Goal: Task Accomplishment & Management: Use online tool/utility

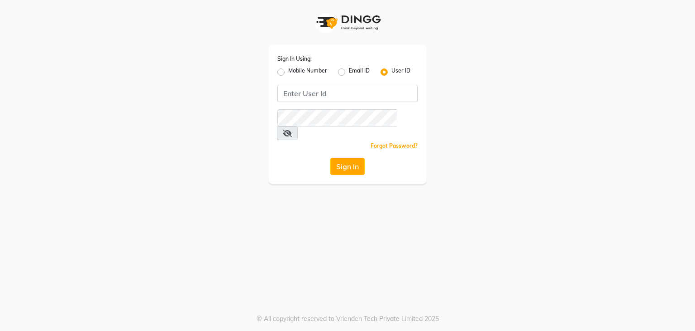
click at [305, 72] on label "Mobile Number" at bounding box center [307, 72] width 39 height 11
click at [294, 72] on input "Mobile Number" at bounding box center [291, 70] width 6 height 6
radio input "true"
radio input "false"
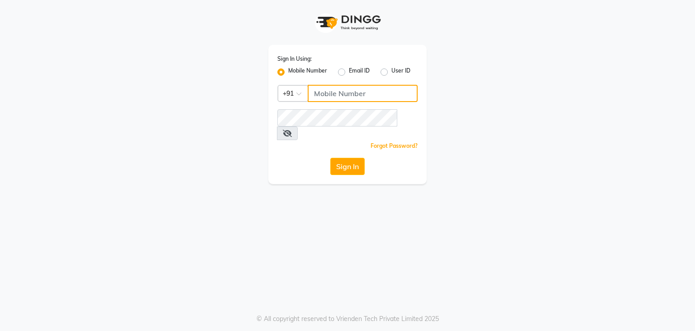
click at [358, 94] on input "Username" at bounding box center [363, 93] width 110 height 17
drag, startPoint x: 307, startPoint y: 78, endPoint x: 282, endPoint y: 79, distance: 24.9
click at [258, 78] on div "Sign In Using: Mobile Number Email ID User ID Country Code × [PHONE_NUMBER] Rem…" at bounding box center [348, 92] width 516 height 184
type input "7009213707"
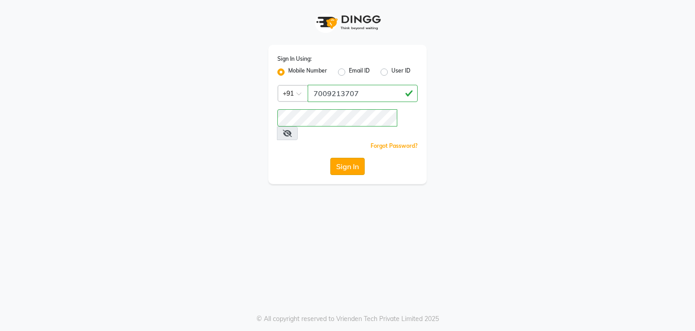
click at [344, 158] on button "Sign In" at bounding box center [348, 166] width 34 height 17
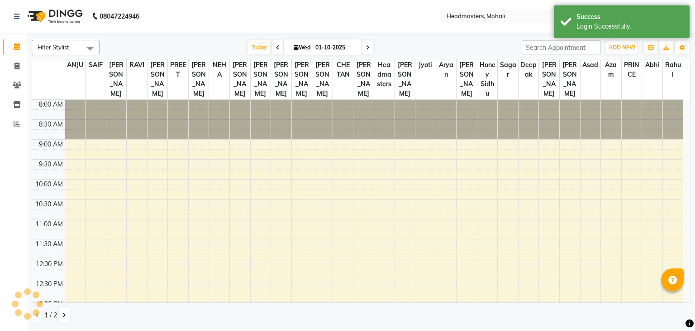
select select "en"
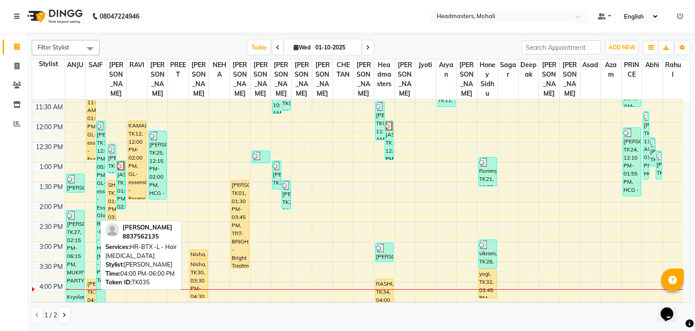
scroll to position [136, 0]
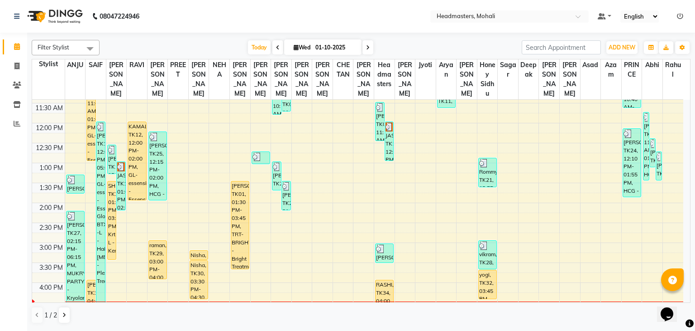
click at [463, 204] on div "8:00 AM 8:30 AM 9:00 AM 9:30 AM 10:00 AM 10:30 AM 11:00 AM 11:30 AM 12:00 PM 12…" at bounding box center [358, 242] width 652 height 557
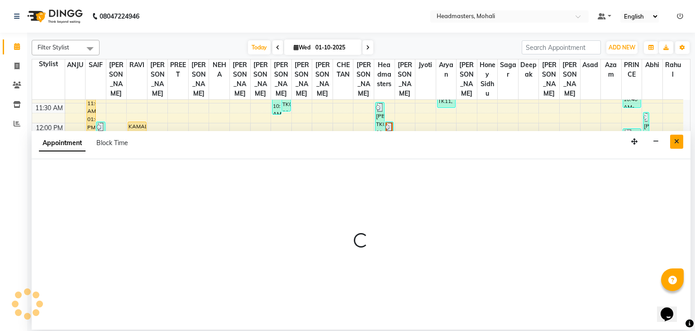
click at [676, 139] on icon "Close" at bounding box center [677, 141] width 5 height 6
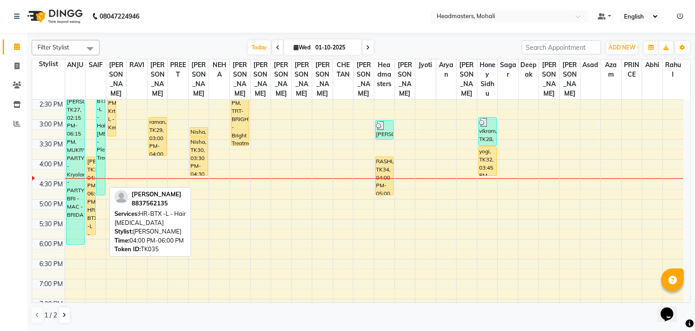
scroll to position [272, 0]
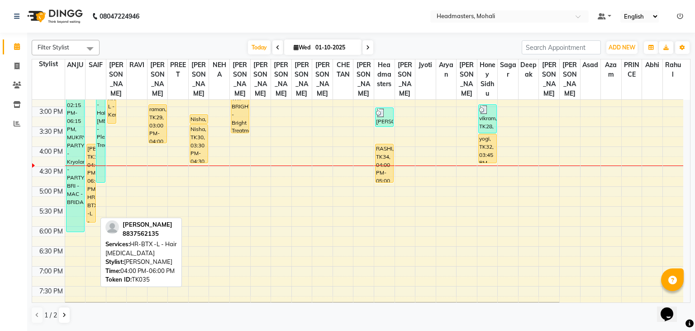
click at [91, 203] on div "[PERSON_NAME], TK35, 04:00 PM-06:00 PM, HR-BTX -L - Hair [MEDICAL_DATA]" at bounding box center [91, 183] width 9 height 78
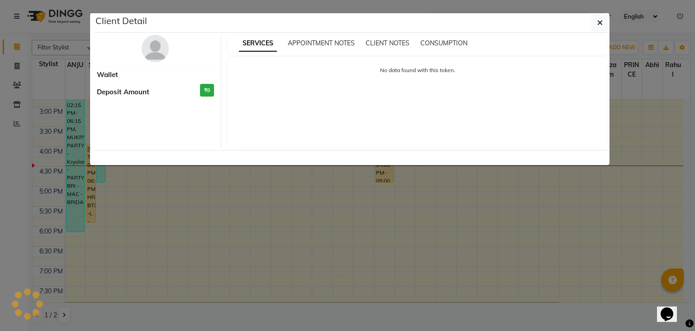
select select "1"
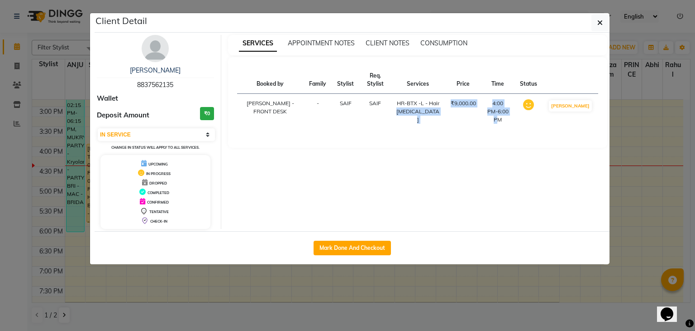
drag, startPoint x: 475, startPoint y: 106, endPoint x: 413, endPoint y: 110, distance: 61.7
click at [413, 110] on tr "[PERSON_NAME] - FRONT DESK - SAIF SAIF HR-BTX -L - Hair [MEDICAL_DATA] ₹9,000.0…" at bounding box center [418, 112] width 362 height 36
click at [597, 24] on button "button" at bounding box center [600, 22] width 17 height 17
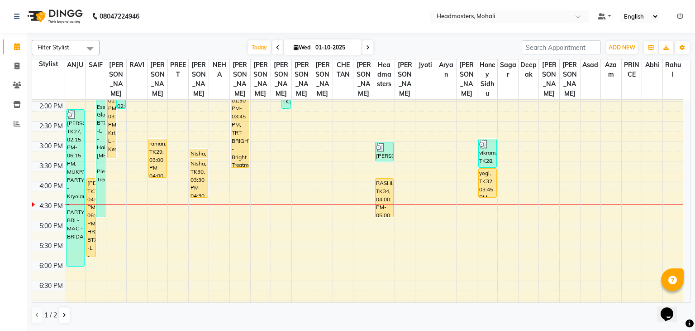
scroll to position [259, 0]
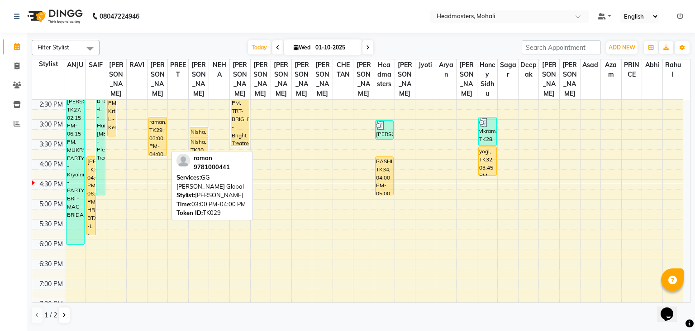
click at [154, 138] on div "raman, TK29, 03:00 PM-04:00 PM, GG-[PERSON_NAME] Global" at bounding box center [158, 136] width 18 height 38
select select "3"
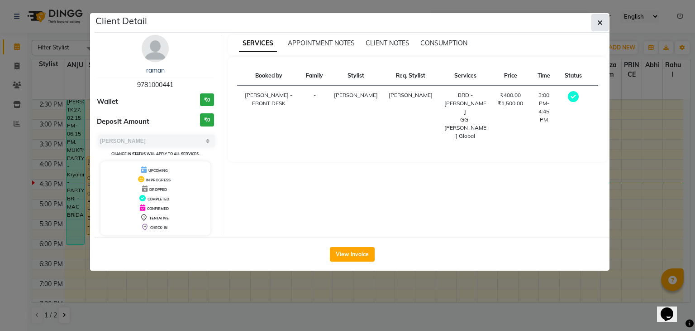
click at [599, 24] on icon "button" at bounding box center [600, 22] width 5 height 7
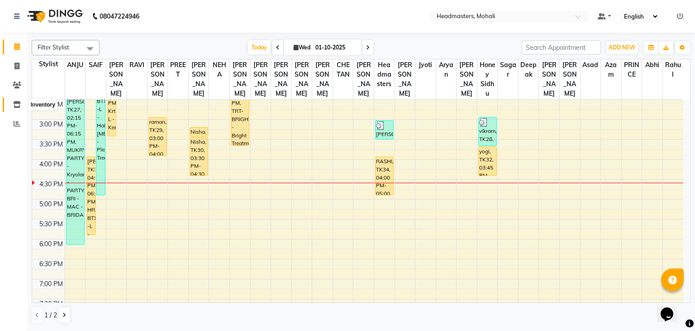
click at [10, 112] on li "Inventory" at bounding box center [13, 104] width 27 height 19
drag, startPoint x: 18, startPoint y: 107, endPoint x: 43, endPoint y: 106, distance: 25.8
click at [18, 107] on icon at bounding box center [17, 104] width 8 height 7
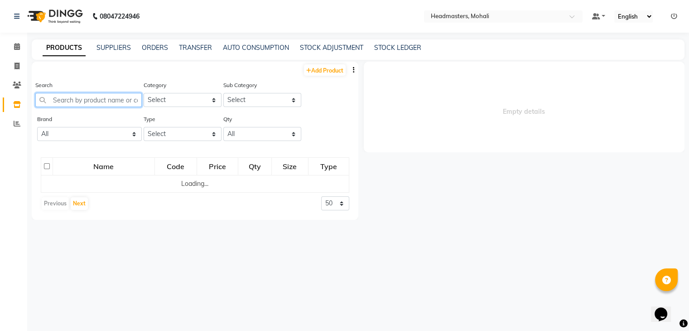
click at [74, 100] on input "text" at bounding box center [88, 100] width 106 height 14
select select
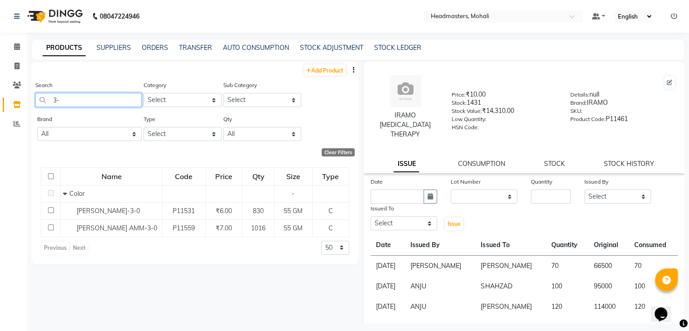
type input "3"
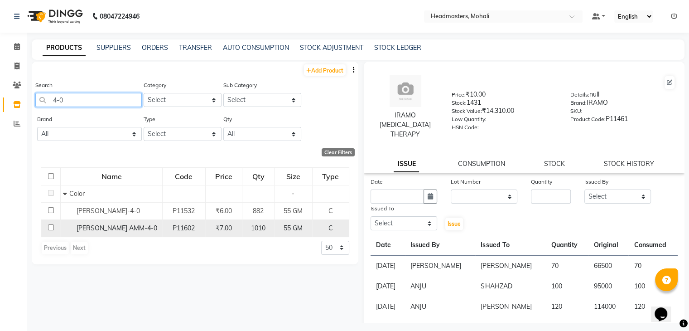
type input "4-0"
click at [136, 224] on span "[PERSON_NAME] AMM-4-0" at bounding box center [117, 228] width 81 height 8
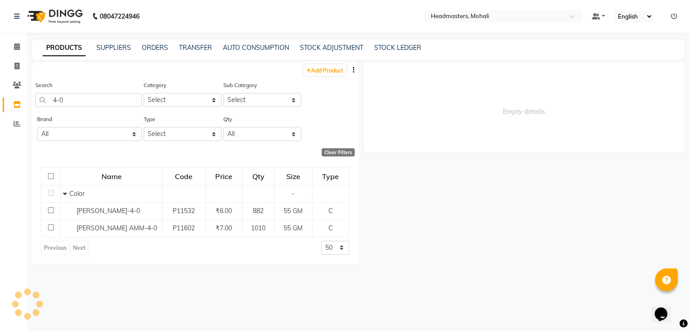
select select
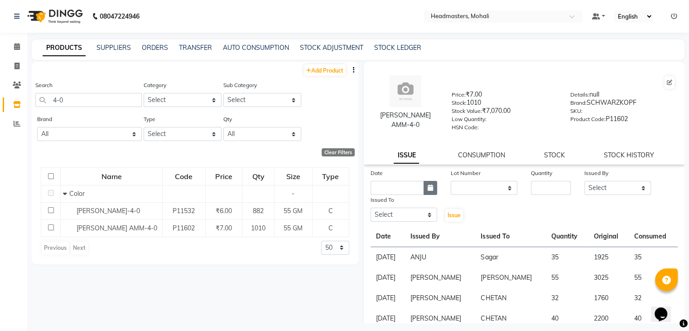
click at [427, 191] on icon "button" at bounding box center [429, 187] width 5 height 6
select select "10"
select select "2025"
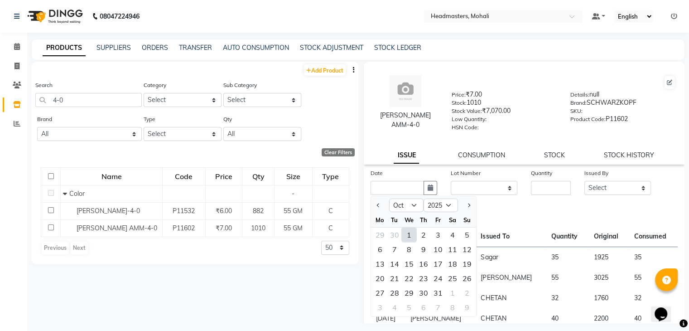
click at [410, 241] on div "1" at bounding box center [409, 234] width 14 height 14
type input "01-10-2025"
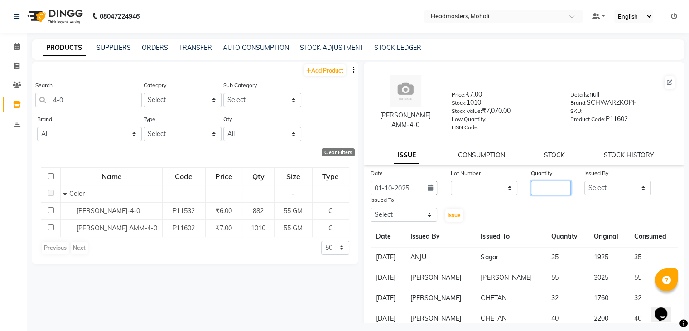
click at [560, 194] on input "number" at bounding box center [551, 188] width 40 height 14
type input "40"
click at [609, 194] on select "Select [PERSON_NAME] [PERSON_NAME] [PERSON_NAME] [PERSON_NAME] [PERSON_NAME] [P…" at bounding box center [617, 188] width 67 height 14
select select "84970"
click at [584, 184] on select "Select [PERSON_NAME] [PERSON_NAME] [PERSON_NAME] [PERSON_NAME] [PERSON_NAME] [P…" at bounding box center [617, 188] width 67 height 14
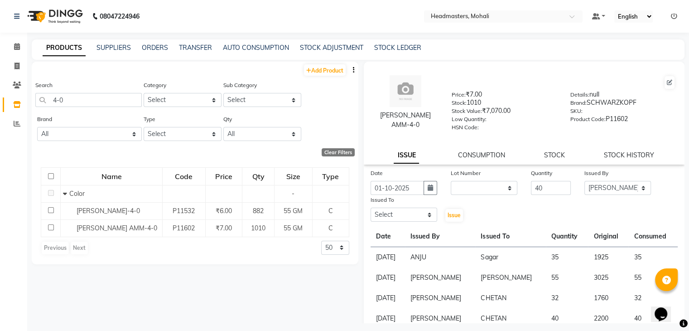
drag, startPoint x: 392, startPoint y: 227, endPoint x: 396, endPoint y: 216, distance: 12.5
click at [392, 227] on div "Date [DATE] Lot Number None Quantity 40 Issued By Select [PERSON_NAME] [PERSON_…" at bounding box center [524, 319] width 321 height 302
click at [396, 215] on select "Select [PERSON_NAME] [PERSON_NAME] [PERSON_NAME] [PERSON_NAME] [PERSON_NAME] [P…" at bounding box center [403, 214] width 67 height 14
select select "51122"
click at [370, 211] on select "Select [PERSON_NAME] [PERSON_NAME] [PERSON_NAME] [PERSON_NAME] [PERSON_NAME] [P…" at bounding box center [403, 214] width 67 height 14
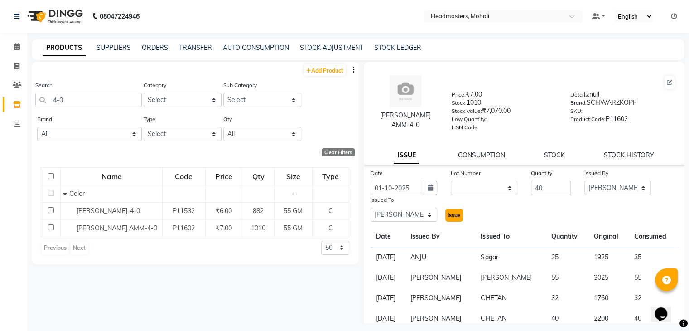
click at [455, 217] on span "Issue" at bounding box center [453, 214] width 13 height 7
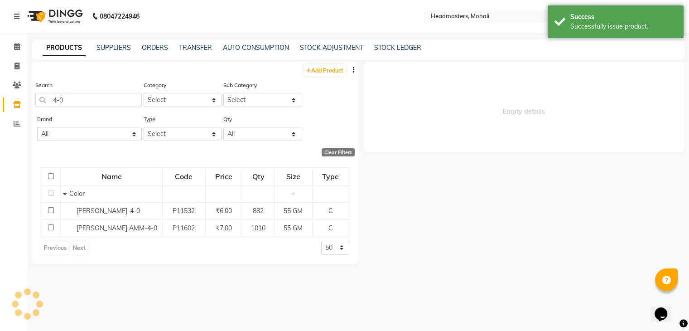
select select
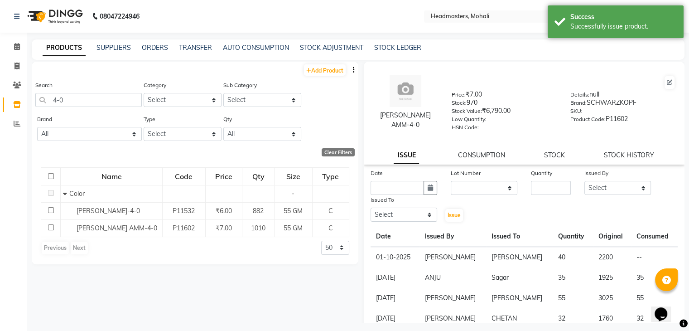
click at [0, 113] on app-home "08047224946 Select Location × Headmasters, Mohali Default Panel My Panel Englis…" at bounding box center [344, 168] width 689 height 336
drag, startPoint x: 35, startPoint y: 105, endPoint x: 4, endPoint y: 106, distance: 31.2
click at [5, 105] on app-home "08047224946 Select Location × Headmasters, Mohali Default Panel My Panel Englis…" at bounding box center [344, 168] width 689 height 336
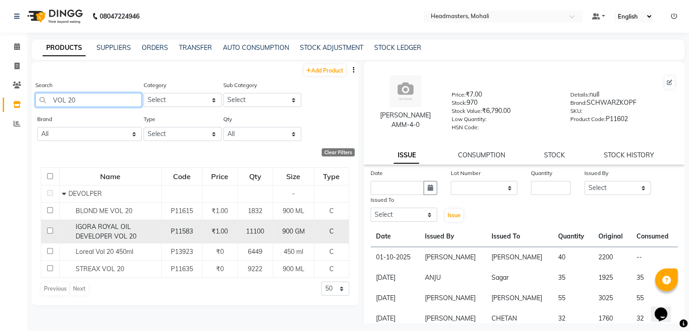
type input "VOL 20"
click at [107, 236] on span "IGORA ROYAL OIL DEVELOPER VOL 20" at bounding box center [106, 231] width 61 height 18
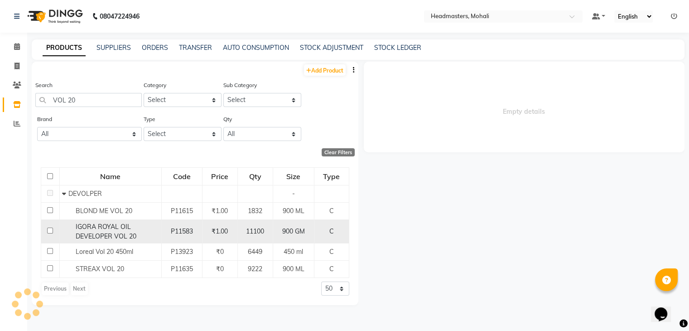
select select
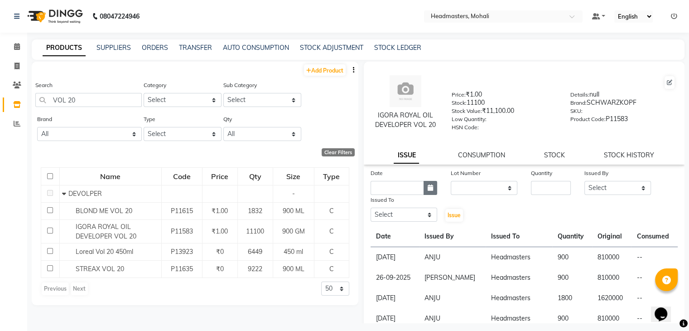
click at [432, 187] on button "button" at bounding box center [430, 188] width 14 height 14
select select "10"
select select "2025"
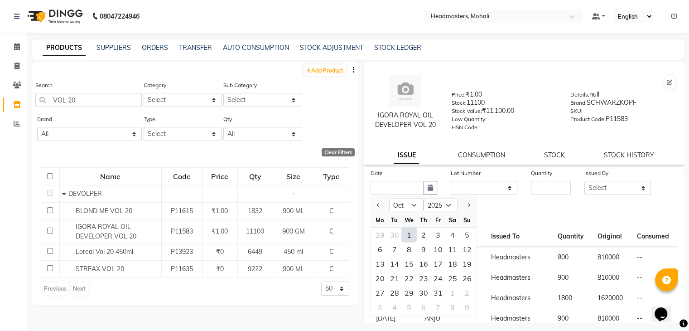
click at [407, 239] on div "1" at bounding box center [409, 234] width 14 height 14
type input "01-10-2025"
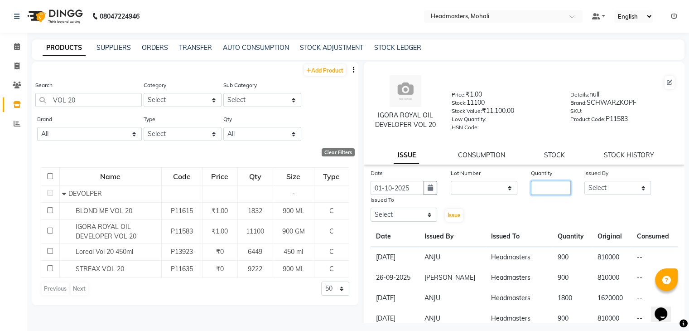
click at [563, 190] on input "number" at bounding box center [551, 188] width 40 height 14
type input "40"
click at [604, 187] on select "Select [PERSON_NAME] [PERSON_NAME] [PERSON_NAME] [PERSON_NAME] [PERSON_NAME] [P…" at bounding box center [617, 188] width 67 height 14
select select "84970"
click at [584, 184] on select "Select [PERSON_NAME] [PERSON_NAME] [PERSON_NAME] [PERSON_NAME] [PERSON_NAME] [P…" at bounding box center [617, 188] width 67 height 14
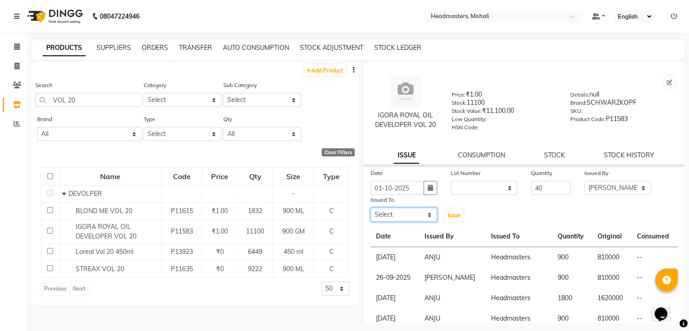
drag, startPoint x: 415, startPoint y: 217, endPoint x: 414, endPoint y: 212, distance: 4.6
click at [415, 217] on select "Select [PERSON_NAME] [PERSON_NAME] [PERSON_NAME] [PERSON_NAME] [PERSON_NAME] [P…" at bounding box center [403, 214] width 67 height 14
select select "51122"
click at [370, 211] on select "Select [PERSON_NAME] [PERSON_NAME] [PERSON_NAME] [PERSON_NAME] [PERSON_NAME] [P…" at bounding box center [403, 214] width 67 height 14
click at [451, 221] on button "Issue" at bounding box center [454, 215] width 18 height 13
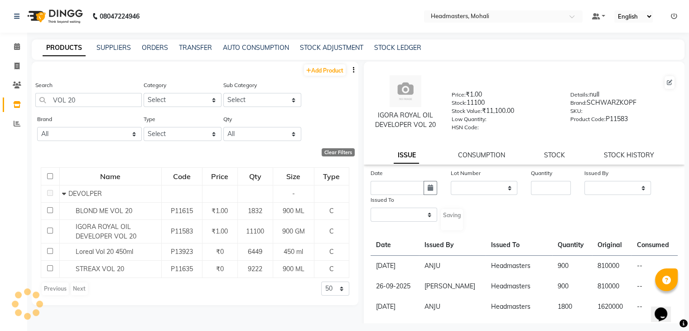
select select
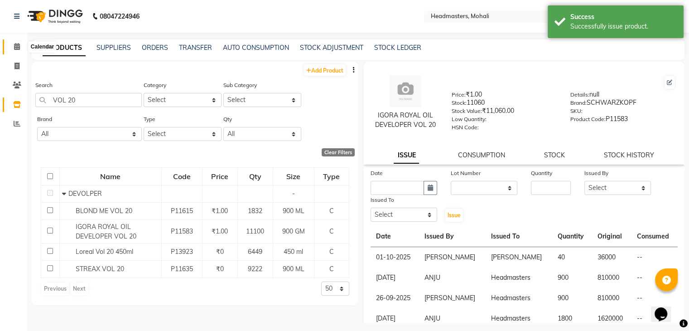
click at [12, 48] on span at bounding box center [17, 47] width 16 height 10
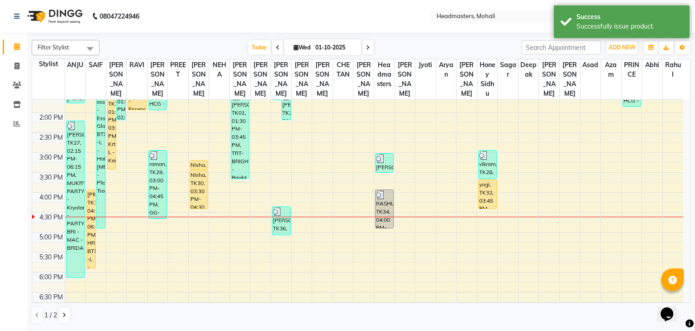
scroll to position [226, 0]
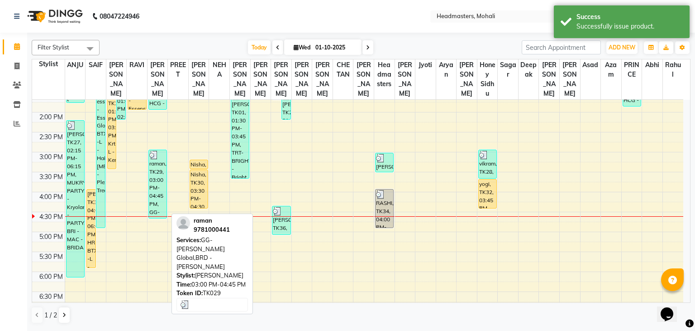
click at [157, 187] on div "raman, TK29, 03:00 PM-04:45 PM, GG-[PERSON_NAME] Global,BRD - [PERSON_NAME]" at bounding box center [158, 184] width 18 height 68
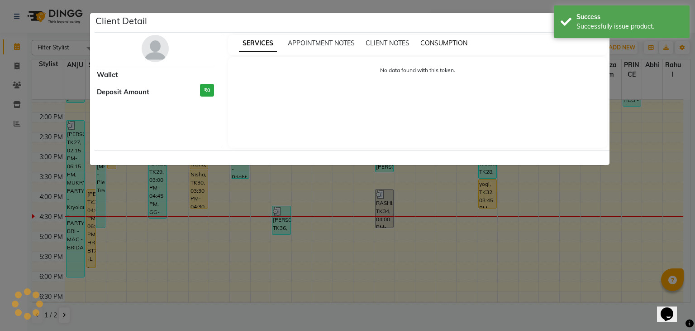
click at [448, 40] on span "CONSUMPTION" at bounding box center [444, 43] width 47 height 8
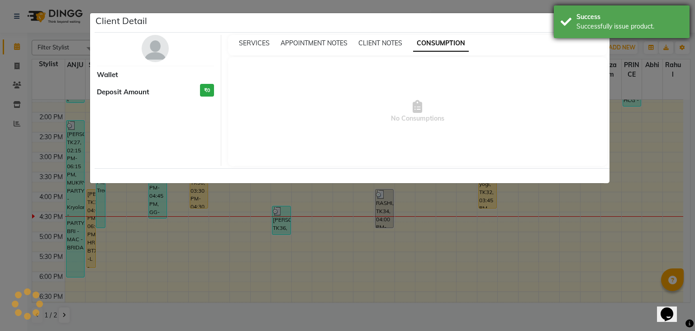
select select "3"
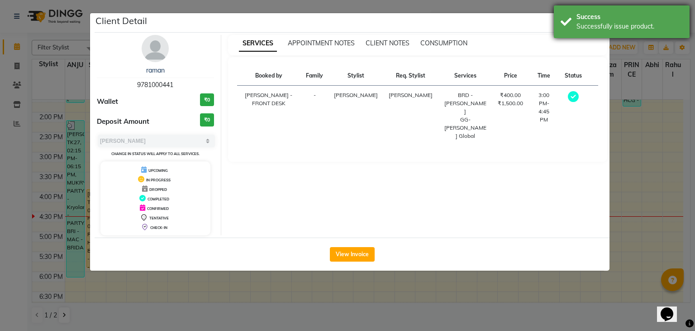
click at [570, 37] on div "Success Successfully issue product." at bounding box center [622, 21] width 136 height 33
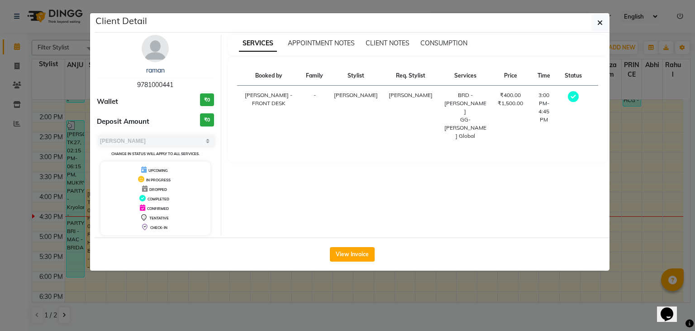
click at [433, 37] on div "SERVICES APPOINTMENT NOTES CLIENT NOTES CONSUMPTION" at bounding box center [418, 45] width 380 height 20
click at [437, 40] on span "CONSUMPTION" at bounding box center [444, 43] width 47 height 8
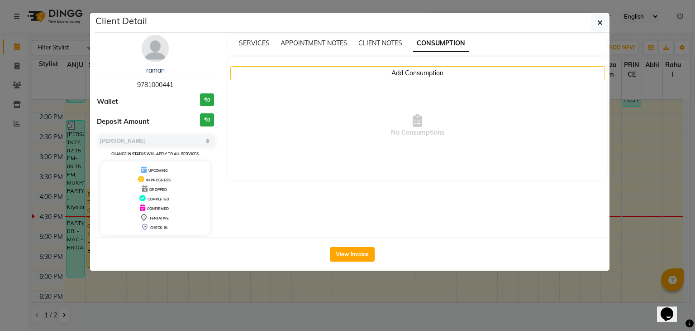
click at [409, 63] on div "Add Consumption No Consumptions" at bounding box center [418, 118] width 380 height 123
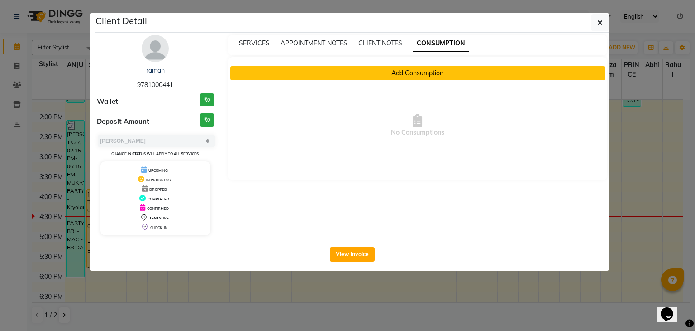
click at [406, 66] on button "Add Consumption" at bounding box center [417, 73] width 375 height 14
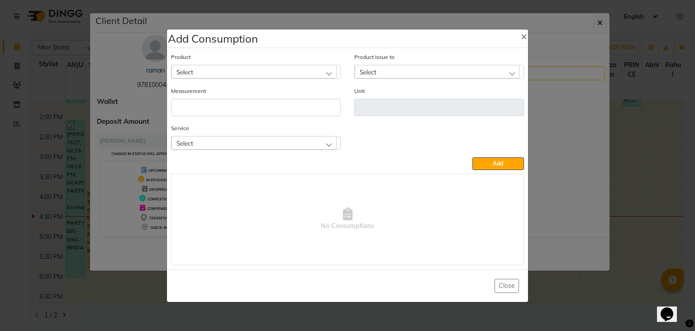
click at [316, 71] on div "Select" at bounding box center [254, 72] width 165 height 14
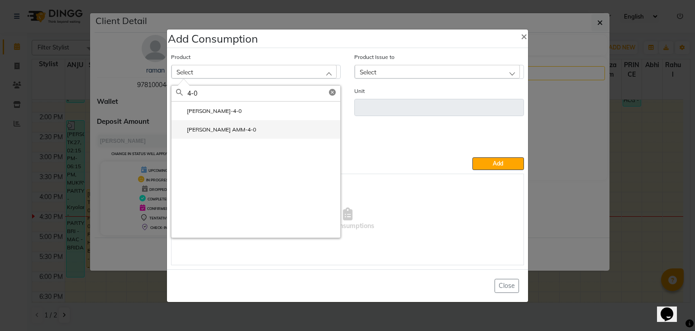
type input "4-0"
click at [235, 134] on li "[PERSON_NAME] AMM-4-0" at bounding box center [256, 129] width 169 height 19
type input "GM"
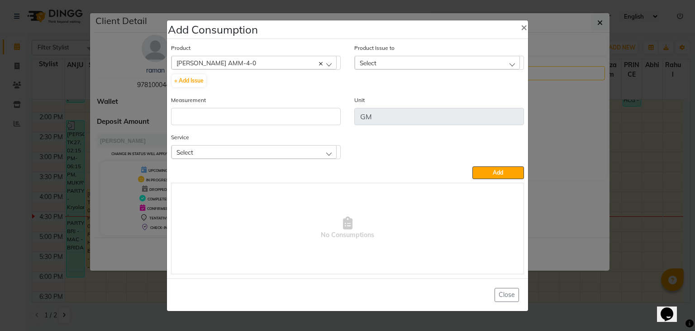
click at [387, 63] on div "Select" at bounding box center [437, 63] width 165 height 14
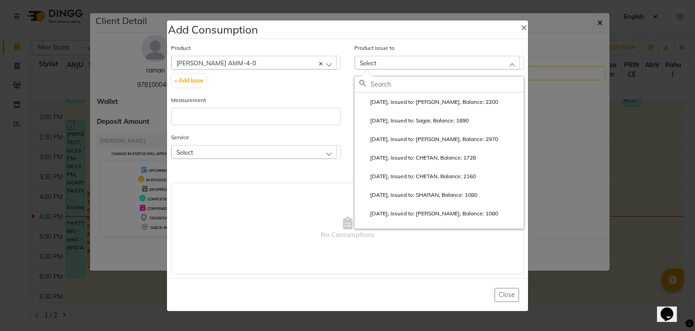
drag, startPoint x: 415, startPoint y: 104, endPoint x: 414, endPoint y: 99, distance: 5.1
click at [415, 102] on label "[DATE], Issued to: [PERSON_NAME], Balance: 2200" at bounding box center [429, 102] width 139 height 8
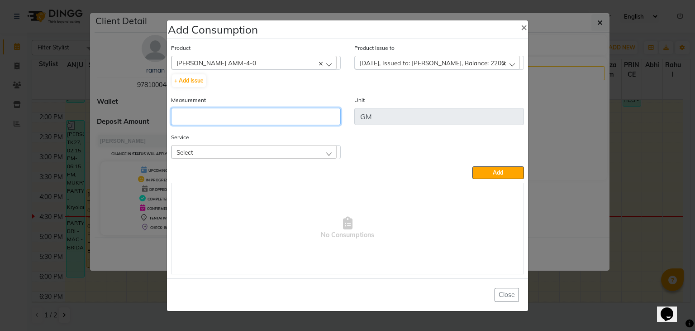
click at [335, 112] on input "number" at bounding box center [256, 116] width 170 height 17
type input "40"
click at [318, 156] on div "Select" at bounding box center [254, 152] width 165 height 14
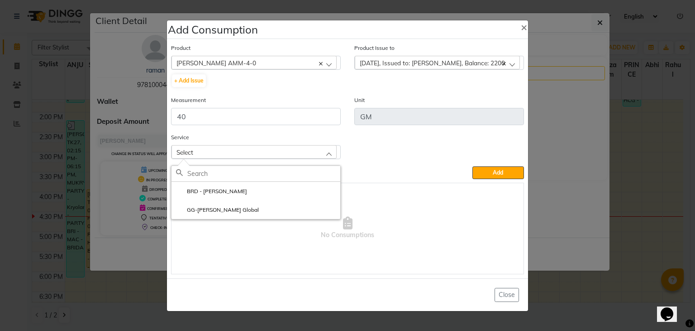
drag, startPoint x: 274, startPoint y: 211, endPoint x: 435, endPoint y: 192, distance: 161.4
click at [273, 211] on li "GG-[PERSON_NAME] Global" at bounding box center [256, 209] width 169 height 19
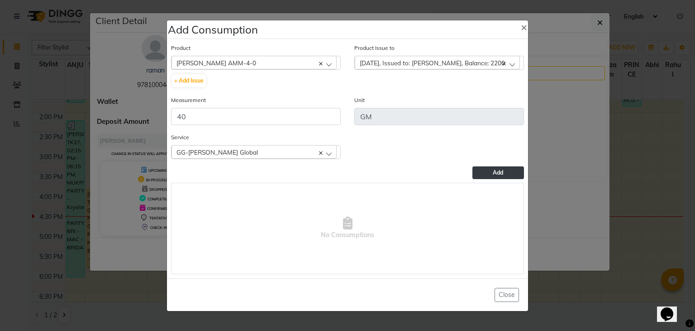
click at [488, 178] on button "Add" at bounding box center [499, 172] width 52 height 13
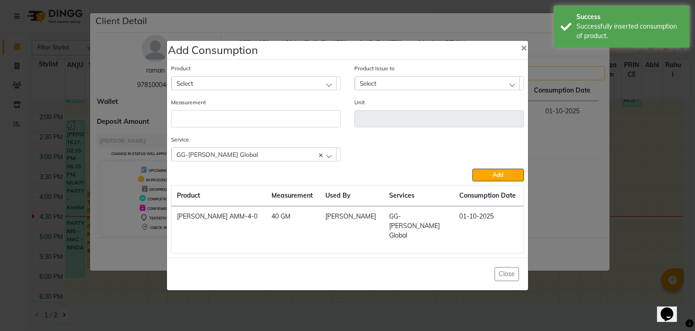
click at [331, 90] on div "Select" at bounding box center [254, 83] width 165 height 14
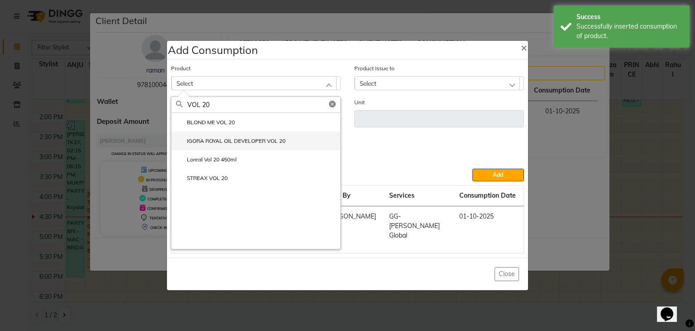
type input "VOL 20"
click at [261, 145] on label "IGORA ROYAL OIL DEVELOPER VOL 20" at bounding box center [231, 141] width 110 height 8
type input "GM"
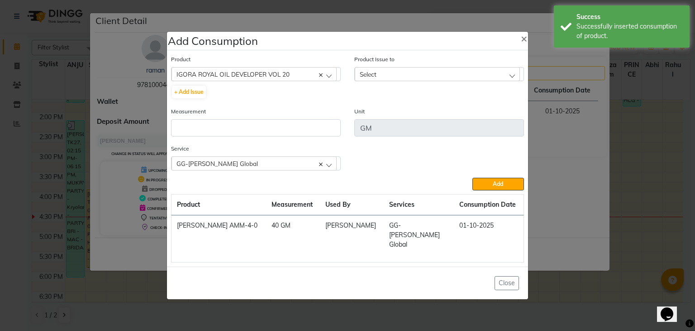
click at [425, 78] on div "Select" at bounding box center [437, 74] width 165 height 14
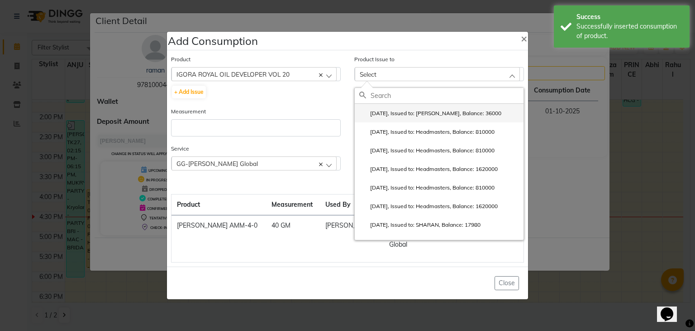
click at [429, 112] on li "[DATE], Issued to: [PERSON_NAME], Balance: 36000" at bounding box center [439, 113] width 169 height 19
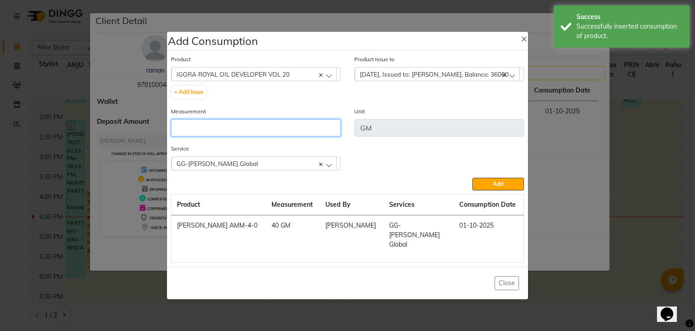
click at [307, 136] on input "number" at bounding box center [256, 127] width 170 height 17
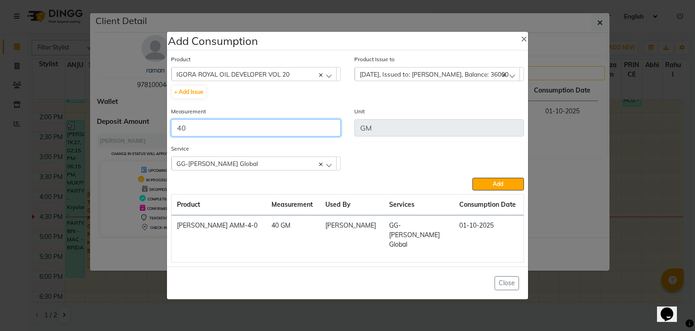
type input "40"
click at [473, 177] on button "Add" at bounding box center [499, 183] width 52 height 13
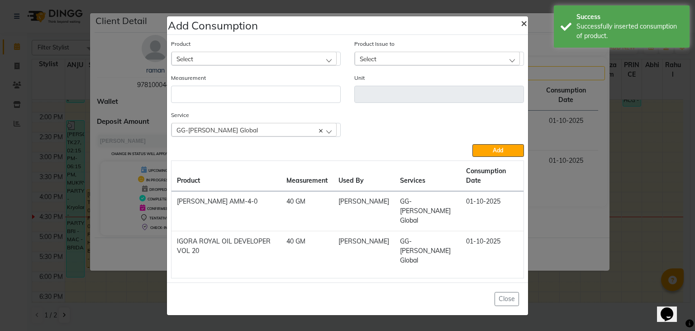
click at [531, 35] on button "×" at bounding box center [524, 22] width 21 height 25
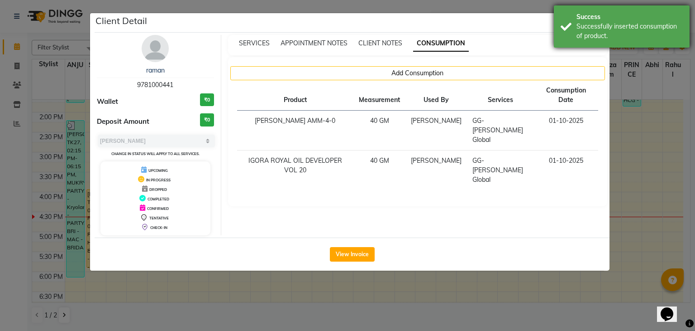
click at [592, 14] on div "Success" at bounding box center [630, 17] width 106 height 10
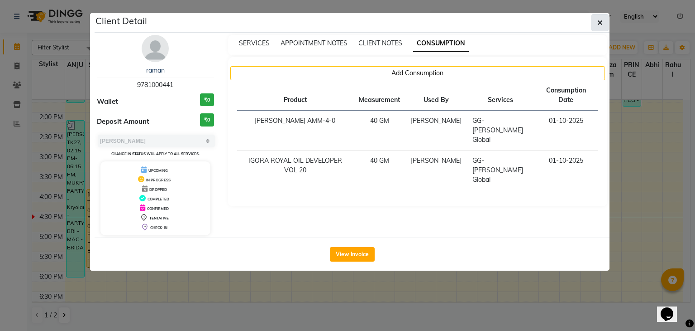
click at [606, 29] on button "button" at bounding box center [600, 22] width 17 height 17
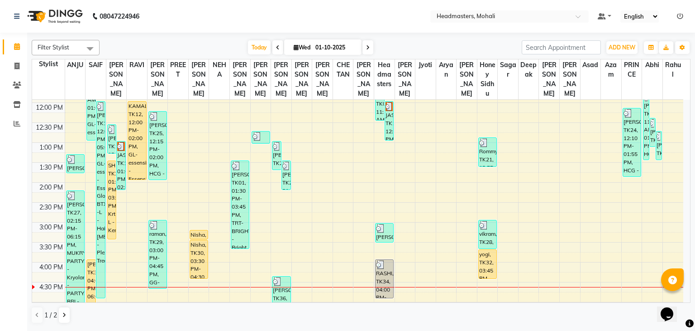
scroll to position [181, 0]
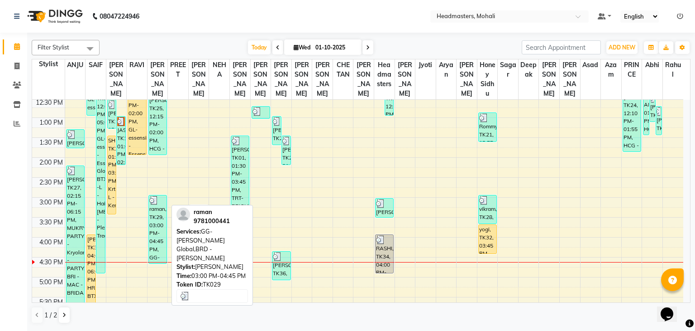
click at [159, 239] on div "raman, TK29, 03:00 PM-04:45 PM, GG-[PERSON_NAME] Global,BRD - [PERSON_NAME]" at bounding box center [158, 229] width 18 height 68
select select "3"
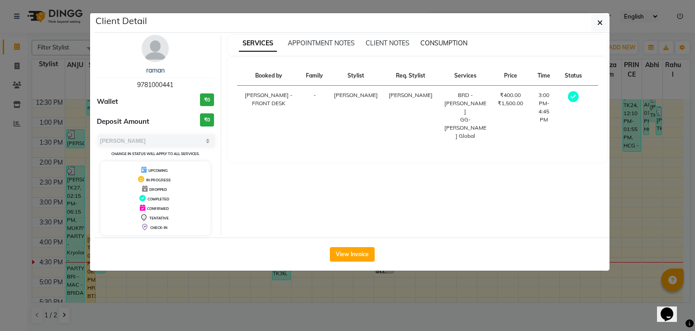
click at [446, 43] on span "CONSUMPTION" at bounding box center [444, 43] width 47 height 8
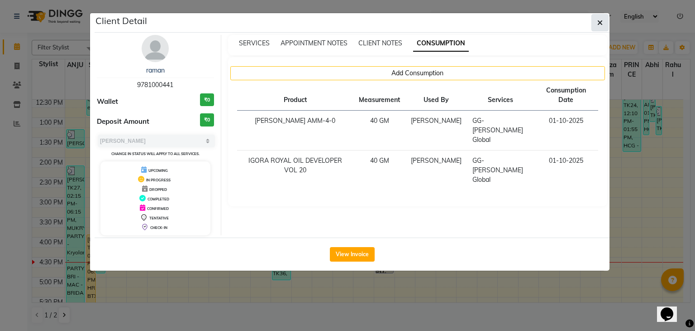
click at [595, 22] on button "button" at bounding box center [600, 22] width 17 height 17
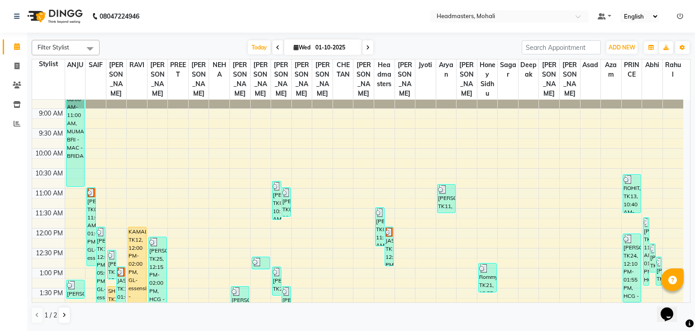
scroll to position [91, 0]
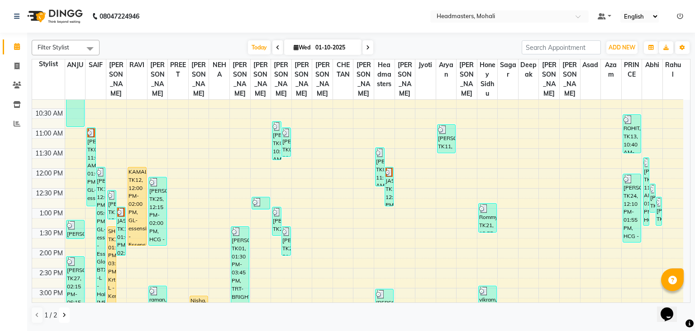
click at [62, 313] on button at bounding box center [64, 314] width 11 height 15
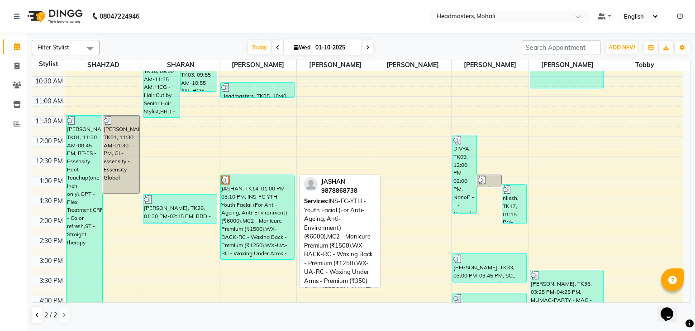
scroll to position [136, 0]
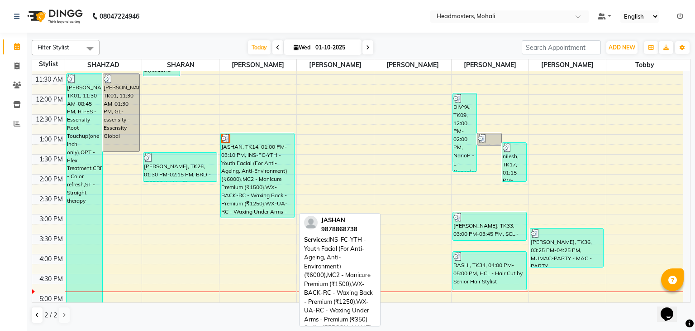
drag, startPoint x: 223, startPoint y: 146, endPoint x: 288, endPoint y: 182, distance: 74.0
click at [288, 182] on div "JASHAN, TK14, 01:00 PM-03:10 PM, INS-FC-YTH - Youth Facial (For Anti-Ageing, An…" at bounding box center [257, 175] width 73 height 84
select select "3"
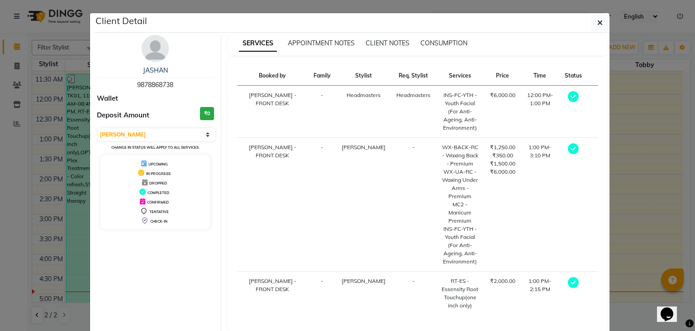
click at [597, 36] on div "SERVICES APPOINTMENT NOTES CLIENT NOTES CONSUMPTION" at bounding box center [418, 45] width 380 height 20
click at [601, 26] on button "button" at bounding box center [600, 22] width 17 height 17
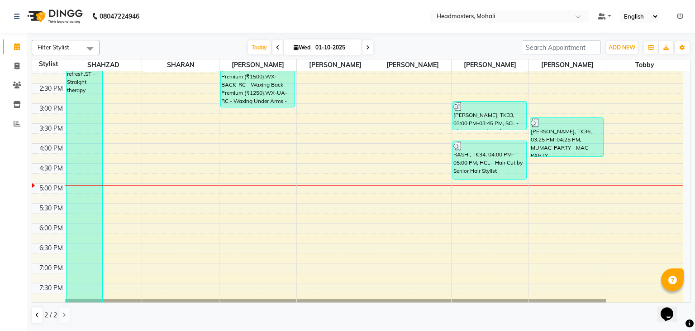
scroll to position [226, 0]
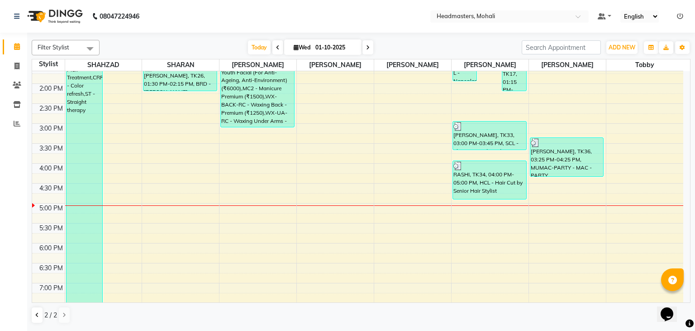
click at [280, 47] on span at bounding box center [278, 47] width 11 height 14
type input "[DATE]"
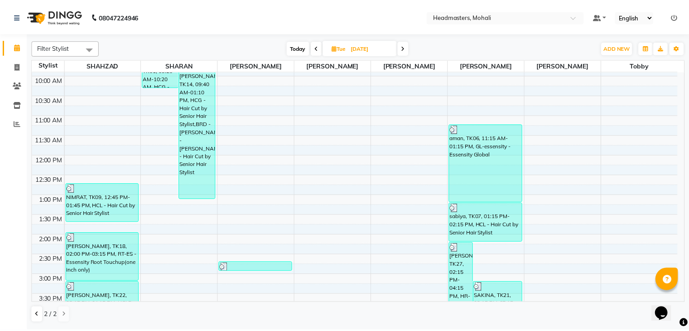
scroll to position [91, 0]
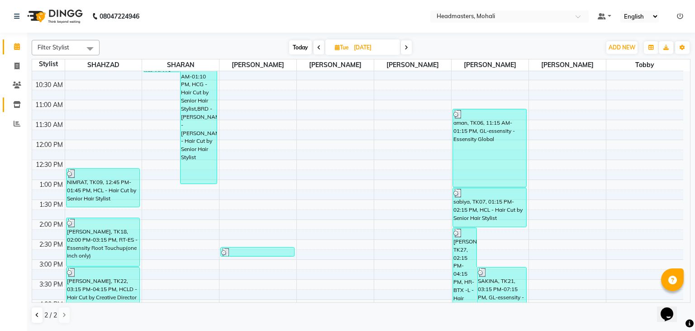
click at [21, 99] on link "Inventory" at bounding box center [14, 104] width 22 height 15
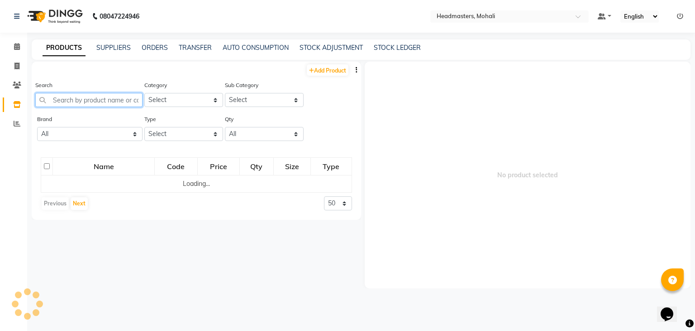
click at [77, 99] on input "text" at bounding box center [88, 100] width 107 height 14
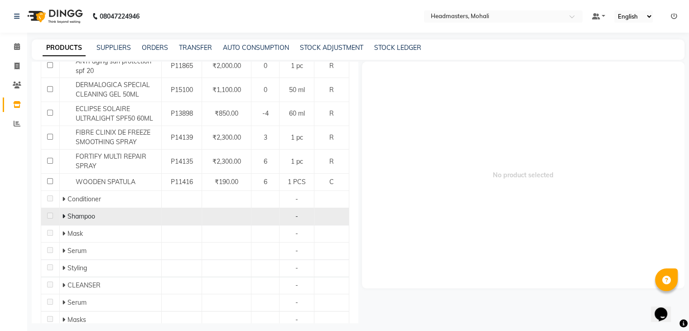
scroll to position [181, 0]
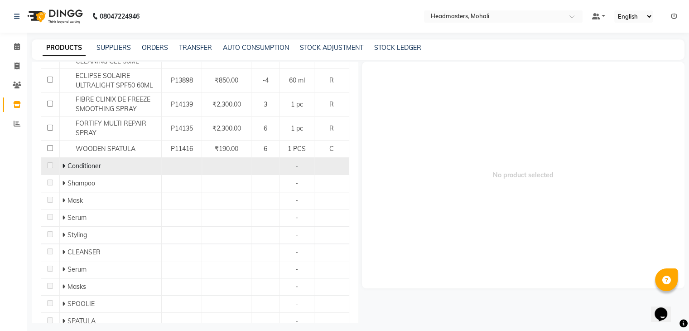
type input "SP"
click at [62, 167] on icon at bounding box center [63, 166] width 3 height 6
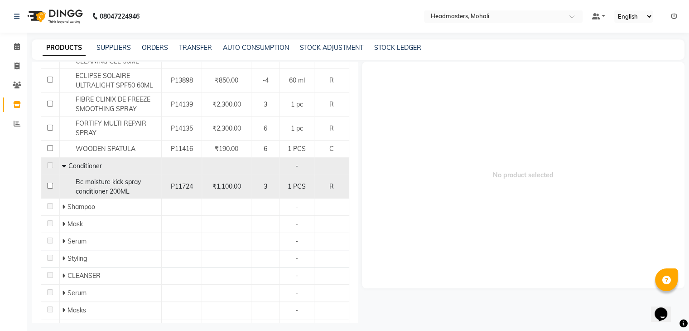
click at [103, 184] on span "Bc moisture kick spray conditioner 200ML" at bounding box center [107, 186] width 65 height 18
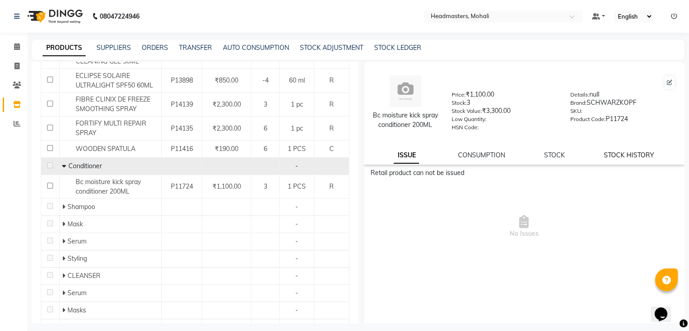
click at [621, 159] on link "STOCK HISTORY" at bounding box center [629, 155] width 50 height 8
select select "all"
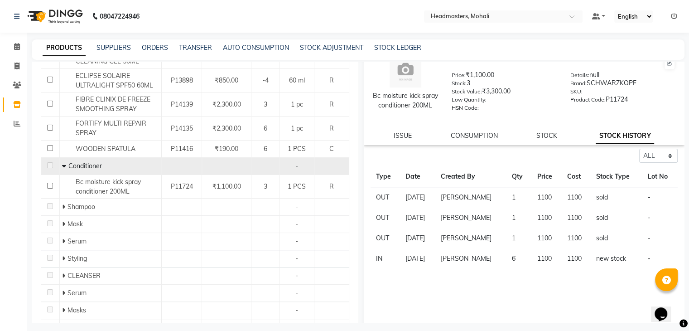
scroll to position [35, 0]
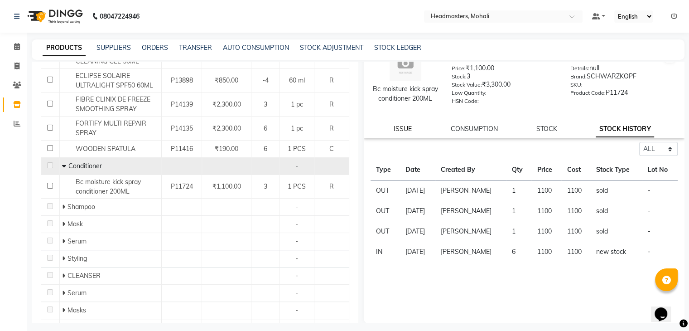
click at [393, 125] on link "ISSUE" at bounding box center [402, 129] width 18 height 8
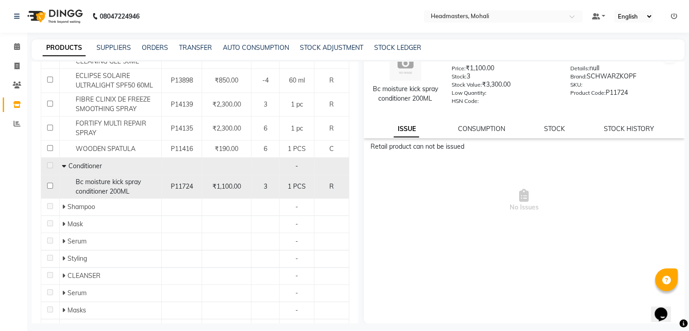
click at [99, 189] on span "Bc moisture kick spray conditioner 200ML" at bounding box center [107, 186] width 65 height 18
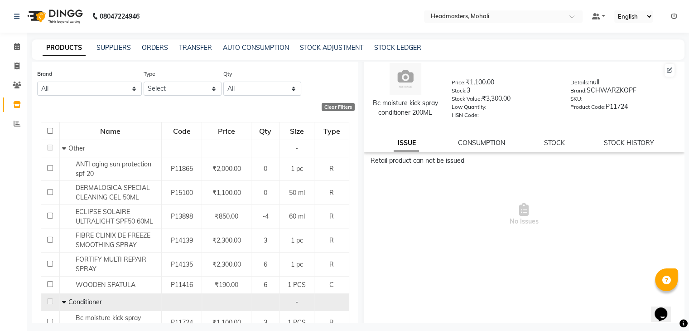
scroll to position [0, 0]
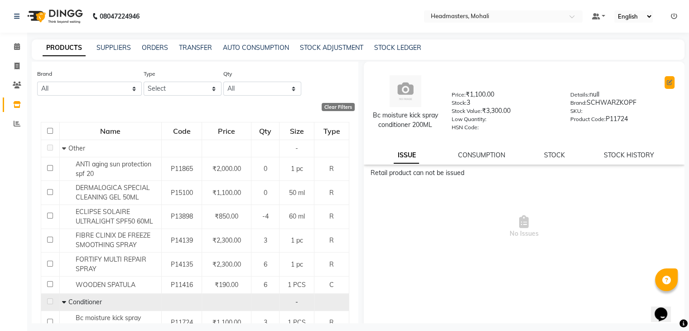
click at [666, 81] on icon at bounding box center [668, 82] width 5 height 5
select select "R"
select select "1099101100"
select select "true"
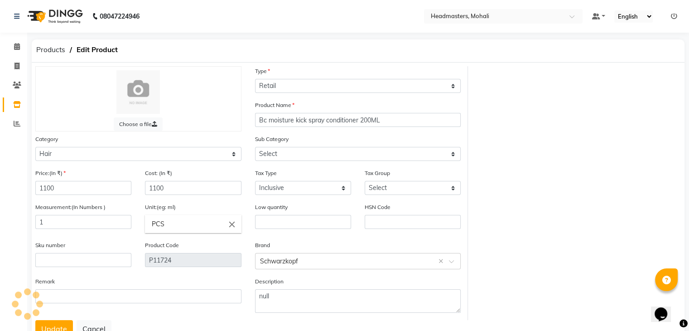
select select "1099101102"
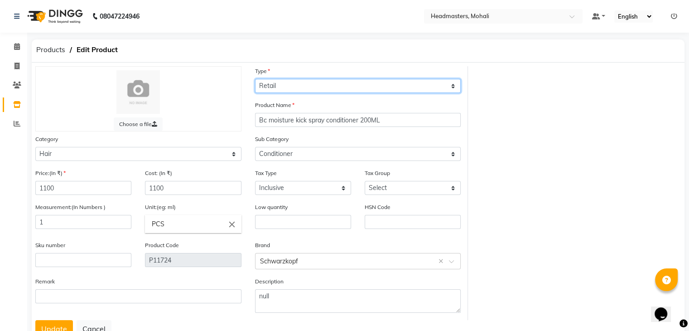
click at [342, 90] on select "Select Type Both Retail Consumable" at bounding box center [358, 86] width 206 height 14
select select "B"
click at [255, 79] on select "Select Type Both Retail Consumable" at bounding box center [358, 86] width 206 height 14
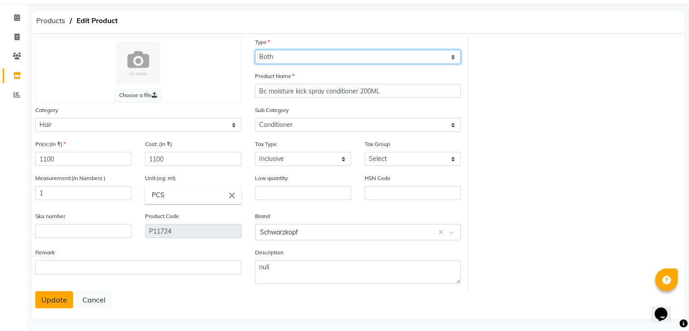
scroll to position [36, 0]
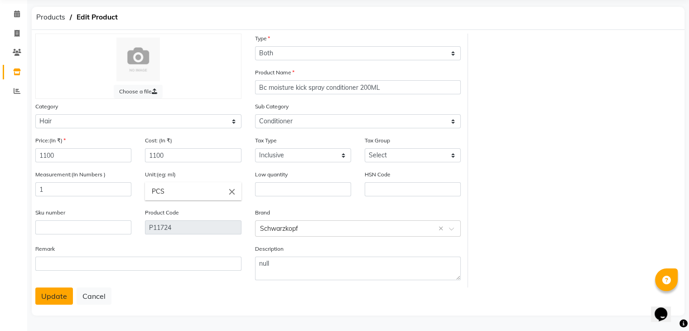
click at [60, 299] on button "Update" at bounding box center [54, 295] width 38 height 17
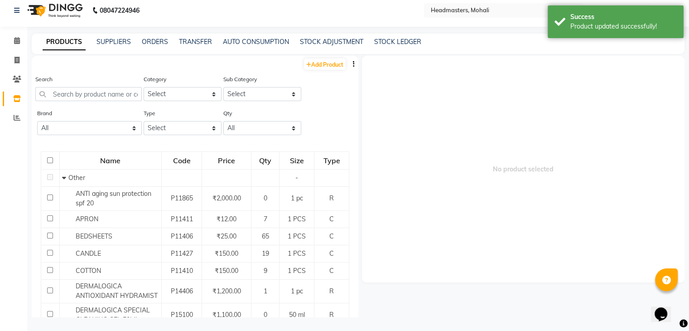
scroll to position [6, 0]
click at [82, 93] on input "text" at bounding box center [88, 94] width 106 height 14
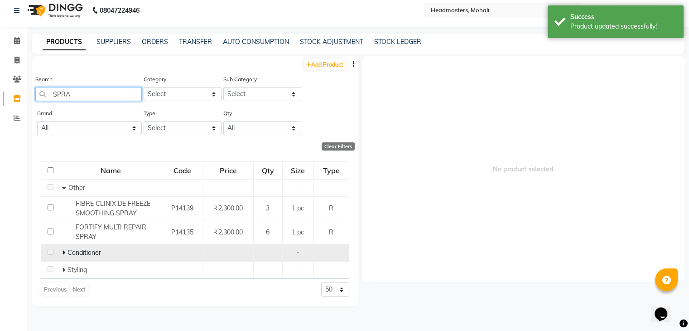
type input "SPRA"
click at [64, 250] on icon at bounding box center [63, 252] width 3 height 6
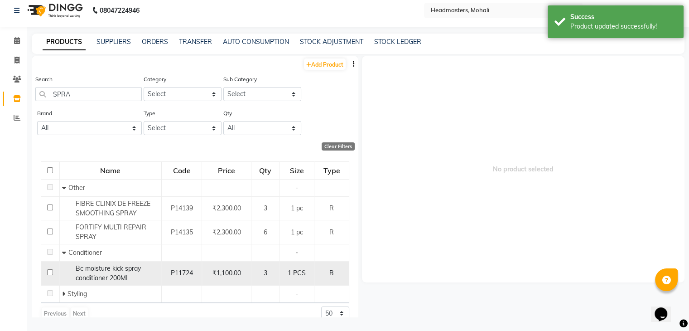
click at [110, 259] on td "Conditioner" at bounding box center [110, 252] width 102 height 17
click at [107, 273] on div "Bc moisture kick spray conditioner 200ML" at bounding box center [110, 273] width 97 height 19
select select
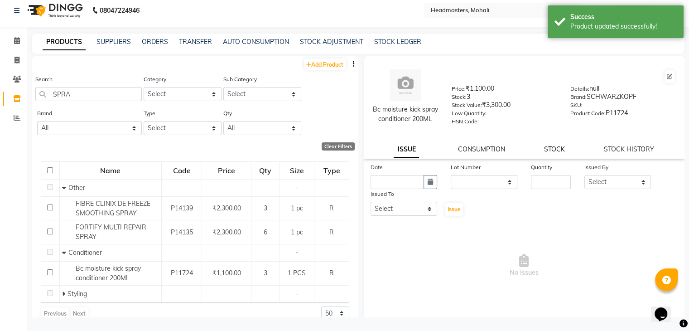
click at [547, 153] on link "STOCK" at bounding box center [554, 149] width 21 height 8
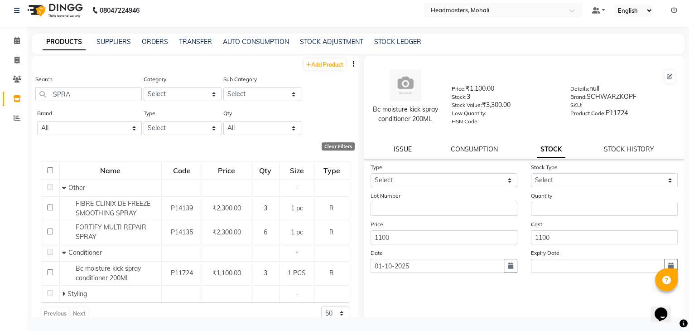
click at [406, 153] on link "ISSUE" at bounding box center [402, 149] width 18 height 8
select select
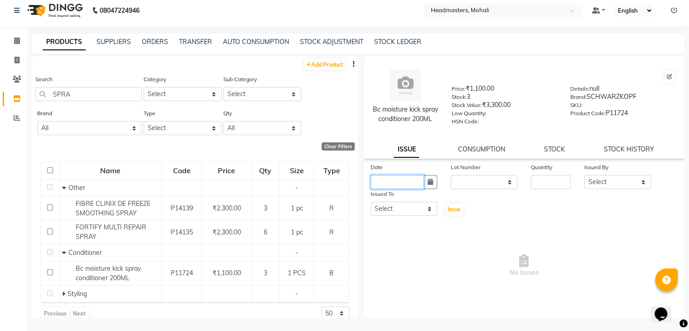
drag, startPoint x: 415, startPoint y: 189, endPoint x: 436, endPoint y: 192, distance: 21.6
click at [418, 189] on input "text" at bounding box center [396, 182] width 53 height 14
select select "10"
select select "2025"
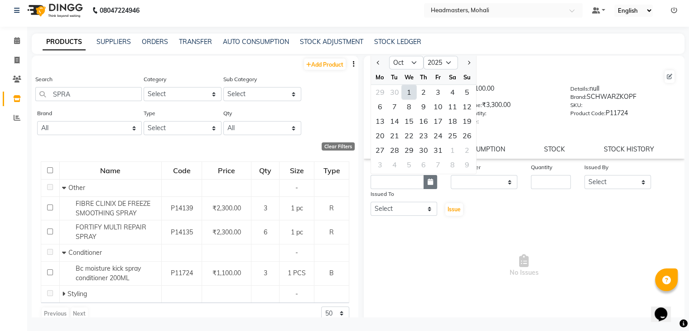
click at [425, 189] on button "button" at bounding box center [430, 182] width 14 height 14
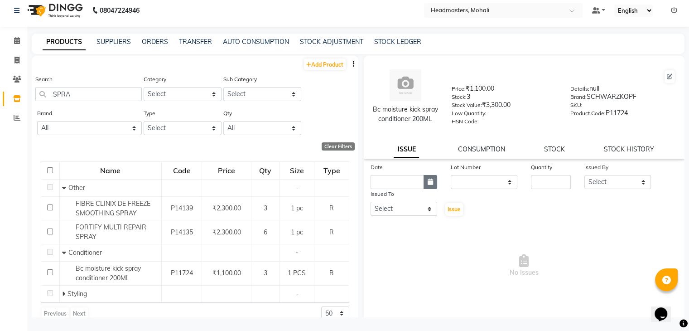
click at [425, 189] on button "button" at bounding box center [430, 182] width 14 height 14
select select "10"
select select "2025"
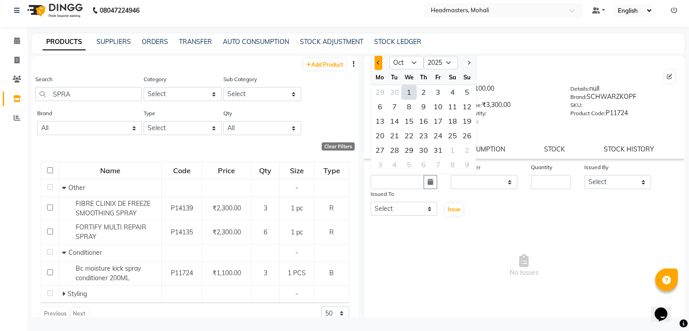
click at [378, 64] on span "Previous month" at bounding box center [378, 63] width 4 height 4
select select "9"
click at [406, 128] on div "17" at bounding box center [409, 121] width 14 height 14
type input "[DATE]"
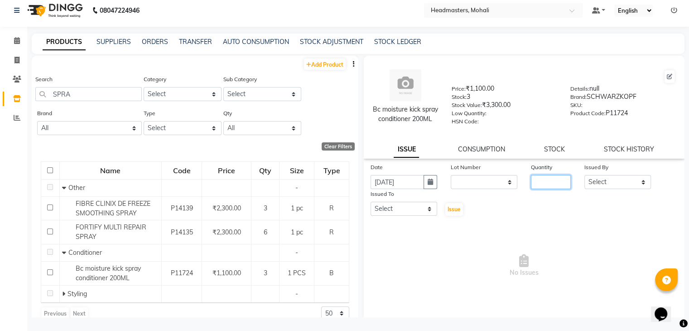
click at [545, 189] on input "number" at bounding box center [551, 182] width 40 height 14
type input "1"
drag, startPoint x: 598, startPoint y: 197, endPoint x: 599, endPoint y: 191, distance: 6.9
click at [599, 189] on select "Select [PERSON_NAME] [PERSON_NAME] [PERSON_NAME] [PERSON_NAME] [PERSON_NAME] [P…" at bounding box center [617, 182] width 67 height 14
select select "84970"
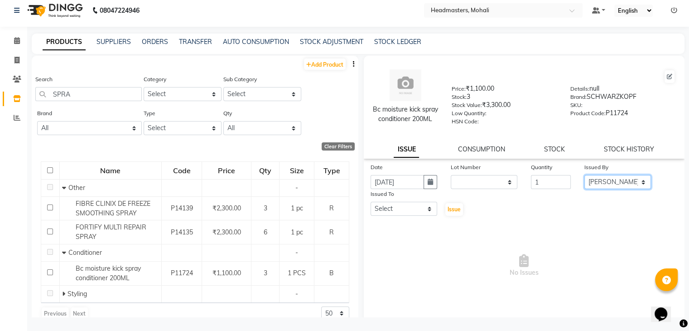
click at [584, 183] on select "Select [PERSON_NAME] [PERSON_NAME] [PERSON_NAME] [PERSON_NAME] [PERSON_NAME] [P…" at bounding box center [617, 182] width 67 height 14
click at [410, 216] on select "Select [PERSON_NAME] [PERSON_NAME] [PERSON_NAME] [PERSON_NAME] [PERSON_NAME] [P…" at bounding box center [403, 208] width 67 height 14
select select "61208"
click at [370, 211] on select "Select [PERSON_NAME] [PERSON_NAME] [PERSON_NAME] [PERSON_NAME] [PERSON_NAME] [P…" at bounding box center [403, 208] width 67 height 14
click at [427, 185] on icon "button" at bounding box center [429, 181] width 5 height 6
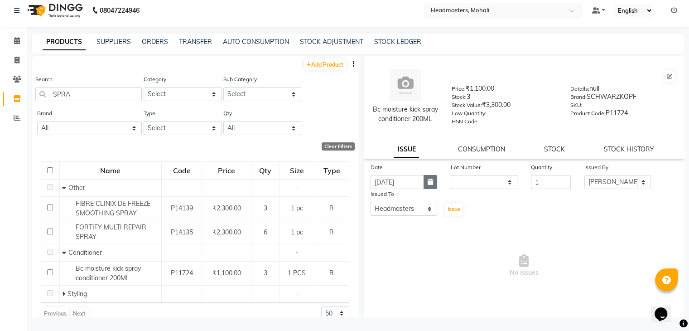
select select "9"
select select "2025"
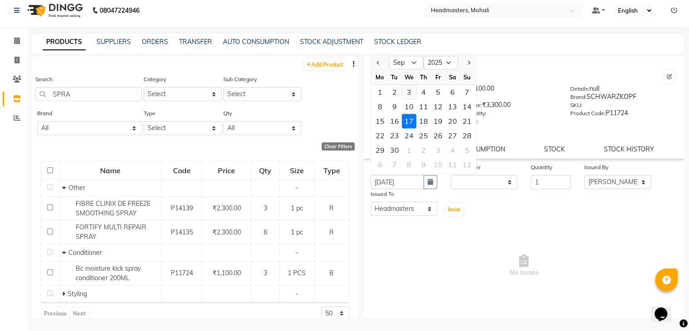
click at [409, 99] on div "3" at bounding box center [409, 92] width 14 height 14
type input "[DATE]"
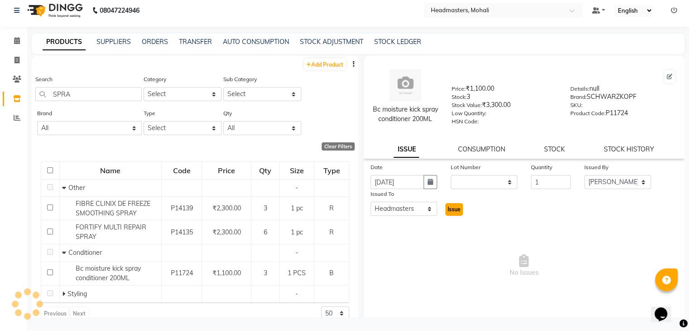
click at [448, 212] on span "Issue" at bounding box center [453, 209] width 13 height 7
select select
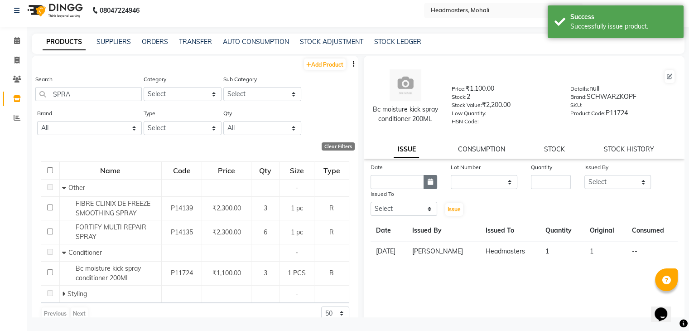
click at [431, 189] on button "button" at bounding box center [430, 182] width 14 height 14
select select "10"
select select "2025"
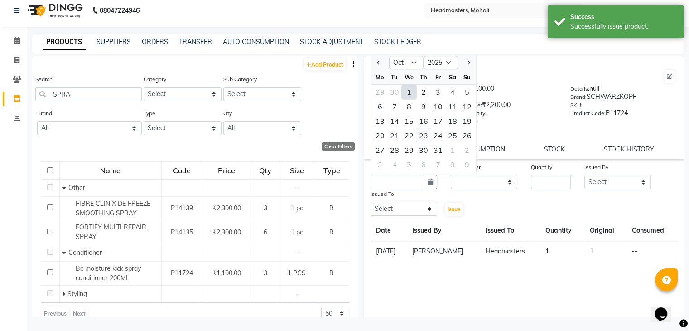
click at [424, 143] on div "23" at bounding box center [423, 135] width 14 height 14
type input "[DATE]"
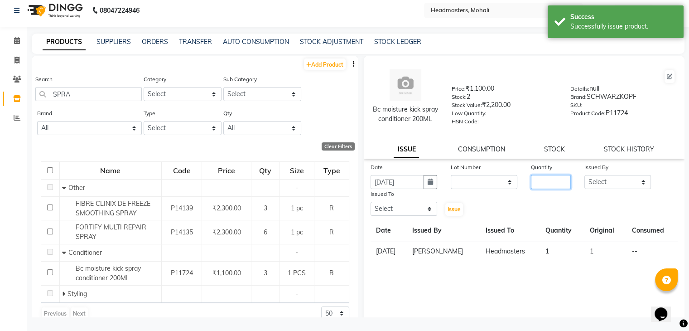
click at [554, 189] on input "number" at bounding box center [551, 182] width 40 height 14
type input "1"
click at [638, 189] on select "Select [PERSON_NAME] [PERSON_NAME] [PERSON_NAME] [PERSON_NAME] [PERSON_NAME] [P…" at bounding box center [617, 182] width 67 height 14
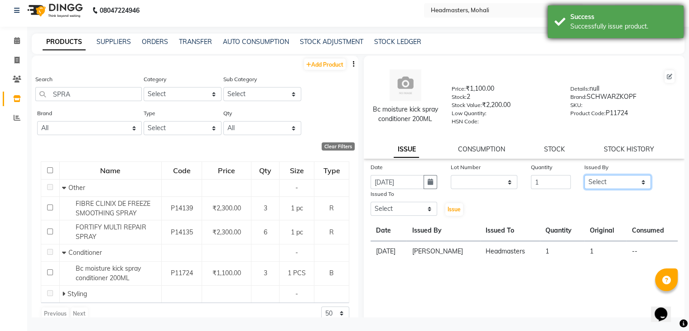
select select "84970"
click at [584, 183] on select "Select [PERSON_NAME] [PERSON_NAME] [PERSON_NAME] [PERSON_NAME] [PERSON_NAME] [P…" at bounding box center [617, 182] width 67 height 14
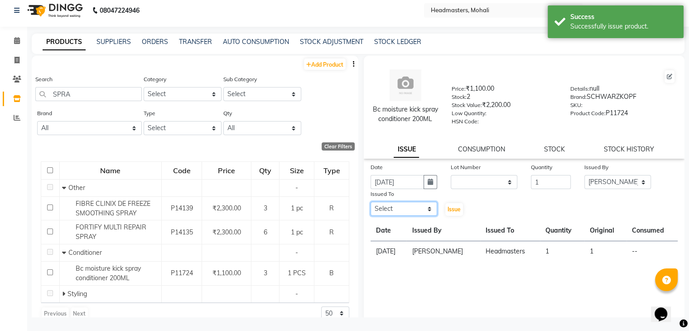
click at [404, 215] on select "Select [PERSON_NAME] [PERSON_NAME] [PERSON_NAME] [PERSON_NAME] [PERSON_NAME] [P…" at bounding box center [403, 208] width 67 height 14
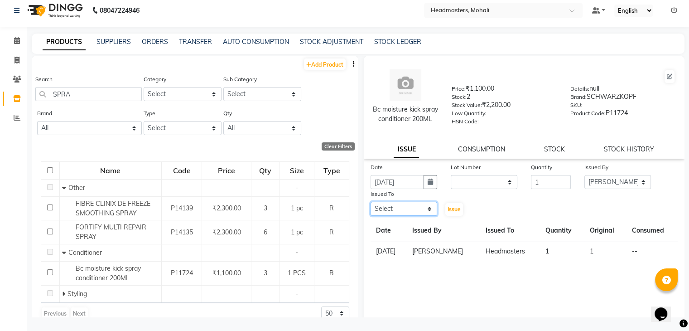
select select "61208"
click at [370, 211] on select "Select [PERSON_NAME] [PERSON_NAME] [PERSON_NAME] [PERSON_NAME] [PERSON_NAME] [P…" at bounding box center [403, 208] width 67 height 14
click at [448, 213] on button "Issue" at bounding box center [454, 209] width 18 height 13
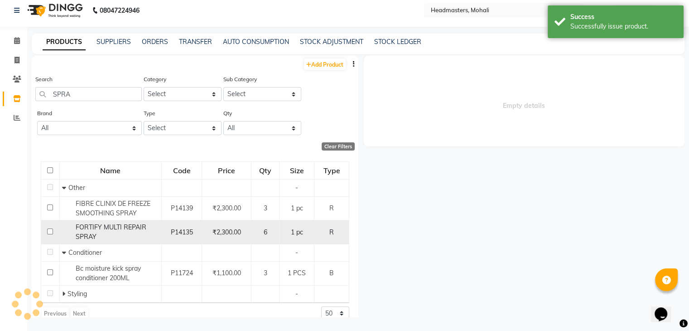
select select
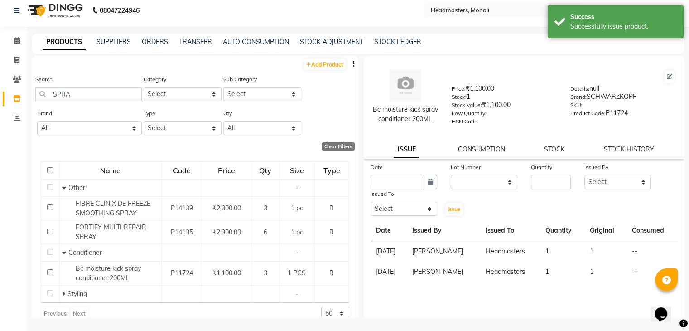
click at [545, 152] on div "Bc moisture kick spray conditioner 200ML Price: ₹1,100.00 Stock: 1 Stock Value:…" at bounding box center [524, 107] width 321 height 103
click at [547, 153] on link "STOCK" at bounding box center [554, 149] width 21 height 8
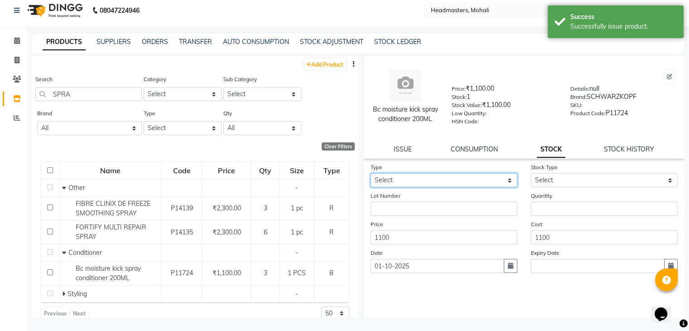
click at [501, 185] on select "Select In" at bounding box center [443, 180] width 147 height 14
select select "in"
click at [370, 182] on select "Select In" at bounding box center [443, 180] width 147 height 14
click at [572, 181] on div "Stock Type Select New Stock Adjustment Return Other" at bounding box center [604, 174] width 160 height 25
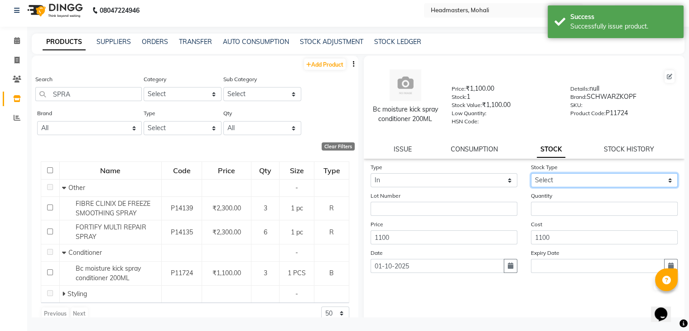
click at [570, 185] on select "Select New Stock Adjustment Return Other" at bounding box center [604, 180] width 147 height 14
select select "new stock"
click at [531, 182] on select "Select New Stock Adjustment Return Other" at bounding box center [604, 180] width 147 height 14
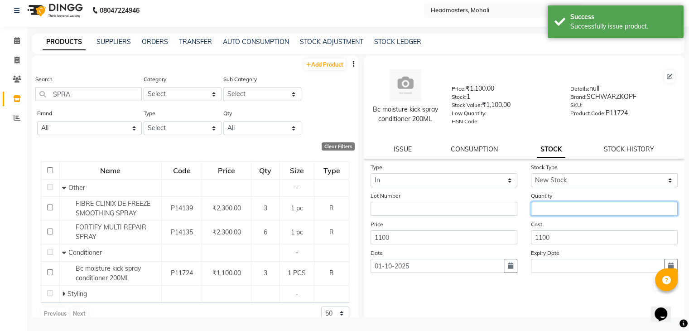
click at [567, 213] on input "number" at bounding box center [604, 208] width 147 height 14
type input "5"
click at [503, 273] on button "button" at bounding box center [510, 266] width 14 height 14
select select "10"
select select "2025"
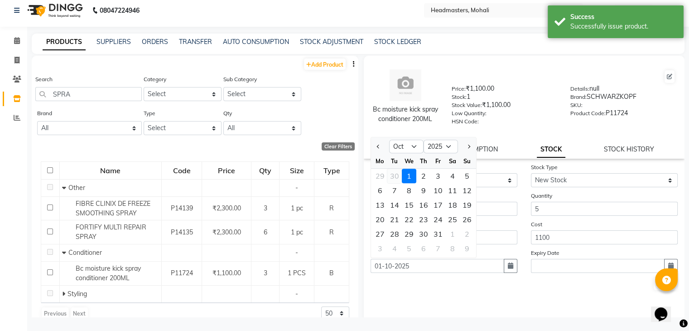
click at [394, 183] on div "30" at bounding box center [394, 175] width 14 height 14
type input "[DATE]"
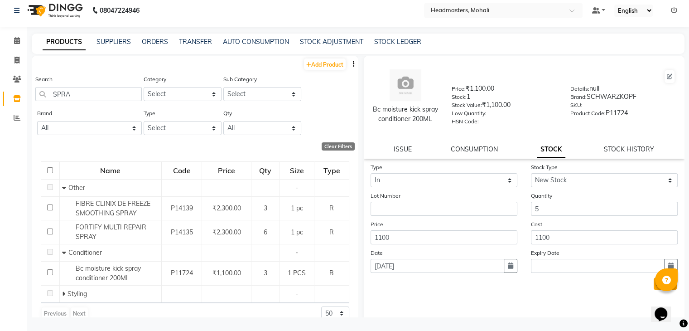
click at [653, 290] on button "Submit" at bounding box center [664, 283] width 23 height 13
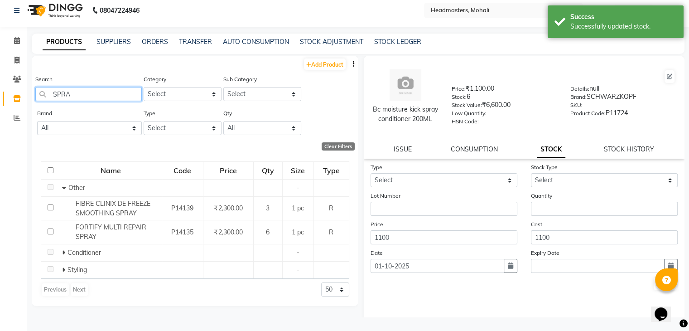
drag, startPoint x: 75, startPoint y: 97, endPoint x: 0, endPoint y: 96, distance: 75.2
click at [0, 96] on app-home "08047224946 Select Location × Headmasters, Mohali Default Panel My Panel Englis…" at bounding box center [344, 162] width 689 height 336
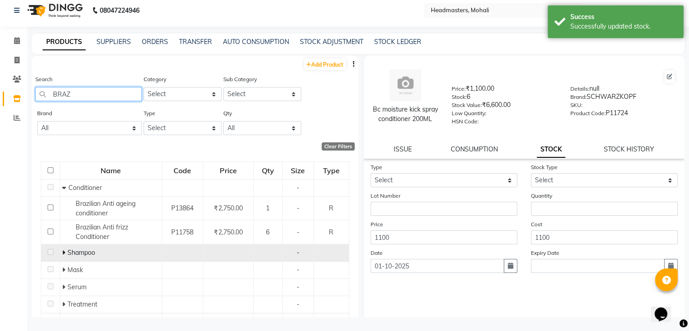
scroll to position [45, 0]
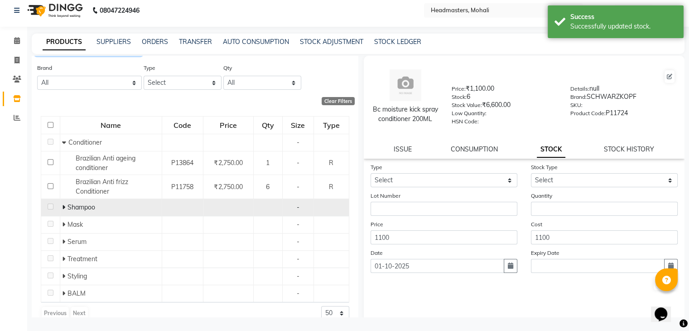
type input "BRAZ"
click at [65, 206] on span at bounding box center [64, 207] width 5 height 8
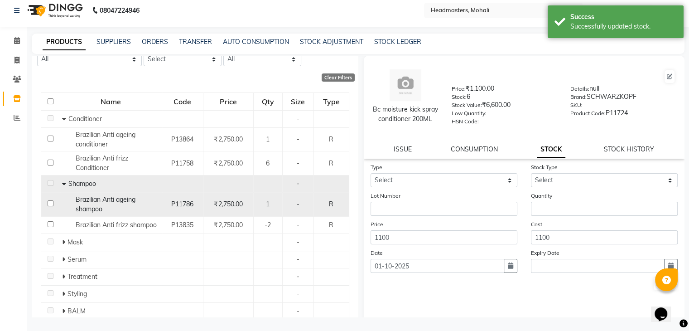
scroll to position [91, 0]
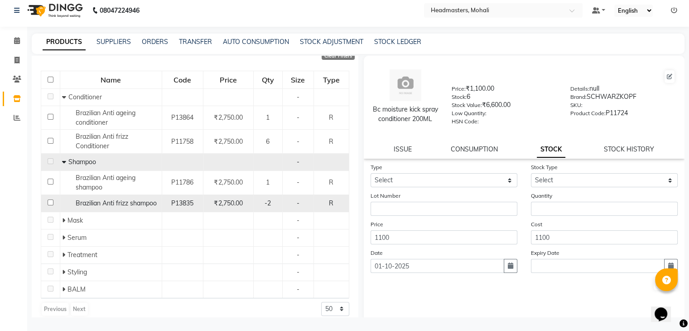
click at [112, 203] on span "Brazilian Anti frizz shampoo" at bounding box center [116, 203] width 81 height 8
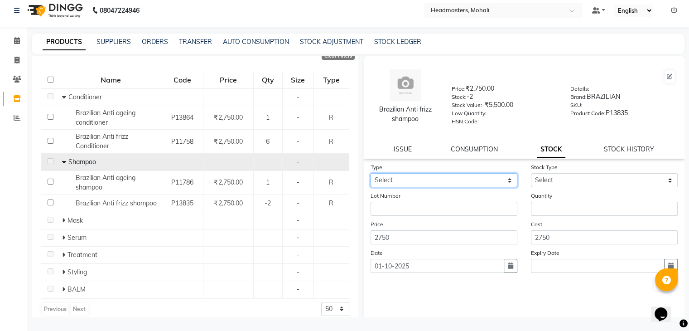
click at [483, 181] on select "Select In" at bounding box center [443, 180] width 147 height 14
select select "in"
click at [370, 176] on select "Select In" at bounding box center [443, 180] width 147 height 14
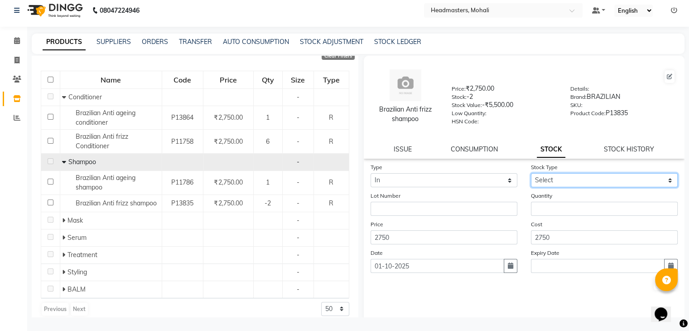
click at [543, 182] on select "Select New Stock Adjustment Return Other" at bounding box center [604, 180] width 147 height 14
select select "new stock"
click at [531, 176] on select "Select New Stock Adjustment Return Other" at bounding box center [604, 180] width 147 height 14
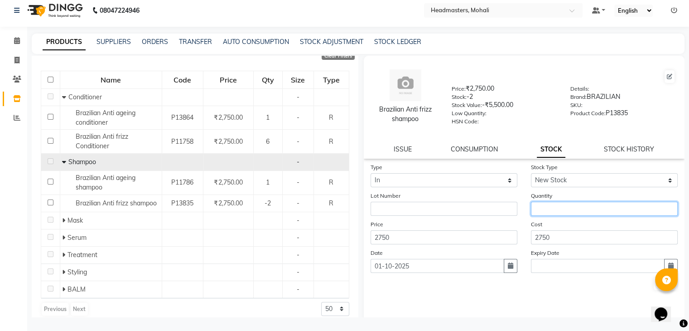
click at [542, 214] on input "number" at bounding box center [604, 208] width 147 height 14
type input "10"
click at [508, 268] on icon "button" at bounding box center [510, 265] width 5 height 6
select select "10"
select select "2025"
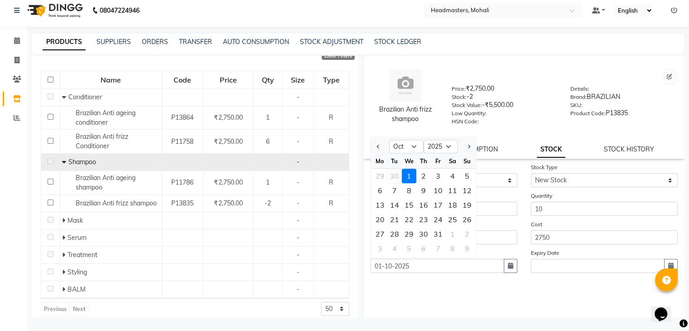
click at [398, 179] on div "30" at bounding box center [394, 175] width 14 height 14
type input "[DATE]"
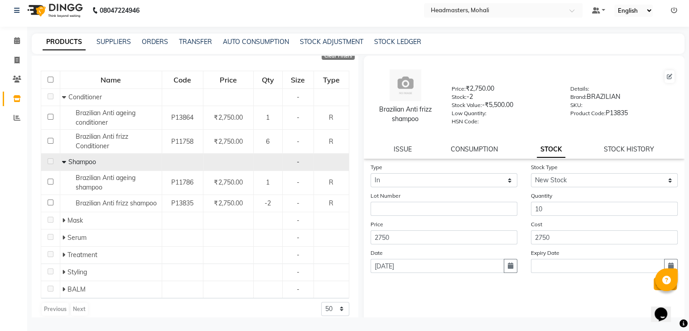
click at [653, 288] on button "Submit" at bounding box center [664, 283] width 23 height 13
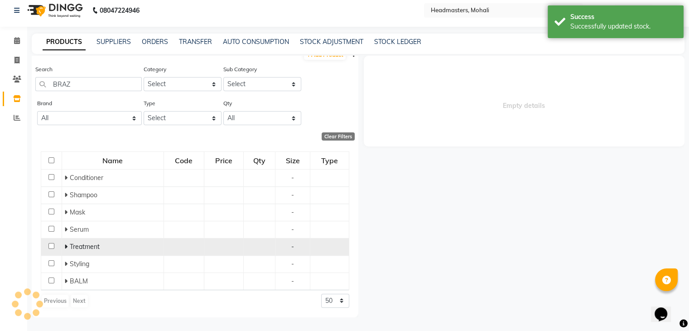
scroll to position [58, 0]
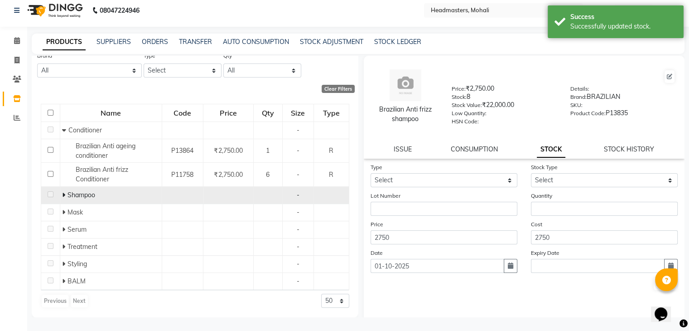
click at [62, 197] on icon at bounding box center [63, 195] width 3 height 6
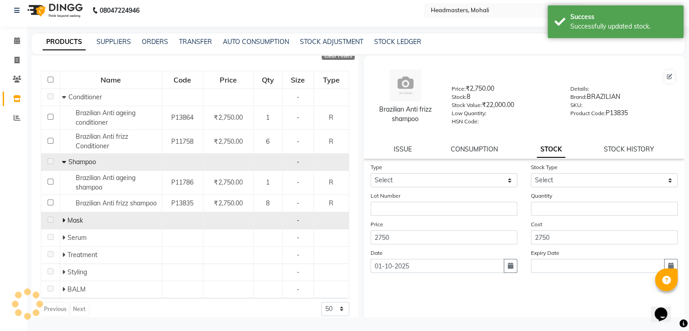
click at [63, 221] on icon at bounding box center [63, 220] width 3 height 6
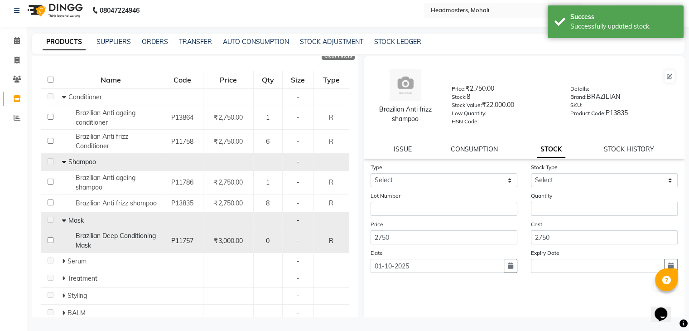
click at [91, 234] on span "Brazilian Deep Conditioning Mask" at bounding box center [116, 240] width 80 height 18
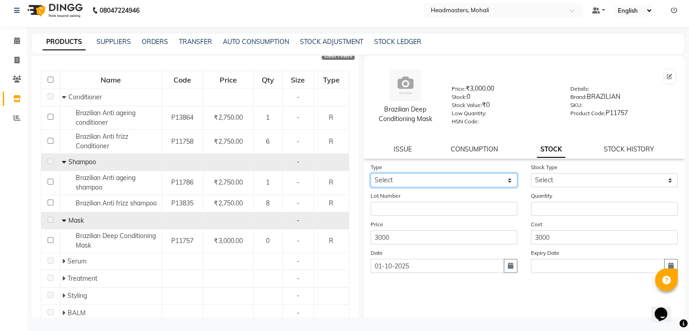
click at [502, 180] on select "Select In" at bounding box center [443, 180] width 147 height 14
select select "in"
click at [370, 176] on select "Select In" at bounding box center [443, 180] width 147 height 14
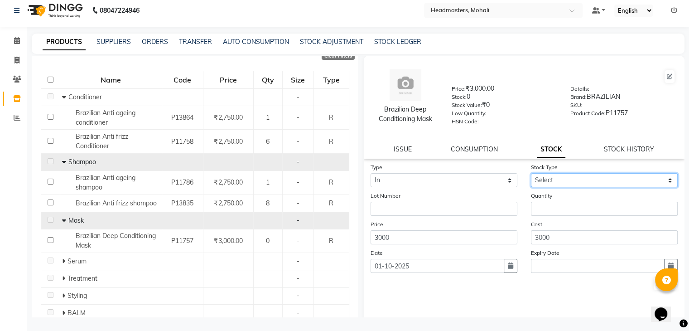
click at [534, 187] on select "Select New Stock Adjustment Return Other" at bounding box center [604, 180] width 147 height 14
select select "new stock"
click at [531, 176] on select "Select New Stock Adjustment Return Other" at bounding box center [604, 180] width 147 height 14
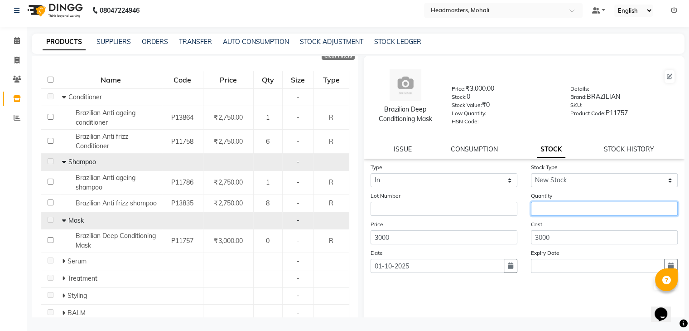
click at [543, 208] on input "number" at bounding box center [604, 208] width 147 height 14
type input "2"
click at [508, 268] on icon "button" at bounding box center [510, 265] width 5 height 6
select select "10"
select select "2025"
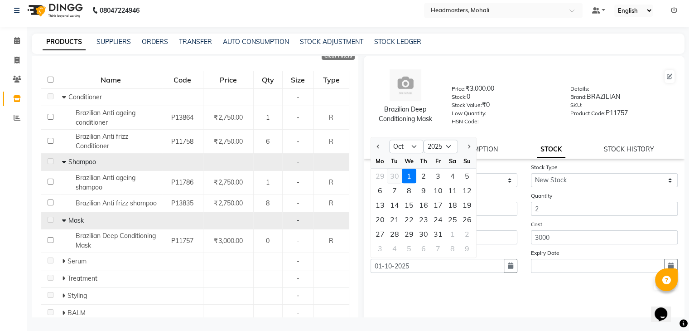
click at [395, 180] on div "30" at bounding box center [394, 175] width 14 height 14
type input "[DATE]"
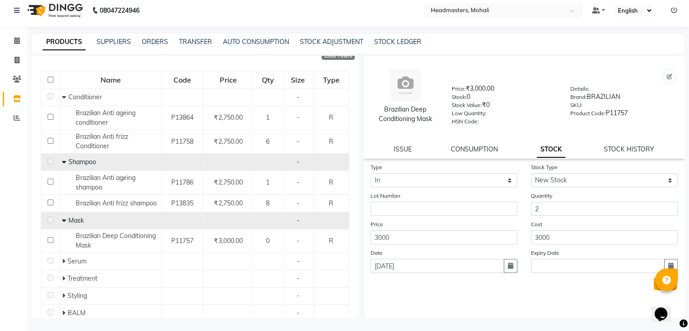
click at [656, 288] on button "Submit" at bounding box center [664, 283] width 23 height 13
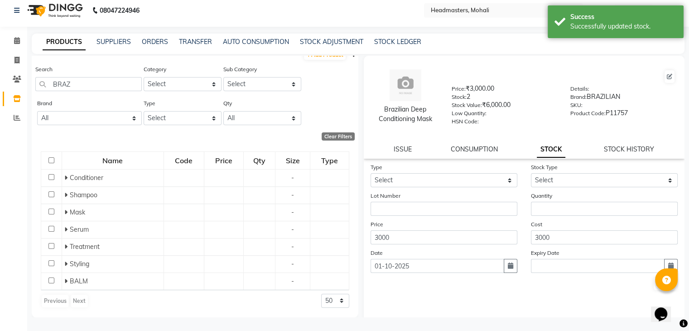
scroll to position [58, 0]
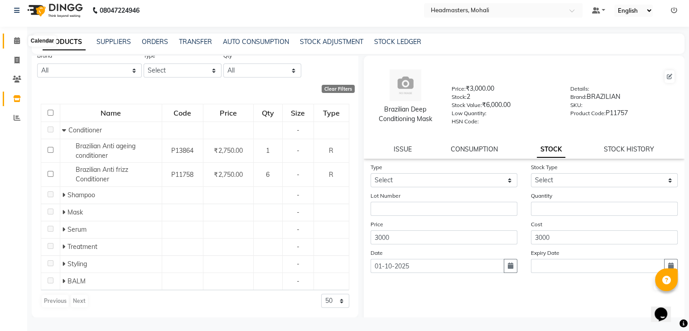
click at [17, 38] on icon at bounding box center [17, 40] width 6 height 7
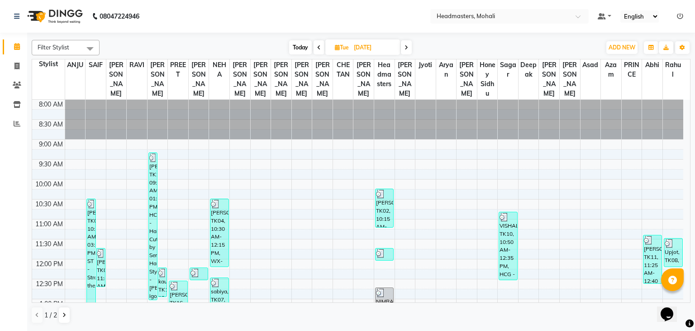
click at [407, 42] on span at bounding box center [406, 47] width 11 height 14
type input "01-10-2025"
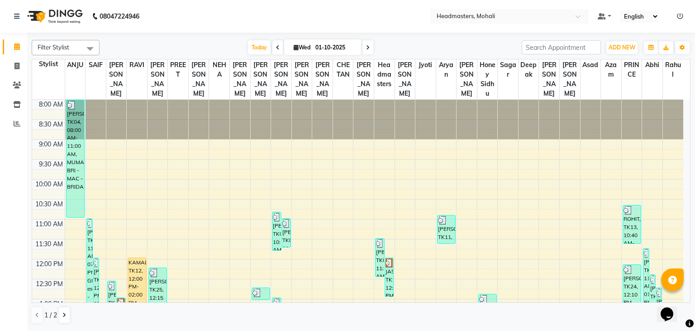
scroll to position [350, 0]
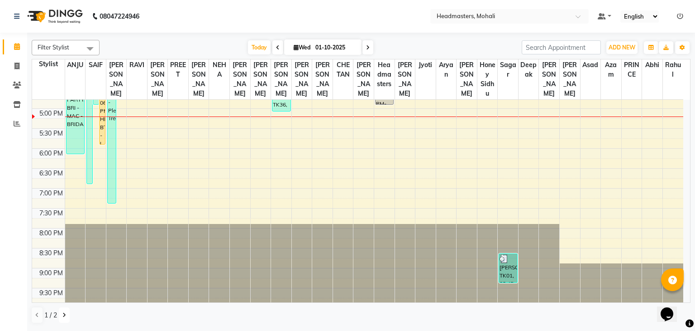
click at [66, 315] on button at bounding box center [64, 314] width 11 height 15
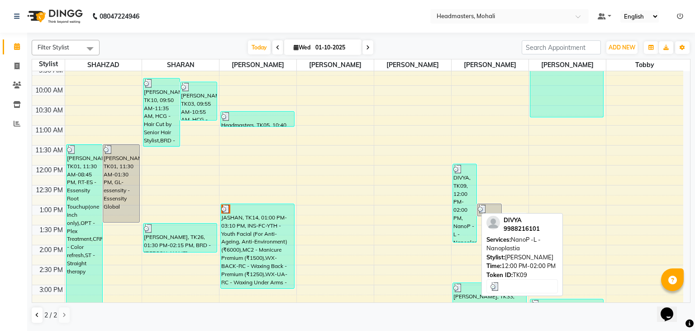
scroll to position [91, 0]
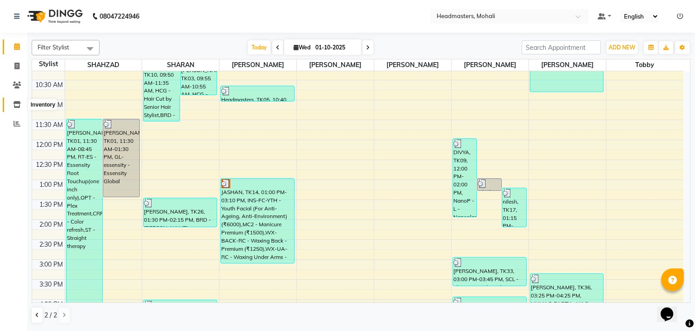
click at [13, 105] on icon at bounding box center [17, 104] width 8 height 7
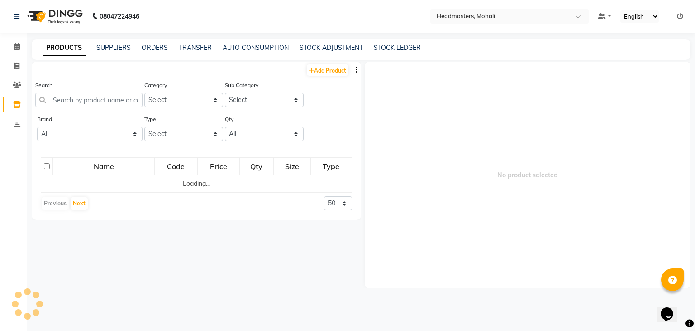
click at [80, 109] on div "Search" at bounding box center [88, 97] width 107 height 34
click at [80, 107] on input "text" at bounding box center [88, 100] width 107 height 14
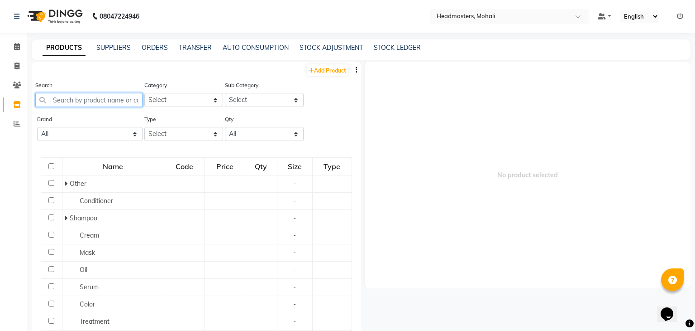
click at [83, 104] on input "text" at bounding box center [88, 100] width 107 height 14
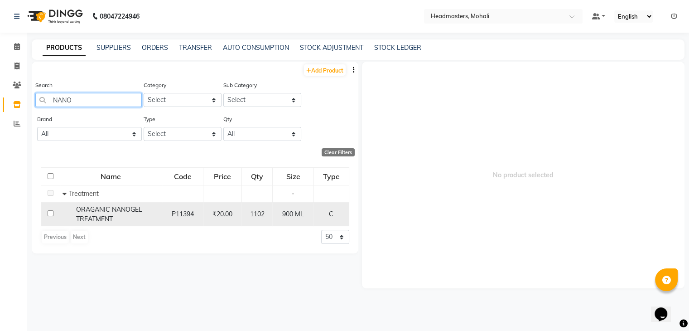
type input "NANO"
click at [105, 220] on span "ORAGANIC NANOGEL TREATMENT" at bounding box center [109, 214] width 66 height 18
select select
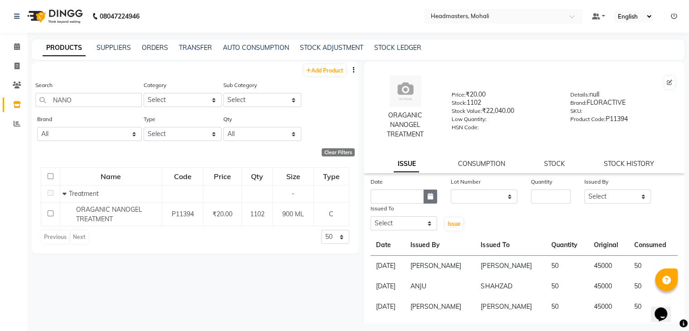
click at [430, 200] on button "button" at bounding box center [430, 196] width 14 height 14
select select "10"
select select "2025"
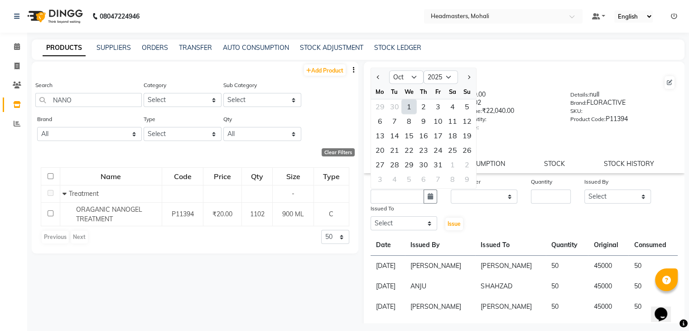
click at [404, 105] on div "1" at bounding box center [409, 106] width 14 height 14
type input "01-10-2025"
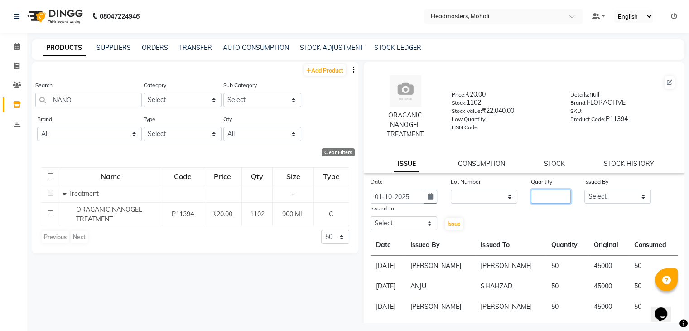
click at [549, 198] on input "number" at bounding box center [551, 196] width 40 height 14
type input "30"
click at [605, 195] on select "Select [PERSON_NAME] [PERSON_NAME] [PERSON_NAME] [PERSON_NAME] [PERSON_NAME] [P…" at bounding box center [617, 196] width 67 height 14
select select "84970"
click at [584, 190] on select "Select [PERSON_NAME] [PERSON_NAME] [PERSON_NAME] [PERSON_NAME] [PERSON_NAME] [P…" at bounding box center [617, 196] width 67 height 14
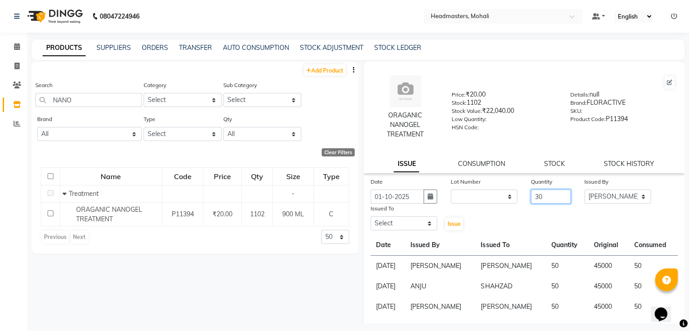
drag, startPoint x: 549, startPoint y: 195, endPoint x: 503, endPoint y: 203, distance: 47.3
click at [503, 203] on div "Date [DATE] Lot Number None Quantity 30 Issued By Select [PERSON_NAME] [PERSON_…" at bounding box center [524, 204] width 321 height 54
type input "50"
click at [399, 223] on select "Select [PERSON_NAME] [PERSON_NAME] [PERSON_NAME] [PERSON_NAME] [PERSON_NAME] [P…" at bounding box center [403, 223] width 67 height 14
select select "51673"
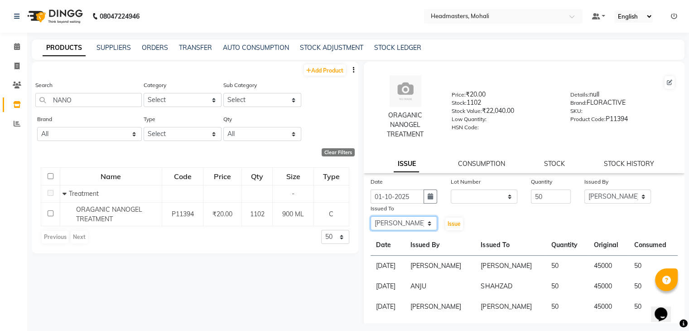
click at [370, 217] on select "Select [PERSON_NAME] [PERSON_NAME] [PERSON_NAME] [PERSON_NAME] [PERSON_NAME] [P…" at bounding box center [403, 223] width 67 height 14
click at [452, 225] on span "Issue" at bounding box center [453, 223] width 13 height 7
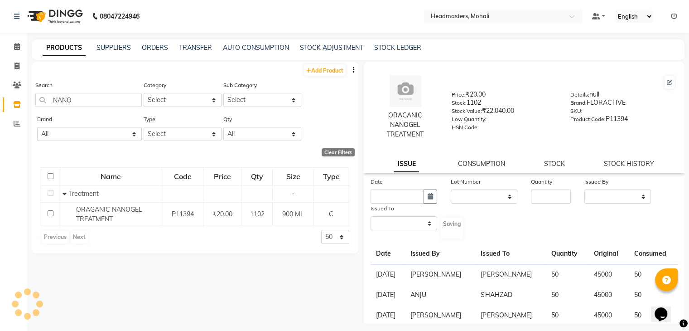
select select
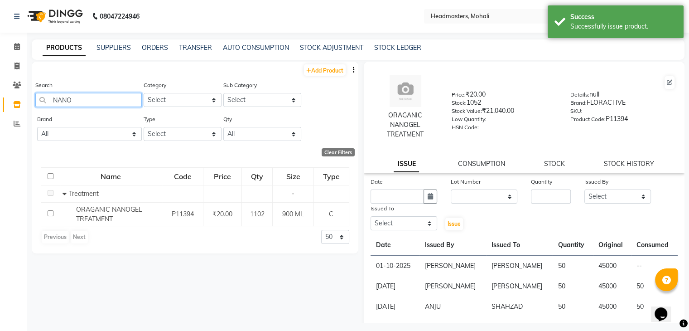
drag, startPoint x: 82, startPoint y: 102, endPoint x: 0, endPoint y: 144, distance: 92.3
click at [0, 145] on app-home "08047224946 Select Location × Headmasters, Mohali Default Panel My Panel Englis…" at bounding box center [344, 168] width 689 height 336
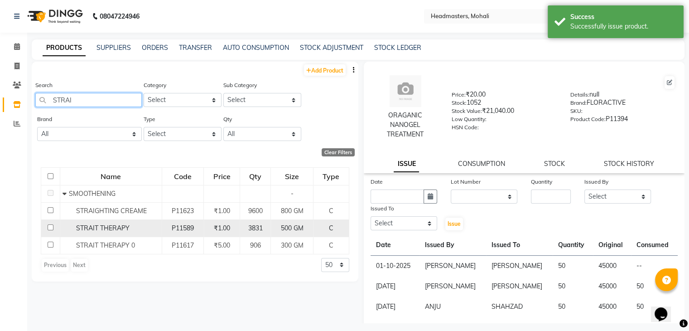
type input "STRAI"
click at [109, 230] on span "STRAIT THERAPY" at bounding box center [102, 228] width 53 height 8
select select
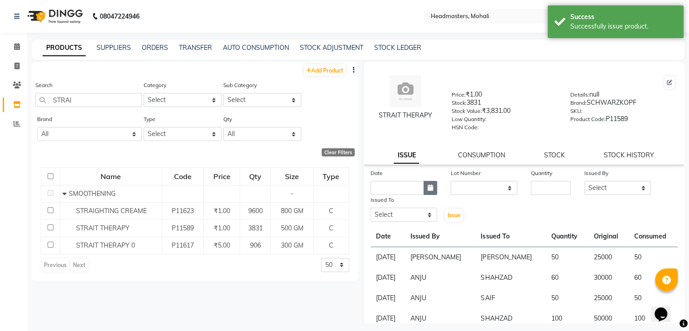
click at [427, 191] on icon "button" at bounding box center [429, 187] width 5 height 6
select select "10"
select select "2025"
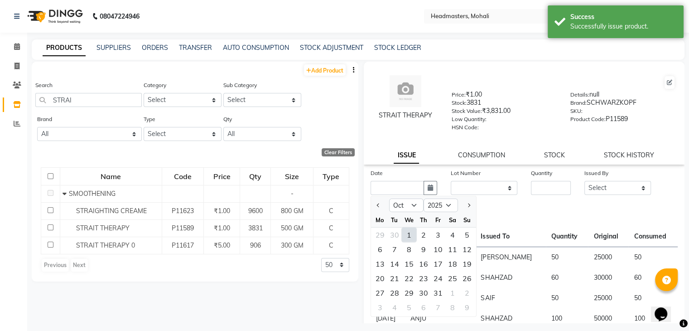
drag, startPoint x: 406, startPoint y: 240, endPoint x: 436, endPoint y: 226, distance: 33.1
click at [406, 239] on div "1" at bounding box center [409, 234] width 14 height 14
type input "01-10-2025"
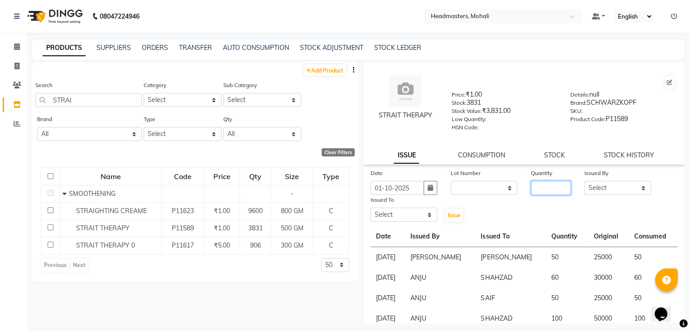
click at [540, 189] on input "number" at bounding box center [551, 188] width 40 height 14
type input "50"
click at [610, 195] on select "Select [PERSON_NAME] [PERSON_NAME] [PERSON_NAME] [PERSON_NAME] [PERSON_NAME] [P…" at bounding box center [617, 188] width 67 height 14
select select "84970"
click at [584, 184] on select "Select [PERSON_NAME] [PERSON_NAME] [PERSON_NAME] [PERSON_NAME] [PERSON_NAME] [P…" at bounding box center [617, 188] width 67 height 14
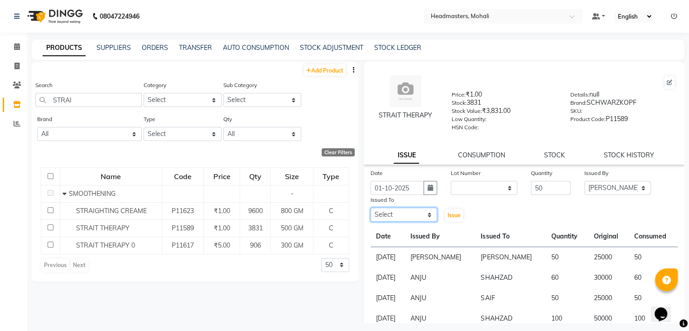
drag, startPoint x: 379, startPoint y: 218, endPoint x: 383, endPoint y: 211, distance: 7.5
click at [379, 216] on select "Select [PERSON_NAME] [PERSON_NAME] [PERSON_NAME] [PERSON_NAME] [PERSON_NAME] [P…" at bounding box center [403, 214] width 67 height 14
select select "51673"
click at [370, 211] on select "Select [PERSON_NAME] [PERSON_NAME] [PERSON_NAME] [PERSON_NAME] [PERSON_NAME] [P…" at bounding box center [403, 214] width 67 height 14
click at [454, 218] on span "Issue" at bounding box center [453, 214] width 13 height 7
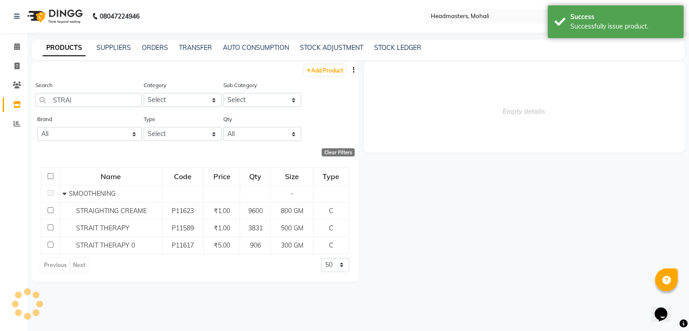
select select
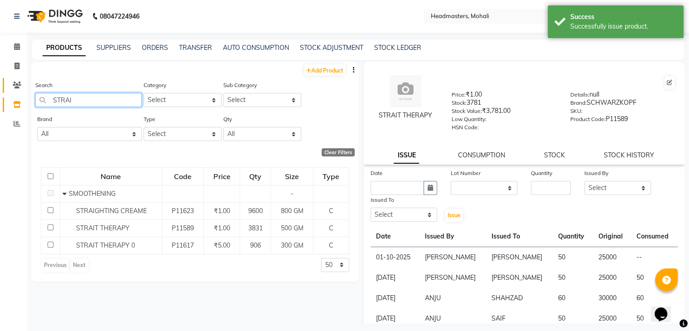
drag, startPoint x: 87, startPoint y: 99, endPoint x: 4, endPoint y: 87, distance: 84.2
click at [20, 86] on app-home "08047224946 Select Location × Headmasters, Mohali Default Panel My Panel Englis…" at bounding box center [344, 168] width 689 height 336
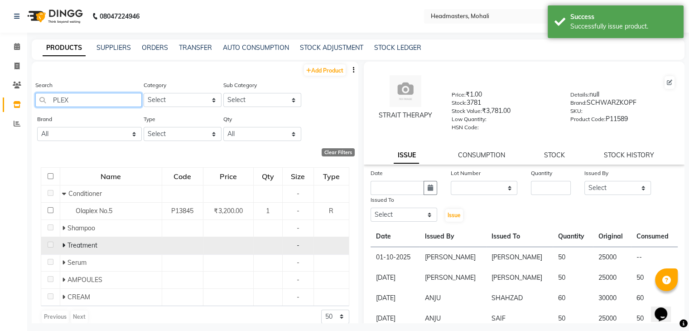
type input "PLEX"
click at [64, 247] on icon at bounding box center [63, 245] width 3 height 6
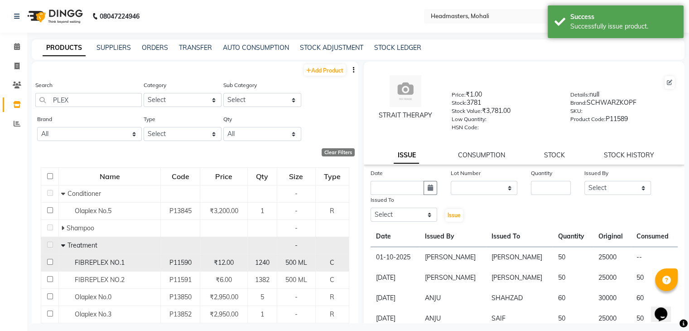
click at [85, 261] on span "FIBREPLEX NO.1" at bounding box center [100, 262] width 50 height 8
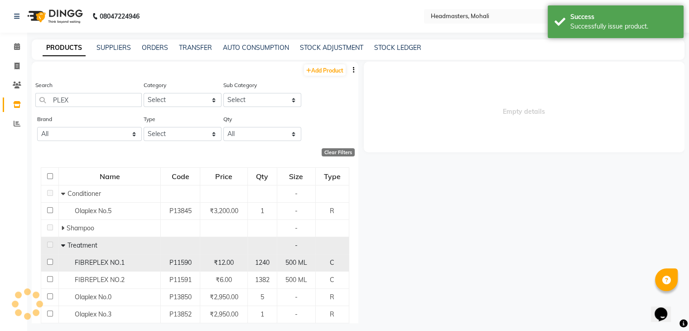
select select
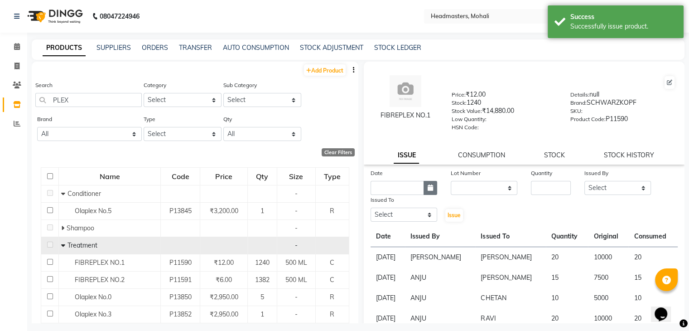
click at [431, 189] on button "button" at bounding box center [430, 188] width 14 height 14
select select "10"
select select "2025"
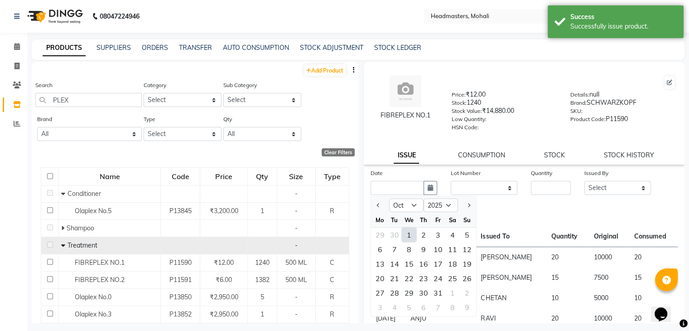
click at [405, 239] on div "1" at bounding box center [409, 234] width 14 height 14
type input "01-10-2025"
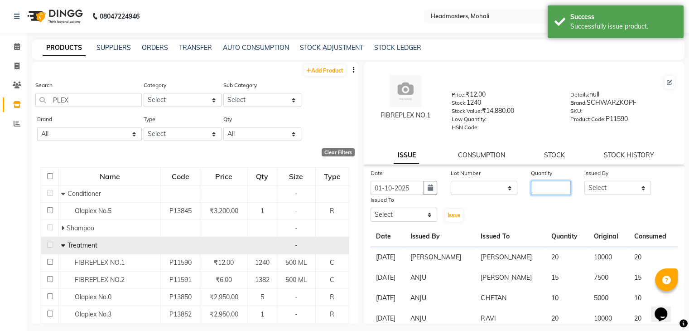
click at [537, 190] on input "number" at bounding box center [551, 188] width 40 height 14
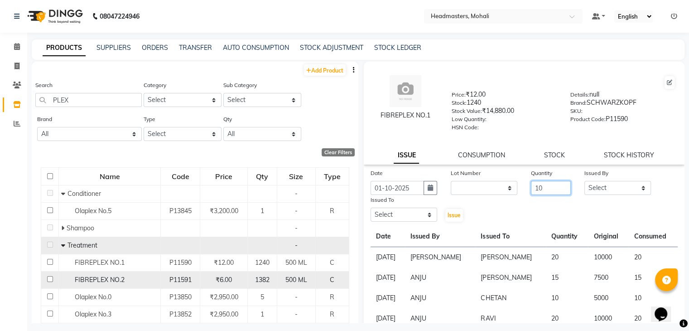
type input "10"
click at [112, 281] on span "FIBREPLEX NO.2" at bounding box center [100, 279] width 50 height 8
select select
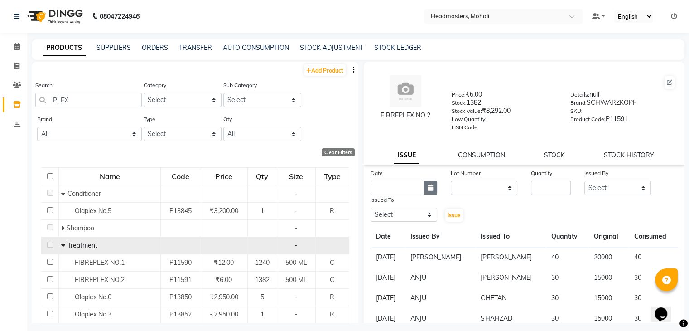
click at [427, 189] on icon "button" at bounding box center [429, 187] width 5 height 6
select select "10"
select select "2025"
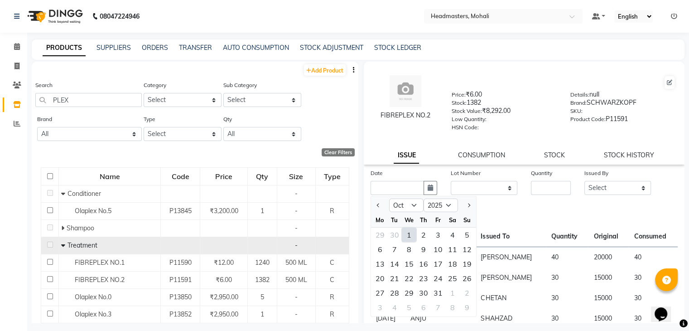
click at [406, 236] on div "1" at bounding box center [409, 234] width 14 height 14
type input "01-10-2025"
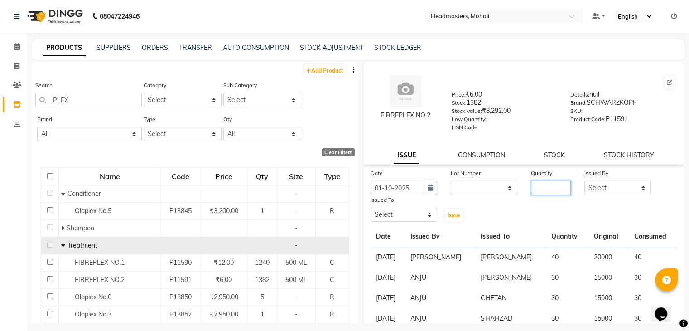
drag, startPoint x: 561, startPoint y: 189, endPoint x: 553, endPoint y: 191, distance: 8.3
click at [560, 191] on input "number" at bounding box center [551, 188] width 40 height 14
type input "30"
click at [612, 190] on select "Select [PERSON_NAME] [PERSON_NAME] [PERSON_NAME] [PERSON_NAME] [PERSON_NAME] [P…" at bounding box center [617, 188] width 67 height 14
select select "84970"
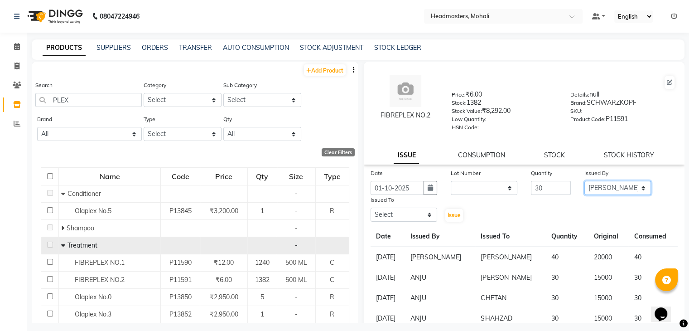
click at [584, 184] on select "Select [PERSON_NAME] [PERSON_NAME] [PERSON_NAME] [PERSON_NAME] [PERSON_NAME] [P…" at bounding box center [617, 188] width 67 height 14
click at [389, 216] on select "Select [PERSON_NAME] [PERSON_NAME] [PERSON_NAME] [PERSON_NAME] [PERSON_NAME] [P…" at bounding box center [403, 214] width 67 height 14
select select "51673"
click at [370, 211] on select "Select [PERSON_NAME] [PERSON_NAME] [PERSON_NAME] [PERSON_NAME] [PERSON_NAME] [P…" at bounding box center [403, 214] width 67 height 14
click at [447, 216] on span "Issue" at bounding box center [453, 214] width 13 height 7
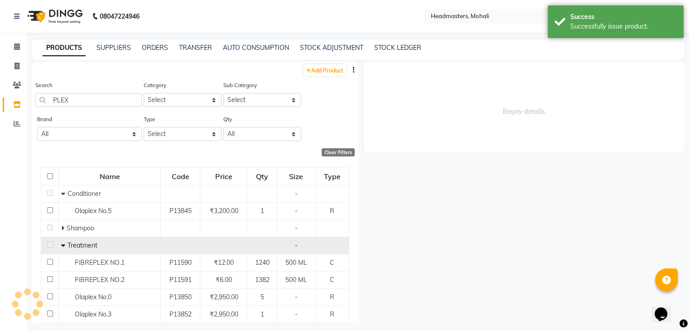
select select
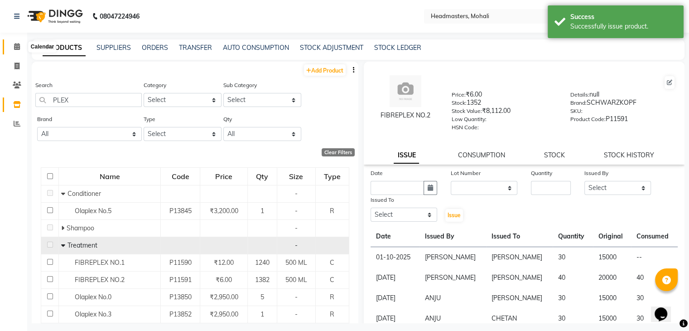
click at [15, 45] on icon at bounding box center [17, 46] width 6 height 7
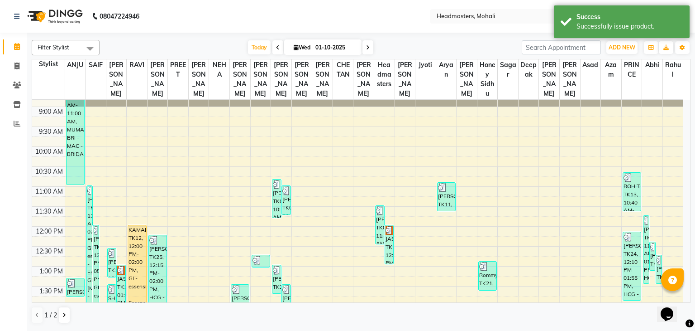
scroll to position [45, 0]
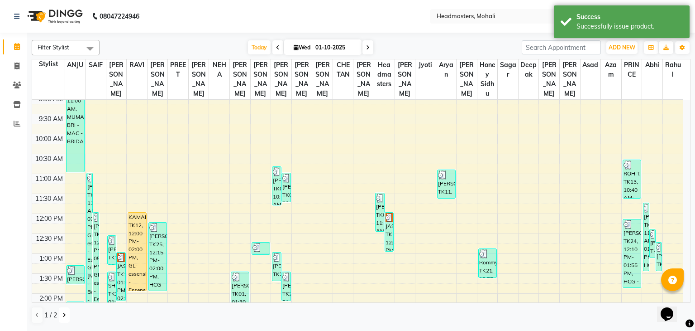
click at [63, 316] on icon at bounding box center [64, 314] width 4 height 5
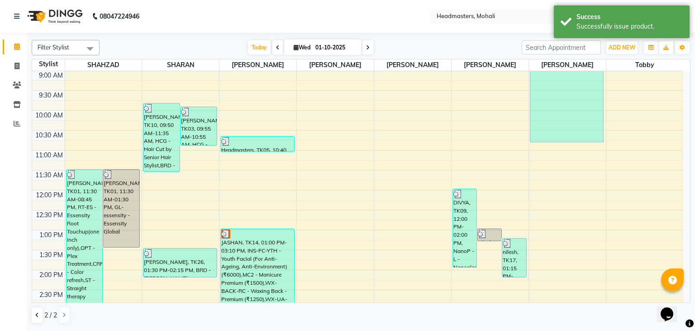
scroll to position [91, 0]
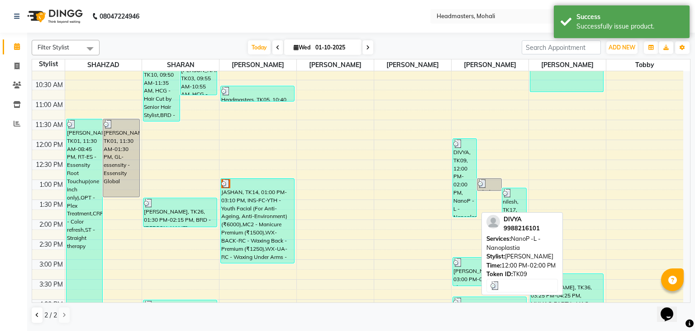
click at [464, 173] on div "DIVYA, TK09, 12:00 PM-02:00 PM, NanoP -L - Nanoplastia" at bounding box center [465, 178] width 24 height 78
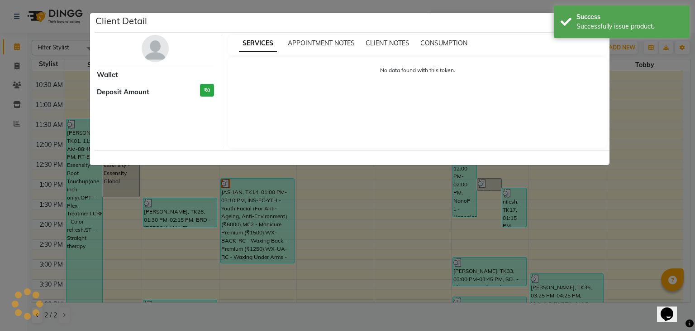
select select "3"
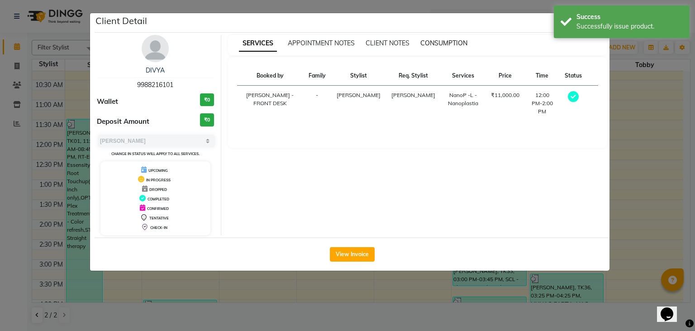
click at [447, 39] on span "CONSUMPTION" at bounding box center [444, 43] width 47 height 8
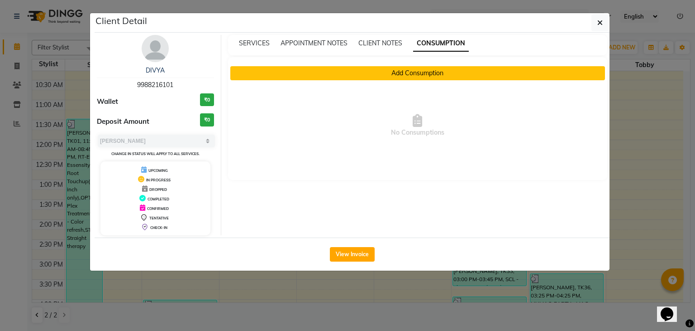
click at [345, 77] on button "Add Consumption" at bounding box center [417, 73] width 375 height 14
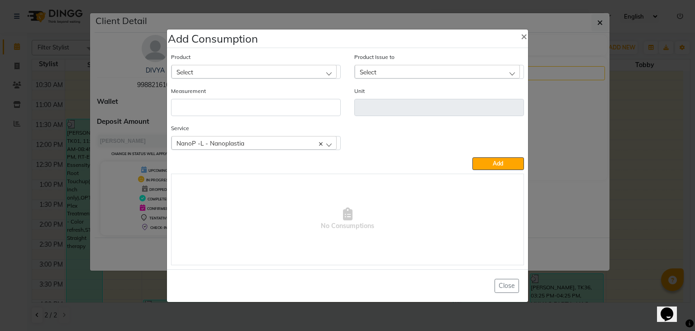
click at [208, 66] on div "Select" at bounding box center [254, 72] width 165 height 14
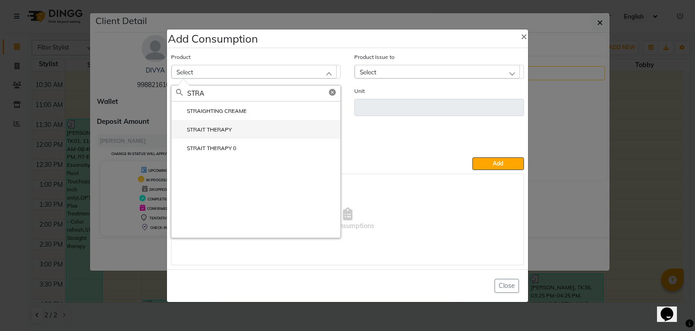
type input "STRA"
click at [230, 129] on label "STRAIT THERAPY" at bounding box center [204, 129] width 56 height 8
type input "GM"
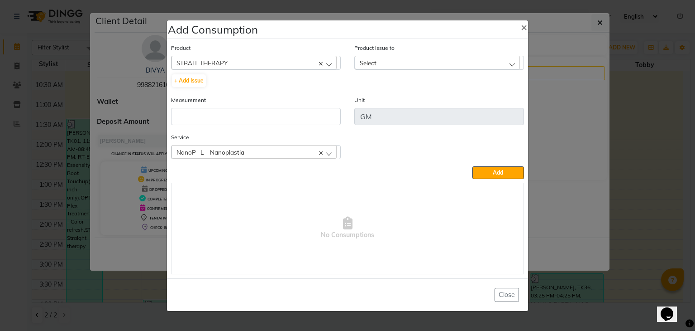
click at [371, 61] on span "Select" at bounding box center [368, 63] width 17 height 8
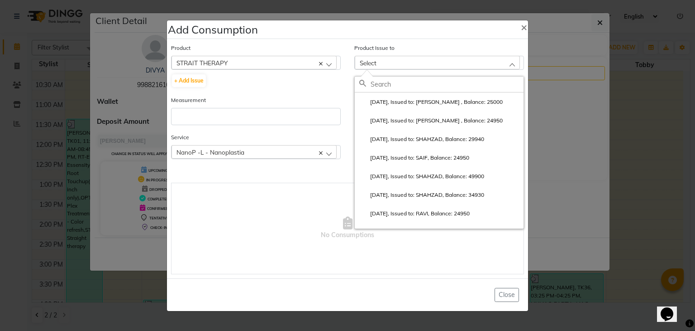
drag, startPoint x: 383, startPoint y: 101, endPoint x: 314, endPoint y: 117, distance: 70.4
click at [383, 101] on label "[DATE], Issued to: [PERSON_NAME] , Balance: 25000" at bounding box center [432, 102] width 144 height 8
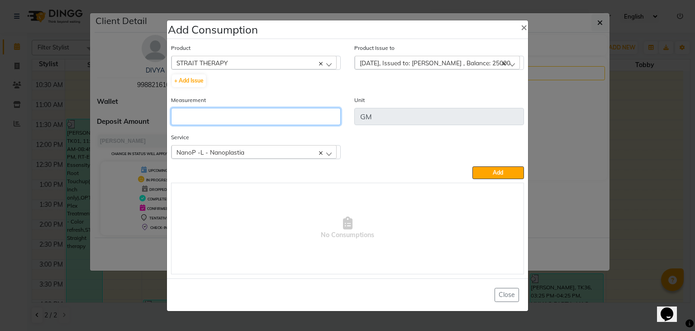
drag, startPoint x: 294, startPoint y: 120, endPoint x: 286, endPoint y: 120, distance: 7.7
click at [288, 120] on input "number" at bounding box center [256, 116] width 170 height 17
type input "50"
click at [473, 166] on button "Add" at bounding box center [499, 172] width 52 height 13
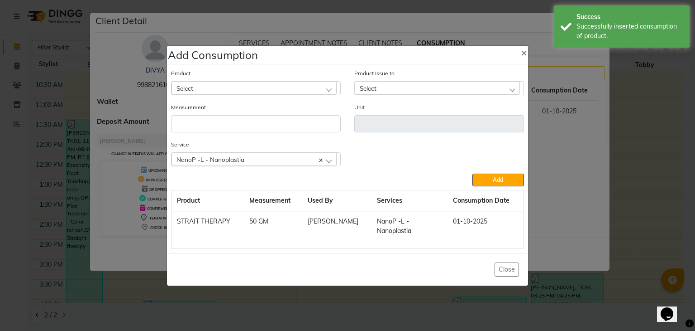
click at [264, 92] on div "Select" at bounding box center [254, 88] width 165 height 14
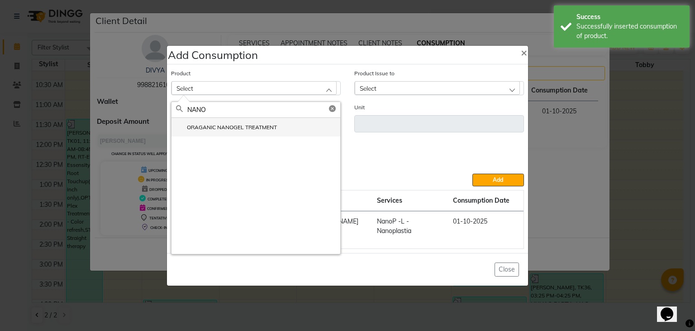
type input "NANO"
click at [237, 126] on li "ORAGANIC NANOGEL TREATMENT" at bounding box center [256, 127] width 169 height 19
type input "ML"
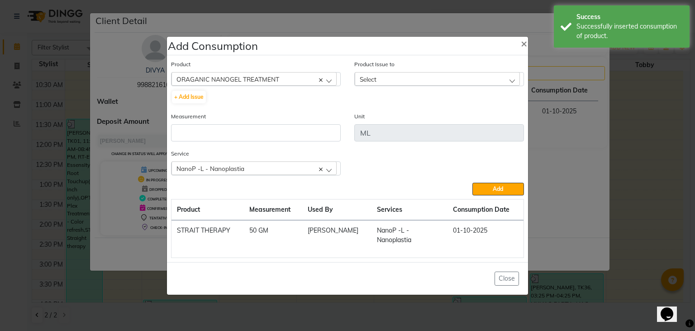
click at [415, 84] on div "Select" at bounding box center [437, 79] width 165 height 14
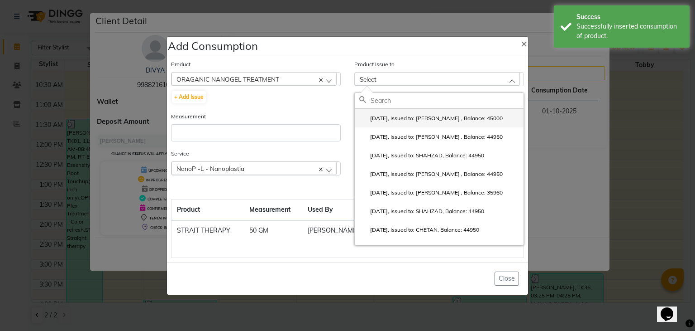
click at [425, 122] on label "[DATE], Issued to: [PERSON_NAME] , Balance: 45000" at bounding box center [432, 118] width 144 height 8
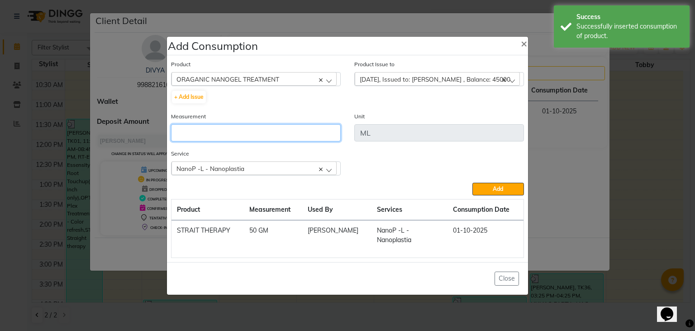
click at [317, 131] on input "number" at bounding box center [256, 132] width 170 height 17
type input "50"
click at [473, 182] on button "Add" at bounding box center [499, 188] width 52 height 13
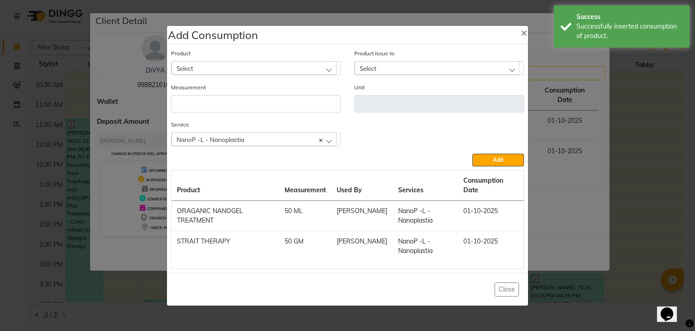
click at [292, 73] on div "Select" at bounding box center [254, 68] width 165 height 14
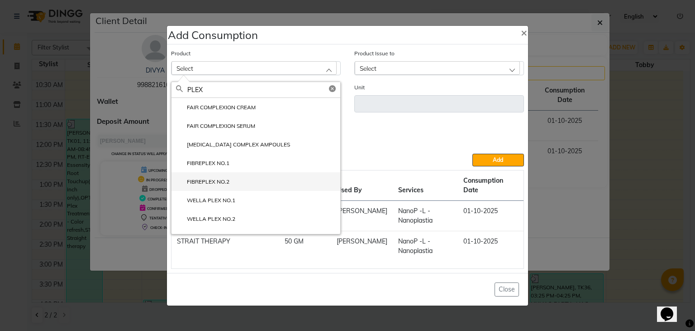
type input "PLEX"
click at [212, 186] on label "FIBREPLEX NO.2" at bounding box center [202, 181] width 53 height 8
type input "ML"
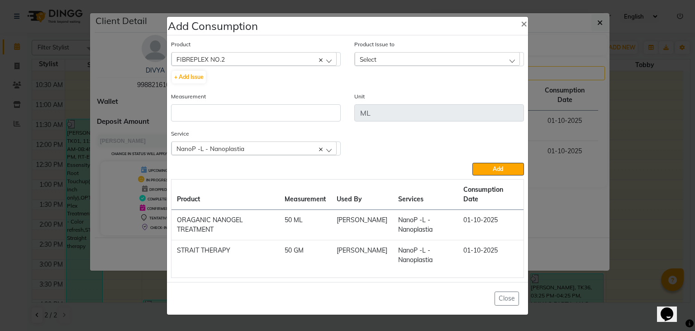
click at [442, 62] on div "Select" at bounding box center [437, 59] width 165 height 14
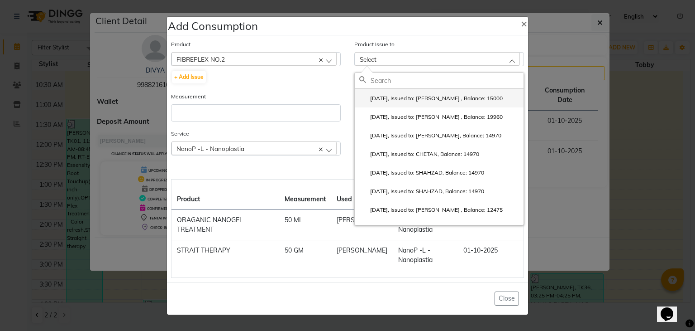
click at [429, 96] on li "[DATE], Issued to: [PERSON_NAME] , Balance: 15000" at bounding box center [439, 98] width 169 height 19
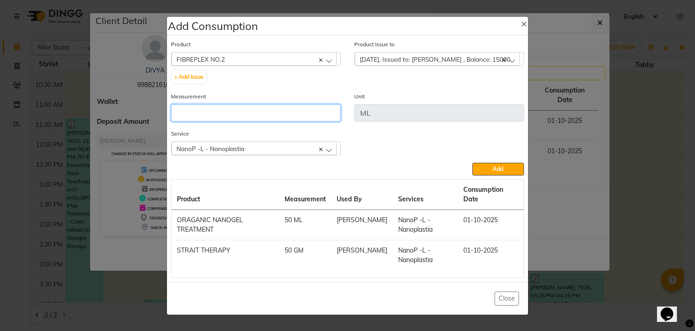
click at [321, 119] on input "number" at bounding box center [256, 112] width 170 height 17
type input "30"
click at [473, 163] on button "Add" at bounding box center [499, 169] width 52 height 13
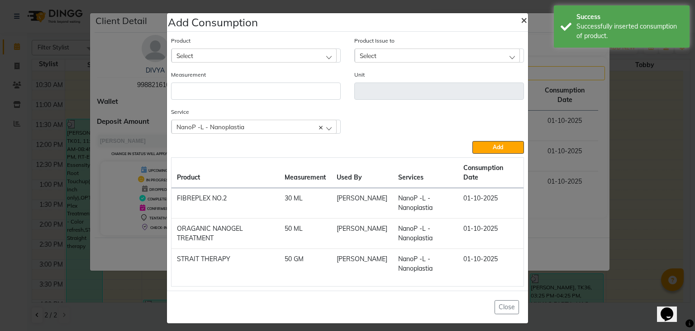
click at [520, 20] on button "×" at bounding box center [524, 19] width 21 height 25
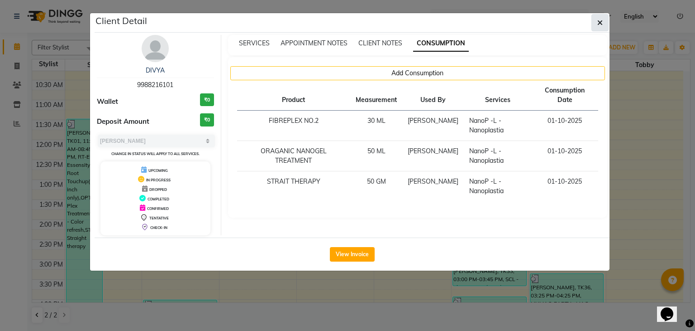
click at [605, 18] on button "button" at bounding box center [600, 22] width 17 height 17
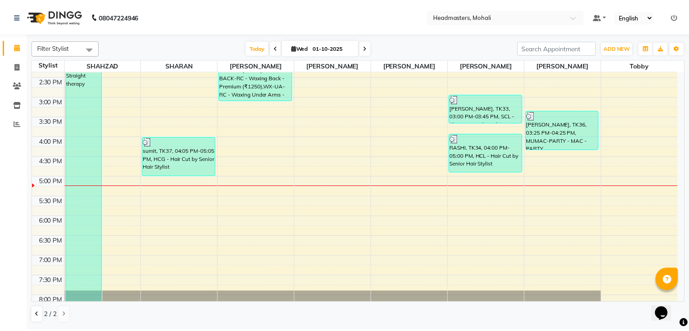
scroll to position [272, 0]
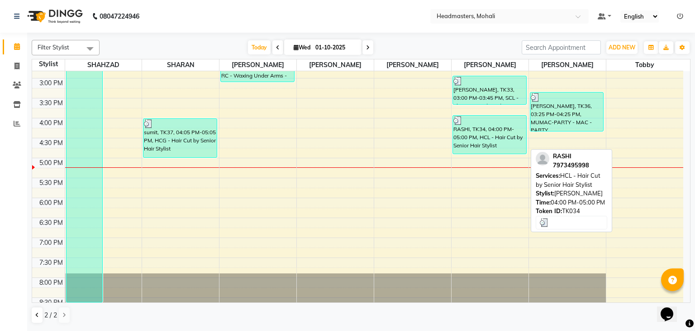
click at [469, 142] on div "RASHI, TK34, 04:00 PM-05:00 PM, HCL - Hair Cut by Senior Hair Stylist" at bounding box center [489, 134] width 73 height 38
select select "3"
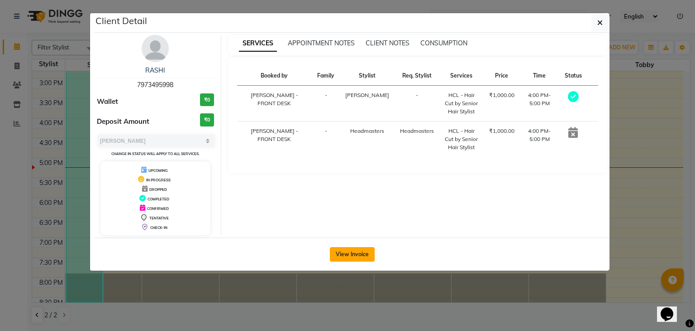
click at [346, 260] on button "View Invoice" at bounding box center [352, 254] width 45 height 14
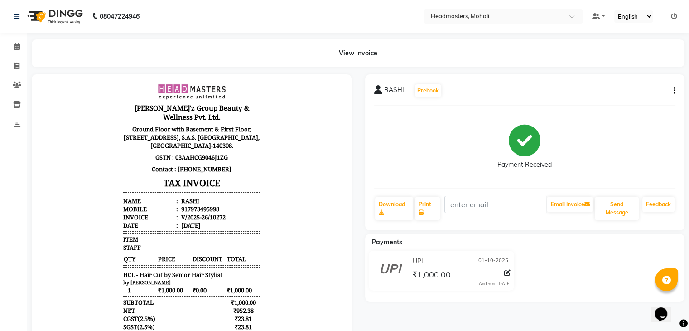
click at [676, 88] on div "RASHI Prebook Payment Received Download Print Email Invoice Send Message Feedba…" at bounding box center [525, 152] width 320 height 156
click at [674, 91] on icon "button" at bounding box center [674, 91] width 2 height 0
click at [575, 152] on div "Payment Received" at bounding box center [525, 147] width 302 height 68
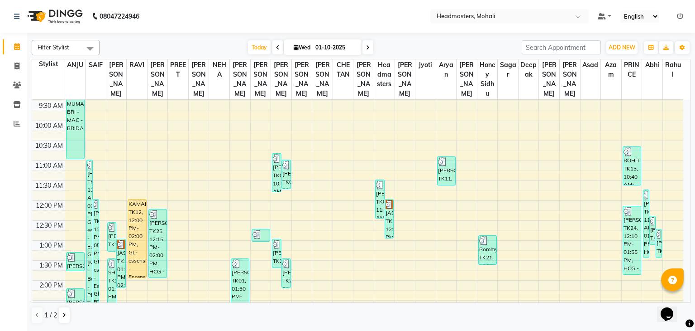
scroll to position [91, 0]
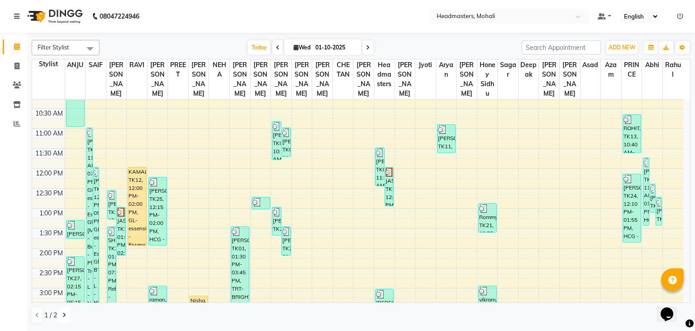
click at [62, 312] on button at bounding box center [64, 314] width 11 height 15
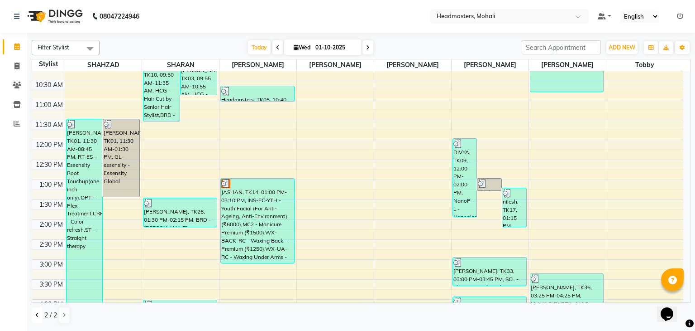
click at [36, 314] on icon at bounding box center [37, 314] width 4 height 5
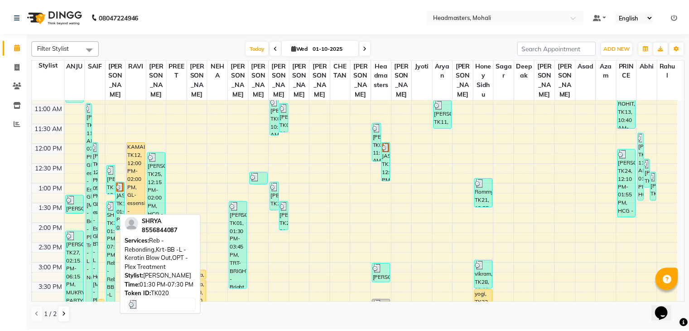
scroll to position [136, 0]
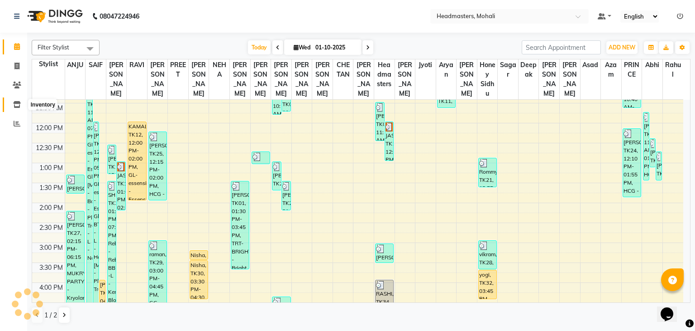
click at [12, 104] on span at bounding box center [17, 105] width 16 height 10
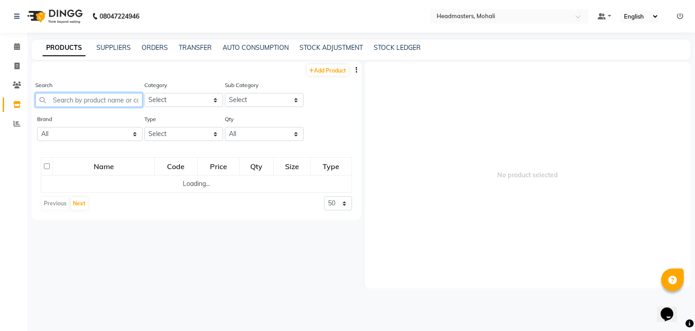
click at [75, 102] on input "text" at bounding box center [88, 100] width 107 height 14
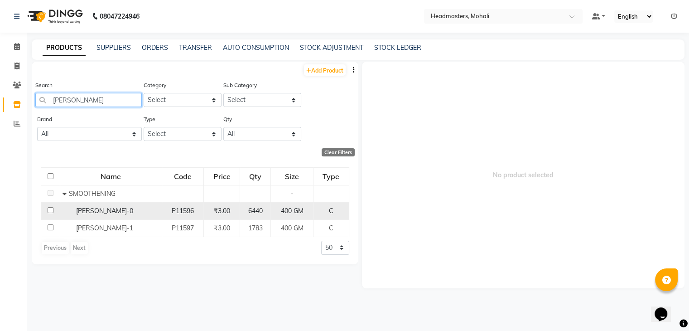
type input "[PERSON_NAME]"
click at [91, 214] on span "[PERSON_NAME]-0" at bounding box center [104, 210] width 57 height 8
select select
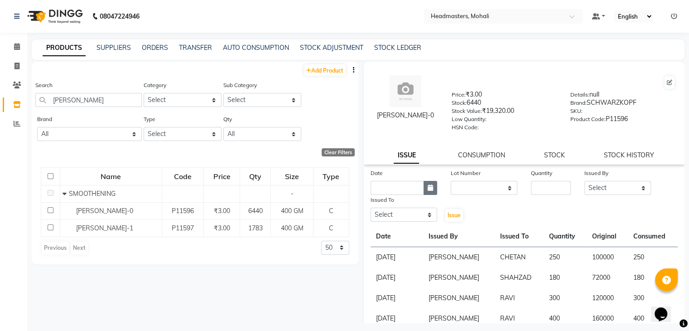
click at [433, 189] on button "button" at bounding box center [430, 188] width 14 height 14
select select "10"
select select "2025"
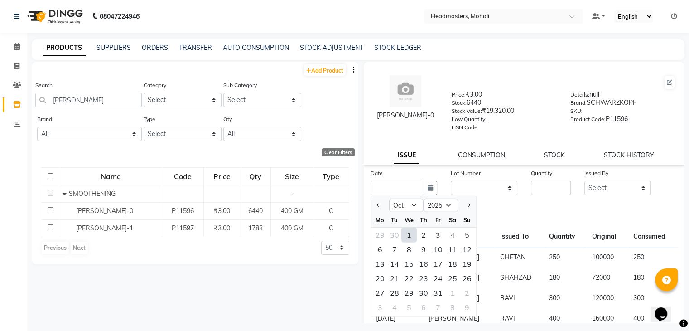
click at [413, 239] on div "1" at bounding box center [409, 234] width 14 height 14
type input "01-10-2025"
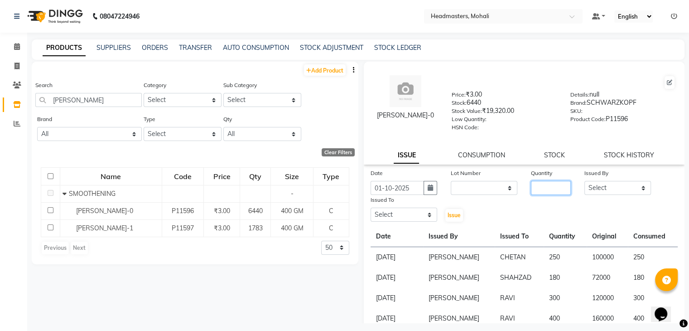
click at [542, 190] on input "number" at bounding box center [551, 188] width 40 height 14
type input "150"
drag, startPoint x: 625, startPoint y: 191, endPoint x: 598, endPoint y: 198, distance: 28.1
click at [624, 190] on select "Select [PERSON_NAME] [PERSON_NAME] [PERSON_NAME] [PERSON_NAME] [PERSON_NAME] [P…" at bounding box center [617, 188] width 67 height 14
select select "84970"
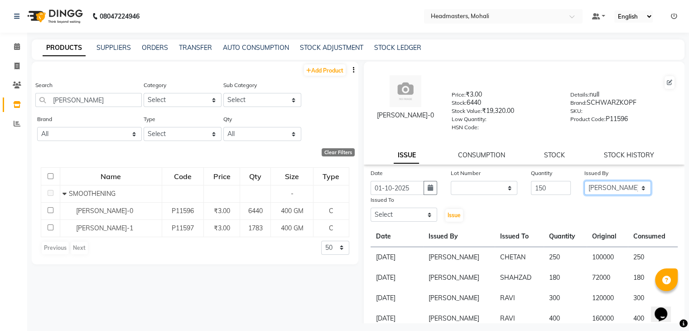
click at [584, 184] on select "Select [PERSON_NAME] [PERSON_NAME] [PERSON_NAME] [PERSON_NAME] [PERSON_NAME] [P…" at bounding box center [617, 188] width 67 height 14
click at [409, 221] on select "Select [PERSON_NAME] [PERSON_NAME] [PERSON_NAME] [PERSON_NAME] [PERSON_NAME] [P…" at bounding box center [403, 214] width 67 height 14
select select "51118"
click at [370, 211] on select "Select [PERSON_NAME] [PERSON_NAME] [PERSON_NAME] [PERSON_NAME] [PERSON_NAME] [P…" at bounding box center [403, 214] width 67 height 14
click at [455, 218] on span "Issue" at bounding box center [453, 214] width 13 height 7
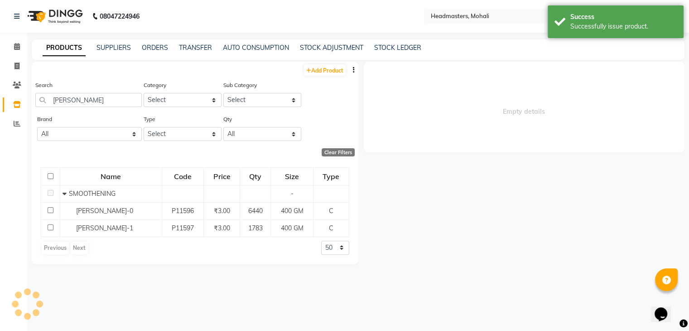
select select
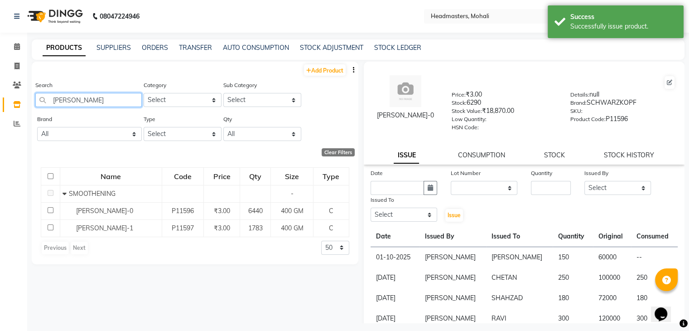
drag, startPoint x: 87, startPoint y: 103, endPoint x: 5, endPoint y: 108, distance: 83.0
click at [7, 108] on app-home "08047224946 Select Location × Headmasters, Mohali Default Panel My Panel Englis…" at bounding box center [344, 168] width 689 height 336
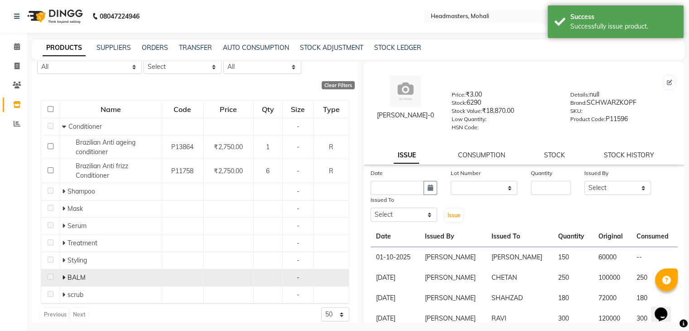
scroll to position [75, 0]
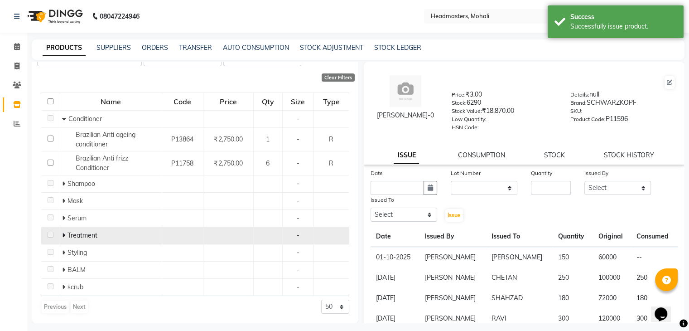
type input "BRA"
click at [63, 234] on icon at bounding box center [63, 235] width 3 height 6
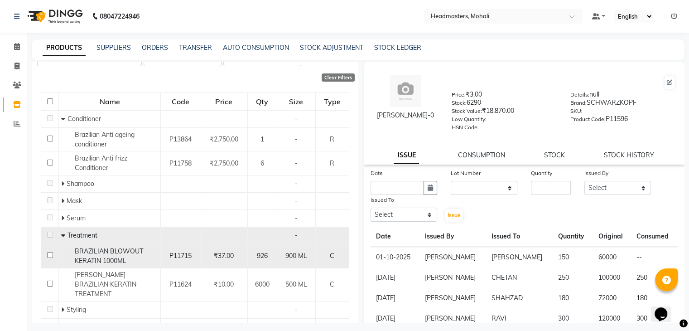
click at [91, 262] on span "BRAZILIAN BLOWOUT KERATIN 1000ML" at bounding box center [109, 256] width 68 height 18
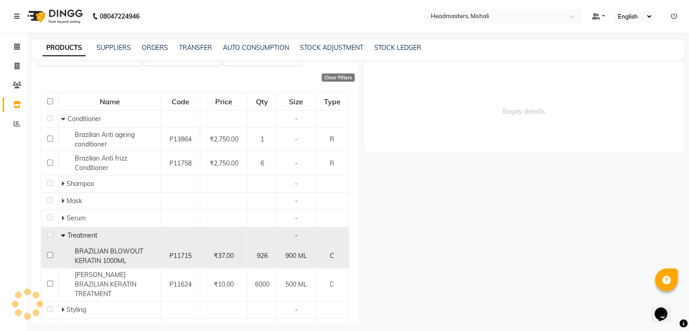
select select
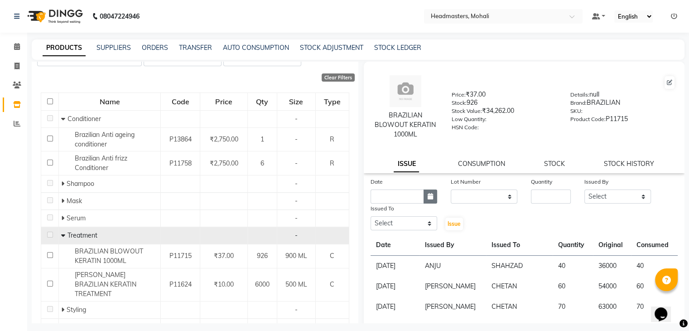
click at [425, 196] on button "button" at bounding box center [430, 196] width 14 height 14
select select "10"
select select "2025"
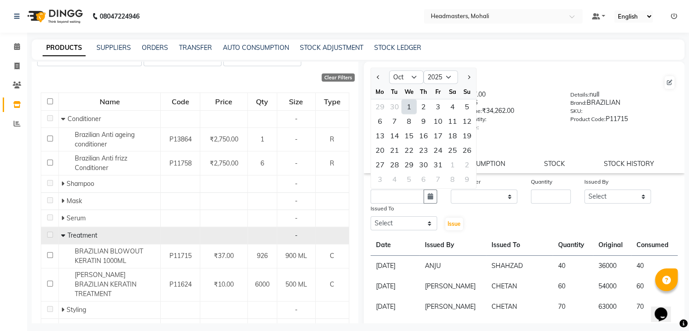
click at [413, 108] on div "1" at bounding box center [409, 106] width 14 height 14
type input "01-10-2025"
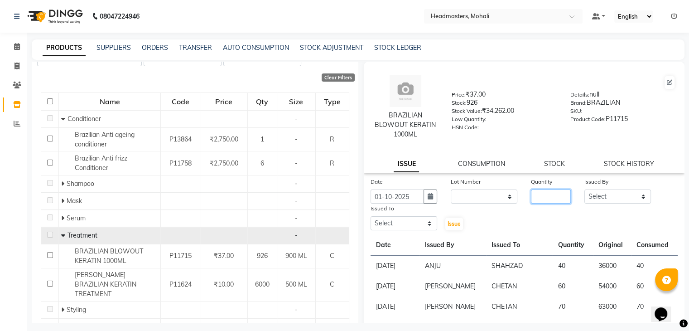
click at [561, 201] on input "number" at bounding box center [551, 196] width 40 height 14
click at [587, 197] on select "Select [PERSON_NAME] [PERSON_NAME] [PERSON_NAME] [PERSON_NAME] [PERSON_NAME] [P…" at bounding box center [617, 196] width 67 height 14
select select "84970"
click at [584, 190] on select "Select [PERSON_NAME] [PERSON_NAME] [PERSON_NAME] [PERSON_NAME] [PERSON_NAME] [P…" at bounding box center [617, 196] width 67 height 14
click at [534, 192] on input "number" at bounding box center [551, 196] width 40 height 14
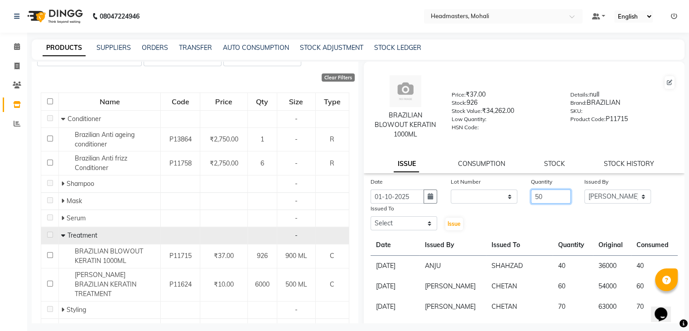
type input "50"
click at [399, 224] on select "Select [PERSON_NAME] [PERSON_NAME] [PERSON_NAME] [PERSON_NAME] [PERSON_NAME] [P…" at bounding box center [403, 223] width 67 height 14
select select "51118"
click at [370, 217] on select "Select [PERSON_NAME] [PERSON_NAME] [PERSON_NAME] [PERSON_NAME] [PERSON_NAME] [P…" at bounding box center [403, 223] width 67 height 14
click at [451, 225] on span "Issue" at bounding box center [453, 223] width 13 height 7
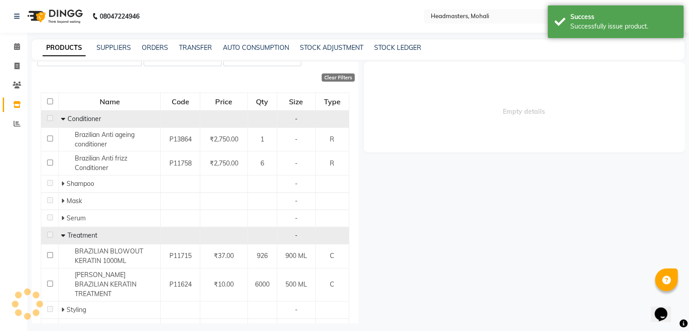
select select
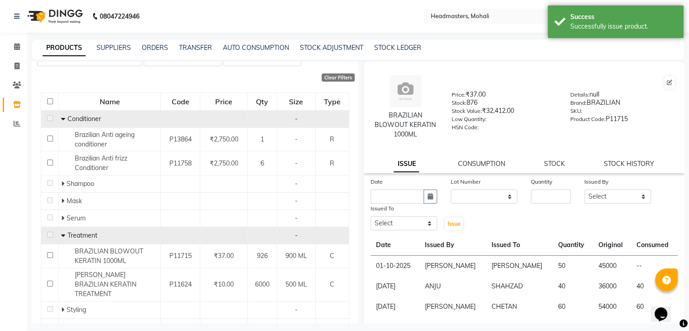
scroll to position [0, 0]
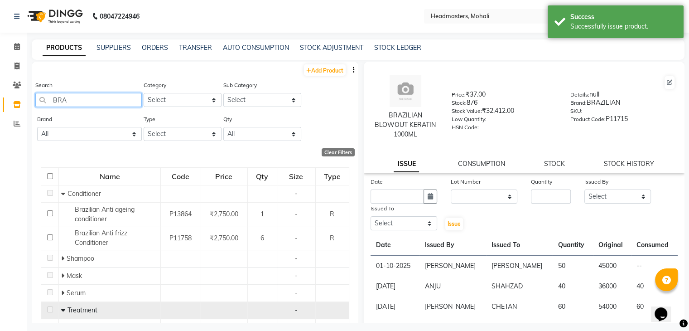
drag, startPoint x: 95, startPoint y: 100, endPoint x: 38, endPoint y: 100, distance: 56.6
click at [40, 100] on input "BRA" at bounding box center [88, 100] width 106 height 14
type input "STRA"
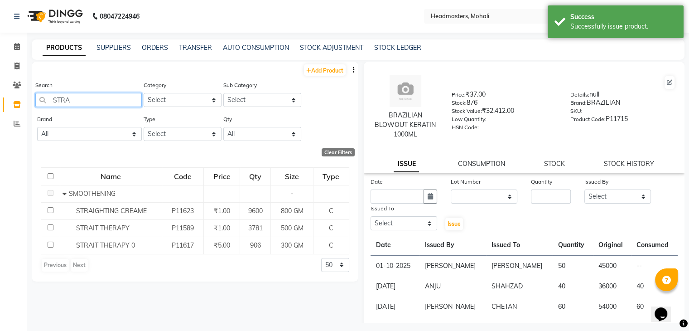
drag, startPoint x: 83, startPoint y: 106, endPoint x: 19, endPoint y: 96, distance: 64.2
click at [19, 96] on app-home "08047224946 Select Location × Headmasters, Mohali Default Panel My Panel Englis…" at bounding box center [344, 168] width 689 height 336
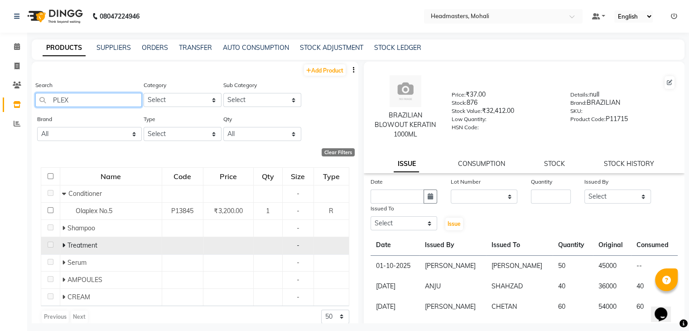
type input "PLEX"
click at [62, 243] on icon at bounding box center [63, 245] width 3 height 6
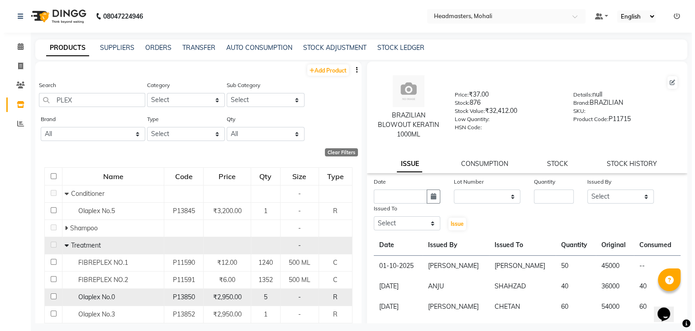
scroll to position [91, 0]
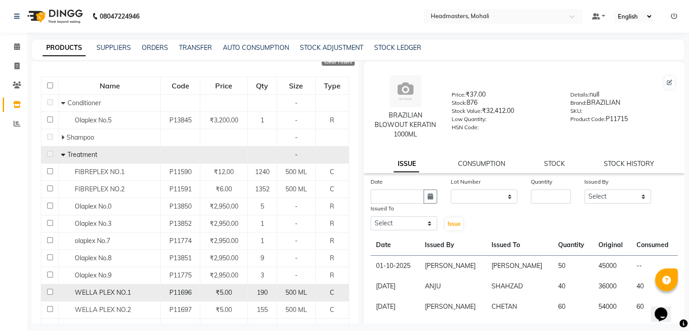
click at [99, 295] on span "WELLA PLEX NO.1" at bounding box center [103, 292] width 56 height 8
select select
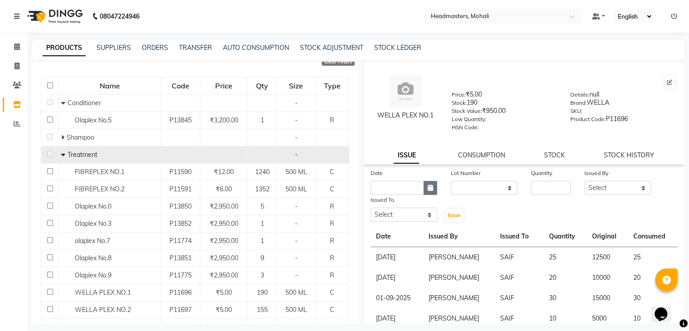
click at [427, 187] on button "button" at bounding box center [430, 188] width 14 height 14
select select "10"
select select "2025"
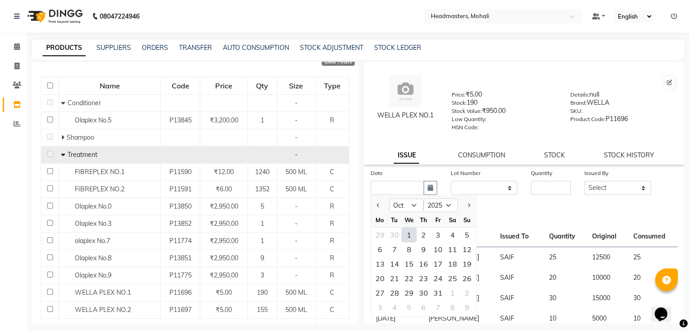
click at [412, 238] on div "1" at bounding box center [409, 234] width 14 height 14
type input "01-10-2025"
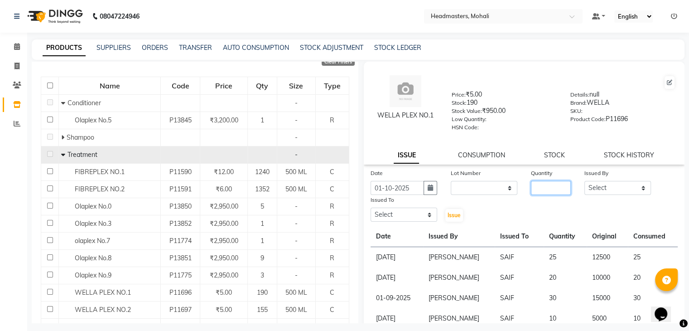
click at [554, 192] on input "number" at bounding box center [551, 188] width 40 height 14
type input "10"
drag, startPoint x: 619, startPoint y: 190, endPoint x: 613, endPoint y: 186, distance: 7.7
click at [618, 190] on select "Select [PERSON_NAME] [PERSON_NAME] [PERSON_NAME] [PERSON_NAME] [PERSON_NAME] [P…" at bounding box center [617, 188] width 67 height 14
select select "84970"
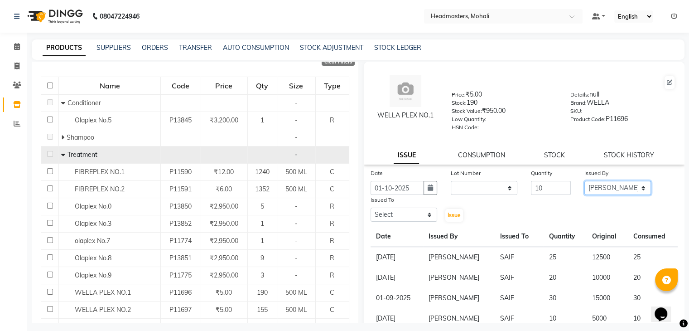
click at [584, 184] on select "Select [PERSON_NAME] [PERSON_NAME] [PERSON_NAME] [PERSON_NAME] [PERSON_NAME] [P…" at bounding box center [617, 188] width 67 height 14
click at [401, 222] on div "Issued To Select [PERSON_NAME] [PERSON_NAME] [PERSON_NAME] [PERSON_NAME] [PERSO…" at bounding box center [404, 209] width 80 height 28
click at [400, 221] on select "Select [PERSON_NAME] [PERSON_NAME] [PERSON_NAME] [PERSON_NAME] [PERSON_NAME] [P…" at bounding box center [403, 214] width 67 height 14
select select "51118"
click at [370, 211] on select "Select [PERSON_NAME] [PERSON_NAME] [PERSON_NAME] [PERSON_NAME] [PERSON_NAME] [P…" at bounding box center [403, 214] width 67 height 14
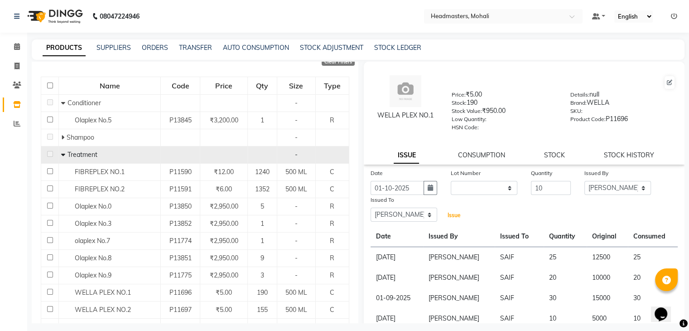
click at [453, 218] on span "Issue" at bounding box center [453, 214] width 13 height 7
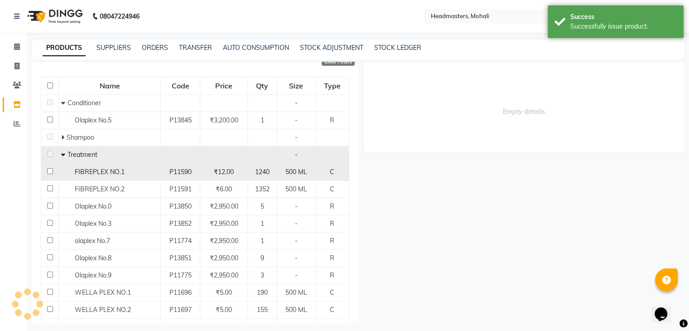
select select
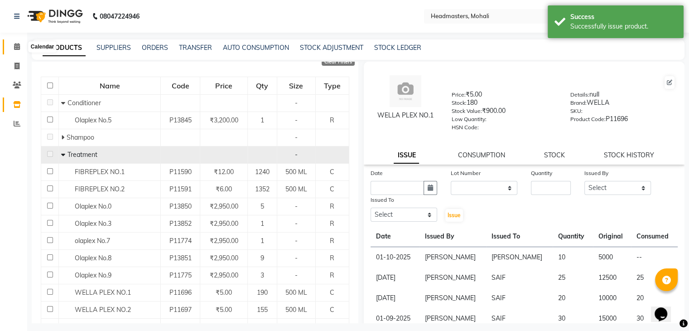
click at [14, 48] on icon at bounding box center [17, 46] width 6 height 7
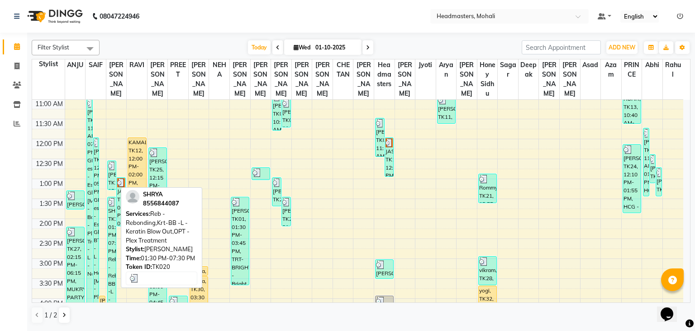
scroll to position [136, 0]
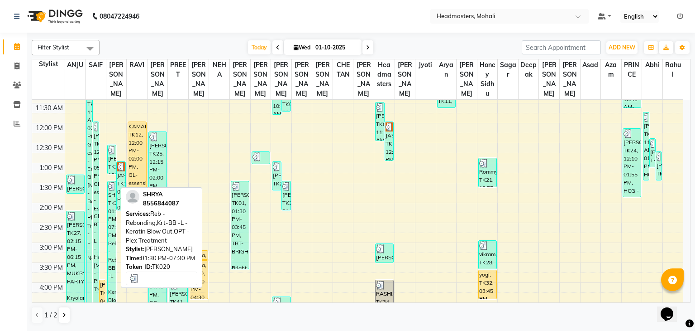
click at [110, 222] on div "SHRYA, TK20, 01:30 PM-07:30 PM, Reb - Rebonding,Krt-BB -L - Keratin Blow Out,OP…" at bounding box center [112, 298] width 9 height 235
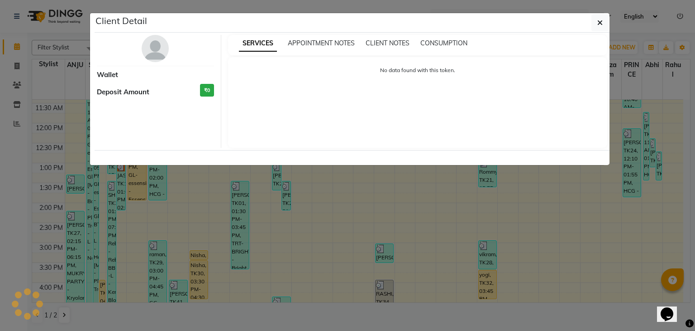
select select "3"
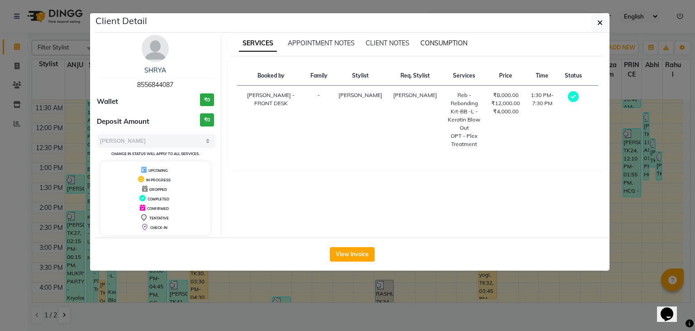
click at [446, 46] on span "CONSUMPTION" at bounding box center [444, 43] width 47 height 8
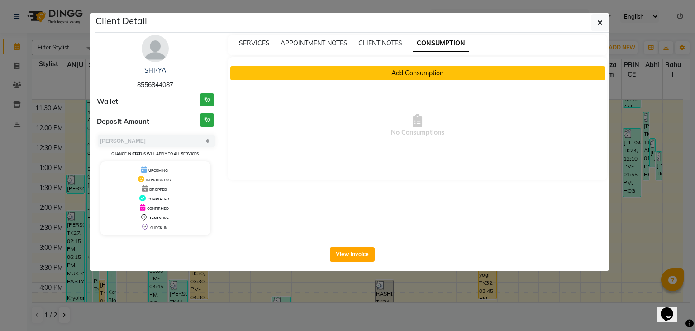
click at [397, 73] on button "Add Consumption" at bounding box center [417, 73] width 375 height 14
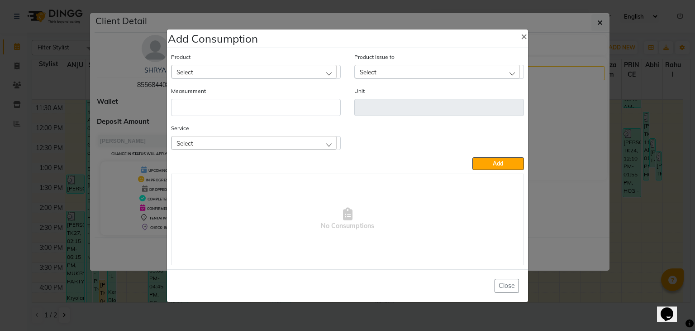
click at [268, 71] on div "Select" at bounding box center [254, 72] width 165 height 14
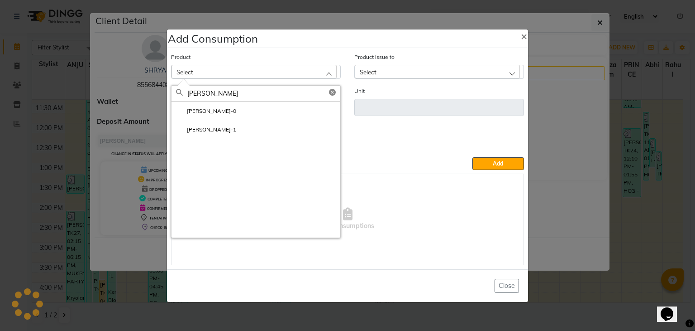
type input "[PERSON_NAME]"
click at [300, 104] on li "[PERSON_NAME]-0" at bounding box center [256, 110] width 169 height 19
type input "GM"
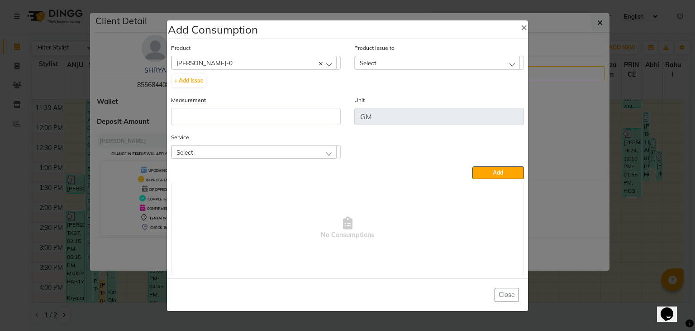
click at [406, 58] on div "Select" at bounding box center [437, 63] width 165 height 14
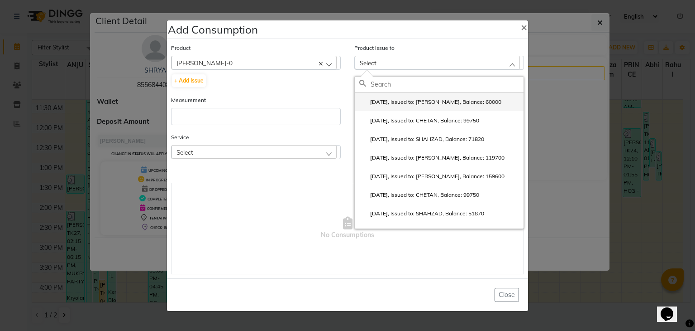
click at [401, 106] on li "[DATE], Issued to: [PERSON_NAME], Balance: 60000" at bounding box center [439, 101] width 169 height 19
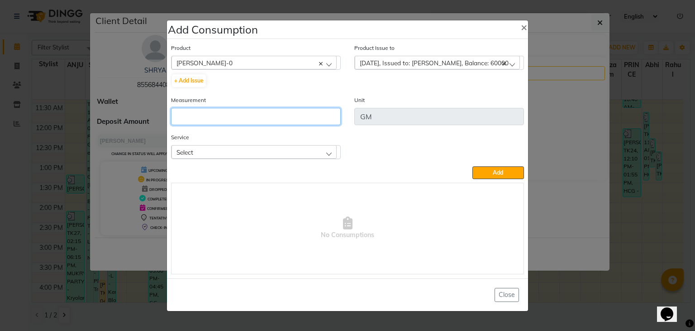
click at [326, 118] on input "number" at bounding box center [256, 116] width 170 height 17
type input "150"
click at [320, 154] on div "Select" at bounding box center [254, 152] width 165 height 14
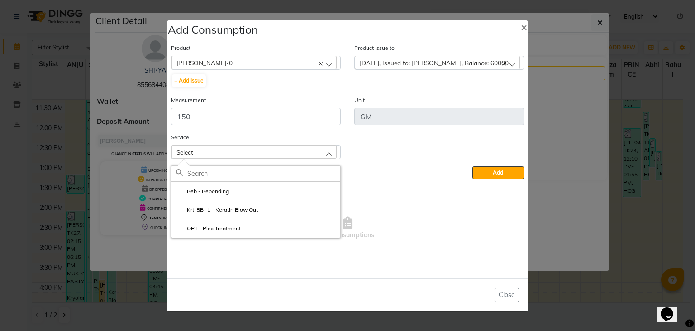
drag, startPoint x: 306, startPoint y: 185, endPoint x: 308, endPoint y: 177, distance: 9.0
click at [308, 178] on div "Reb - Rebonding Krt-BB -L - Keratin Blow Out OPT - Plex Treatment" at bounding box center [256, 201] width 170 height 72
click at [289, 191] on li "Reb - Rebonding" at bounding box center [256, 191] width 169 height 19
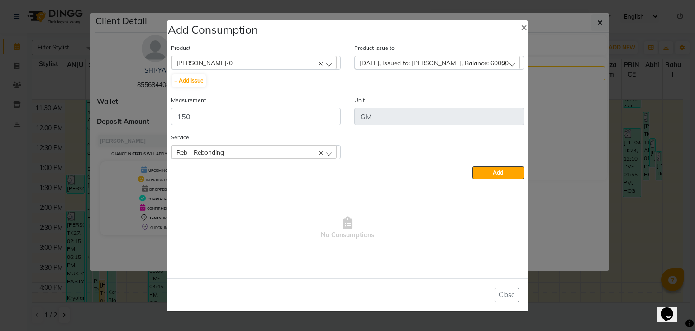
click at [279, 155] on div "Reb - Rebonding" at bounding box center [254, 152] width 165 height 14
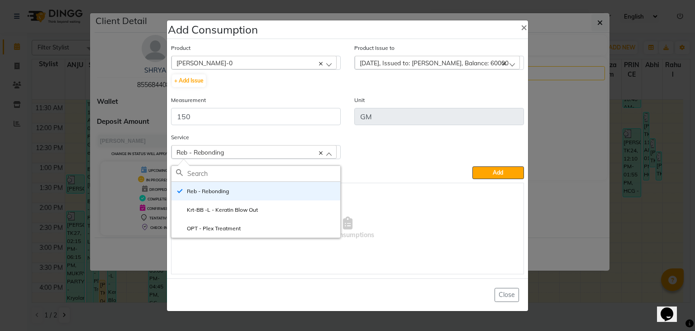
click at [386, 169] on div "Add" at bounding box center [347, 172] width 353 height 13
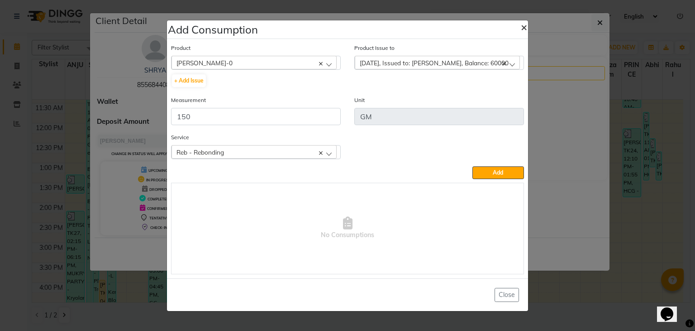
click at [521, 33] on button "×" at bounding box center [524, 26] width 21 height 25
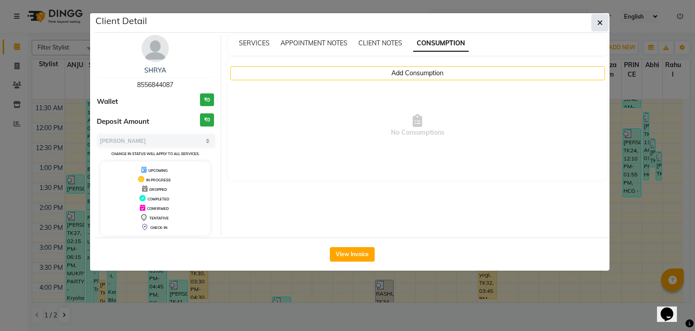
click at [601, 19] on icon "button" at bounding box center [600, 22] width 5 height 7
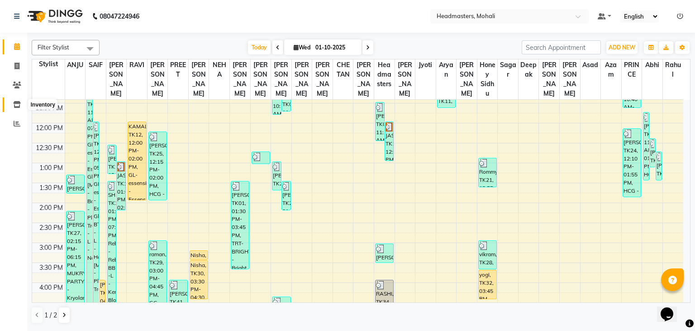
click at [16, 103] on icon at bounding box center [17, 104] width 8 height 7
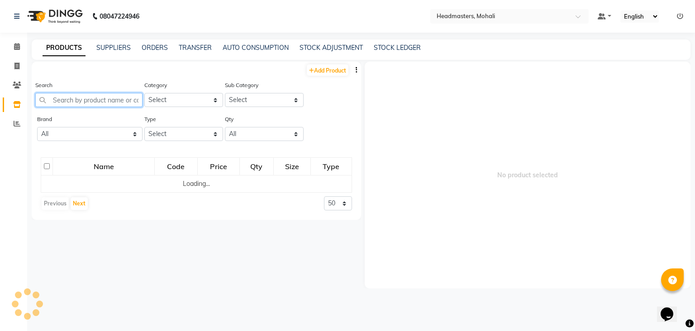
click at [101, 105] on input "text" at bounding box center [88, 100] width 107 height 14
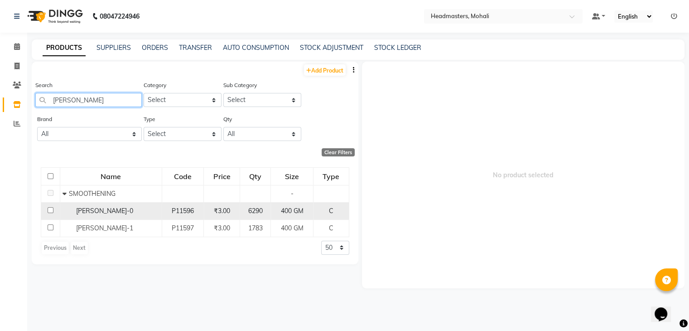
type input "[PERSON_NAME]"
click at [97, 215] on div "[PERSON_NAME]-0" at bounding box center [110, 211] width 97 height 10
select select
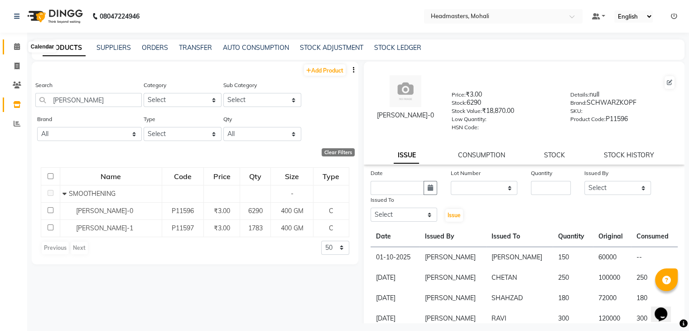
click at [14, 44] on icon at bounding box center [17, 46] width 6 height 7
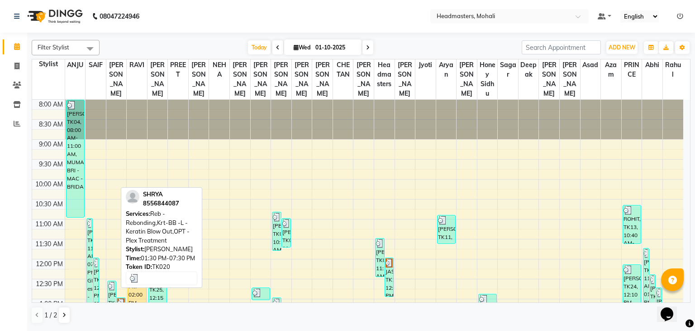
scroll to position [181, 0]
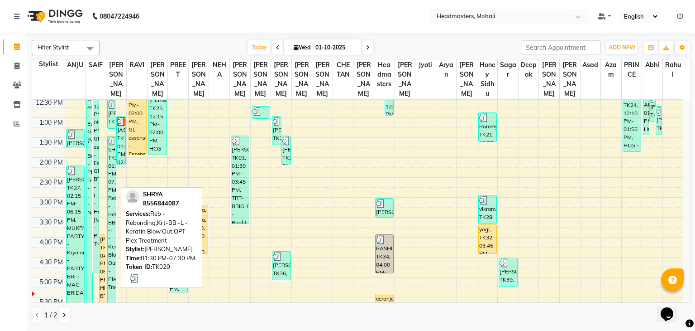
click at [110, 199] on div "SHRYA, TK20, 01:30 PM-07:30 PM, Reb - Rebonding,Krt-BB -L - Keratin Blow Out,OP…" at bounding box center [112, 253] width 9 height 235
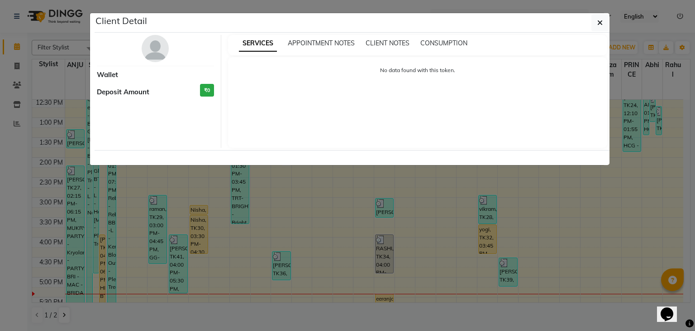
select select "3"
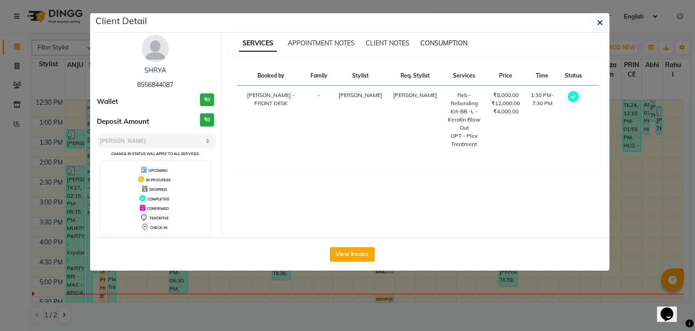
click at [458, 39] on span "CONSUMPTION" at bounding box center [444, 43] width 47 height 8
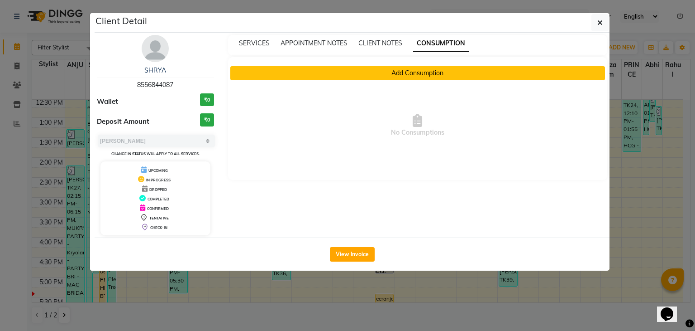
click at [358, 72] on button "Add Consumption" at bounding box center [417, 73] width 375 height 14
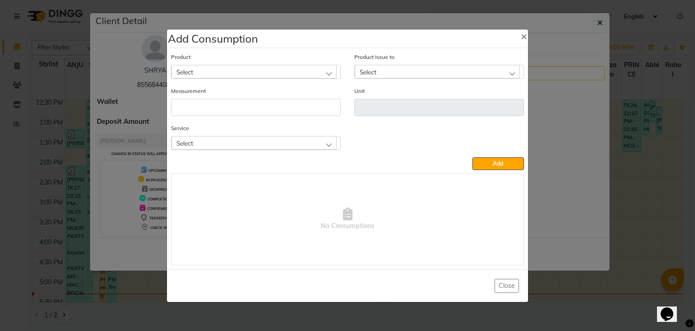
click at [279, 69] on div "Select" at bounding box center [254, 72] width 165 height 14
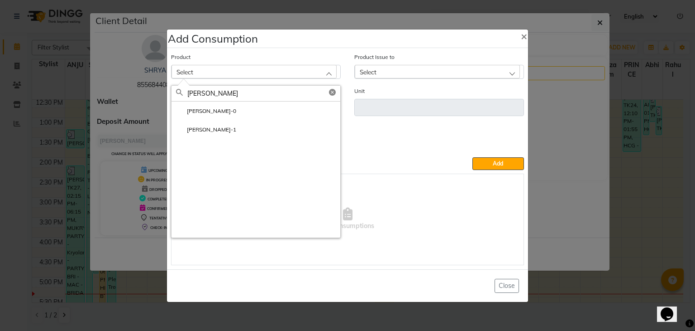
type input "[PERSON_NAME]"
click at [296, 102] on li "[PERSON_NAME]-0" at bounding box center [256, 110] width 169 height 19
type input "GM"
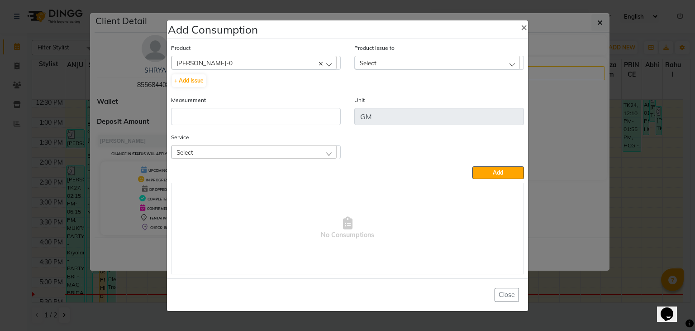
click at [417, 60] on div "Select" at bounding box center [437, 63] width 165 height 14
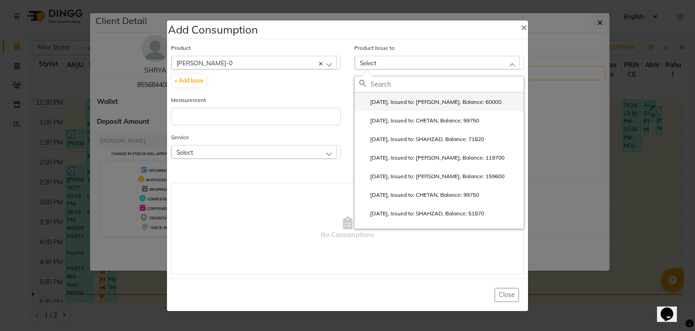
click at [407, 104] on label "[DATE], Issued to: [PERSON_NAME], Balance: 60000" at bounding box center [431, 102] width 142 height 8
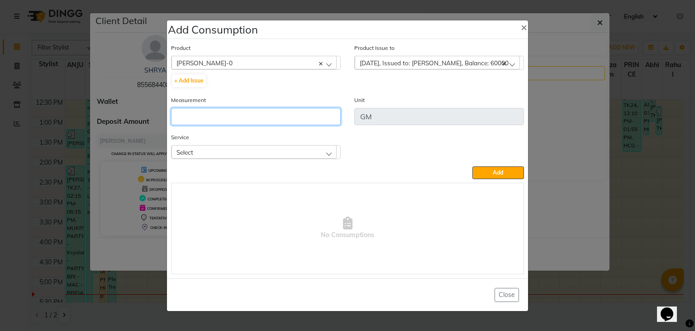
click at [306, 122] on input "number" at bounding box center [256, 116] width 170 height 17
type input "150"
click at [224, 149] on div "Select" at bounding box center [254, 152] width 165 height 14
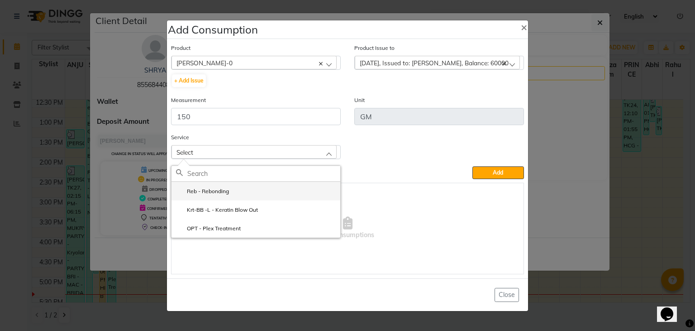
click at [227, 189] on label "Reb - Rebonding" at bounding box center [202, 191] width 53 height 8
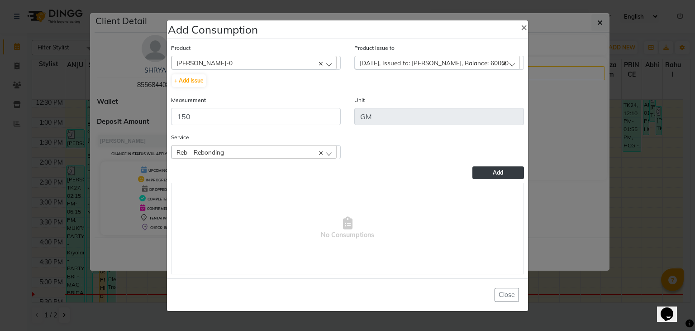
click at [507, 174] on button "Add" at bounding box center [499, 172] width 52 height 13
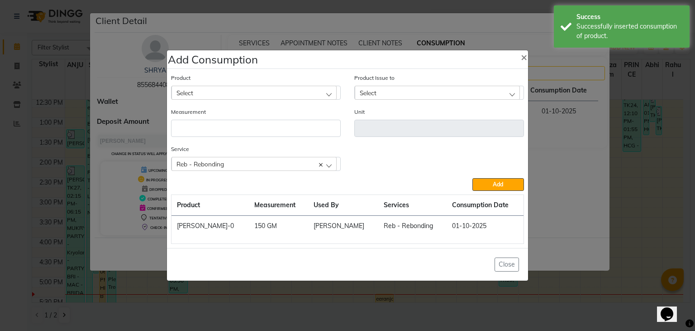
click at [235, 93] on div "Select" at bounding box center [254, 93] width 165 height 14
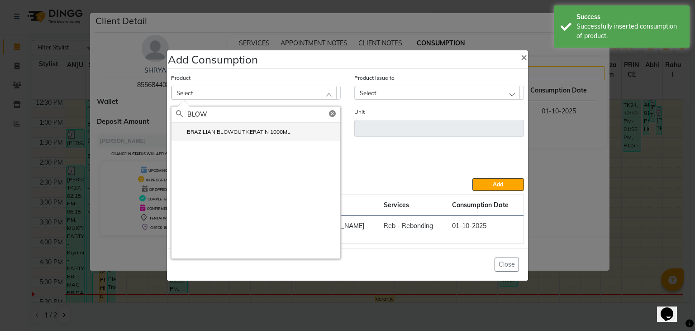
type input "BLOW"
drag, startPoint x: 244, startPoint y: 137, endPoint x: 266, endPoint y: 137, distance: 22.2
click at [244, 136] on li "BRAZILIAN BLOWOUT KERATIN 1000ML" at bounding box center [256, 131] width 169 height 19
type input "ML"
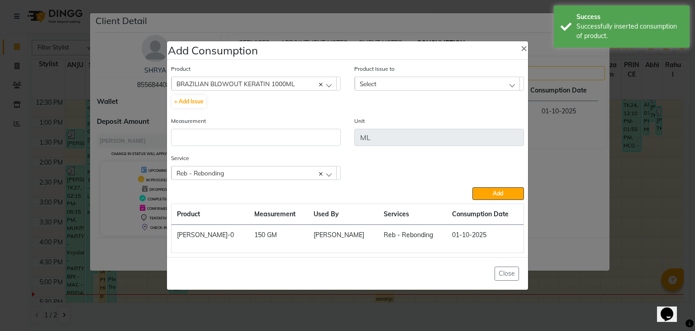
click at [495, 81] on div "Select" at bounding box center [437, 84] width 165 height 14
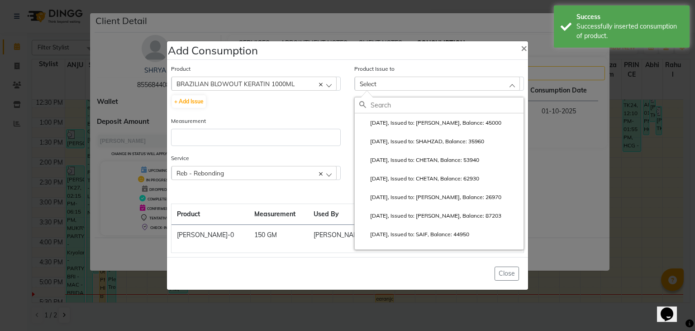
click at [475, 109] on input "text" at bounding box center [447, 104] width 153 height 15
click at [470, 116] on li "[DATE], Issued to: [PERSON_NAME], Balance: 45000" at bounding box center [439, 122] width 169 height 19
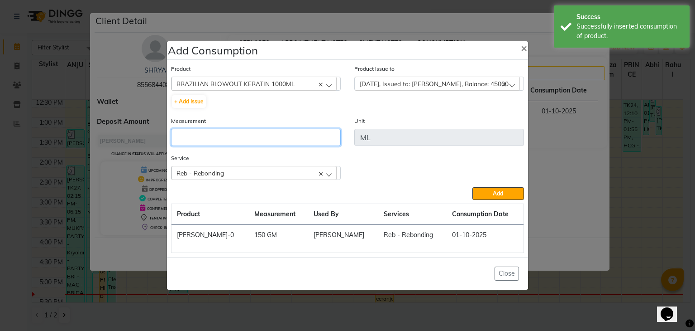
click at [324, 137] on input "number" at bounding box center [256, 137] width 170 height 17
type input "50"
click at [473, 187] on button "Add" at bounding box center [499, 193] width 52 height 13
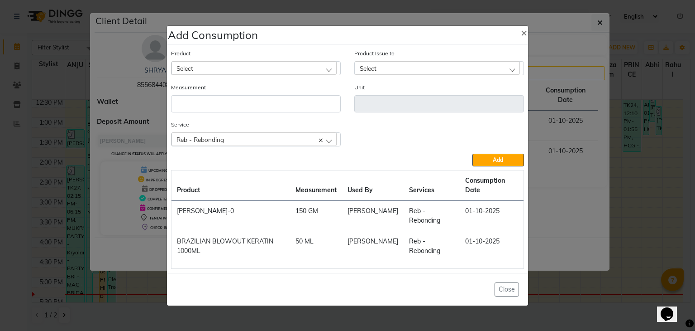
click at [297, 75] on div "Select" at bounding box center [254, 68] width 165 height 14
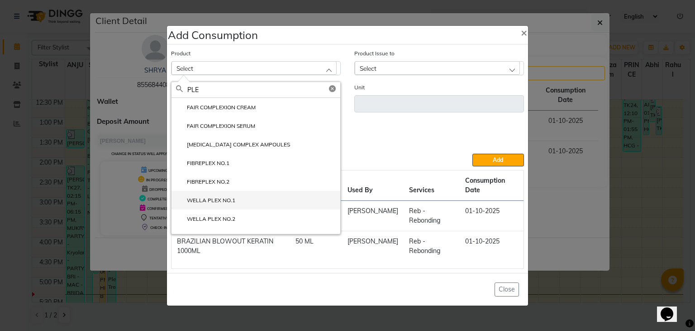
type input "PLE"
click at [220, 204] on label "WELLA PLEX NO.1" at bounding box center [205, 200] width 59 height 8
type input "ML"
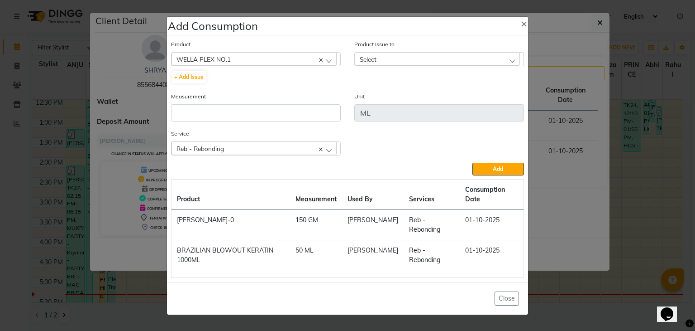
click at [399, 66] on div "Select" at bounding box center [437, 59] width 165 height 14
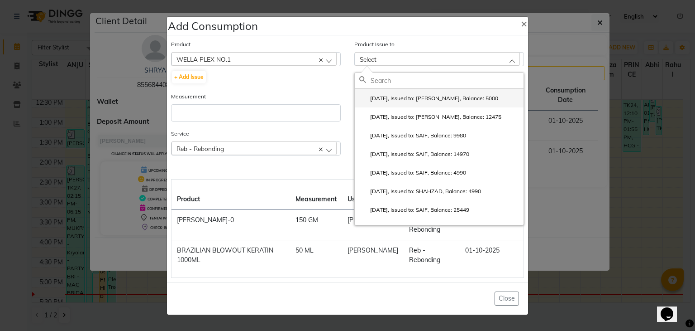
click at [401, 102] on label "[DATE], Issued to: [PERSON_NAME], Balance: 5000" at bounding box center [429, 98] width 139 height 8
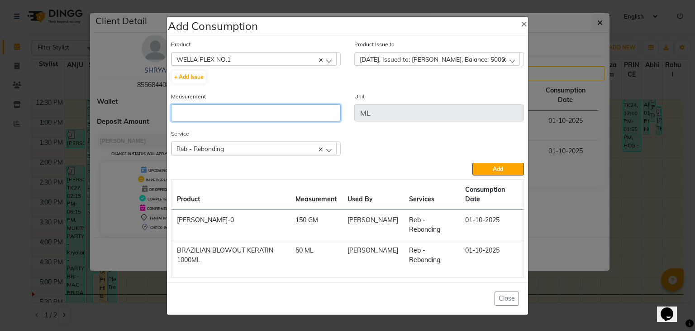
click at [308, 121] on input "number" at bounding box center [256, 112] width 170 height 17
type input "10"
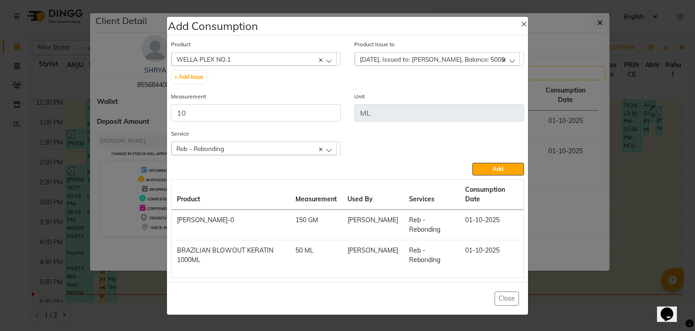
click at [286, 155] on div "Reb - Rebonding" at bounding box center [254, 148] width 165 height 14
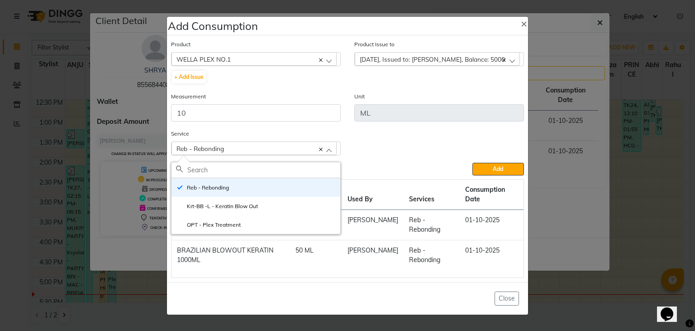
click at [285, 155] on div "Reb - Rebonding" at bounding box center [254, 148] width 165 height 14
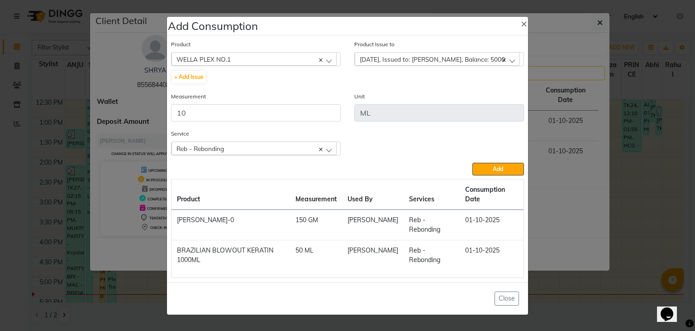
click at [306, 155] on div "Reb - Rebonding" at bounding box center [254, 148] width 165 height 14
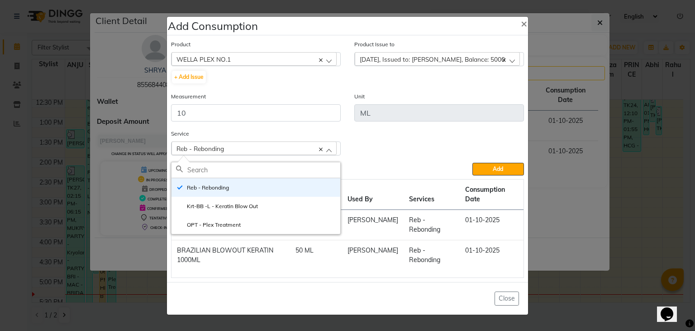
click at [271, 234] on li "OPT - Plex Treatment" at bounding box center [256, 224] width 169 height 19
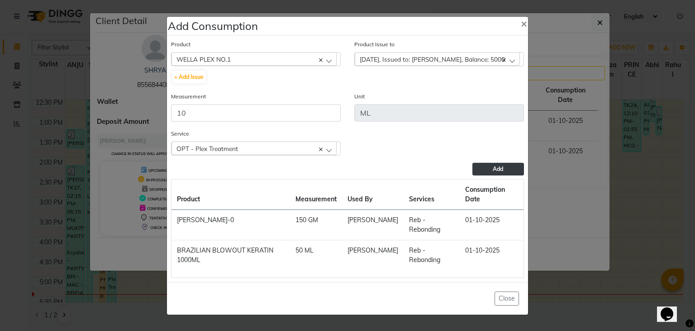
click at [500, 172] on span "Add" at bounding box center [498, 168] width 10 height 7
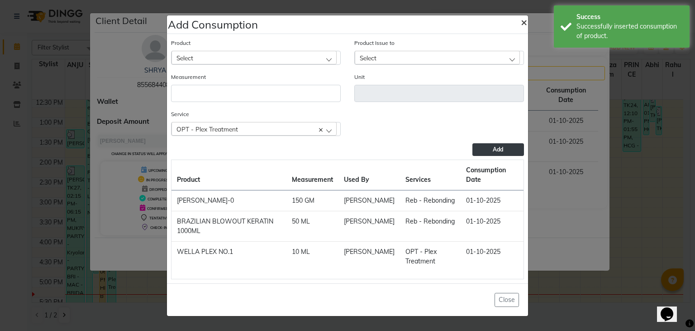
click at [523, 23] on span "×" at bounding box center [524, 22] width 6 height 14
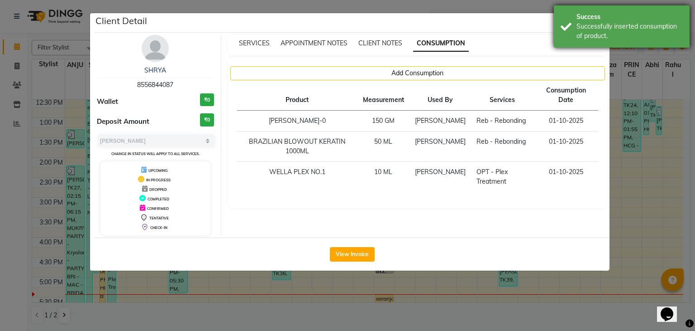
click at [602, 14] on div "Success" at bounding box center [630, 17] width 106 height 10
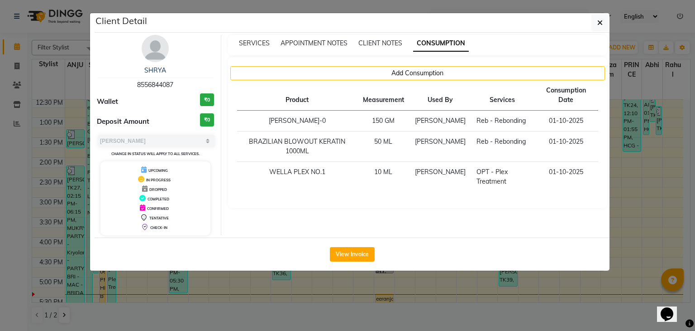
click at [601, 19] on icon "button" at bounding box center [600, 22] width 5 height 7
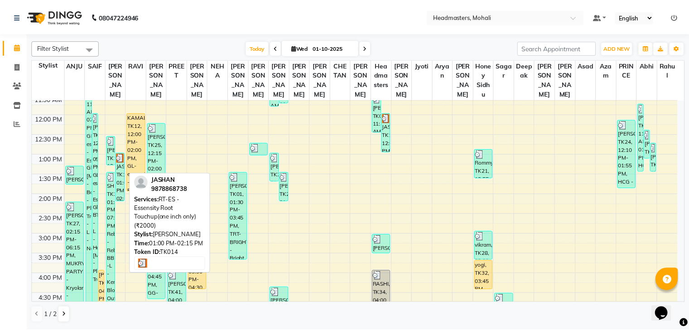
scroll to position [123, 0]
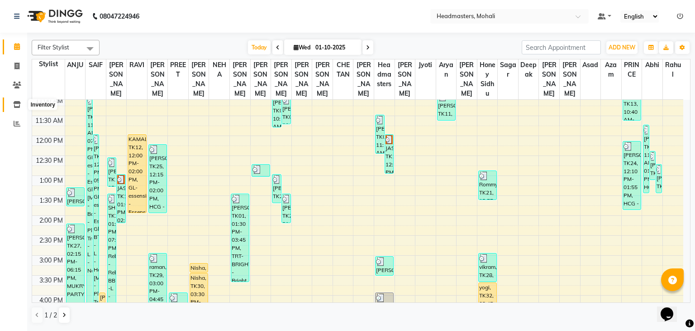
click at [14, 103] on icon at bounding box center [17, 104] width 8 height 7
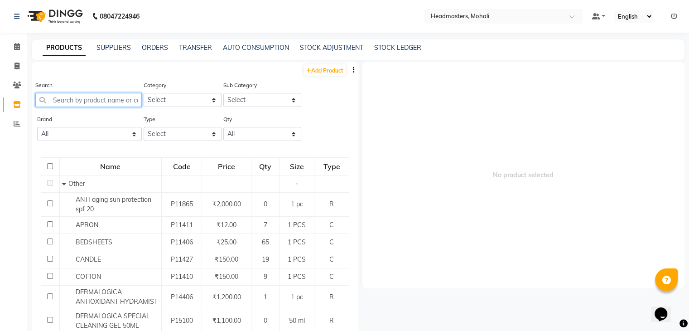
click at [98, 97] on input "text" at bounding box center [88, 100] width 106 height 14
click at [69, 104] on input "text" at bounding box center [88, 100] width 106 height 14
click at [67, 104] on input "text" at bounding box center [88, 100] width 106 height 14
click at [67, 103] on input "text" at bounding box center [88, 100] width 106 height 14
click at [62, 105] on input "text" at bounding box center [88, 100] width 106 height 14
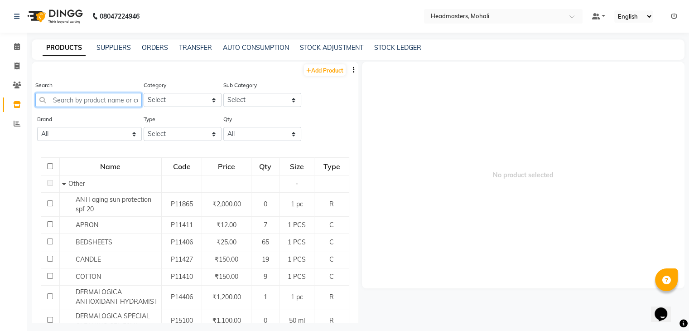
drag, startPoint x: 109, startPoint y: 96, endPoint x: 50, endPoint y: 100, distance: 58.9
click at [58, 101] on input "text" at bounding box center [88, 100] width 106 height 14
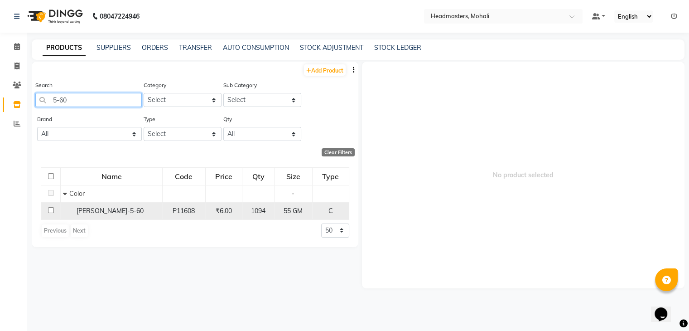
type input "5-60"
click at [105, 203] on td "[PERSON_NAME]-5-60" at bounding box center [112, 210] width 102 height 17
click at [105, 206] on td "[PERSON_NAME]-5-60" at bounding box center [112, 210] width 102 height 17
click at [107, 208] on span "[PERSON_NAME]-5-60" at bounding box center [110, 210] width 67 height 8
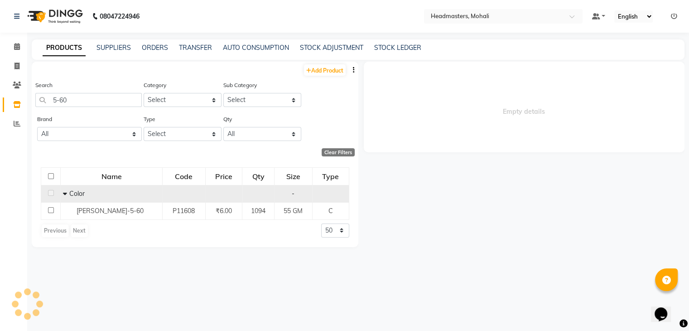
select select
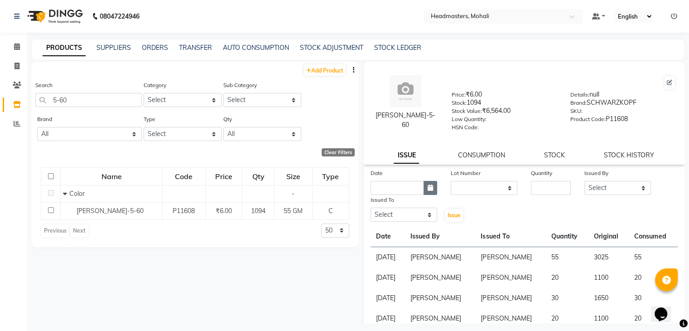
click at [424, 194] on button "button" at bounding box center [430, 188] width 14 height 14
select select "10"
select select "2025"
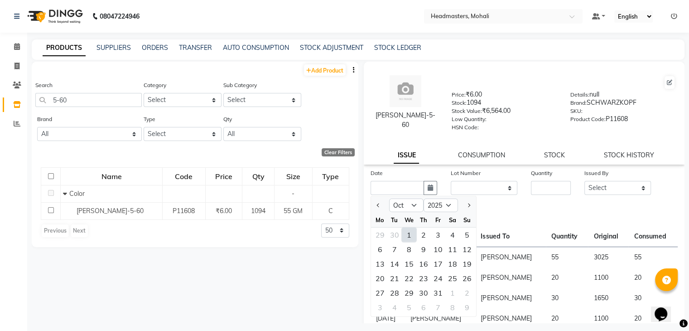
click at [413, 239] on div "1" at bounding box center [409, 234] width 14 height 14
type input "01-10-2025"
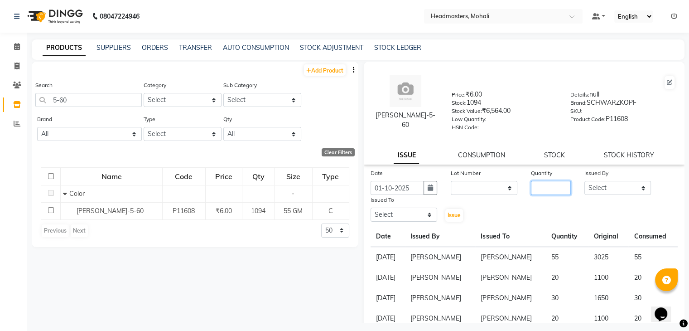
click at [544, 194] on input "number" at bounding box center [551, 188] width 40 height 14
type input "40"
click at [589, 195] on select "Select [PERSON_NAME] [PERSON_NAME] [PERSON_NAME] [PERSON_NAME] [PERSON_NAME] [P…" at bounding box center [617, 188] width 67 height 14
select select "84970"
click at [584, 184] on select "Select [PERSON_NAME] [PERSON_NAME] [PERSON_NAME] [PERSON_NAME] [PERSON_NAME] [P…" at bounding box center [617, 188] width 67 height 14
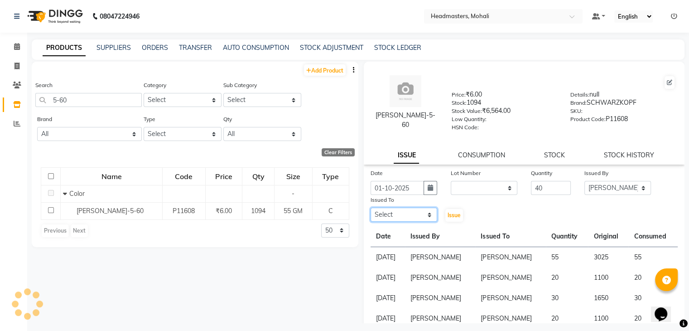
click at [401, 221] on select "Select [PERSON_NAME] [PERSON_NAME] [PERSON_NAME] [PERSON_NAME] [PERSON_NAME] [P…" at bounding box center [403, 214] width 67 height 14
click at [370, 211] on select "Select [PERSON_NAME] [PERSON_NAME] [PERSON_NAME] [PERSON_NAME] [PERSON_NAME] [P…" at bounding box center [403, 214] width 67 height 14
click at [455, 217] on span "Issue" at bounding box center [453, 214] width 13 height 7
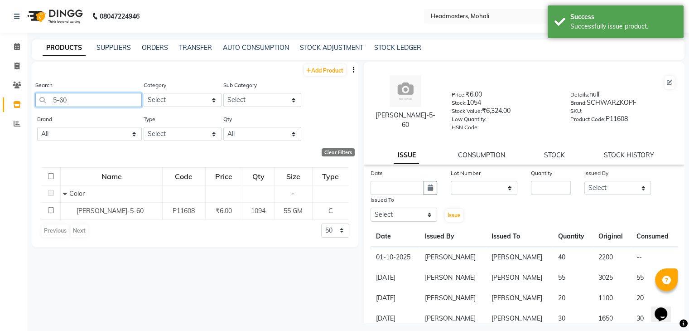
drag, startPoint x: 101, startPoint y: 96, endPoint x: 0, endPoint y: 115, distance: 102.3
click at [0, 115] on app-home "08047224946 Select Location × Headmasters, Mohali Default Panel My Panel Englis…" at bounding box center [344, 168] width 689 height 336
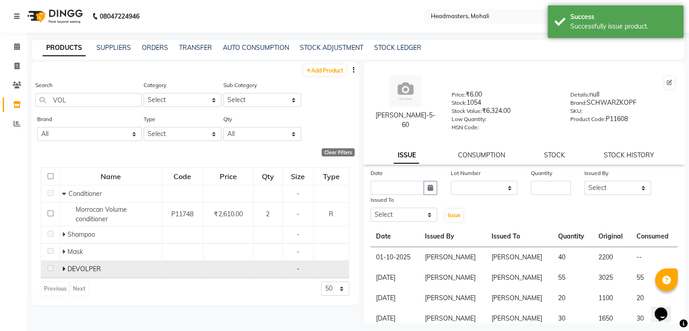
click at [62, 270] on td "DEVOLPER" at bounding box center [111, 268] width 102 height 17
click at [62, 268] on icon at bounding box center [63, 268] width 3 height 6
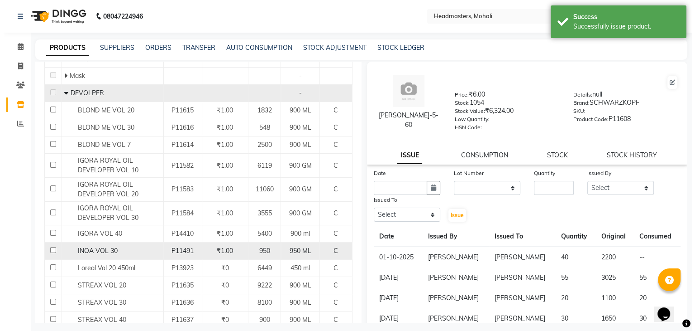
scroll to position [181, 0]
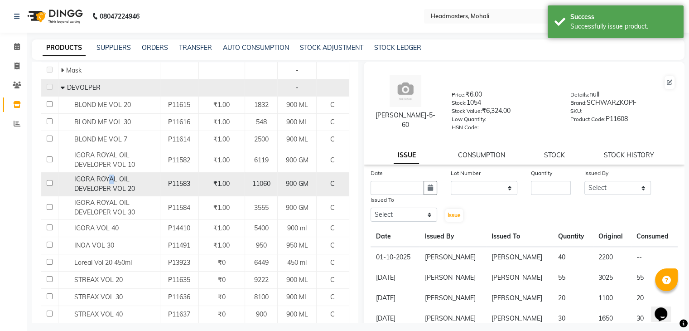
click at [110, 178] on span "IGORA ROYAL OIL DEVELOPER VOL 20" at bounding box center [104, 184] width 61 height 18
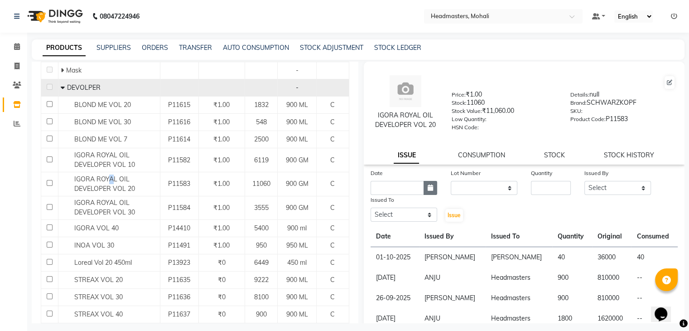
click at [423, 192] on button "button" at bounding box center [430, 188] width 14 height 14
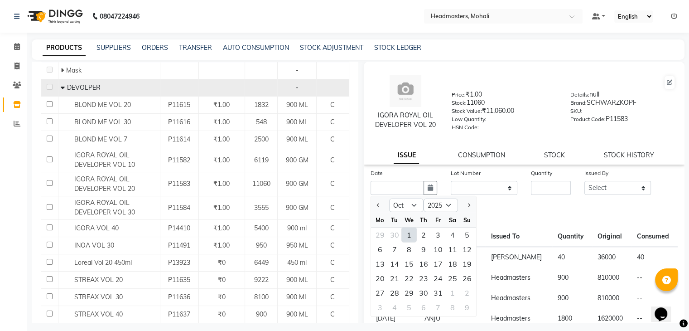
click at [404, 238] on div "1" at bounding box center [409, 234] width 14 height 14
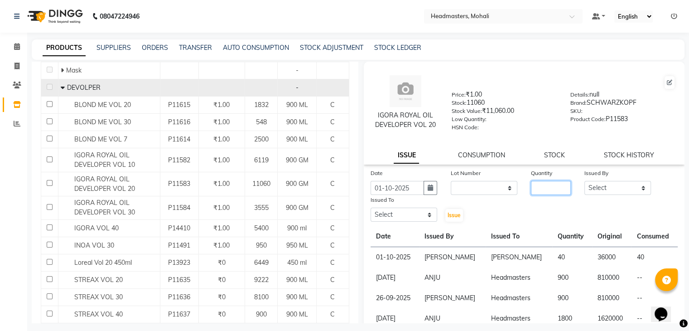
click at [529, 192] on div "Quantity" at bounding box center [550, 181] width 53 height 27
drag, startPoint x: 628, startPoint y: 193, endPoint x: 623, endPoint y: 193, distance: 5.4
click at [628, 193] on select "Select [PERSON_NAME] [PERSON_NAME] [PERSON_NAME] [PERSON_NAME] [PERSON_NAME] [P…" at bounding box center [617, 188] width 67 height 14
click at [584, 184] on select "Select [PERSON_NAME] [PERSON_NAME] [PERSON_NAME] [PERSON_NAME] [PERSON_NAME] [P…" at bounding box center [617, 188] width 67 height 14
drag, startPoint x: 424, startPoint y: 215, endPoint x: 360, endPoint y: 206, distance: 64.9
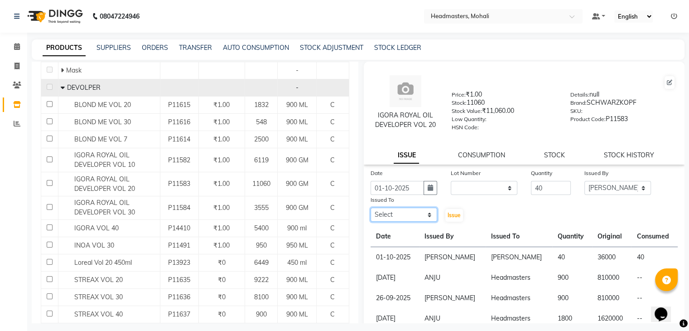
click at [424, 215] on select "Select [PERSON_NAME] [PERSON_NAME] [PERSON_NAME] [PERSON_NAME] [PERSON_NAME] [P…" at bounding box center [403, 214] width 67 height 14
click at [370, 211] on select "Select [PERSON_NAME] [PERSON_NAME] [PERSON_NAME] [PERSON_NAME] [PERSON_NAME] [P…" at bounding box center [403, 214] width 67 height 14
click at [445, 216] on button "Issue" at bounding box center [454, 215] width 18 height 13
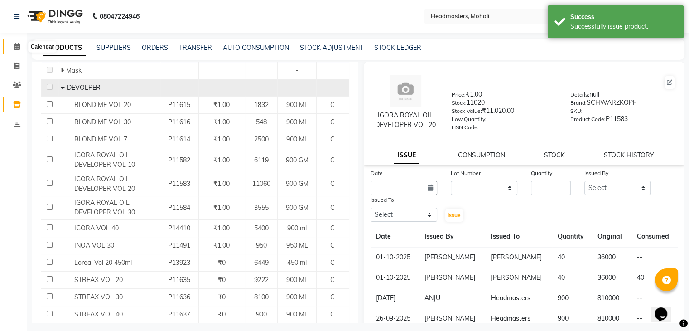
click at [18, 48] on icon at bounding box center [17, 46] width 6 height 7
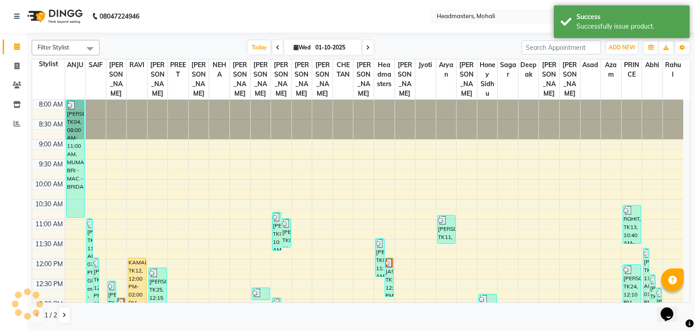
scroll to position [226, 0]
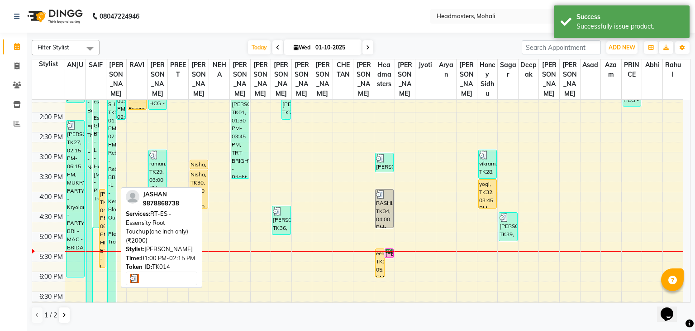
click at [120, 105] on div "JASHAN, TK14, 01:00 PM-02:15 PM, RT-ES - Essensity Root Touchup(one inch only) …" at bounding box center [121, 95] width 9 height 48
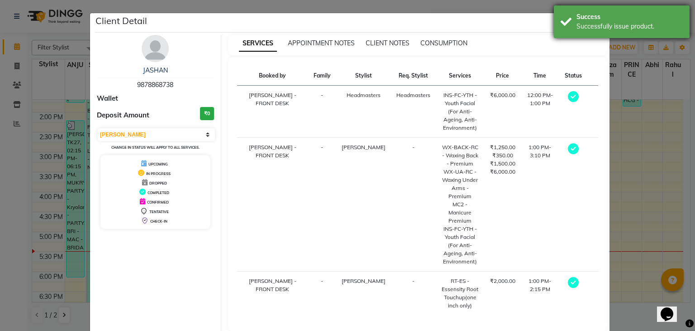
click at [594, 21] on div "Success" at bounding box center [630, 17] width 106 height 10
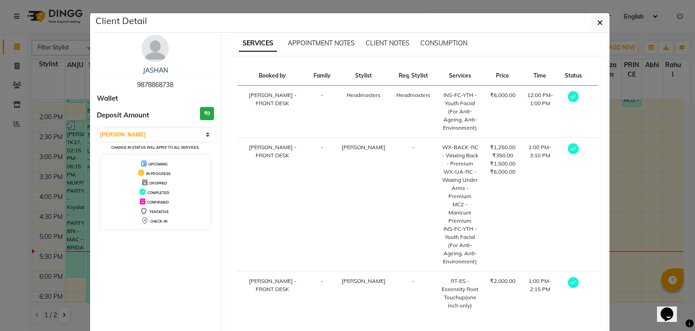
click at [593, 25] on button "button" at bounding box center [600, 22] width 17 height 17
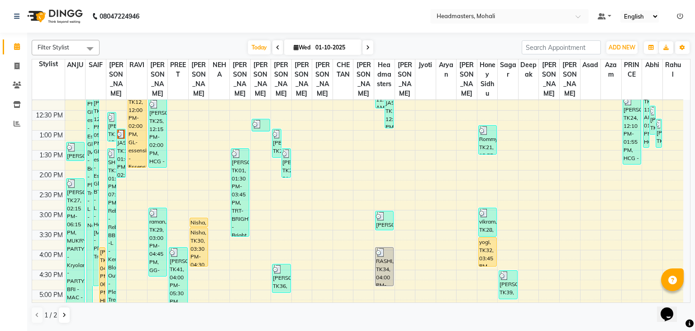
scroll to position [91, 0]
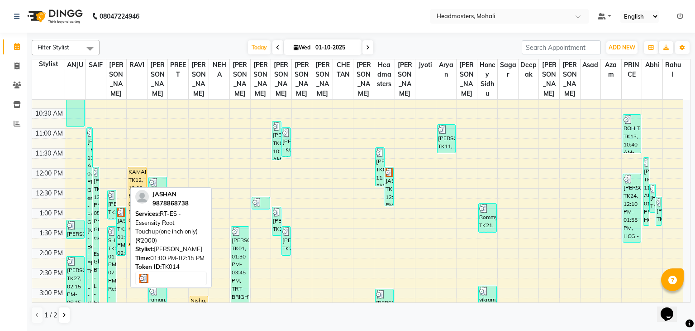
click at [123, 219] on div "JASHAN, TK14, 01:00 PM-02:15 PM, RT-ES - Essensity Root Touchup(one inch only) …" at bounding box center [121, 231] width 9 height 48
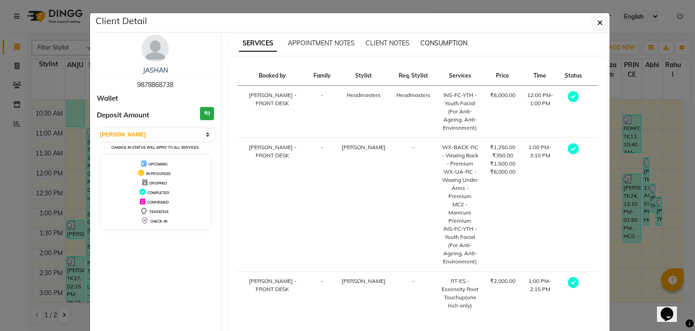
click at [456, 45] on span "CONSUMPTION" at bounding box center [444, 43] width 47 height 8
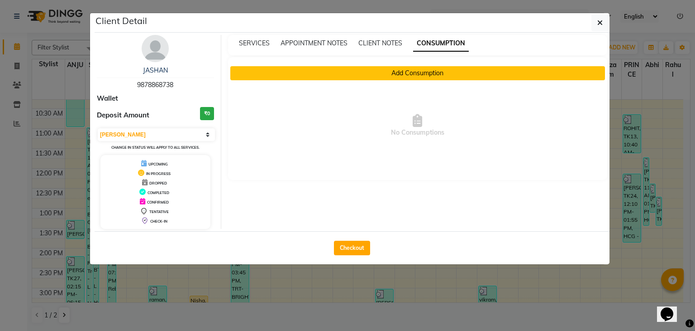
click at [397, 70] on button "Add Consumption" at bounding box center [417, 73] width 375 height 14
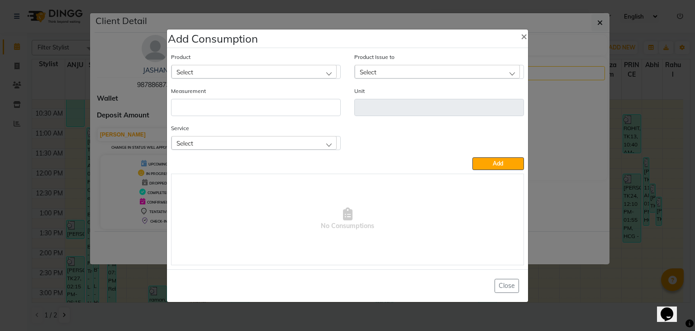
click at [304, 71] on div "Select" at bounding box center [254, 72] width 165 height 14
click at [223, 119] on li "[PERSON_NAME]-5-60" at bounding box center [256, 110] width 169 height 19
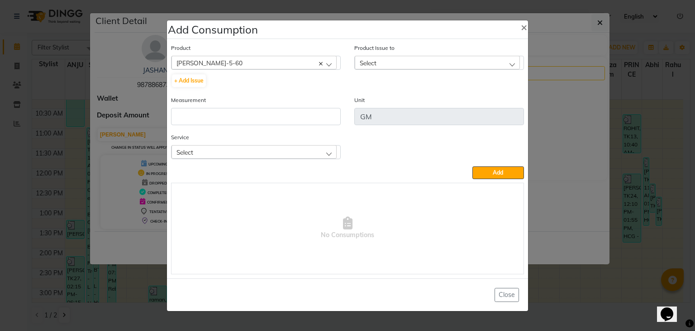
click at [392, 67] on div "Select" at bounding box center [437, 63] width 165 height 14
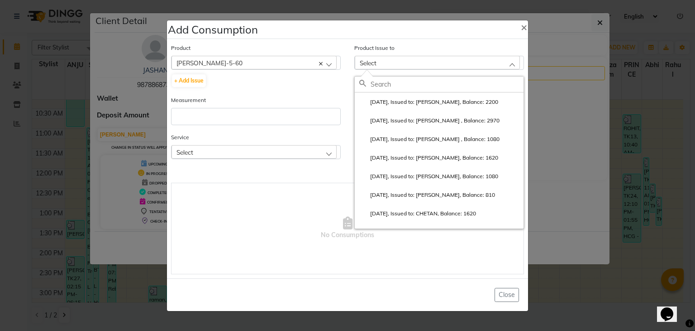
drag, startPoint x: 391, startPoint y: 100, endPoint x: 371, endPoint y: 105, distance: 21.1
click at [391, 101] on label "[DATE], Issued to: [PERSON_NAME], Balance: 2200" at bounding box center [429, 102] width 139 height 8
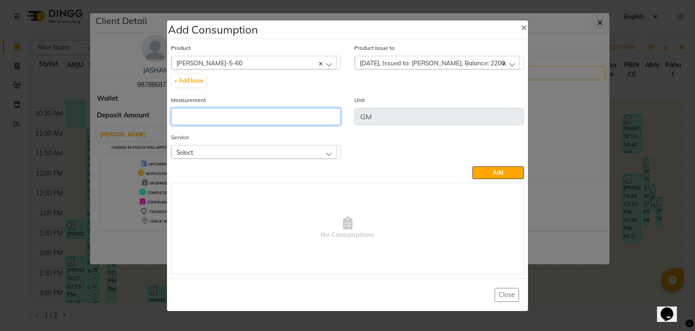
click at [300, 112] on input "number" at bounding box center [256, 116] width 170 height 17
drag, startPoint x: 273, startPoint y: 153, endPoint x: 263, endPoint y: 152, distance: 10.6
click at [273, 154] on div "Select" at bounding box center [254, 152] width 165 height 14
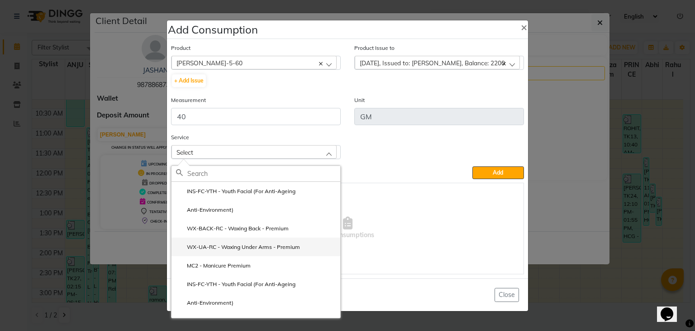
scroll to position [14, 0]
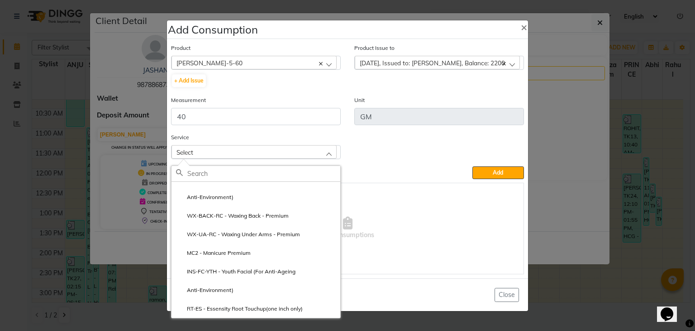
click at [241, 312] on label "RT-ES - Essensity Root Touchup(one inch only)" at bounding box center [239, 308] width 127 height 8
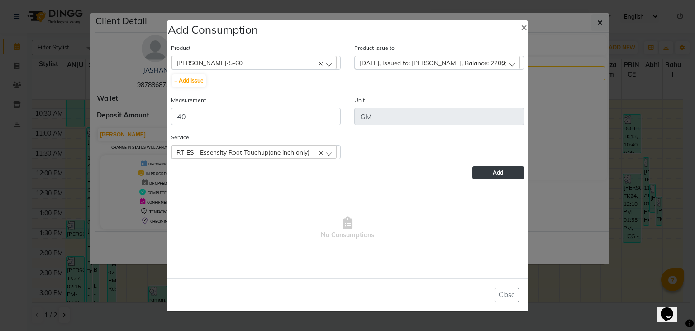
click at [516, 168] on button "Add" at bounding box center [499, 172] width 52 height 13
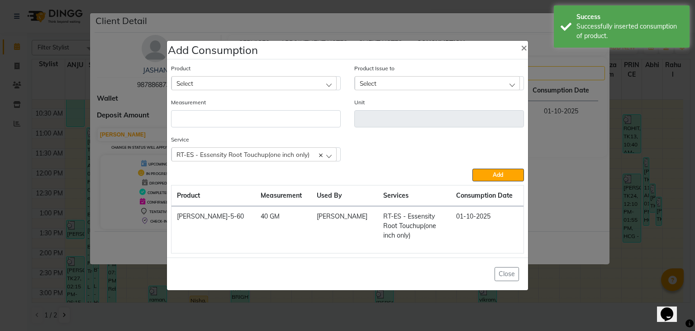
click at [259, 85] on div "Select" at bounding box center [254, 83] width 165 height 14
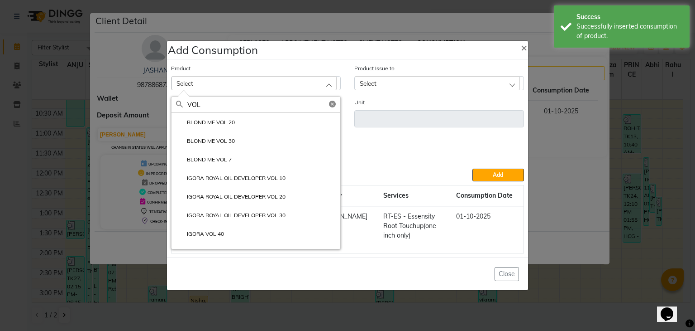
drag, startPoint x: 254, startPoint y: 200, endPoint x: 248, endPoint y: 196, distance: 7.2
click at [254, 201] on label "IGORA ROYAL OIL DEVELOPER VOL 20" at bounding box center [231, 196] width 110 height 8
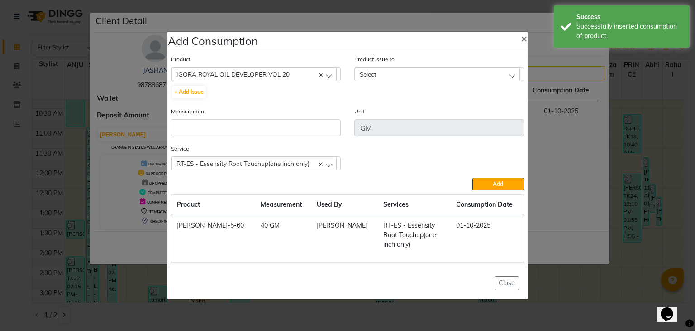
click at [390, 81] on div "Select" at bounding box center [437, 74] width 165 height 14
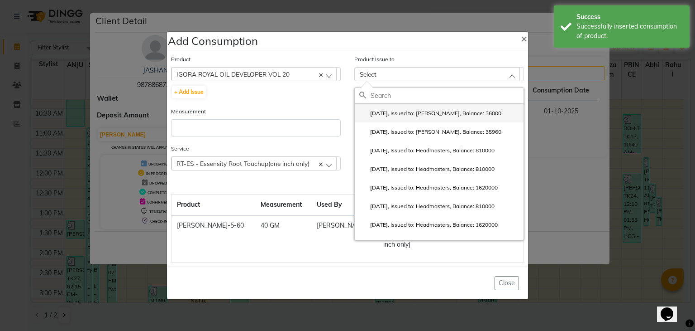
click at [397, 122] on li "[DATE], Issued to: [PERSON_NAME], Balance: 36000" at bounding box center [439, 113] width 169 height 19
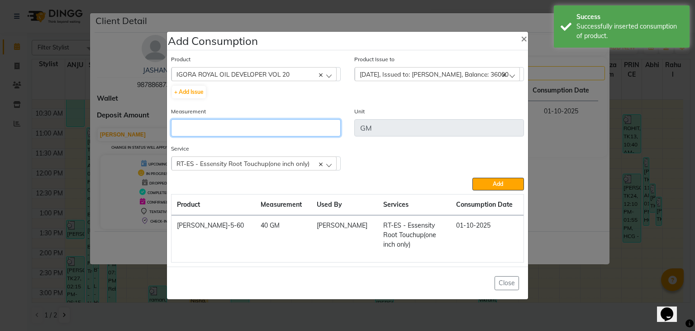
click at [311, 136] on input "number" at bounding box center [256, 127] width 170 height 17
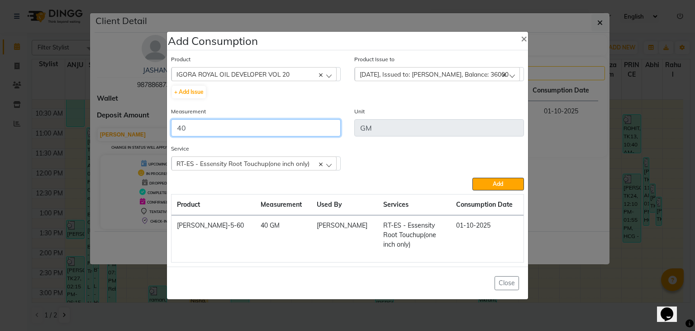
click at [473, 177] on button "Add" at bounding box center [499, 183] width 52 height 13
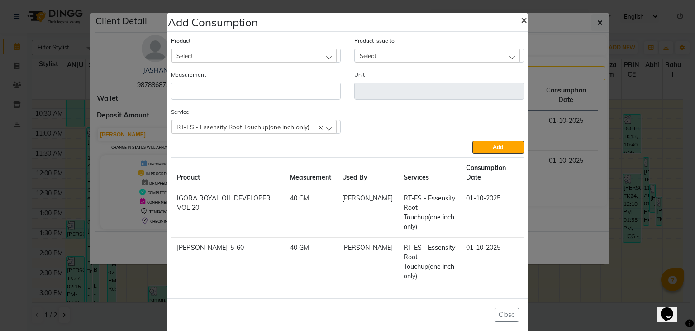
click at [523, 26] on span "×" at bounding box center [524, 20] width 6 height 14
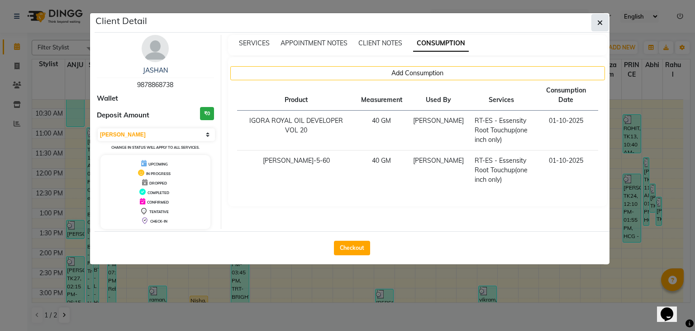
click at [596, 26] on button "button" at bounding box center [600, 22] width 17 height 17
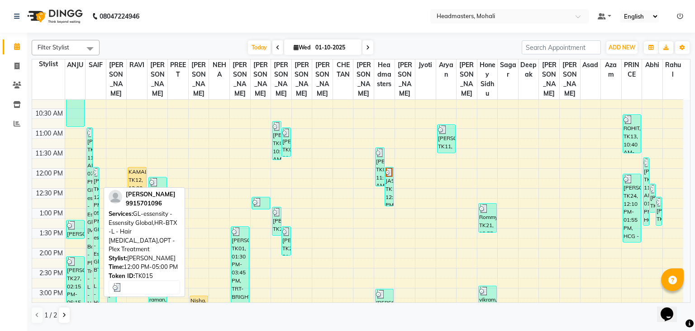
scroll to position [136, 0]
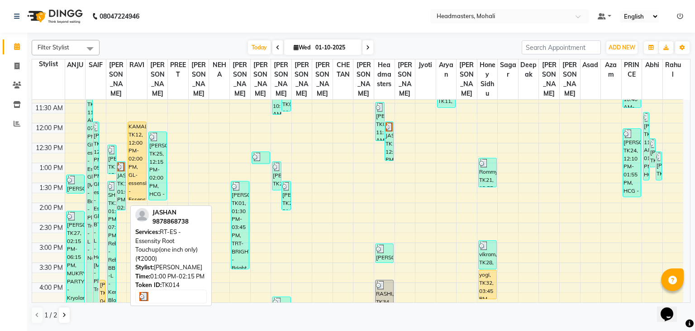
click at [121, 189] on div "JASHAN, TK14, 01:00 PM-02:15 PM, RT-ES - Essensity Root Touchup(one inch only) …" at bounding box center [121, 186] width 9 height 48
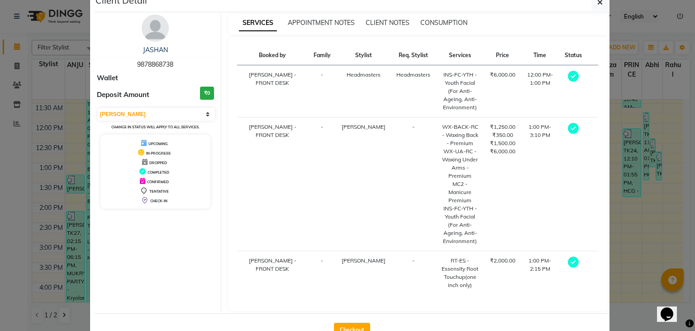
scroll to position [32, 0]
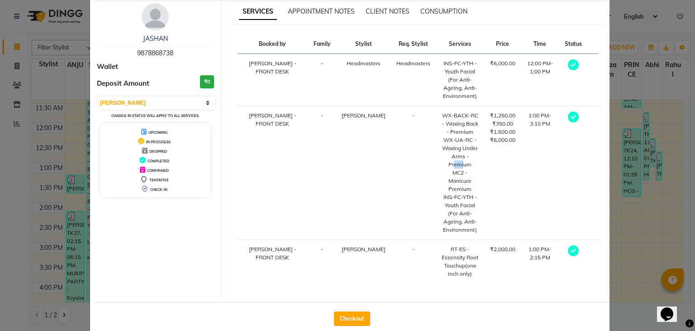
drag, startPoint x: 440, startPoint y: 154, endPoint x: 458, endPoint y: 154, distance: 18.1
click at [457, 154] on div "WX-UA-RC - Waxing Under Arms - Premium" at bounding box center [460, 152] width 38 height 33
click at [485, 178] on td "₹1,250.00 ₹350.00 ₹1,500.00 ₹6,000.00" at bounding box center [503, 173] width 36 height 134
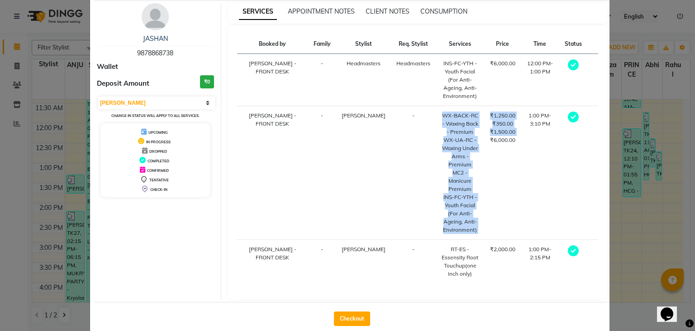
drag, startPoint x: 412, startPoint y: 165, endPoint x: 468, endPoint y: 159, distance: 56.5
click at [468, 159] on tr "[PERSON_NAME] - FRONT DESK - [PERSON_NAME] - WX-BACK-RC - Waxing Back - Premium…" at bounding box center [418, 173] width 362 height 134
click at [485, 168] on td "₹1,250.00 ₹350.00 ₹1,500.00 ₹6,000.00" at bounding box center [503, 173] width 36 height 134
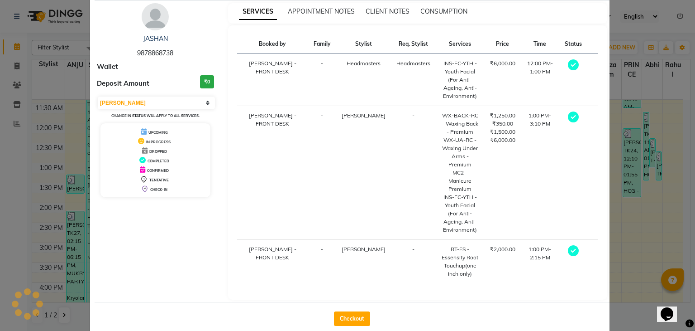
click at [590, 16] on div "SERVICES APPOINTMENT NOTES CLIENT NOTES CONSUMPTION" at bounding box center [418, 13] width 380 height 20
click at [342, 311] on button "Checkout" at bounding box center [352, 318] width 36 height 14
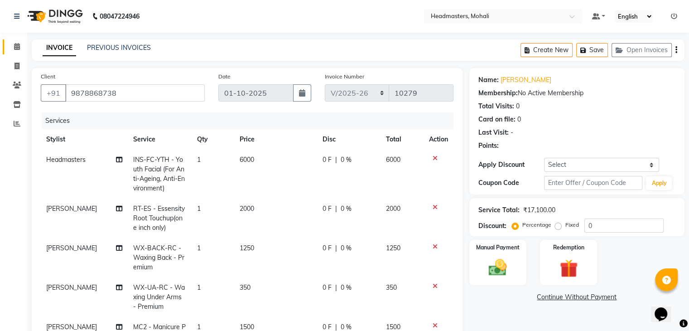
drag, startPoint x: 18, startPoint y: 37, endPoint x: 15, endPoint y: 48, distance: 10.8
click at [18, 38] on li "Calendar" at bounding box center [13, 46] width 27 height 19
click at [15, 48] on icon at bounding box center [17, 46] width 6 height 7
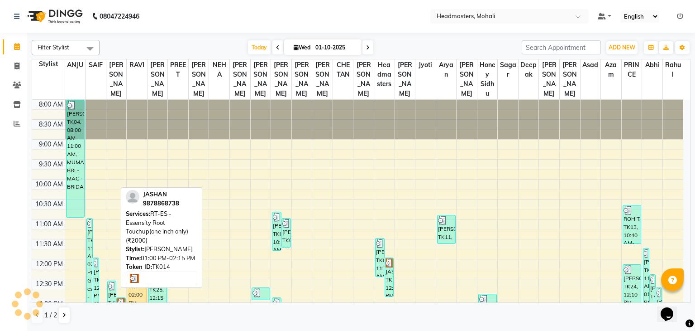
scroll to position [136, 0]
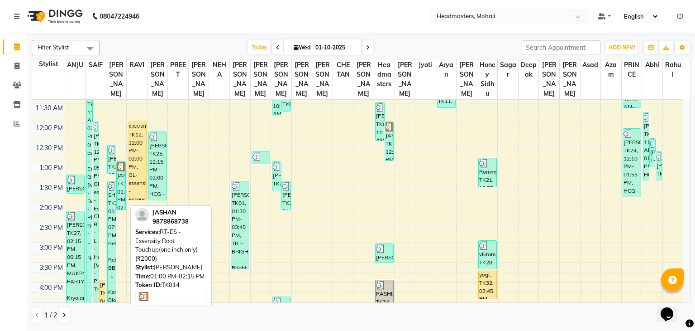
click at [119, 193] on div "JASHAN, TK14, 01:00 PM-02:15 PM, RT-ES - Essensity Root Touchup(one inch only) …" at bounding box center [121, 186] width 9 height 48
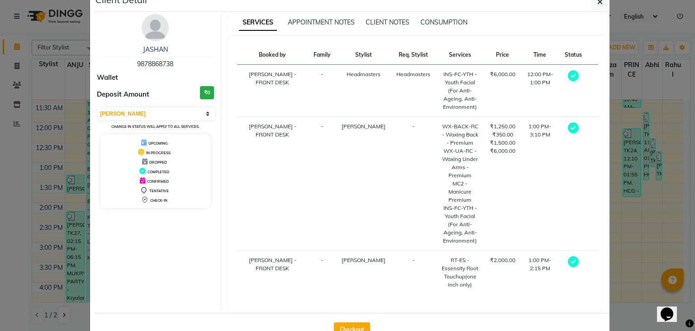
scroll to position [32, 0]
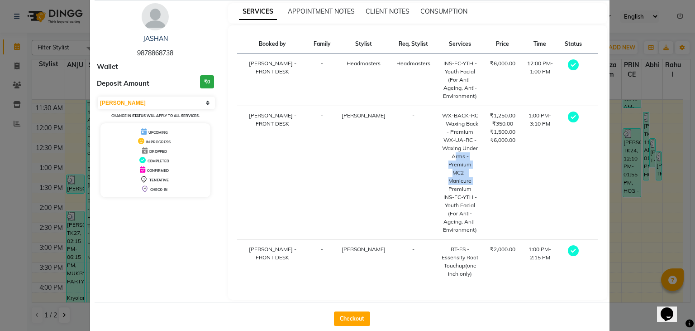
drag, startPoint x: 437, startPoint y: 159, endPoint x: 416, endPoint y: 159, distance: 21.3
click at [436, 159] on td "WX-BACK-RC - Waxing Back - Premium WX-UA-RC - Waxing Under Arms - Premium MC2 -…" at bounding box center [460, 173] width 49 height 134
click at [523, 159] on td "1:00 PM-3:10 PM" at bounding box center [540, 173] width 38 height 134
click at [391, 240] on td "-" at bounding box center [413, 262] width 45 height 44
click at [450, 254] on div "RT-ES - Essensity Root Touchup(one inch only)" at bounding box center [460, 261] width 38 height 33
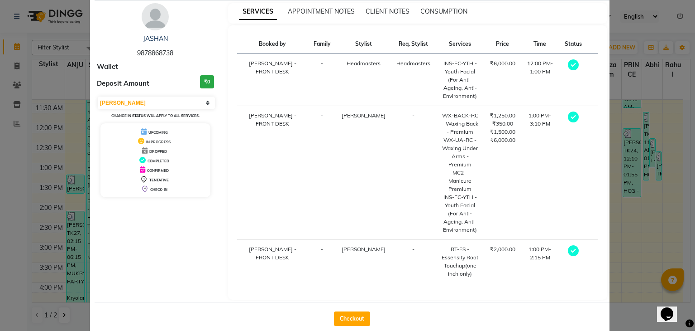
scroll to position [0, 0]
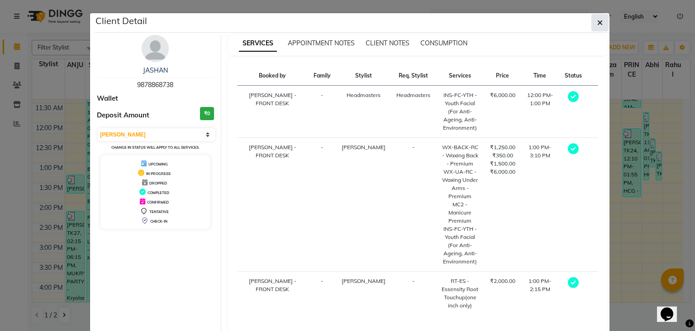
click at [592, 23] on button "button" at bounding box center [600, 22] width 17 height 17
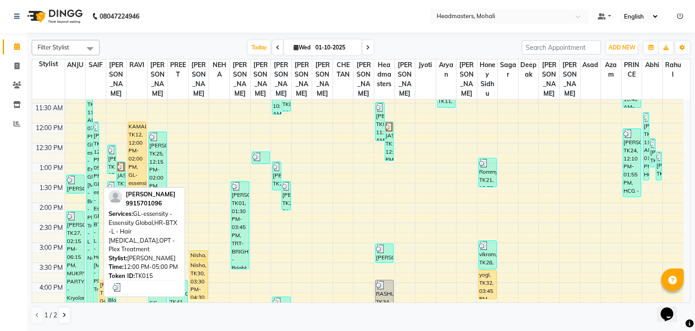
click at [93, 206] on div "[PERSON_NAME], TK15, 12:00 PM-05:00 PM, GL-essensity - Essensity Global,HR-BTX …" at bounding box center [95, 220] width 5 height 196
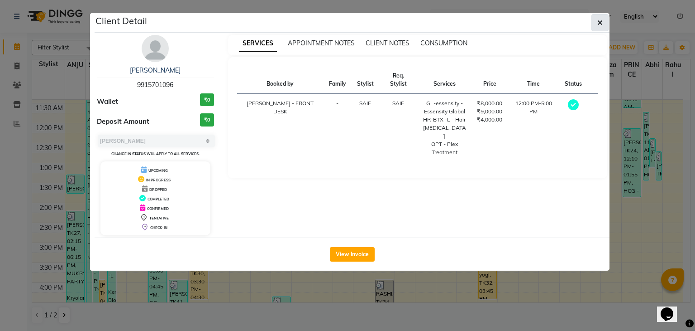
click at [603, 24] on button "button" at bounding box center [600, 22] width 17 height 17
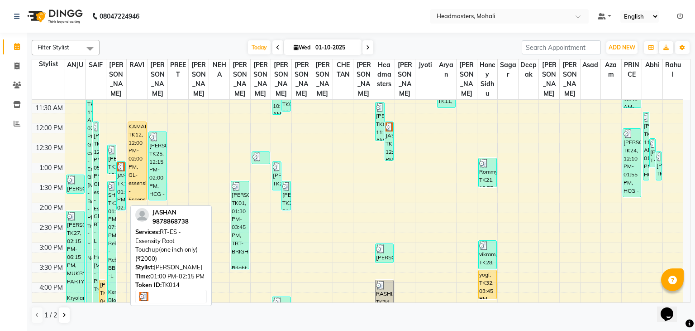
click at [121, 177] on div "JASHAN, TK14, 01:00 PM-02:15 PM, RT-ES - Essensity Root Touchup(one inch only) …" at bounding box center [121, 186] width 9 height 48
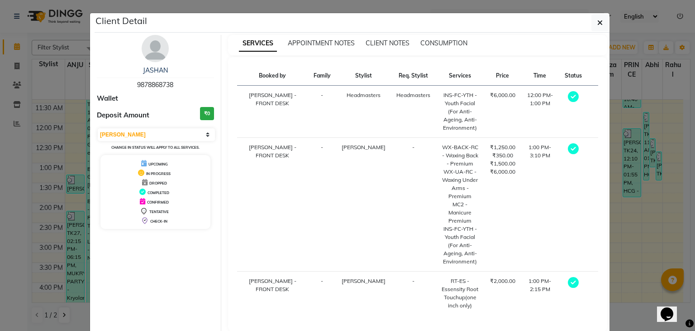
click at [391, 177] on td "-" at bounding box center [413, 205] width 45 height 134
click at [604, 38] on div "SERVICES APPOINTMENT NOTES CLIENT NOTES CONSUMPTION Booked by Family Stylist Re…" at bounding box center [417, 183] width 393 height 296
click at [598, 18] on span "button" at bounding box center [600, 22] width 5 height 9
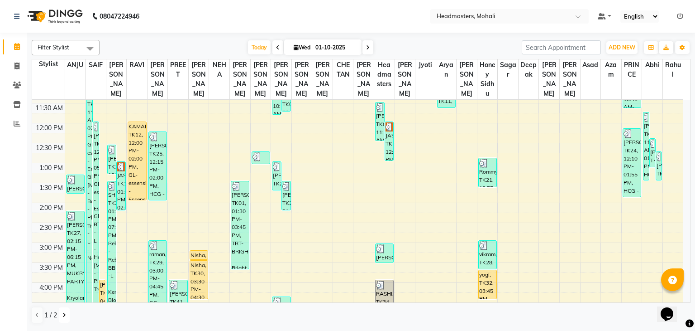
click at [63, 317] on button at bounding box center [64, 314] width 11 height 15
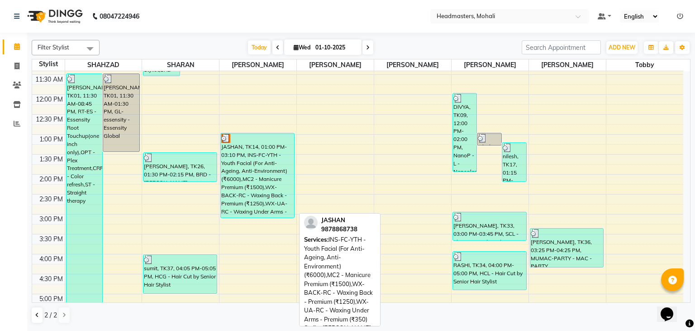
click at [270, 196] on div "JASHAN, TK14, 01:00 PM-03:10 PM, INS-FC-YTH - Youth Facial (For Anti-Ageing, An…" at bounding box center [257, 175] width 73 height 84
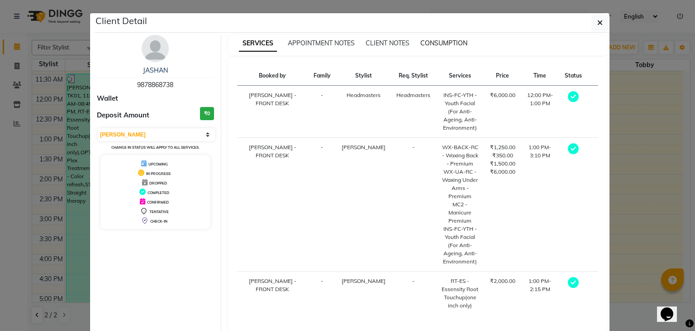
click at [434, 40] on span "CONSUMPTION" at bounding box center [444, 43] width 47 height 8
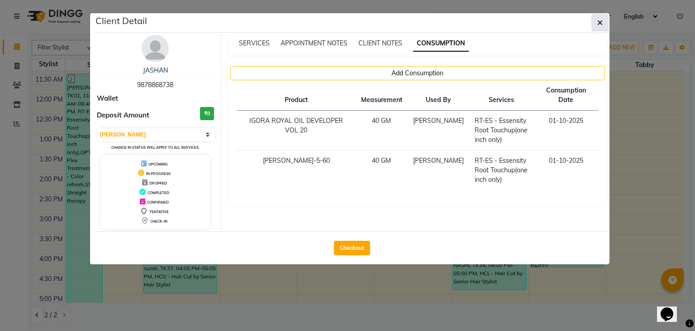
click at [602, 19] on icon "button" at bounding box center [600, 22] width 5 height 7
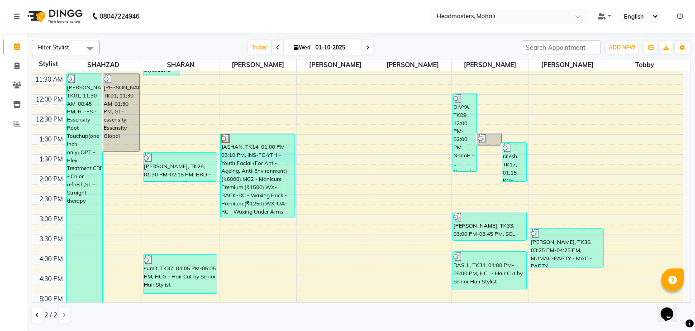
click at [295, 156] on div "8:00 AM 8:30 AM 9:00 AM 9:30 AM 10:00 AM 10:30 AM 11:00 AM 11:30 AM 12:00 PM 12…" at bounding box center [358, 213] width 652 height 557
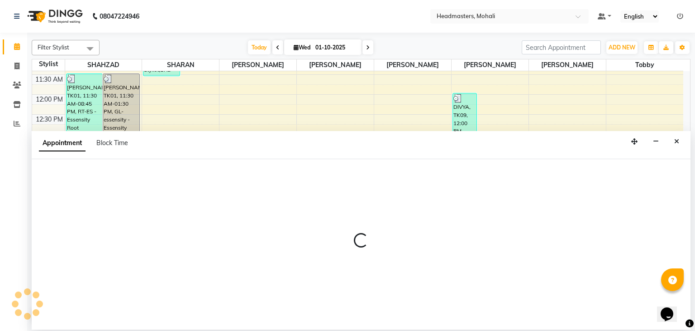
click at [295, 156] on div "Appointment Block Time" at bounding box center [361, 145] width 659 height 28
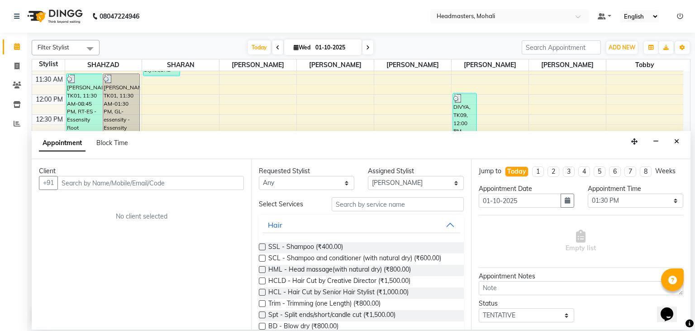
click at [303, 159] on div "Requested Stylist Any [PERSON_NAME] [PERSON_NAME] [PERSON_NAME] [PERSON_NAME] […" at bounding box center [361, 244] width 220 height 170
drag, startPoint x: 678, startPoint y: 142, endPoint x: 546, endPoint y: 127, distance: 133.5
click at [678, 142] on icon "Close" at bounding box center [677, 141] width 5 height 6
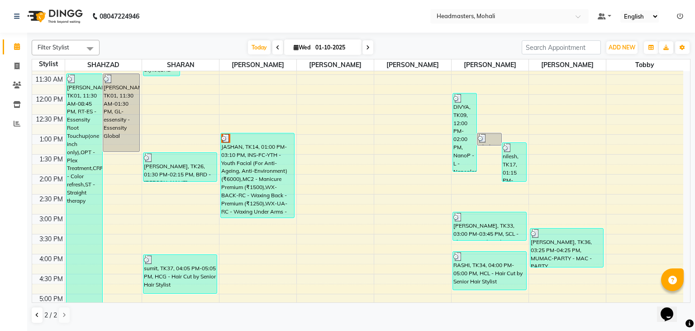
click at [278, 48] on span at bounding box center [278, 47] width 11 height 14
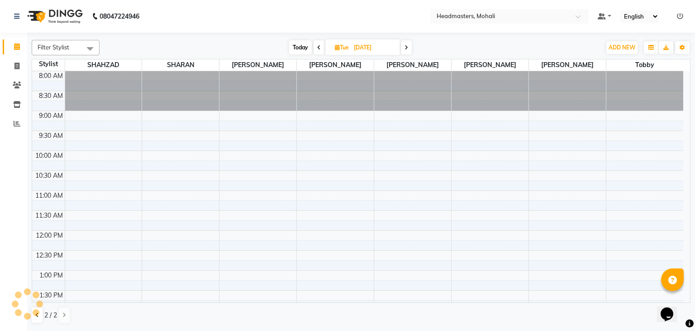
scroll to position [321, 0]
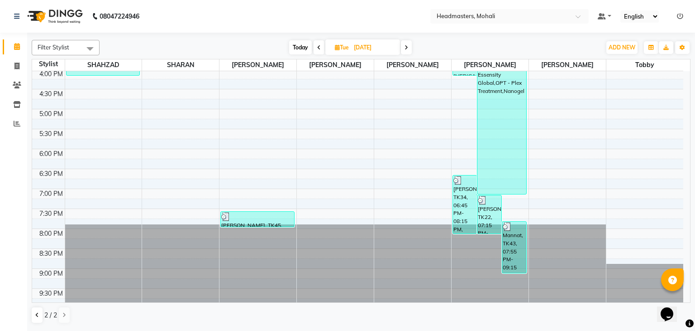
click at [319, 51] on span at bounding box center [319, 47] width 11 height 14
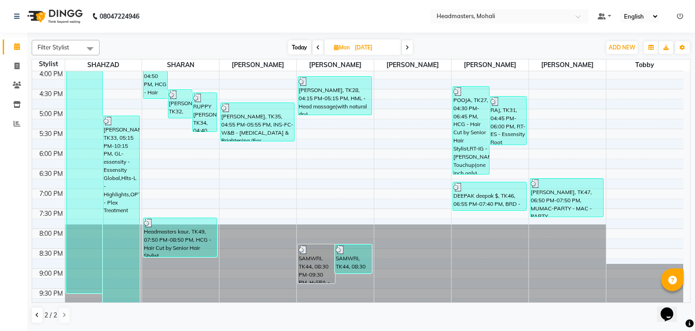
click at [401, 51] on span "[DATE]" at bounding box center [363, 46] width 77 height 15
click at [406, 48] on span at bounding box center [407, 47] width 11 height 14
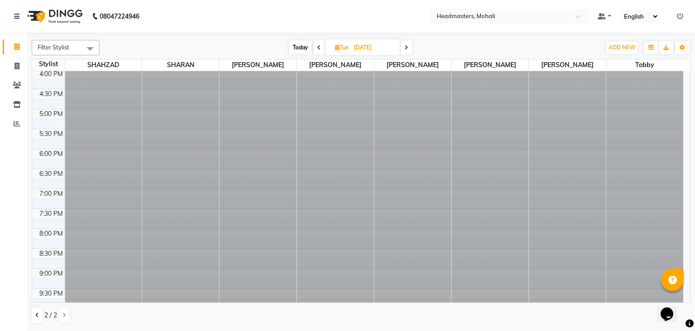
click at [406, 48] on icon at bounding box center [407, 47] width 4 height 5
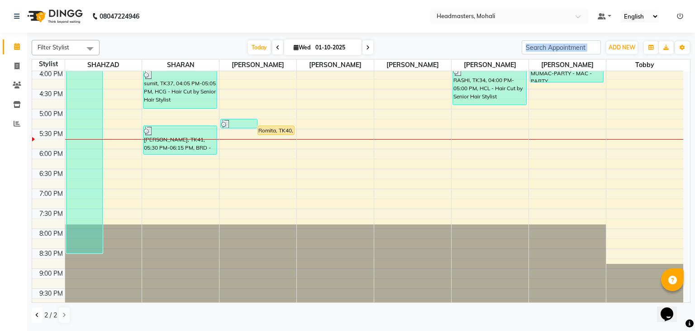
click at [38, 312] on icon at bounding box center [37, 314] width 4 height 5
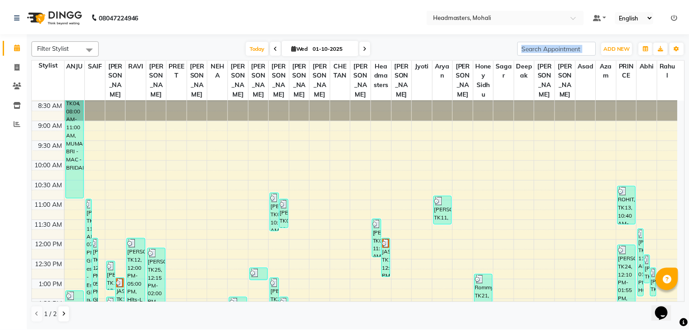
scroll to position [0, 0]
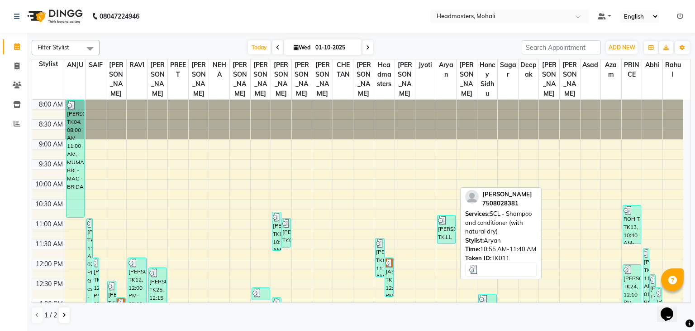
click at [450, 234] on div "[PERSON_NAME], TK11, 10:55 AM-11:40 AM, SCL - Shampoo and conditioner (with nat…" at bounding box center [447, 229] width 18 height 28
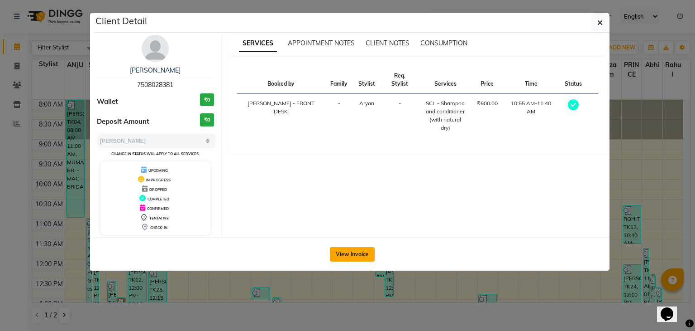
click at [346, 258] on button "View Invoice" at bounding box center [352, 254] width 45 height 14
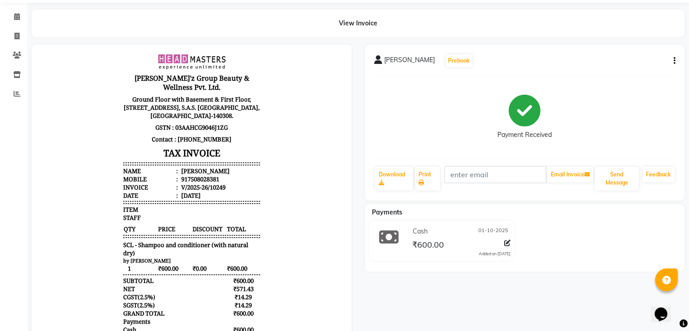
scroll to position [86, 0]
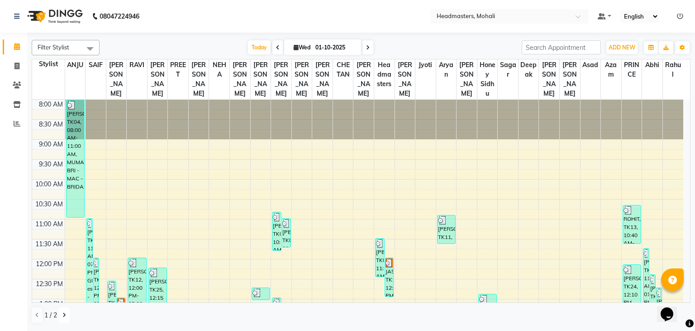
click at [62, 316] on icon at bounding box center [64, 314] width 4 height 5
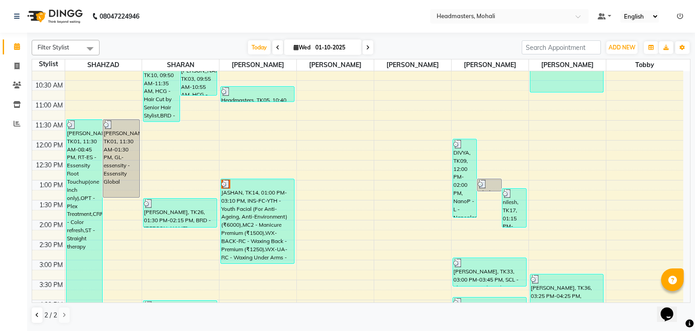
scroll to position [91, 0]
click at [36, 317] on button at bounding box center [37, 314] width 11 height 15
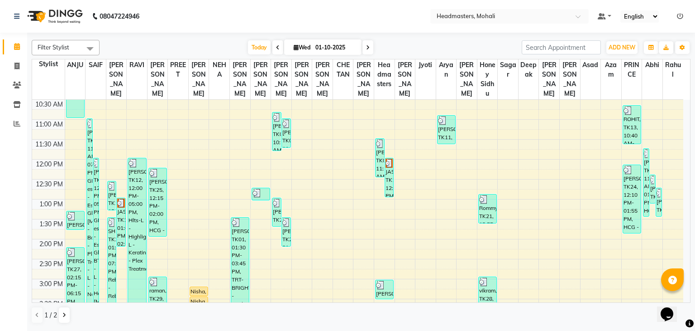
scroll to position [136, 0]
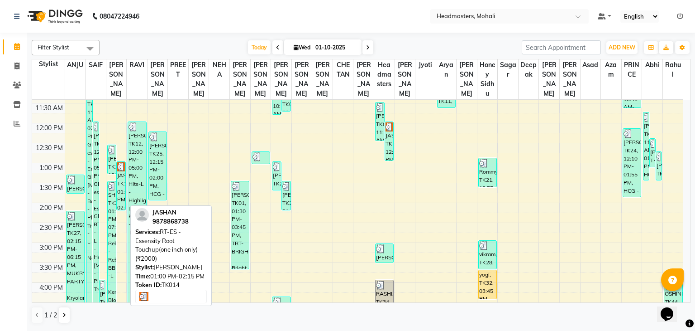
click at [122, 189] on div "JASHAN, TK14, 01:00 PM-02:15 PM, RT-ES - Essensity Root Touchup(one inch only) …" at bounding box center [121, 186] width 9 height 48
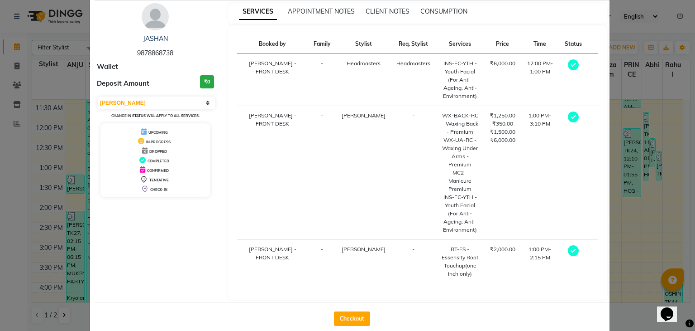
scroll to position [0, 0]
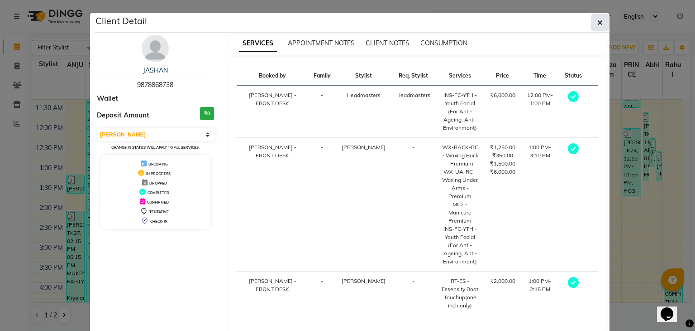
click at [599, 22] on icon "button" at bounding box center [600, 22] width 5 height 7
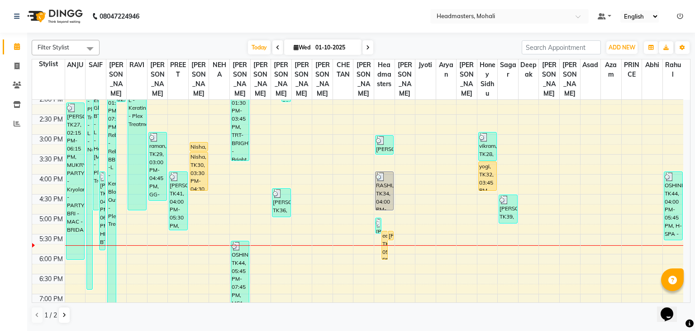
scroll to position [317, 0]
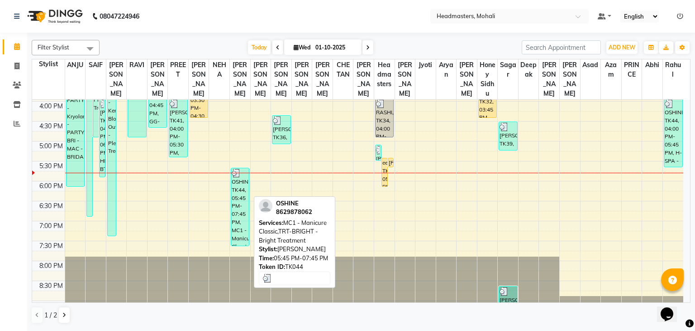
click at [249, 220] on div "OSHINE, TK44, 05:45 PM-07:45 PM, MC1 - Manicure Classic,TRT-BRIGHT - Bright Tre…" at bounding box center [240, 206] width 18 height 77
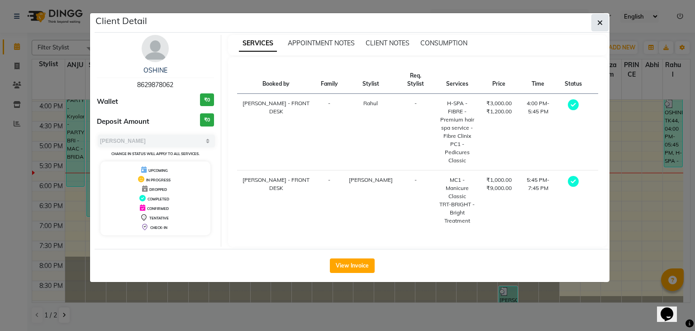
click at [593, 22] on button "button" at bounding box center [600, 22] width 17 height 17
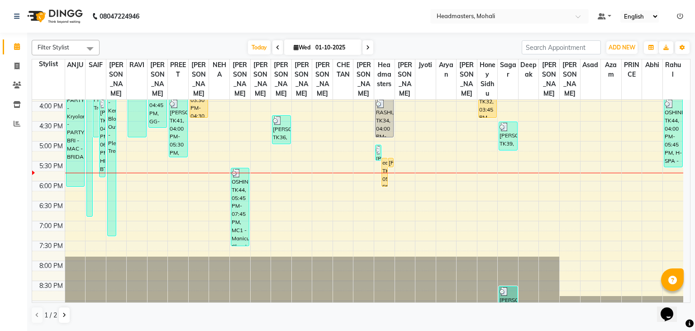
click at [278, 48] on span at bounding box center [278, 47] width 11 height 14
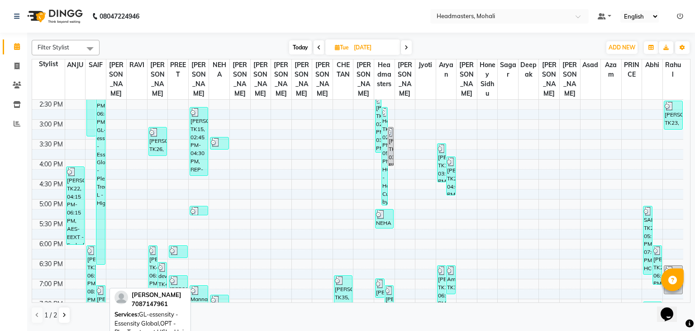
scroll to position [350, 0]
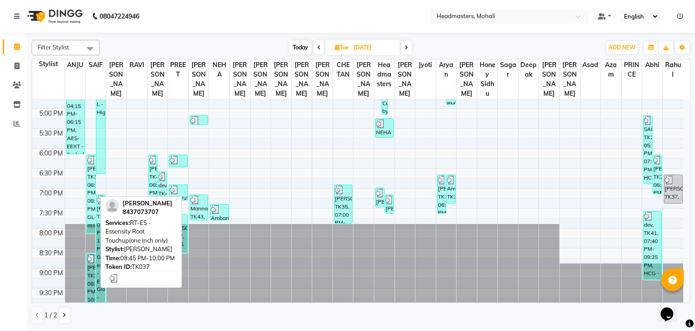
click at [94, 270] on div "[PERSON_NAME], TK37, 08:45 PM-10:00 PM, RT-ES - Essensity Root Touchup(one inch…" at bounding box center [91, 278] width 9 height 48
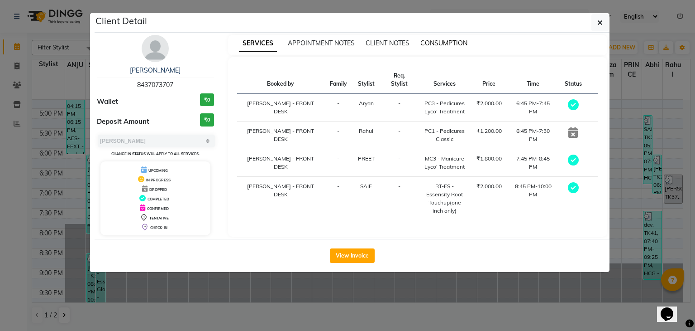
click at [436, 42] on span "CONSUMPTION" at bounding box center [444, 43] width 47 height 8
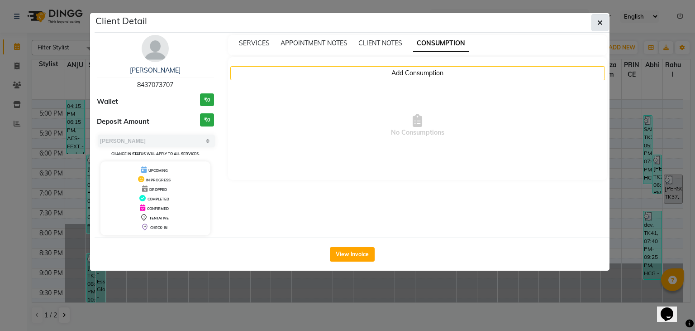
click at [603, 19] on icon "button" at bounding box center [600, 22] width 5 height 7
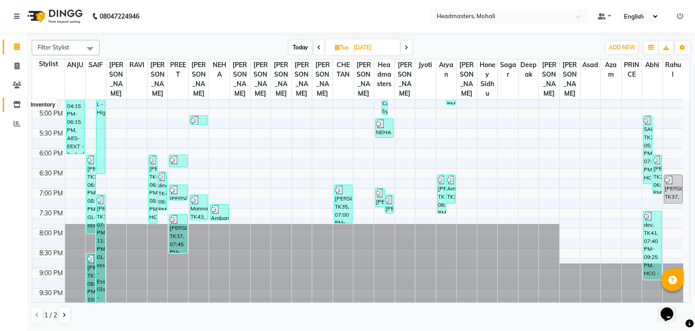
drag, startPoint x: 16, startPoint y: 105, endPoint x: 23, endPoint y: 106, distance: 6.4
click at [16, 105] on icon at bounding box center [17, 104] width 8 height 7
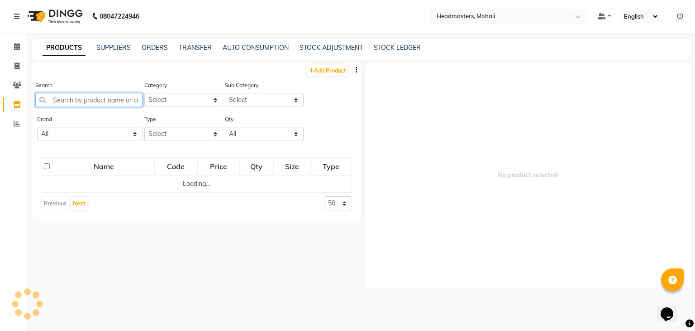
click at [67, 104] on input "text" at bounding box center [88, 100] width 107 height 14
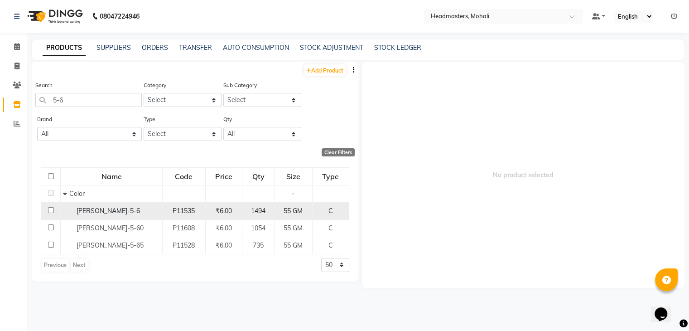
click at [136, 214] on div "[PERSON_NAME]-5-6" at bounding box center [111, 211] width 97 height 10
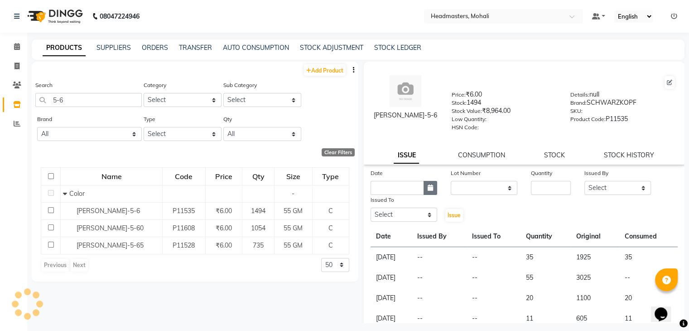
click at [424, 190] on button "button" at bounding box center [430, 188] width 14 height 14
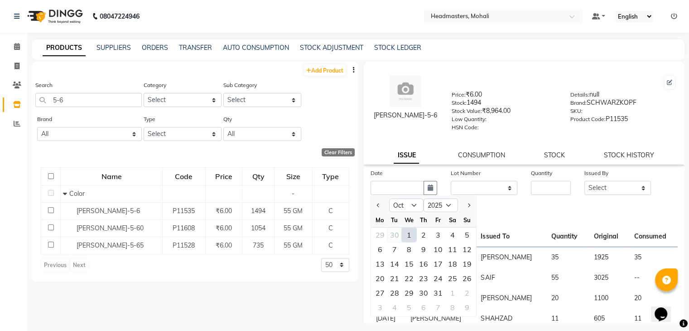
click at [394, 238] on div "30" at bounding box center [394, 234] width 14 height 14
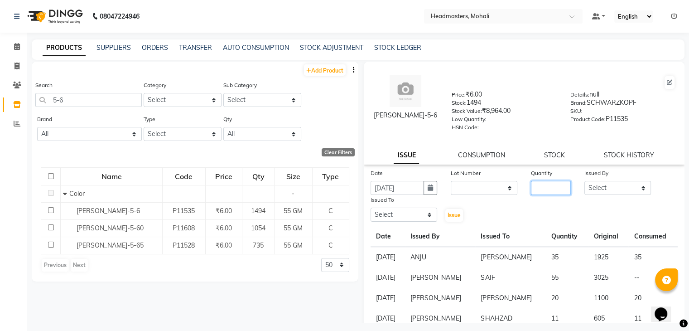
click at [548, 195] on input "number" at bounding box center [551, 188] width 40 height 14
click at [605, 190] on select "Select [PERSON_NAME] [PERSON_NAME] [PERSON_NAME] [PERSON_NAME] [PERSON_NAME] [P…" at bounding box center [617, 188] width 67 height 14
click at [584, 184] on select "Select [PERSON_NAME] [PERSON_NAME] [PERSON_NAME] [PERSON_NAME] [PERSON_NAME] [P…" at bounding box center [617, 188] width 67 height 14
click at [405, 219] on select "Select [PERSON_NAME] [PERSON_NAME] [PERSON_NAME] [PERSON_NAME] [PERSON_NAME] [P…" at bounding box center [403, 214] width 67 height 14
click at [370, 211] on select "Select [PERSON_NAME] [PERSON_NAME] [PERSON_NAME] [PERSON_NAME] [PERSON_NAME] [P…" at bounding box center [403, 214] width 67 height 14
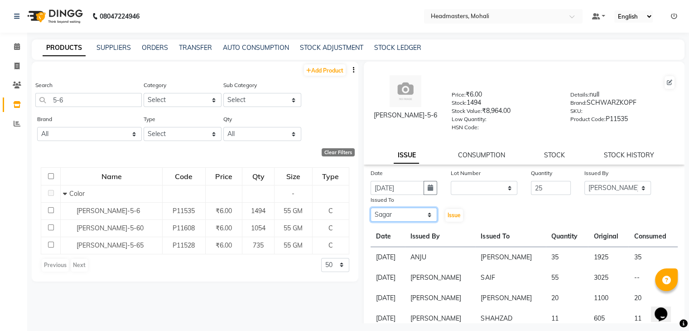
click at [408, 216] on select "Select [PERSON_NAME] [PERSON_NAME] [PERSON_NAME] [PERSON_NAME] [PERSON_NAME] [P…" at bounding box center [403, 214] width 67 height 14
click at [370, 211] on select "Select [PERSON_NAME] [PERSON_NAME] [PERSON_NAME] [PERSON_NAME] [PERSON_NAME] [P…" at bounding box center [403, 214] width 67 height 14
click at [456, 218] on span "Issue" at bounding box center [453, 214] width 13 height 7
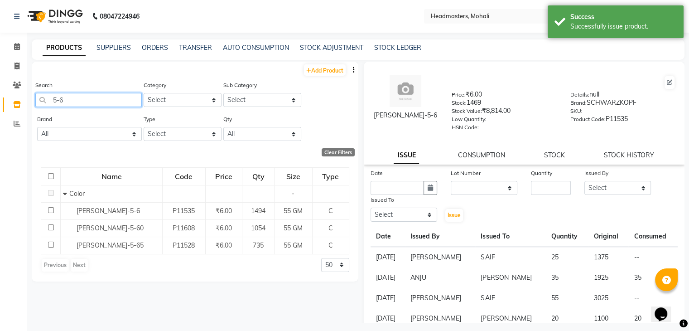
drag, startPoint x: 81, startPoint y: 100, endPoint x: 56, endPoint y: 101, distance: 24.5
click at [59, 102] on input "5-6" at bounding box center [88, 100] width 106 height 14
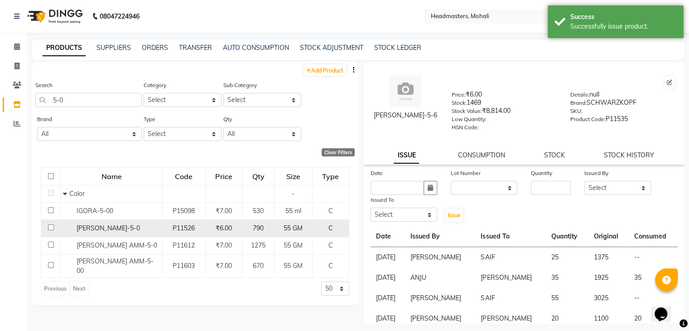
click at [105, 227] on span "[PERSON_NAME]-5-0" at bounding box center [108, 228] width 63 height 8
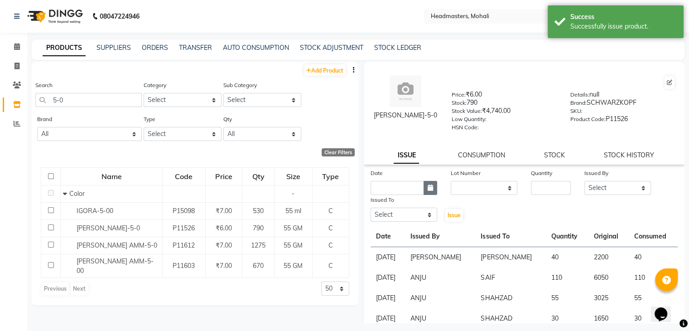
click at [431, 187] on button "button" at bounding box center [430, 188] width 14 height 14
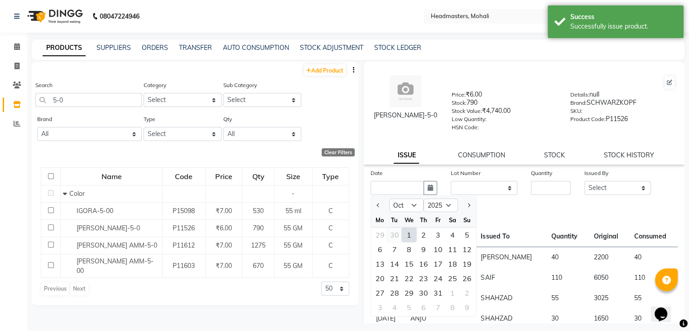
click at [391, 242] on div "30" at bounding box center [394, 234] width 14 height 14
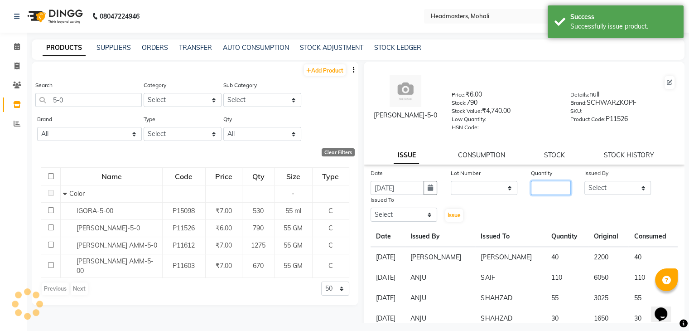
click at [548, 189] on input "number" at bounding box center [551, 188] width 40 height 14
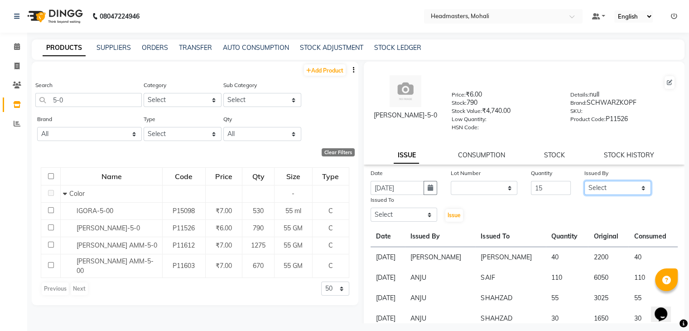
click at [632, 190] on select "Select [PERSON_NAME] [PERSON_NAME] [PERSON_NAME] [PERSON_NAME] [PERSON_NAME] [P…" at bounding box center [617, 188] width 67 height 14
click at [584, 184] on select "Select [PERSON_NAME] [PERSON_NAME] [PERSON_NAME] [PERSON_NAME] [PERSON_NAME] [P…" at bounding box center [617, 188] width 67 height 14
click at [387, 213] on select "Select [PERSON_NAME] [PERSON_NAME] [PERSON_NAME] [PERSON_NAME] [PERSON_NAME] [P…" at bounding box center [403, 214] width 67 height 14
click at [370, 211] on select "Select [PERSON_NAME] [PERSON_NAME] [PERSON_NAME] [PERSON_NAME] [PERSON_NAME] [P…" at bounding box center [403, 214] width 67 height 14
drag, startPoint x: 453, startPoint y: 218, endPoint x: 460, endPoint y: 222, distance: 8.5
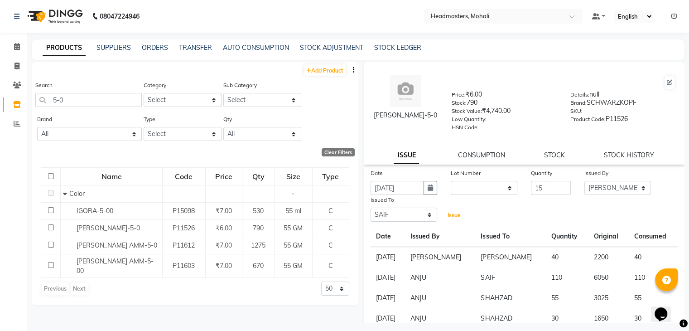
click at [460, 222] on div "Issue" at bounding box center [457, 209] width 27 height 28
click at [453, 218] on span "Issue" at bounding box center [453, 214] width 13 height 7
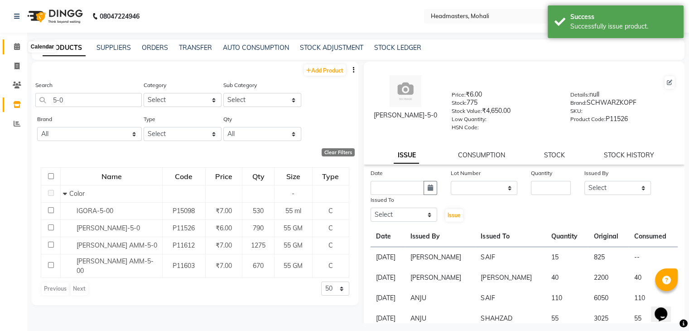
click at [13, 49] on span at bounding box center [17, 47] width 16 height 10
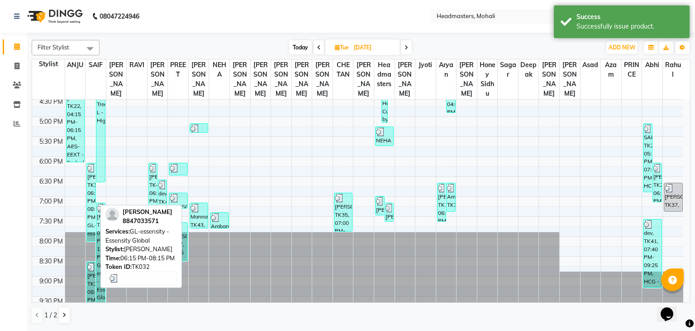
scroll to position [350, 0]
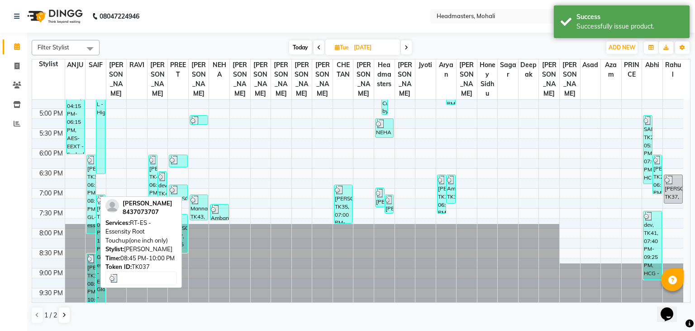
click at [92, 275] on div "[PERSON_NAME], TK37, 08:45 PM-10:00 PM, RT-ES - Essensity Root Touchup(one inch…" at bounding box center [91, 278] width 9 height 48
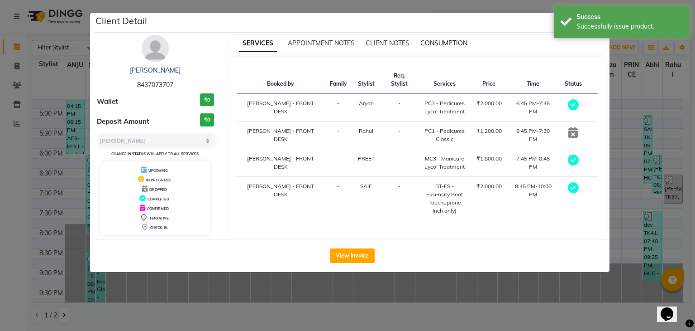
click at [441, 42] on span "CONSUMPTION" at bounding box center [444, 43] width 47 height 8
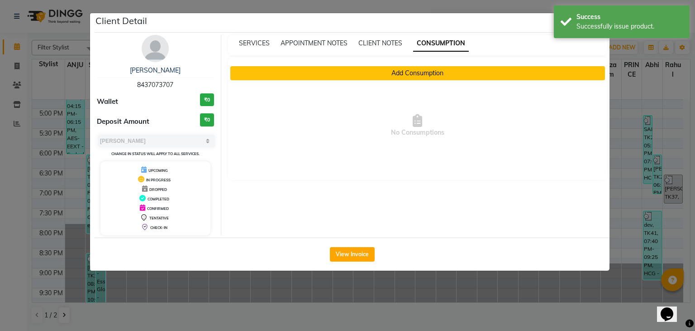
click at [351, 77] on button "Add Consumption" at bounding box center [417, 73] width 375 height 14
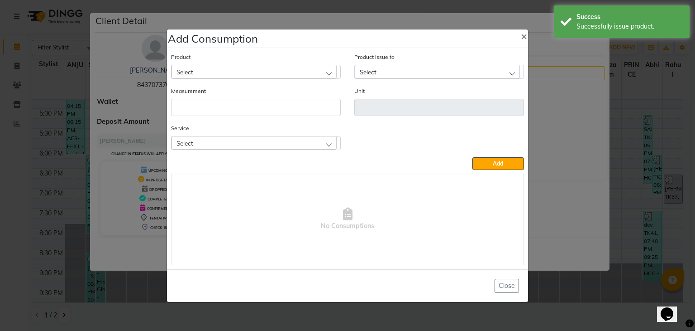
drag, startPoint x: 278, startPoint y: 72, endPoint x: 292, endPoint y: 71, distance: 13.3
click at [278, 72] on div "Select" at bounding box center [254, 72] width 165 height 14
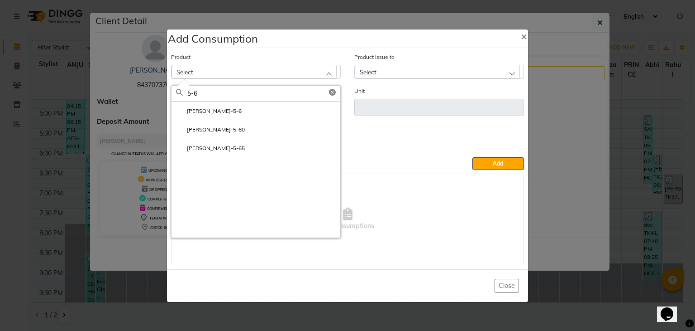
click at [207, 117] on li "[PERSON_NAME]-5-6" at bounding box center [256, 110] width 169 height 19
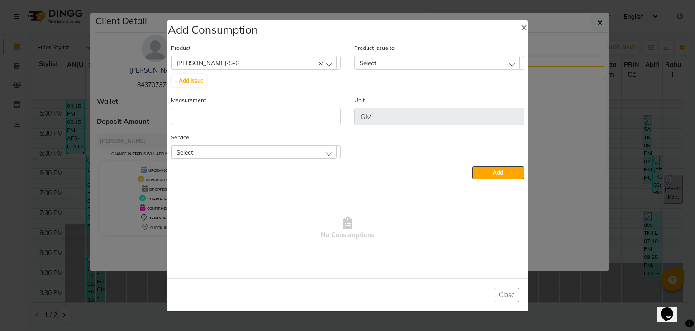
click at [422, 61] on div "Select" at bounding box center [437, 63] width 165 height 14
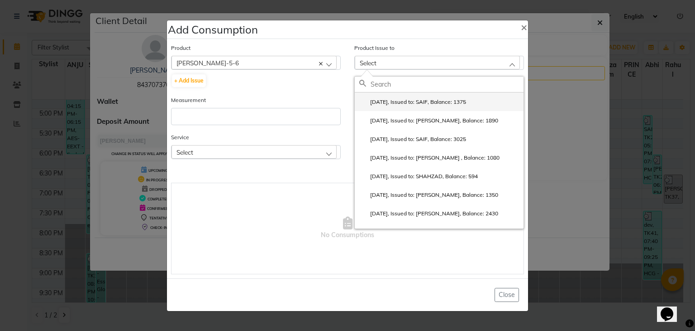
click at [419, 104] on label "[DATE], Issued to: SAIF, Balance: 1375" at bounding box center [413, 102] width 107 height 8
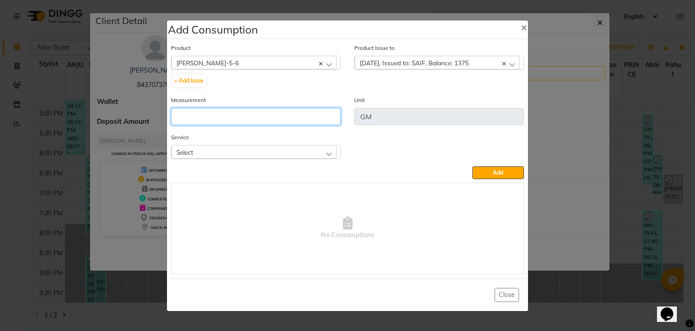
click at [320, 122] on input "number" at bounding box center [256, 116] width 170 height 17
click at [312, 150] on div "Select" at bounding box center [254, 152] width 165 height 14
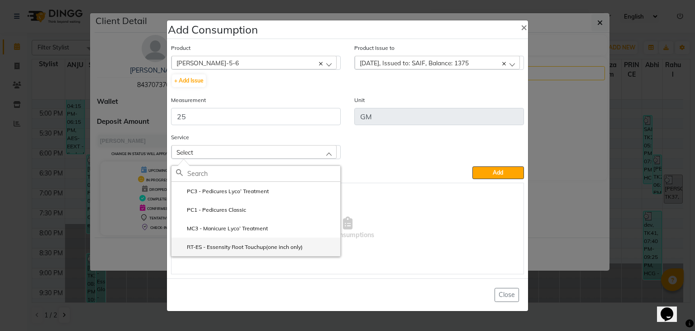
click at [270, 247] on label "RT-ES - Essensity Root Touchup(one inch only)" at bounding box center [239, 247] width 127 height 8
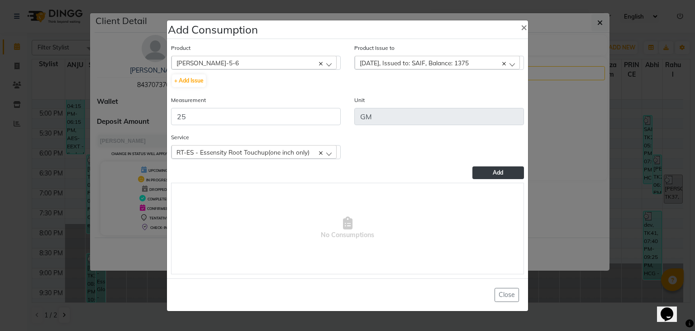
click at [505, 177] on button "Add" at bounding box center [499, 172] width 52 height 13
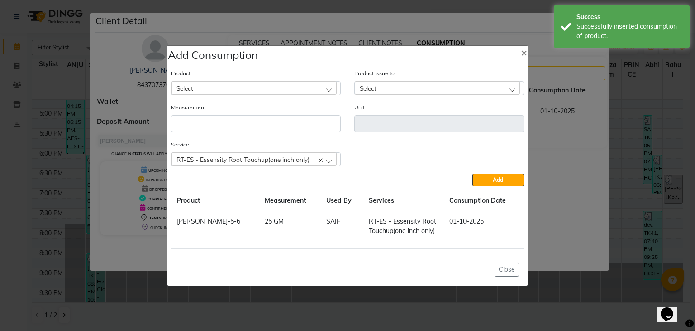
click at [264, 89] on div "Select" at bounding box center [254, 88] width 165 height 14
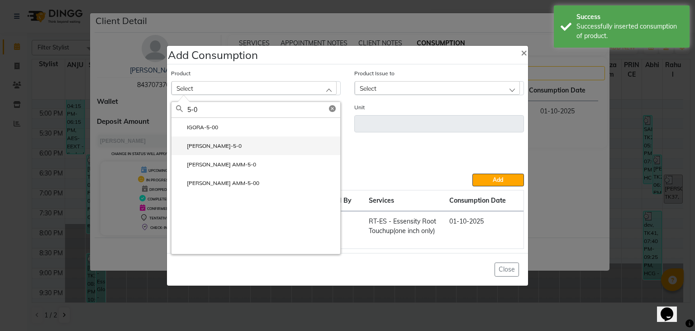
click at [256, 143] on li "[PERSON_NAME]-5-0" at bounding box center [256, 145] width 169 height 19
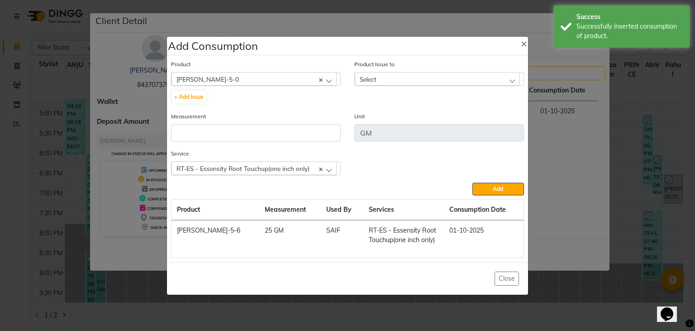
click at [410, 78] on div "Select" at bounding box center [437, 79] width 165 height 14
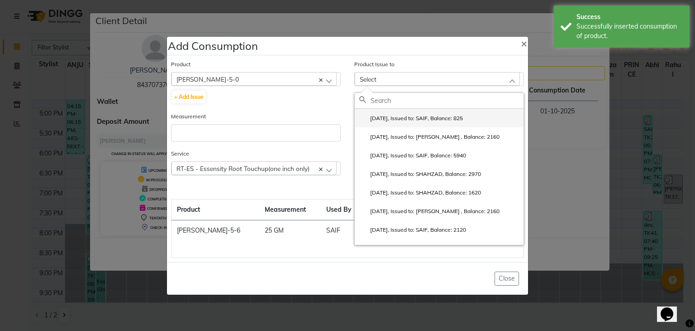
click at [417, 114] on li "[DATE], Issued to: SAIF, Balance: 825" at bounding box center [439, 118] width 169 height 19
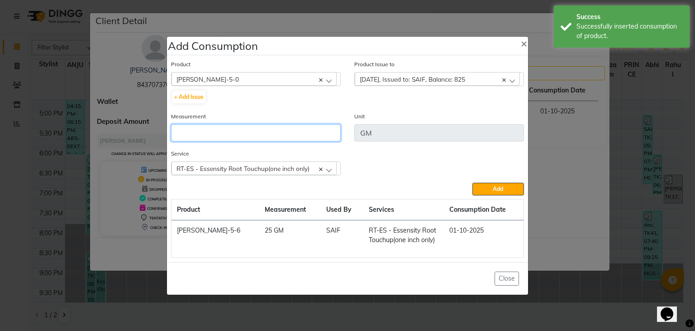
click at [263, 129] on input "number" at bounding box center [256, 132] width 170 height 17
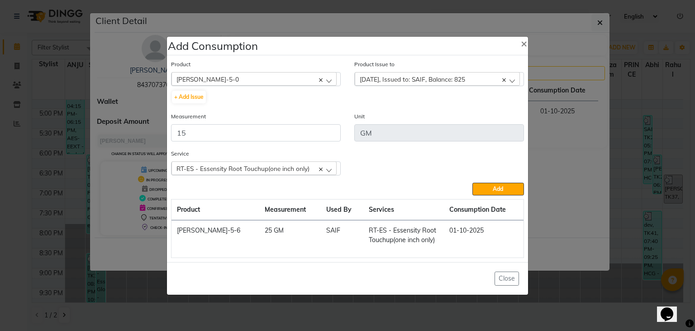
click at [510, 188] on button "Add" at bounding box center [499, 188] width 52 height 13
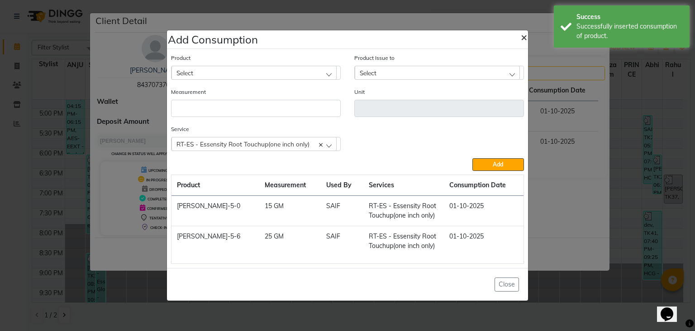
click at [519, 38] on button "×" at bounding box center [524, 36] width 21 height 25
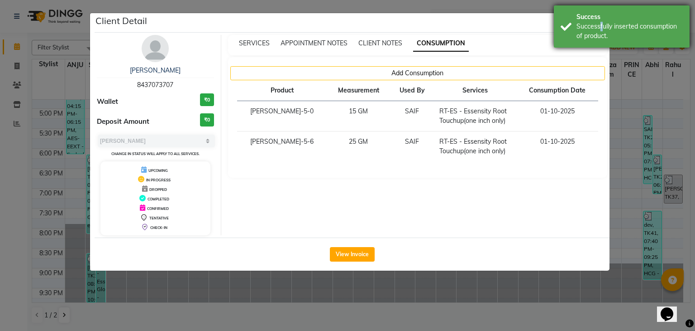
click at [599, 25] on div "Successfully inserted consumption of product." at bounding box center [630, 31] width 106 height 19
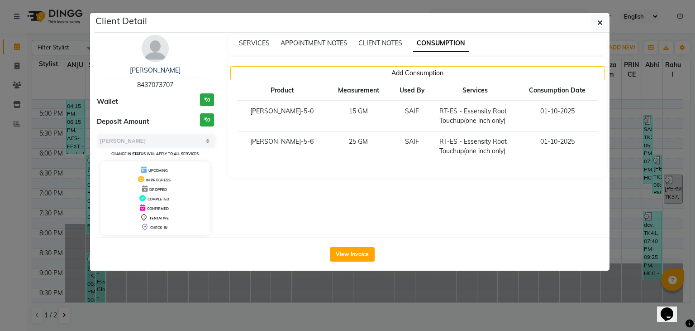
click at [604, 23] on button "button" at bounding box center [600, 22] width 17 height 17
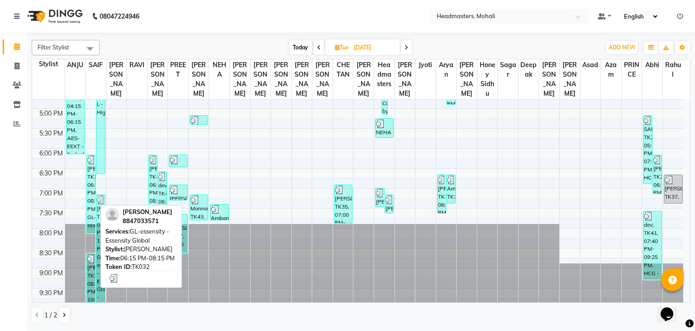
click at [93, 213] on div "[PERSON_NAME], TK32, 06:15 PM-08:15 PM, GL-essensity - Essensity Global" at bounding box center [91, 194] width 9 height 78
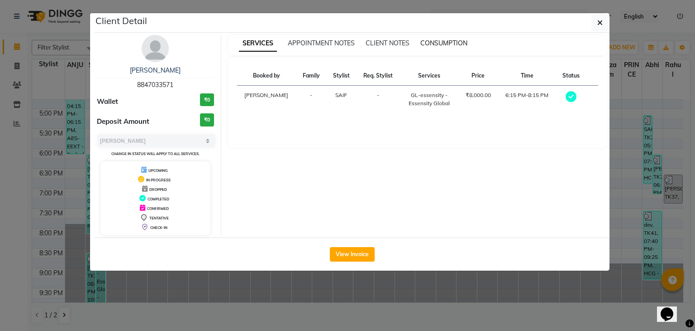
click at [455, 39] on span "CONSUMPTION" at bounding box center [444, 43] width 47 height 8
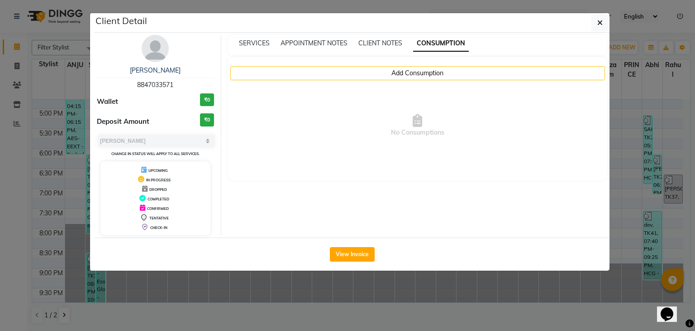
click at [603, 21] on icon "button" at bounding box center [600, 22] width 5 height 7
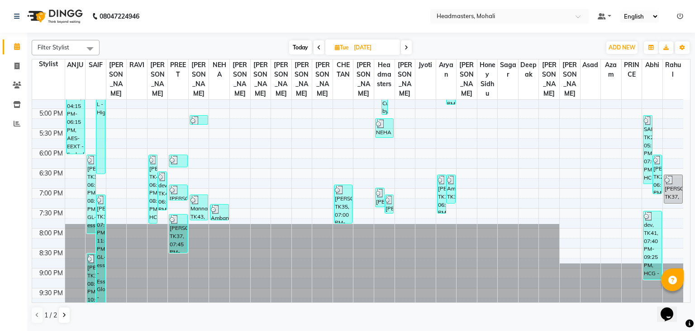
click at [406, 45] on icon at bounding box center [407, 47] width 4 height 5
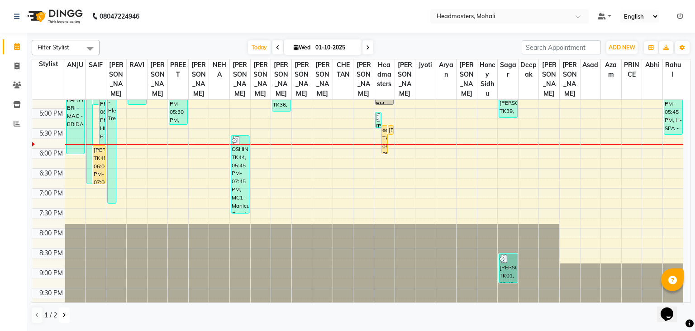
click at [67, 316] on button at bounding box center [64, 314] width 11 height 15
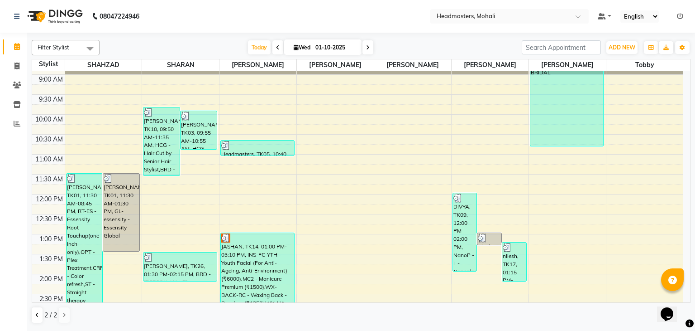
scroll to position [91, 0]
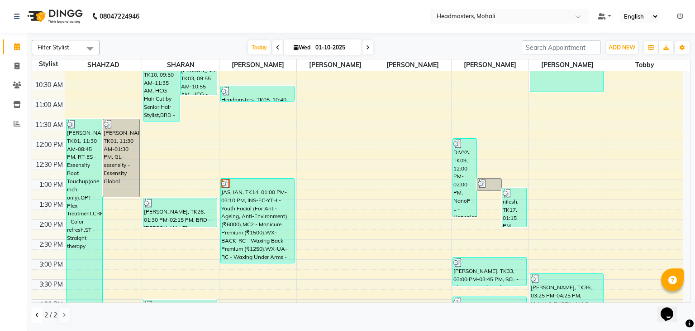
click at [34, 314] on button at bounding box center [37, 314] width 11 height 15
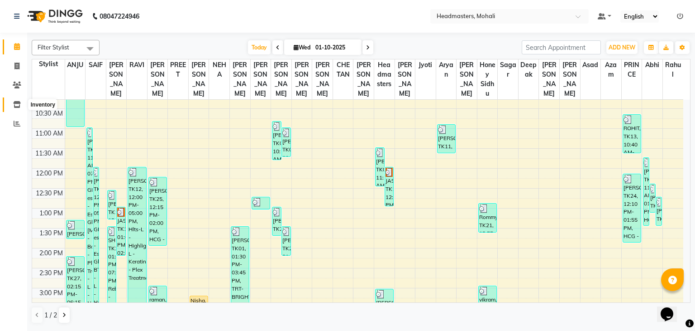
click at [16, 101] on icon at bounding box center [17, 104] width 8 height 7
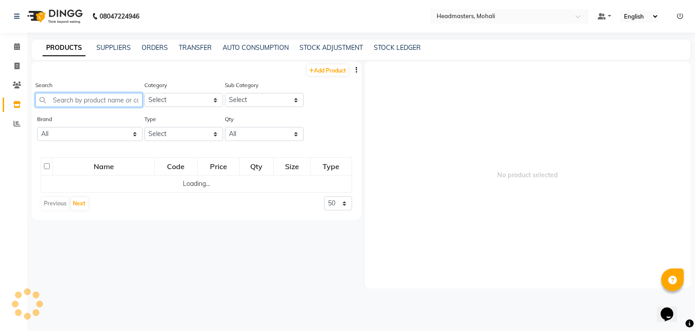
click at [115, 104] on input "text" at bounding box center [88, 100] width 107 height 14
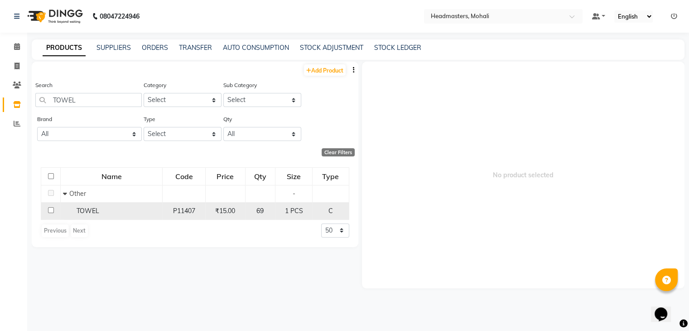
click at [86, 206] on td "TOWEL" at bounding box center [112, 210] width 102 height 17
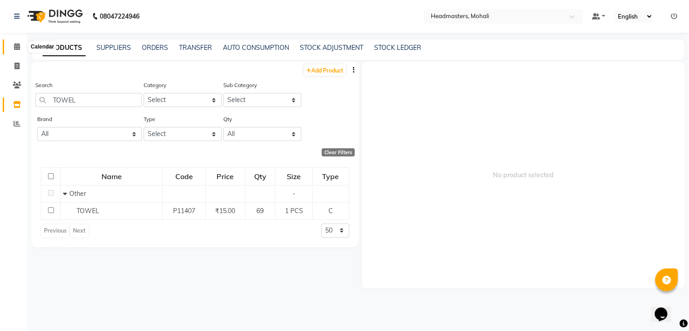
click at [18, 46] on icon at bounding box center [17, 46] width 6 height 7
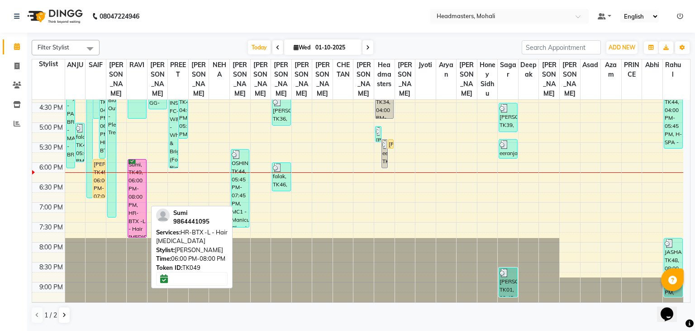
scroll to position [350, 0]
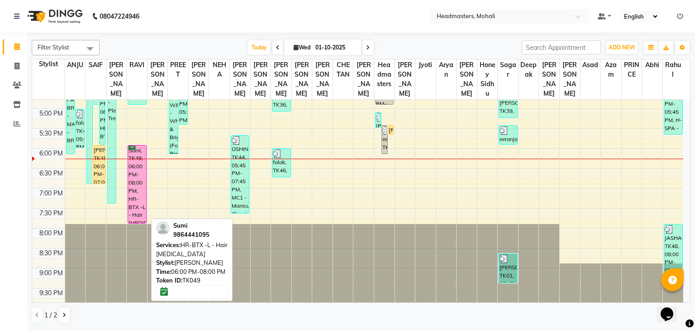
click at [138, 170] on div "Sumi, TK49, 06:00 PM-08:00 PM, HR-BTX -L - Hair [MEDICAL_DATA]" at bounding box center [137, 183] width 18 height 77
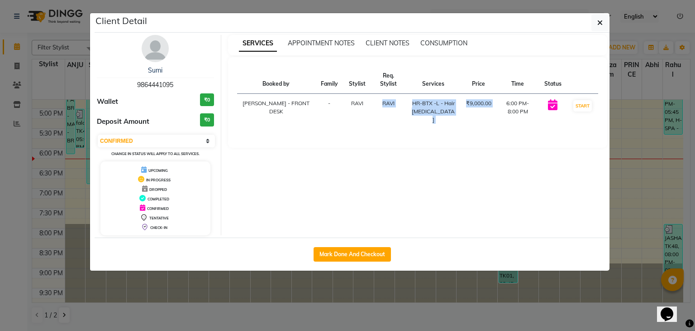
drag, startPoint x: 493, startPoint y: 103, endPoint x: 351, endPoint y: 107, distance: 141.3
click at [353, 107] on tr "[PERSON_NAME] - FRONT DESK - [PERSON_NAME] [PERSON_NAME] HR-BTX -L - Hair [MEDI…" at bounding box center [418, 112] width 362 height 36
drag, startPoint x: 484, startPoint y: 146, endPoint x: 491, endPoint y: 129, distance: 17.8
click at [485, 144] on div "Booked by Family Stylist Req. Stylist Services Price Time Status [PERSON_NAME] …" at bounding box center [418, 102] width 380 height 91
click at [598, 19] on icon "button" at bounding box center [600, 22] width 5 height 7
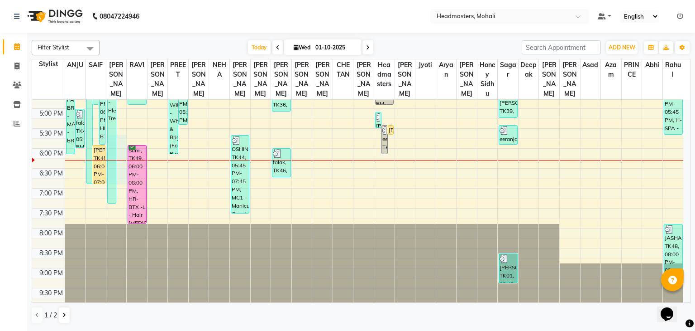
drag, startPoint x: 125, startPoint y: 137, endPoint x: 155, endPoint y: 191, distance: 61.8
click at [155, 191] on tbody "8:00 AM 8:30 AM 9:00 AM 9:30 AM 10:00 AM 10:30 AM 11:00 AM 11:30 AM 12:00 PM 12…" at bounding box center [358, 28] width 652 height 557
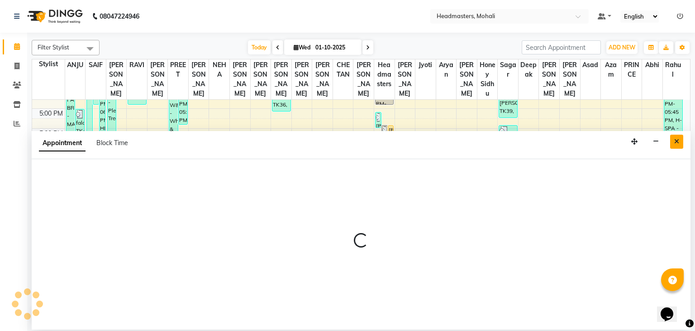
click at [676, 141] on icon "Close" at bounding box center [677, 141] width 5 height 6
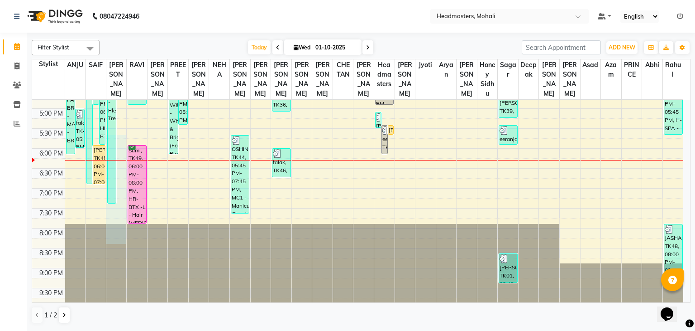
drag, startPoint x: 126, startPoint y: 134, endPoint x: 320, endPoint y: 243, distance: 222.2
click at [320, 243] on div "8:00 AM 8:30 AM 9:00 AM 9:30 AM 10:00 AM 10:30 AM 11:00 AM 11:30 AM 12:00 PM 12…" at bounding box center [358, 28] width 652 height 557
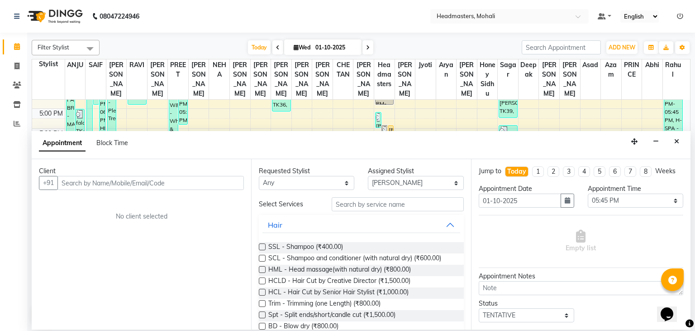
drag, startPoint x: 672, startPoint y: 142, endPoint x: 677, endPoint y: 145, distance: 6.3
click at [672, 142] on button "Close" at bounding box center [677, 141] width 13 height 14
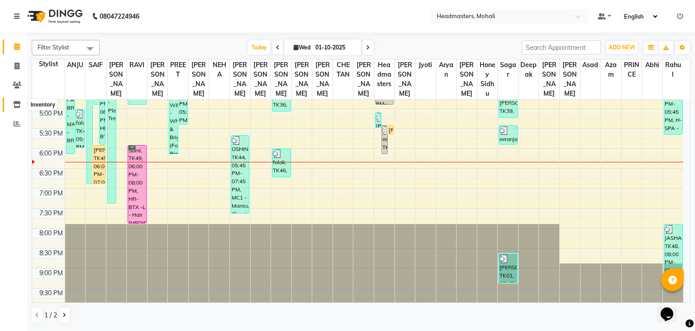
click at [13, 109] on span at bounding box center [17, 105] width 16 height 10
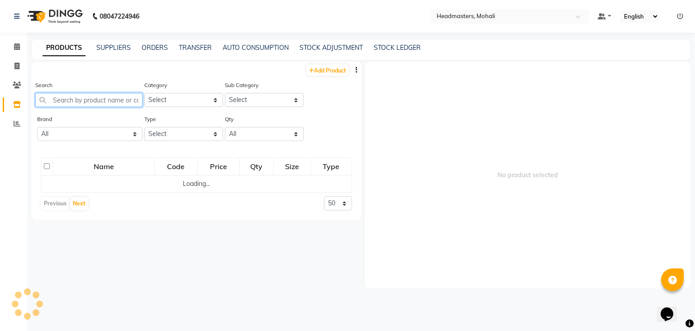
click at [87, 103] on input "text" at bounding box center [88, 100] width 107 height 14
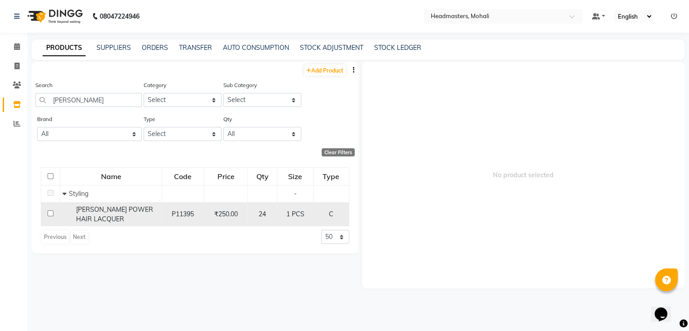
click at [88, 218] on span "[PERSON_NAME] POWER HAIR LACQUER" at bounding box center [114, 214] width 77 height 18
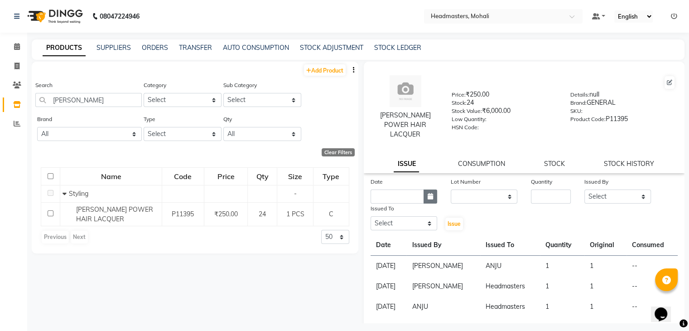
click at [432, 189] on button "button" at bounding box center [430, 196] width 14 height 14
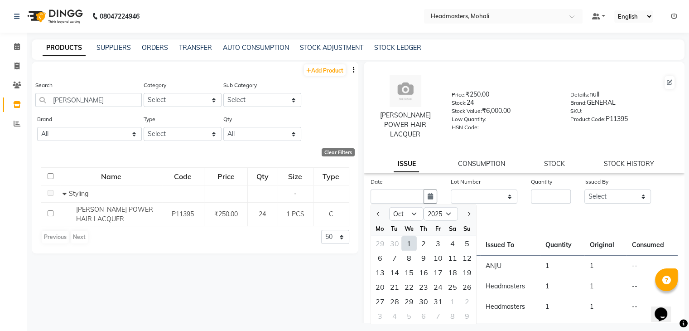
click at [402, 236] on div "1" at bounding box center [409, 243] width 14 height 14
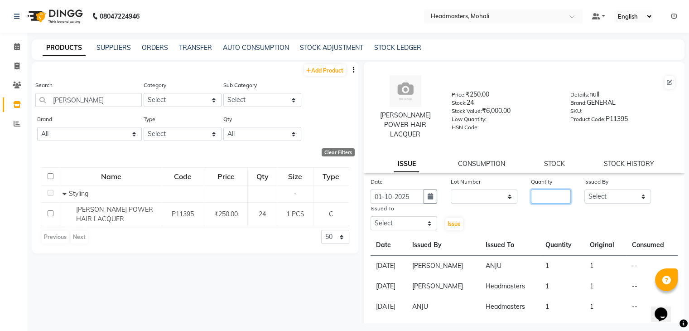
click at [551, 194] on input "number" at bounding box center [551, 196] width 40 height 14
click at [621, 191] on select "Select [PERSON_NAME] [PERSON_NAME] [PERSON_NAME] [PERSON_NAME] [PERSON_NAME] [P…" at bounding box center [617, 196] width 67 height 14
click at [584, 189] on select "Select [PERSON_NAME] [PERSON_NAME] [PERSON_NAME] [PERSON_NAME] [PERSON_NAME] [P…" at bounding box center [617, 196] width 67 height 14
click at [395, 220] on select "Select [PERSON_NAME] [PERSON_NAME] [PERSON_NAME] [PERSON_NAME] [PERSON_NAME] [P…" at bounding box center [403, 223] width 67 height 14
click at [370, 216] on select "Select [PERSON_NAME] [PERSON_NAME] [PERSON_NAME] [PERSON_NAME] [PERSON_NAME] [P…" at bounding box center [403, 223] width 67 height 14
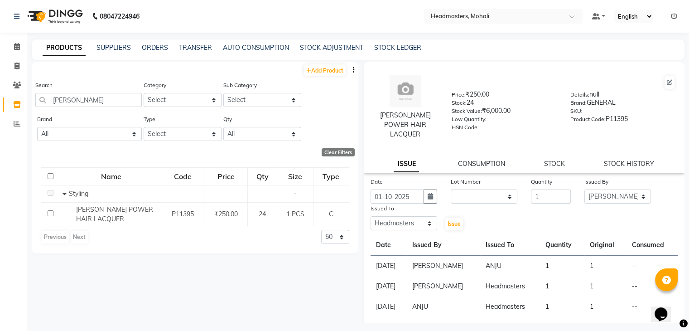
click at [455, 228] on div "Date [DATE] Lot Number None Quantity 1 Issued By Select [PERSON_NAME] [PERSON_N…" at bounding box center [524, 328] width 321 height 302
click at [455, 220] on span "Issue" at bounding box center [453, 223] width 13 height 7
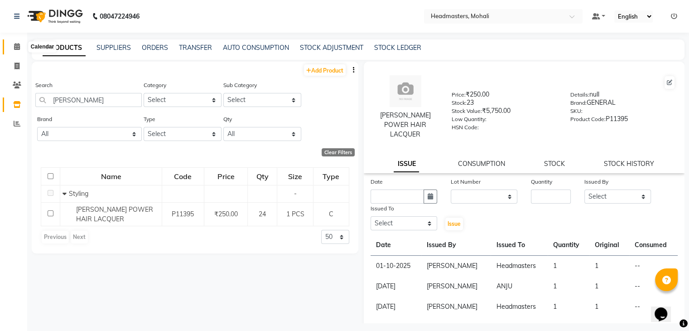
click at [15, 48] on icon at bounding box center [17, 46] width 6 height 7
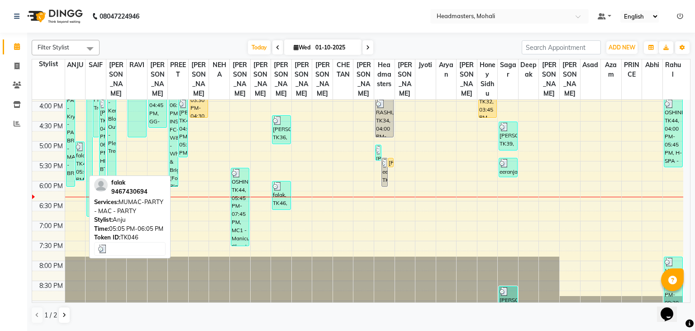
scroll to position [350, 0]
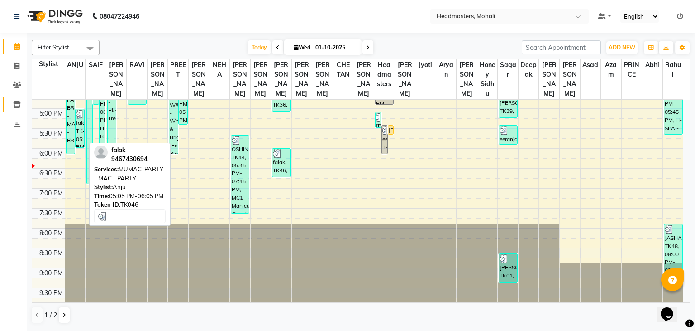
click at [78, 117] on img at bounding box center [80, 114] width 8 height 9
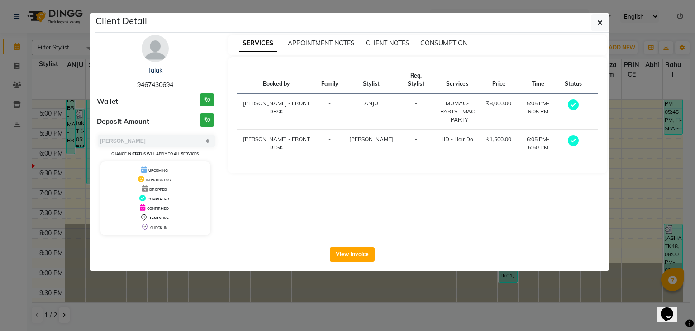
click at [49, 108] on ngb-modal-window "Client Detail falak 9467430694 Wallet ₹0 Deposit Amount ₹0 Select MARK DONE UPC…" at bounding box center [347, 165] width 695 height 331
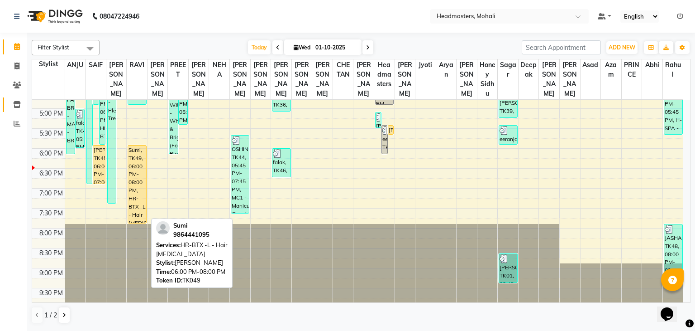
click at [134, 178] on div "Sumi, TK49, 06:00 PM-08:00 PM, HR-BTX -L - Hair [MEDICAL_DATA]" at bounding box center [137, 183] width 18 height 77
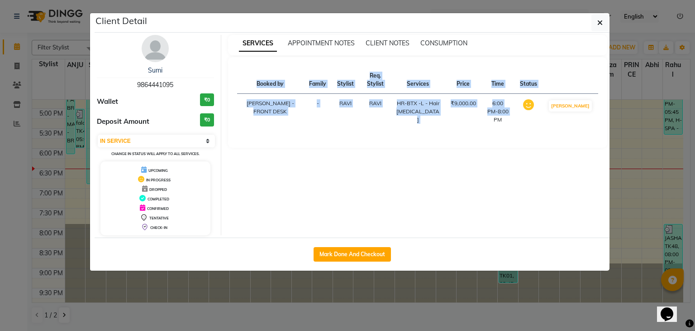
drag, startPoint x: 520, startPoint y: 104, endPoint x: 398, endPoint y: 154, distance: 131.8
click at [377, 133] on div "Booked by Family Stylist Req. Stylist Services Price Time Status [PERSON_NAME] …" at bounding box center [418, 102] width 380 height 91
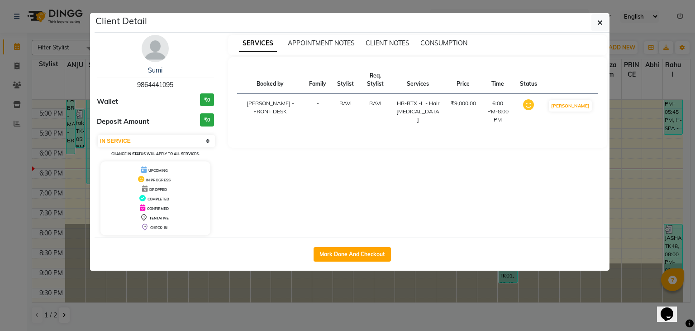
click at [480, 234] on div "SERVICES APPOINTMENT NOTES CLIENT NOTES CONSUMPTION Booked by Family Stylist Re…" at bounding box center [417, 135] width 393 height 200
click at [596, 22] on button "button" at bounding box center [600, 22] width 17 height 17
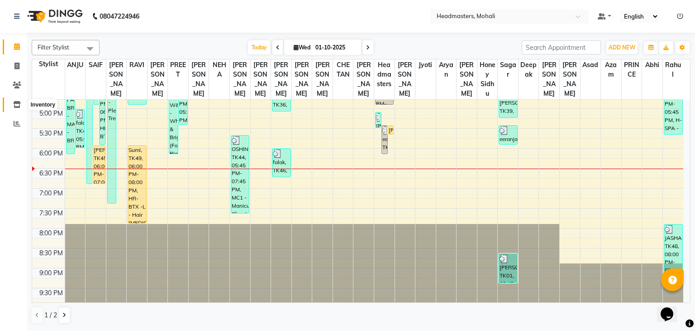
click at [13, 105] on span at bounding box center [17, 105] width 16 height 10
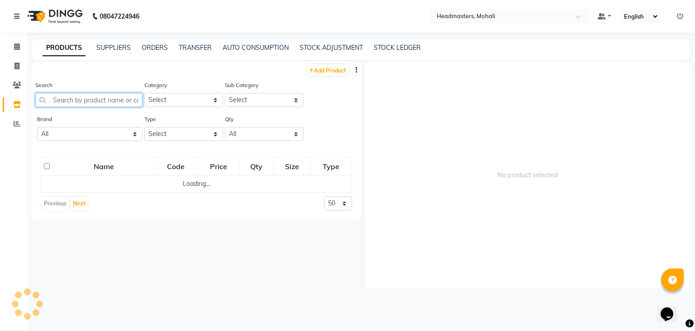
click at [109, 99] on input "text" at bounding box center [88, 100] width 107 height 14
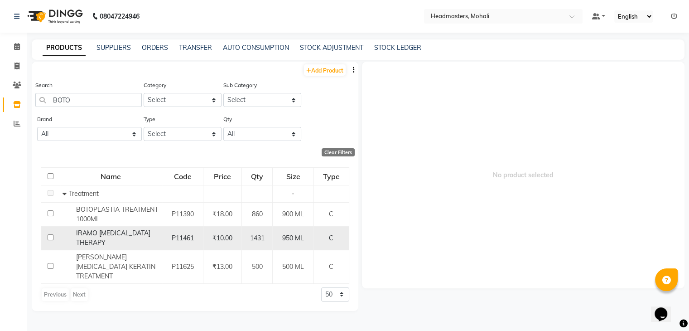
click at [113, 232] on div "IRAMO [MEDICAL_DATA] THERAPY" at bounding box center [110, 237] width 97 height 19
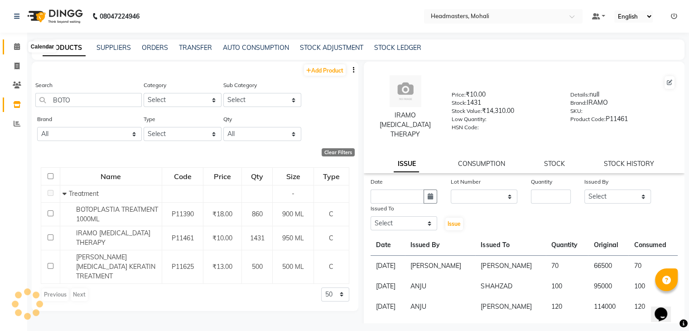
click at [15, 43] on span at bounding box center [17, 47] width 16 height 10
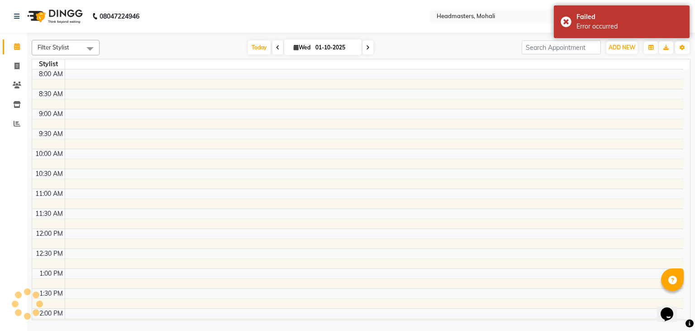
click at [632, 117] on td at bounding box center [374, 114] width 619 height 10
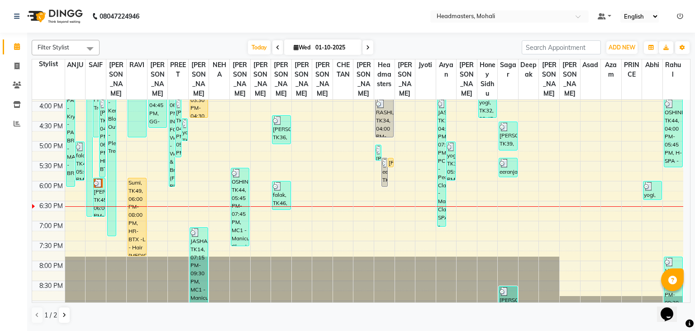
scroll to position [350, 0]
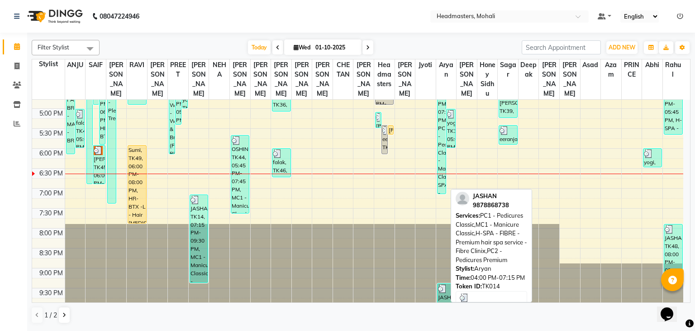
click at [443, 160] on div "JASHAN, TK14, 04:00 PM-07:15 PM, PC1 - Pedicures Classic,MC1 - Manicure Classic…" at bounding box center [442, 129] width 9 height 127
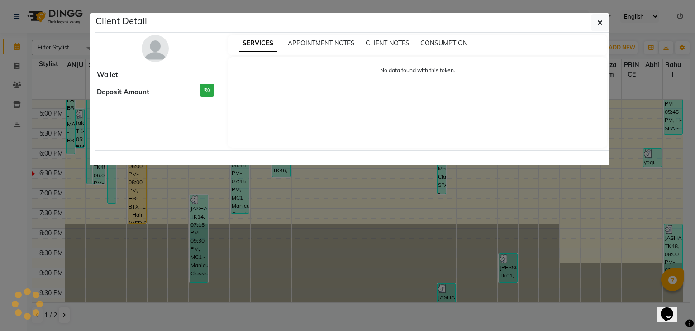
select select "3"
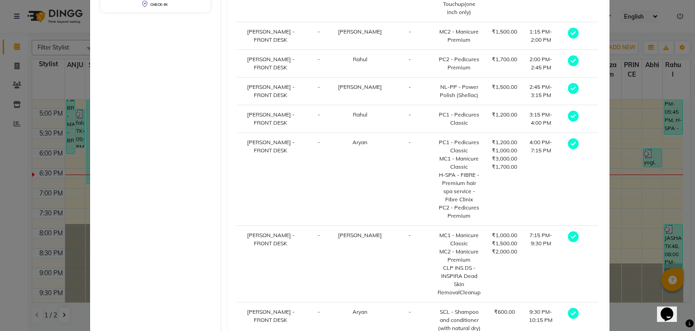
scroll to position [272, 0]
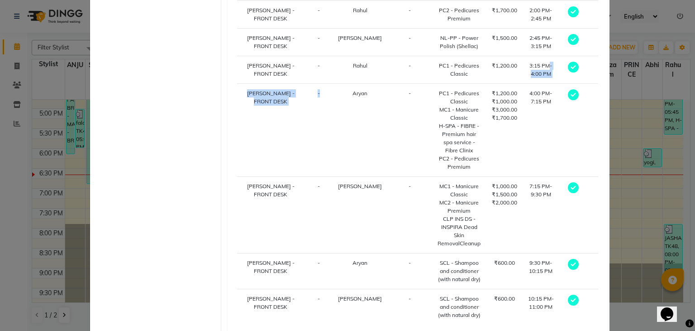
drag, startPoint x: 333, startPoint y: 99, endPoint x: 523, endPoint y: 74, distance: 191.8
click at [523, 78] on tbody "NEETU - FRONT DESK - PREET - TRT-BRIGHT - Bright Treatment ₹9,000.00 12:00 PM-1…" at bounding box center [418, 69] width 362 height 511
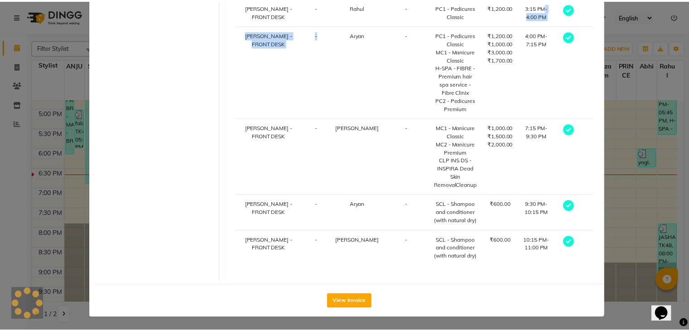
scroll to position [345, 0]
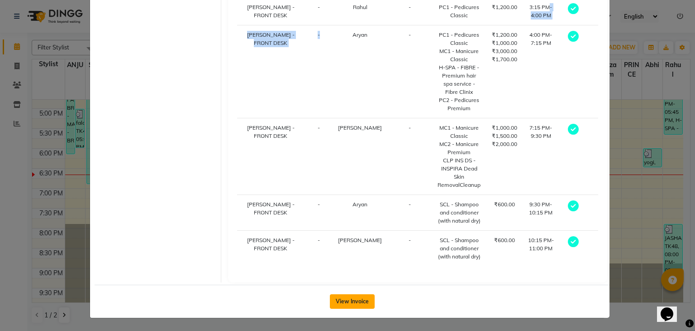
click at [346, 305] on button "View Invoice" at bounding box center [352, 301] width 45 height 14
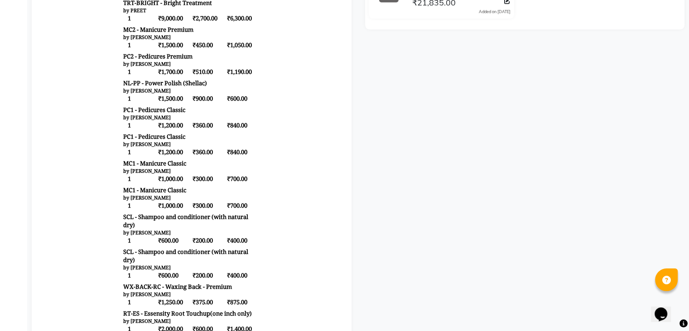
scroll to position [317, 0]
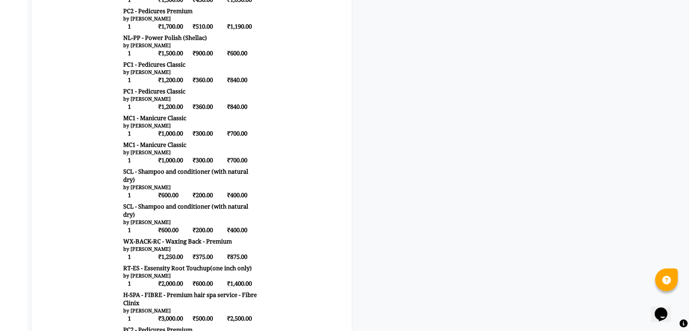
drag, startPoint x: 167, startPoint y: 162, endPoint x: 252, endPoint y: 162, distance: 84.7
click at [252, 167] on span "SCL - Shampoo and conditioner (with natural dry)" at bounding box center [191, 175] width 137 height 16
click at [289, 162] on body "Gill'z Group Beauty & Wellness Pvt. Ltd. Ground Floor with Basement & First Flo…" at bounding box center [191, 138] width 294 height 750
drag, startPoint x: 241, startPoint y: 178, endPoint x: 199, endPoint y: 175, distance: 41.8
click at [200, 190] on div "1 ₹600.00 ₹200.00 ₹400.00" at bounding box center [191, 194] width 137 height 9
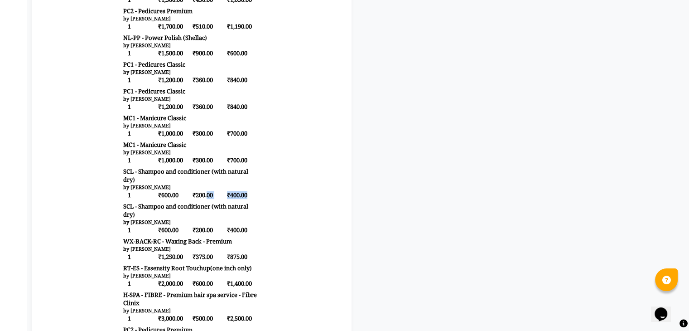
click at [257, 180] on body "Gill'z Group Beauty & Wellness Pvt. Ltd. Ground Floor with Basement & First Flo…" at bounding box center [191, 138] width 294 height 750
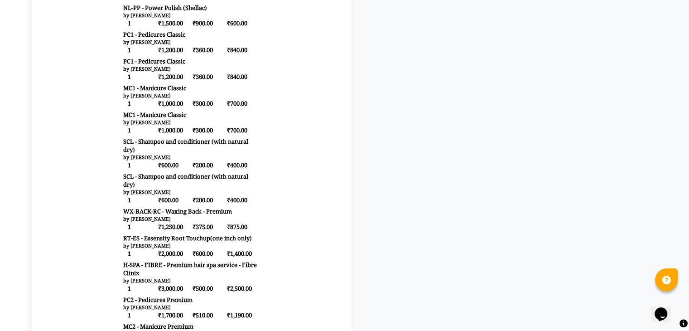
scroll to position [362, 0]
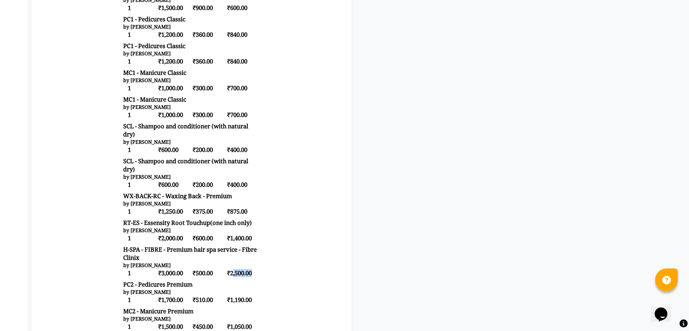
drag, startPoint x: 249, startPoint y: 249, endPoint x: 227, endPoint y: 249, distance: 22.2
click at [227, 268] on span "₹2,500.00" at bounding box center [243, 272] width 34 height 9
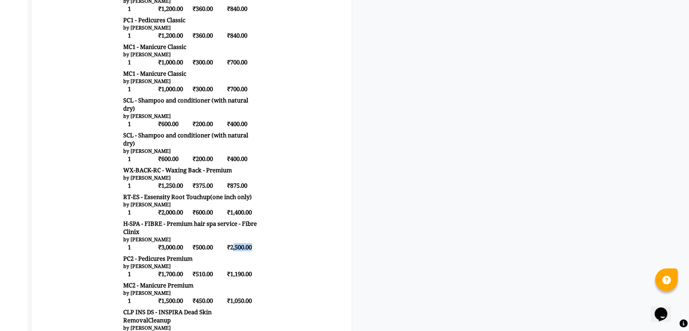
scroll to position [407, 0]
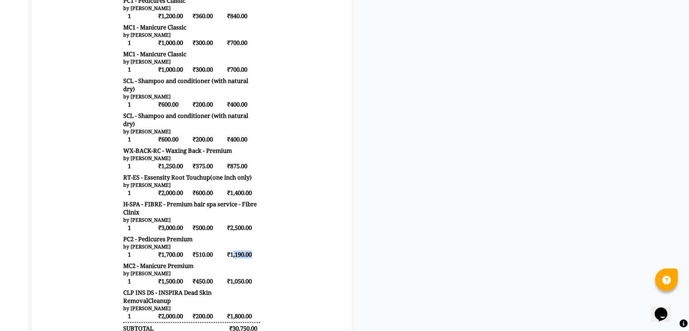
drag, startPoint x: 226, startPoint y: 234, endPoint x: 261, endPoint y: 236, distance: 35.4
click at [261, 236] on body "Gill'z Group Beauty & Wellness Pvt. Ltd. Ground Floor with Basement & First Flo…" at bounding box center [191, 47] width 294 height 750
click at [270, 244] on body "Gill'z Group Beauty & Wellness Pvt. Ltd. Ground Floor with Basement & First Flo…" at bounding box center [191, 47] width 294 height 750
drag, startPoint x: 253, startPoint y: 240, endPoint x: 227, endPoint y: 237, distance: 26.4
click at [228, 236] on body "Gill'z Group Beauty & Wellness Pvt. Ltd. Ground Floor with Basement & First Flo…" at bounding box center [191, 47] width 294 height 750
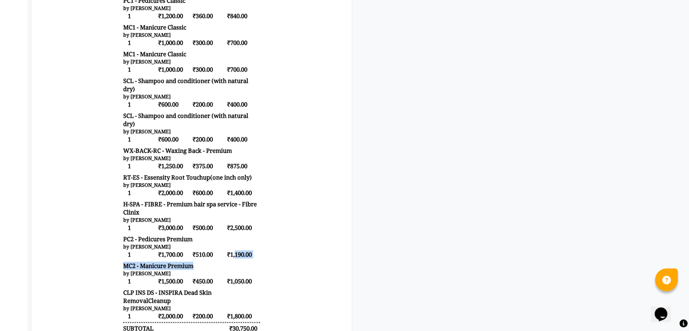
click at [262, 240] on body "Gill'z Group Beauty & Wellness Pvt. Ltd. Ground Floor with Basement & First Flo…" at bounding box center [191, 47] width 294 height 750
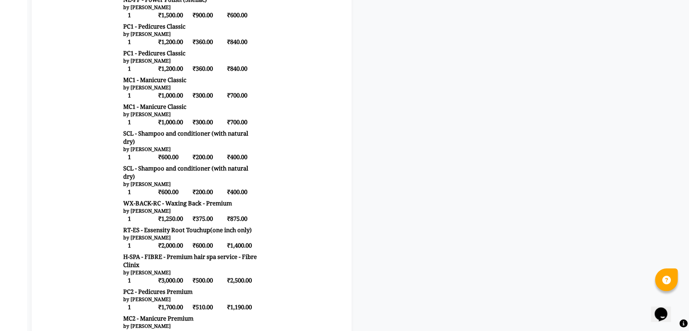
scroll to position [317, 0]
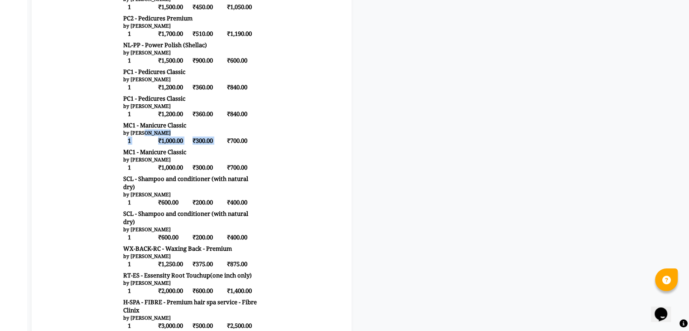
drag, startPoint x: 156, startPoint y: 114, endPoint x: 221, endPoint y: 122, distance: 65.7
click at [221, 122] on div "Gill'z Group Beauty & Wellness Pvt. Ltd. Ground Floor with Basement & First Flo…" at bounding box center [192, 145] width 144 height 750
drag, startPoint x: 245, startPoint y: 123, endPoint x: 213, endPoint y: 122, distance: 32.6
click at [213, 136] on div "1 ₹1,000.00 ₹300.00 ₹700.00" at bounding box center [191, 140] width 137 height 9
drag, startPoint x: 242, startPoint y: 100, endPoint x: 221, endPoint y: 100, distance: 21.3
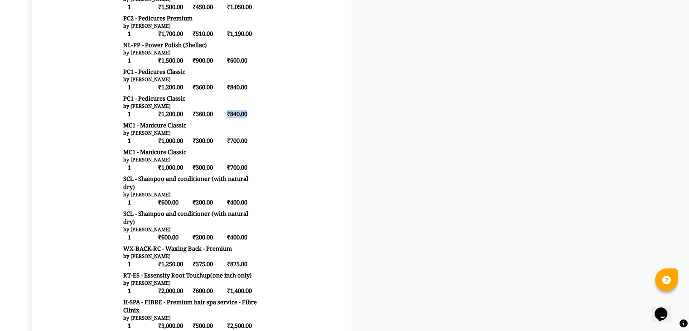
click at [226, 109] on span "₹840.00" at bounding box center [243, 113] width 34 height 9
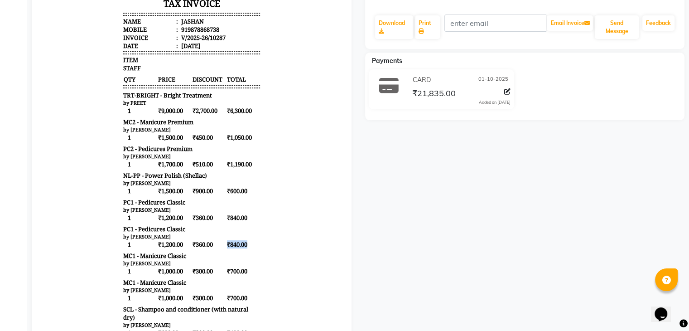
scroll to position [7, 0]
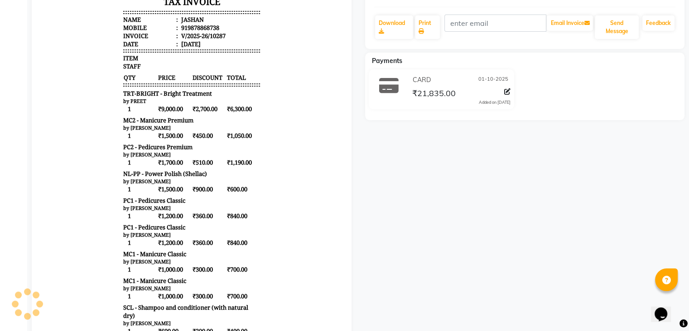
click at [176, 223] on span "PC1 - Pedicures Classic" at bounding box center [154, 227] width 62 height 8
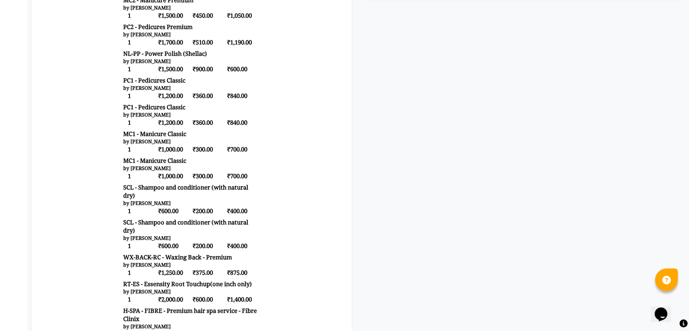
scroll to position [317, 0]
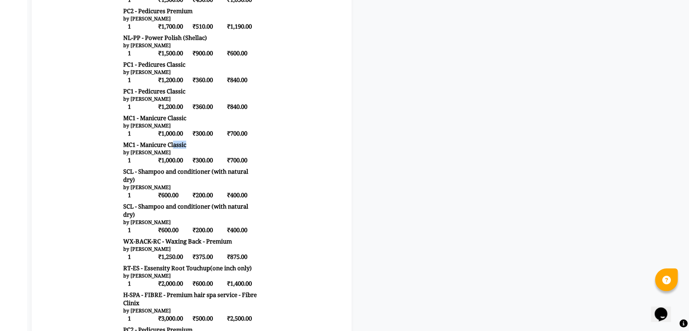
drag, startPoint x: 188, startPoint y: 120, endPoint x: 168, endPoint y: 122, distance: 20.0
click at [168, 122] on div "Gill'z Group Beauty & Wellness Pvt. Ltd. Ground Floor with Basement & First Flo…" at bounding box center [192, 138] width 144 height 750
click at [293, 116] on body "Gill'z Group Beauty & Wellness Pvt. Ltd. Ground Floor with Basement & First Flo…" at bounding box center [191, 138] width 294 height 750
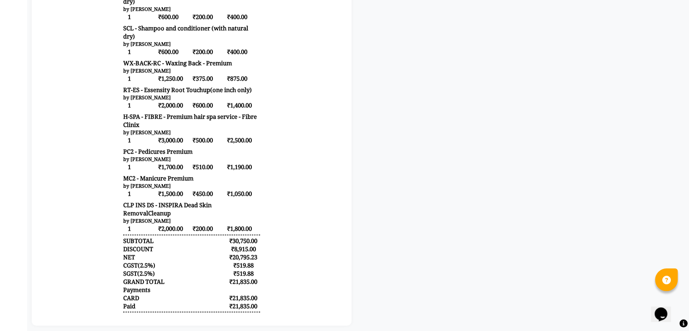
scroll to position [509, 0]
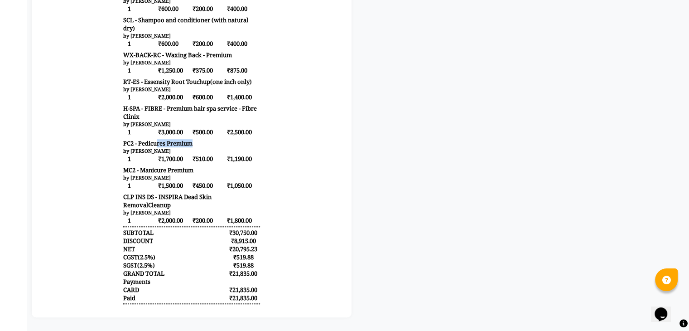
drag, startPoint x: 194, startPoint y: 121, endPoint x: 215, endPoint y: 121, distance: 20.8
click at [215, 139] on div "PC2 - Pedicures Premium" at bounding box center [191, 143] width 137 height 8
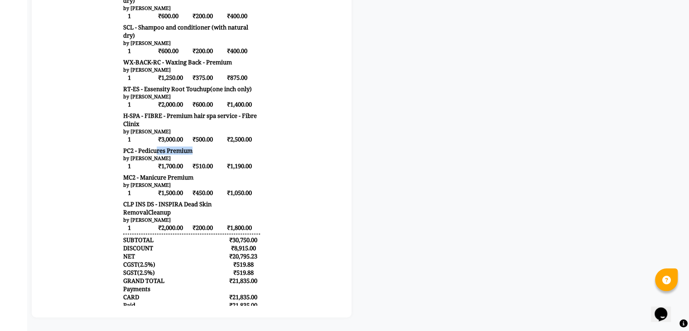
scroll to position [464, 0]
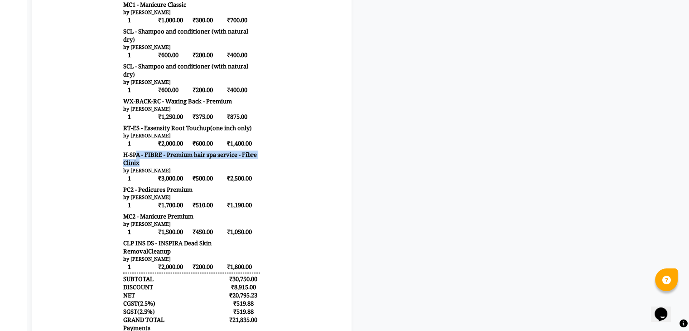
drag, startPoint x: 130, startPoint y: 135, endPoint x: 219, endPoint y: 145, distance: 89.4
click at [219, 150] on span "H-SPA - FIBRE - Premium hair spa service - Fibre Clinix" at bounding box center [191, 158] width 137 height 16
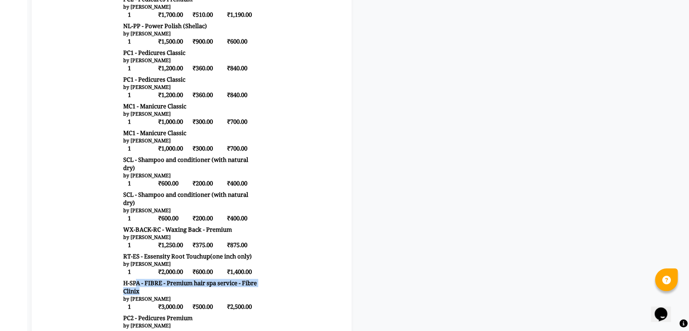
scroll to position [283, 0]
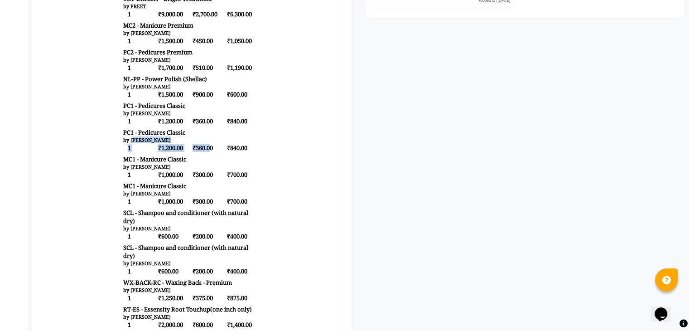
drag, startPoint x: 125, startPoint y: 123, endPoint x: 203, endPoint y: 128, distance: 78.0
click at [203, 128] on div "Gill'z Group Beauty & Wellness Pvt. Ltd. Ground Floor with Basement & First Flo…" at bounding box center [192, 179] width 144 height 750
drag, startPoint x: 112, startPoint y: 169, endPoint x: 116, endPoint y: 163, distance: 7.3
click at [120, 163] on div "Gill'z Group Beauty & Wellness Pvt. Ltd. Ground Floor with Basement & First Flo…" at bounding box center [192, 179] width 144 height 750
drag, startPoint x: 112, startPoint y: 144, endPoint x: 245, endPoint y: 139, distance: 133.2
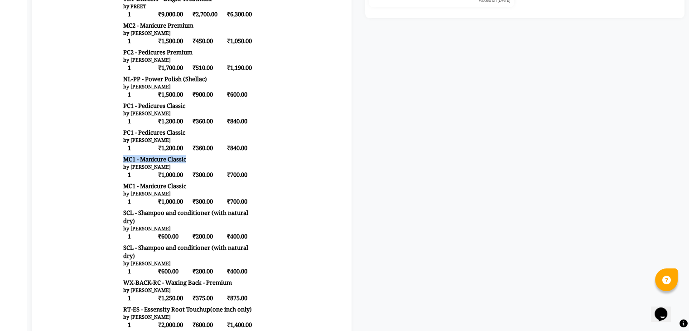
click at [245, 139] on div "Gill'z Group Beauty & Wellness Pvt. Ltd. Ground Floor with Basement & First Flo…" at bounding box center [192, 179] width 144 height 750
drag, startPoint x: 151, startPoint y: 125, endPoint x: 229, endPoint y: 125, distance: 77.9
click at [229, 136] on div "by Aryan" at bounding box center [191, 139] width 137 height 7
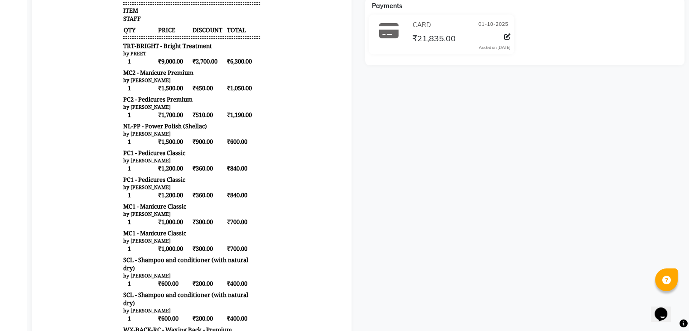
scroll to position [192, 0]
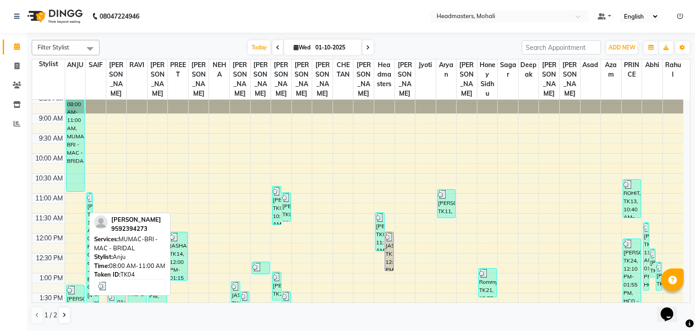
scroll to position [136, 0]
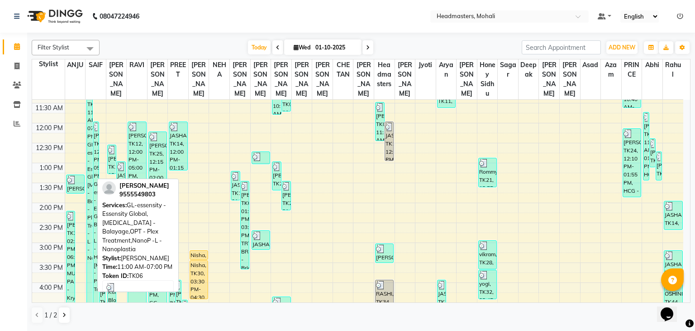
click at [89, 163] on div "[PERSON_NAME], TK06, 11:00 AM-07:00 PM, GL-essensity - Essensity Global,[MEDICA…" at bounding box center [89, 239] width 5 height 315
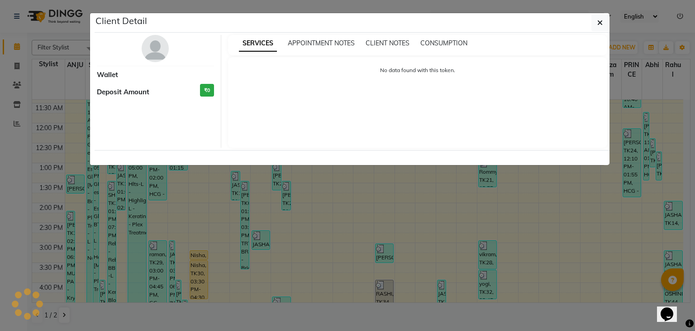
select select "3"
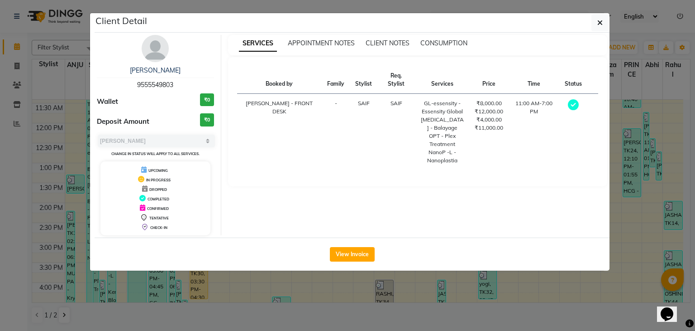
click at [449, 38] on div "SERVICES APPOINTMENT NOTES CLIENT NOTES CONSUMPTION" at bounding box center [418, 45] width 380 height 20
click at [449, 42] on span "CONSUMPTION" at bounding box center [444, 43] width 47 height 8
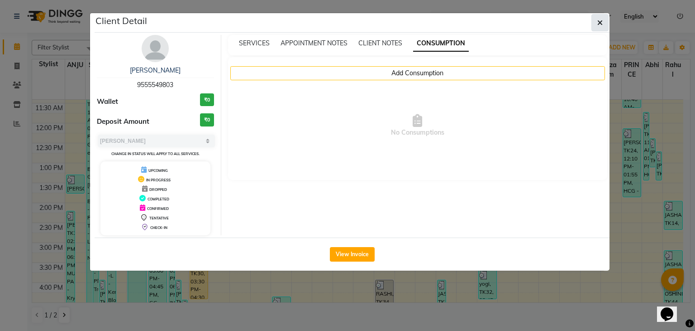
click at [602, 25] on icon "button" at bounding box center [600, 22] width 5 height 7
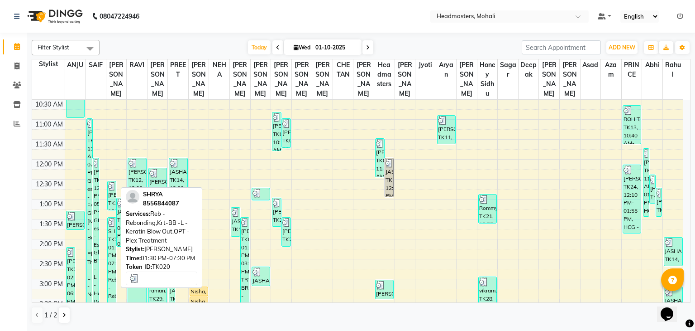
scroll to position [91, 0]
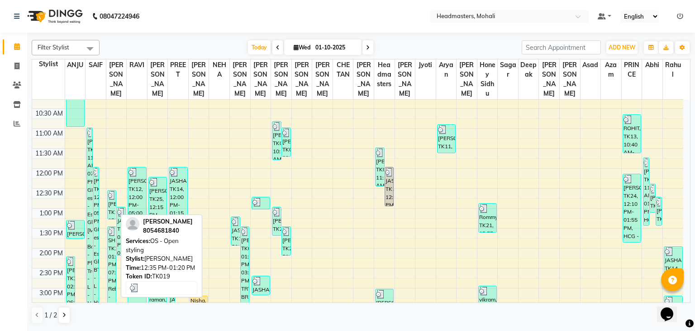
click at [112, 205] on div "[PERSON_NAME], TK19, 12:35 PM-01:20 PM, OS - Open styling" at bounding box center [112, 204] width 9 height 29
select select "3"
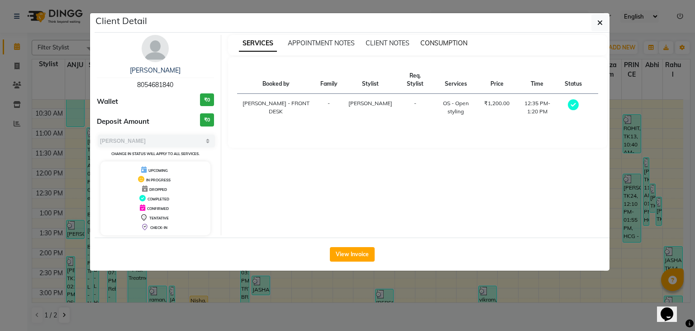
click at [446, 45] on span "CONSUMPTION" at bounding box center [444, 43] width 47 height 8
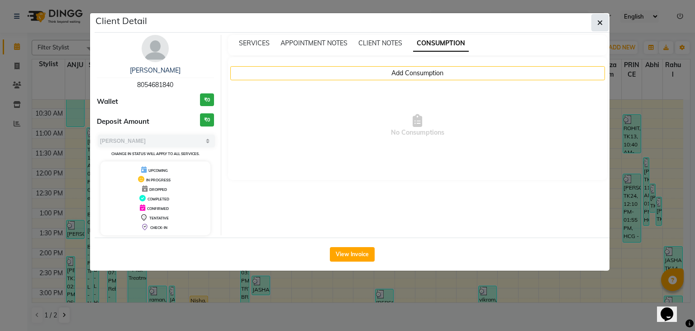
click at [601, 24] on icon "button" at bounding box center [600, 22] width 5 height 7
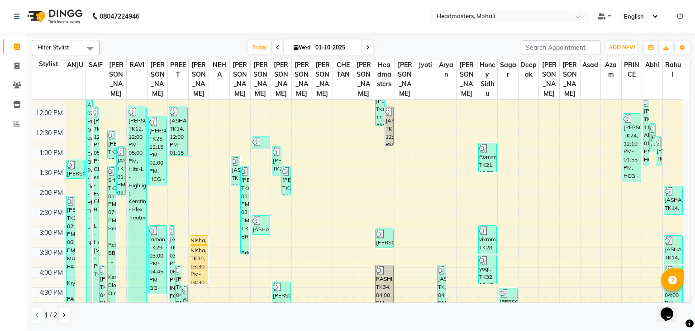
scroll to position [181, 0]
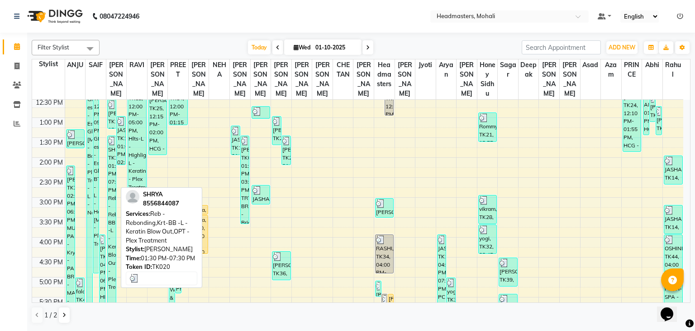
click at [114, 175] on div "SHRYA, TK20, 01:30 PM-07:30 PM, Reb - Rebonding,Krt-BB -L - Keratin Blow Out,OP…" at bounding box center [112, 253] width 9 height 235
select select "3"
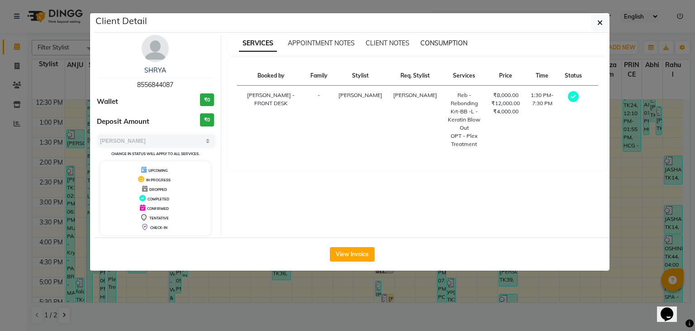
click at [435, 45] on span "CONSUMPTION" at bounding box center [444, 43] width 47 height 8
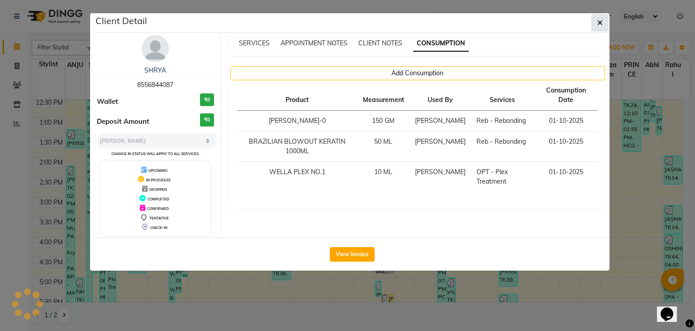
click at [600, 28] on button "button" at bounding box center [600, 22] width 17 height 17
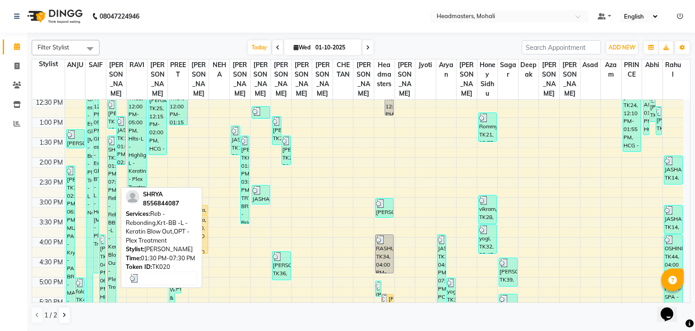
click at [111, 163] on div "SHRYA, TK20, 01:30 PM-07:30 PM, Reb - Rebonding,Krt-BB -L - Keratin Blow Out,OP…" at bounding box center [112, 253] width 9 height 235
select select "3"
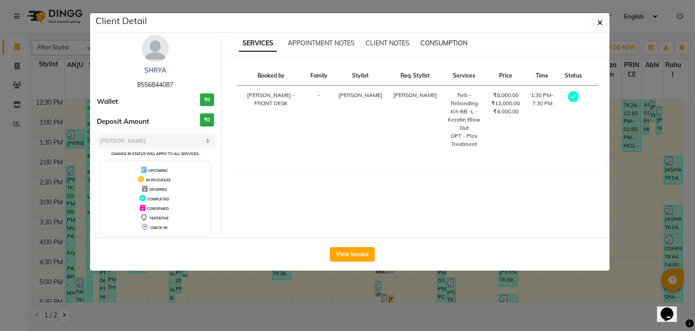
click at [439, 42] on span "CONSUMPTION" at bounding box center [444, 43] width 47 height 8
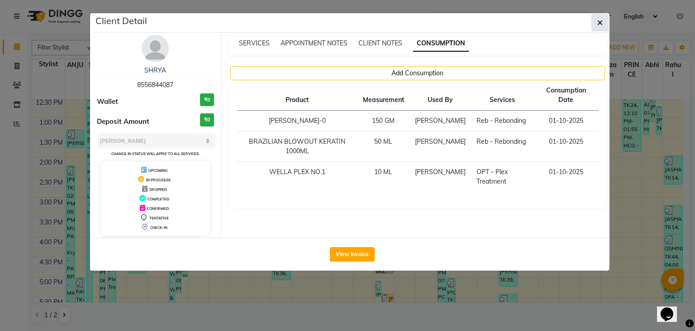
click at [601, 25] on icon "button" at bounding box center [600, 22] width 5 height 7
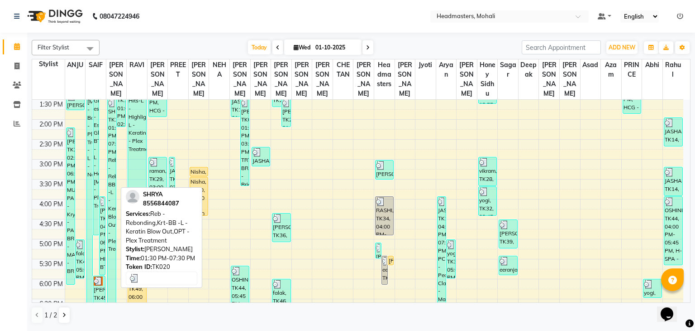
scroll to position [272, 0]
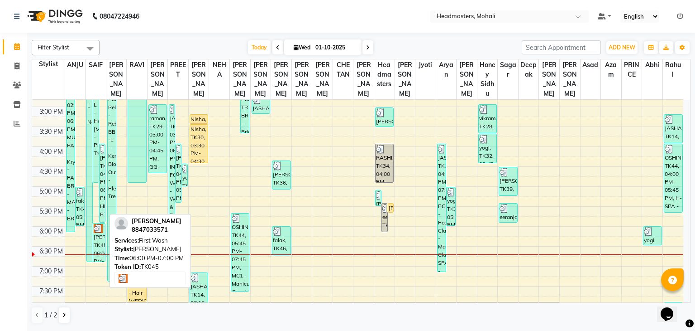
click at [101, 240] on div "[PERSON_NAME], TK45, 06:00 PM-07:00 PM, First Wash" at bounding box center [99, 242] width 12 height 38
select select "3"
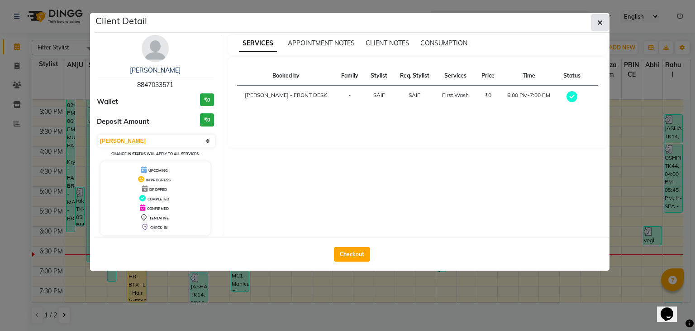
click at [593, 22] on button "button" at bounding box center [600, 22] width 17 height 17
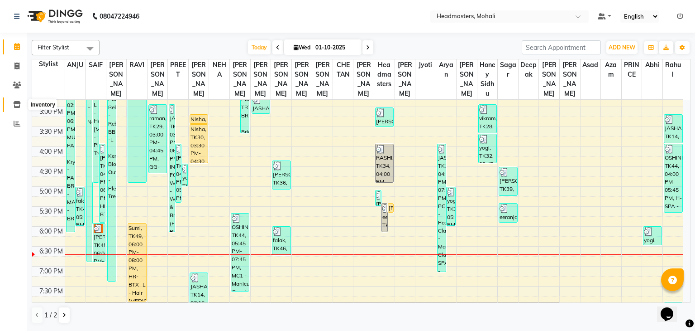
drag, startPoint x: 10, startPoint y: 101, endPoint x: 24, endPoint y: 105, distance: 14.7
click at [10, 101] on span at bounding box center [17, 105] width 16 height 10
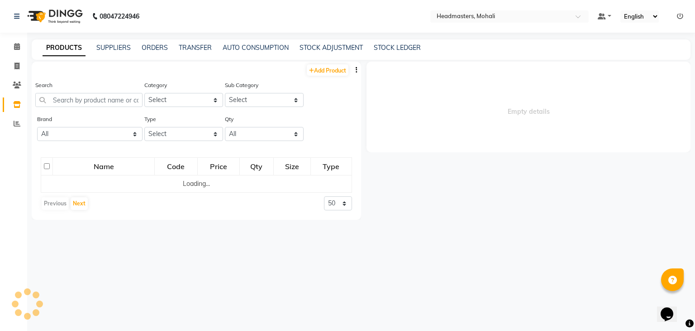
select select
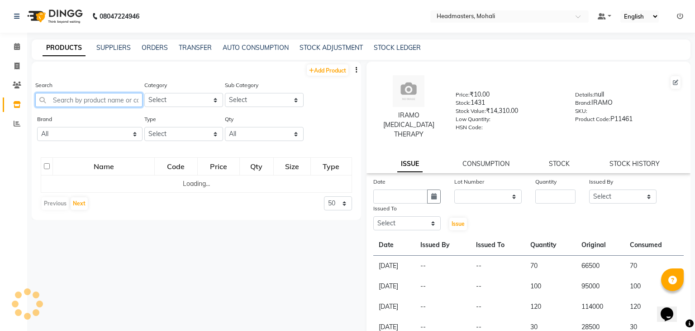
click at [76, 99] on input "text" at bounding box center [88, 100] width 107 height 14
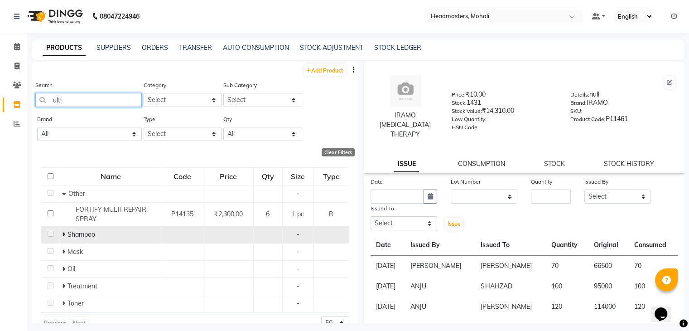
type input "ulti"
click at [63, 237] on icon at bounding box center [63, 234] width 3 height 6
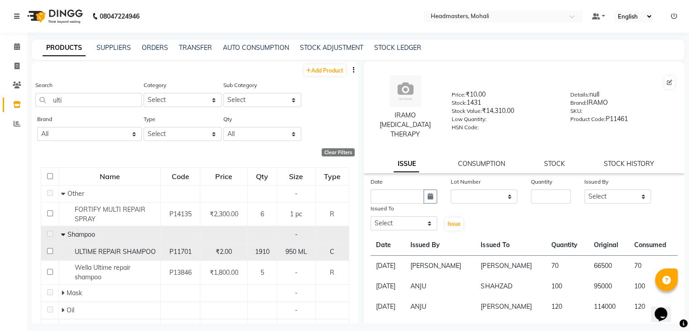
click at [105, 250] on span "ULTIME REPAIR SHAMPOO" at bounding box center [115, 251] width 81 height 8
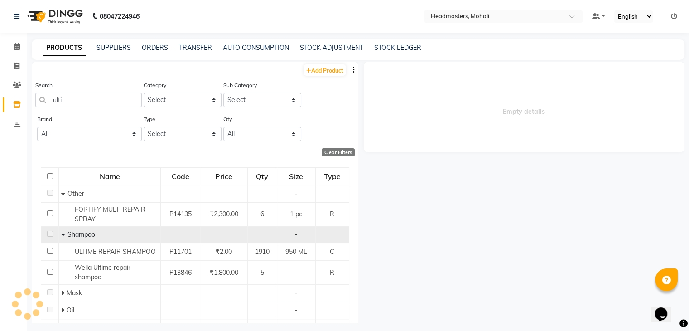
select select
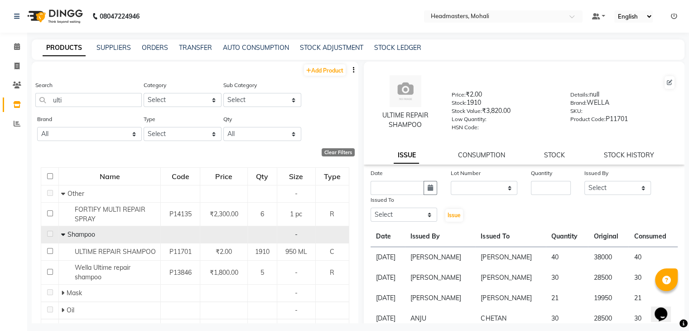
click at [434, 180] on div "Date" at bounding box center [403, 174] width 67 height 13
click at [428, 191] on icon "button" at bounding box center [429, 187] width 5 height 6
select select "10"
select select "2025"
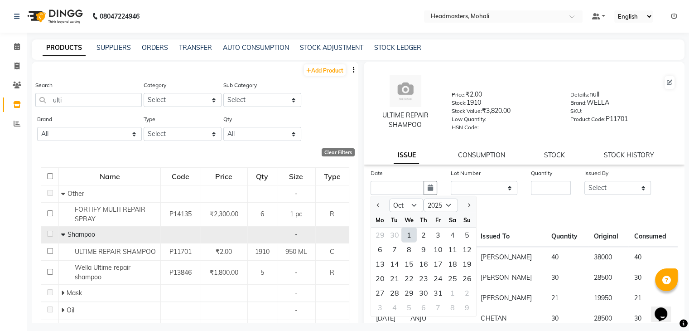
drag, startPoint x: 408, startPoint y: 240, endPoint x: 420, endPoint y: 226, distance: 18.0
click at [407, 240] on div "1" at bounding box center [409, 234] width 14 height 14
type input "01-10-2025"
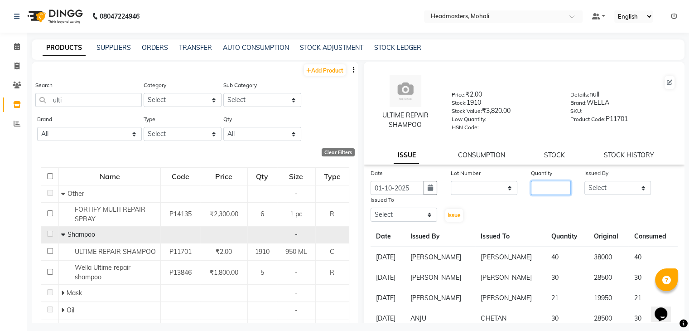
click at [551, 193] on input "number" at bounding box center [551, 188] width 40 height 14
type input "30"
click at [598, 189] on select "Select [PERSON_NAME] [PERSON_NAME] [PERSON_NAME] [PERSON_NAME] [PERSON_NAME] [P…" at bounding box center [617, 188] width 67 height 14
select select "84970"
click at [584, 184] on select "Select [PERSON_NAME] [PERSON_NAME] [PERSON_NAME] [PERSON_NAME] [PERSON_NAME] [P…" at bounding box center [617, 188] width 67 height 14
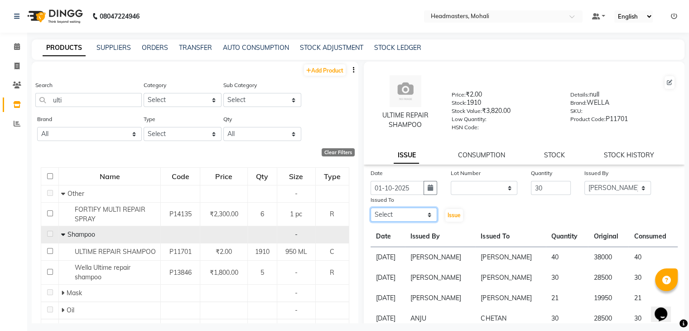
drag, startPoint x: 423, startPoint y: 218, endPoint x: 417, endPoint y: 211, distance: 9.0
click at [422, 218] on select "Select [PERSON_NAME] [PERSON_NAME] [PERSON_NAME] [PERSON_NAME] [PERSON_NAME] [P…" at bounding box center [403, 214] width 67 height 14
select select "51118"
click at [370, 211] on select "Select [PERSON_NAME] [PERSON_NAME] [PERSON_NAME] [PERSON_NAME] [PERSON_NAME] [P…" at bounding box center [403, 214] width 67 height 14
click at [457, 218] on span "Issue" at bounding box center [453, 214] width 13 height 7
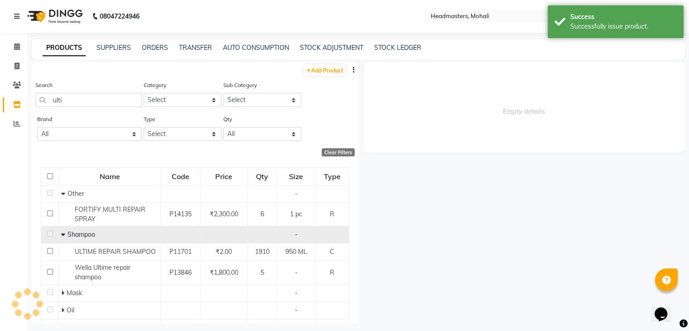
select select
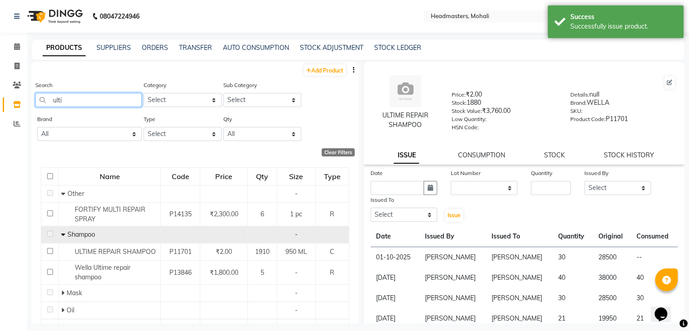
drag, startPoint x: 84, startPoint y: 93, endPoint x: 0, endPoint y: 89, distance: 84.3
click at [0, 87] on app-home "08047224946 Select Location × Headmasters, Mohali Default Panel My Panel Englis…" at bounding box center [344, 168] width 689 height 336
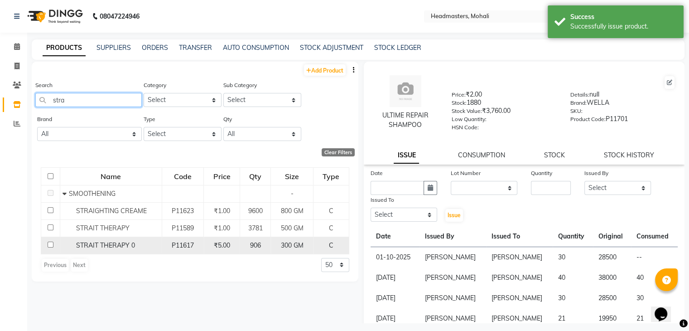
type input "stra"
click at [106, 237] on td "STRAIT THERAPY 0" at bounding box center [111, 244] width 102 height 17
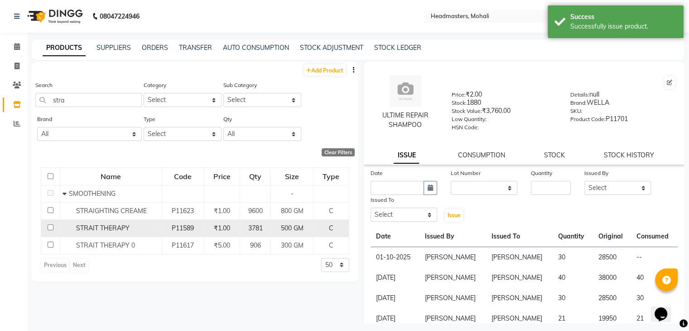
click at [110, 230] on span "STRAIT THERAPY" at bounding box center [102, 228] width 53 height 8
select select
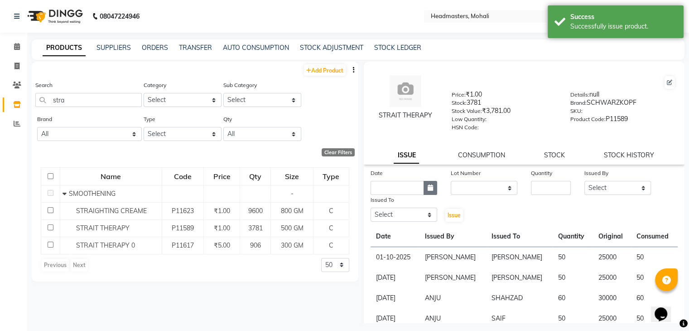
click at [429, 191] on icon "button" at bounding box center [429, 187] width 5 height 6
select select "10"
select select "2025"
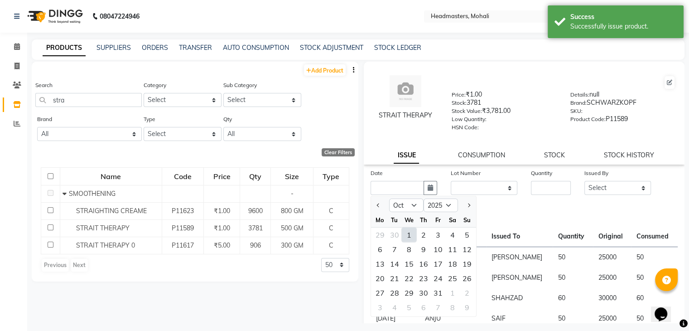
click at [414, 240] on div "1" at bounding box center [409, 234] width 14 height 14
type input "01-10-2025"
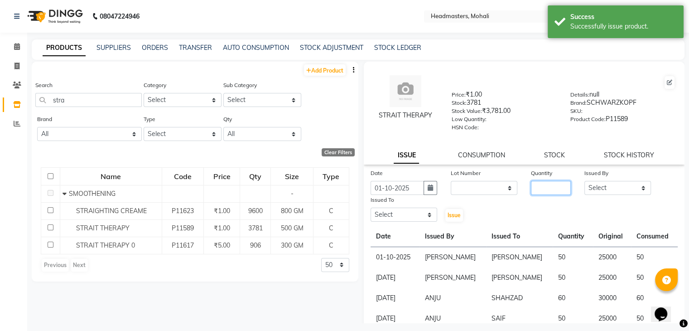
click at [546, 194] on input "number" at bounding box center [551, 188] width 40 height 14
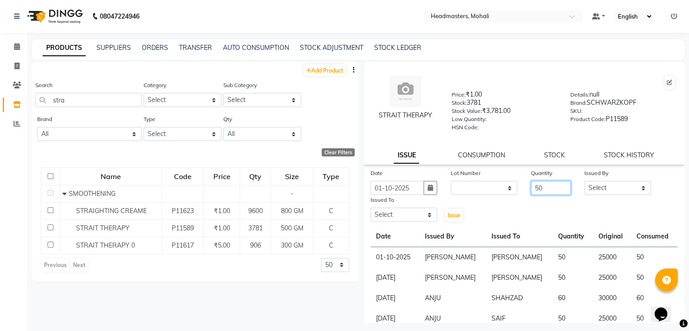
type input "50"
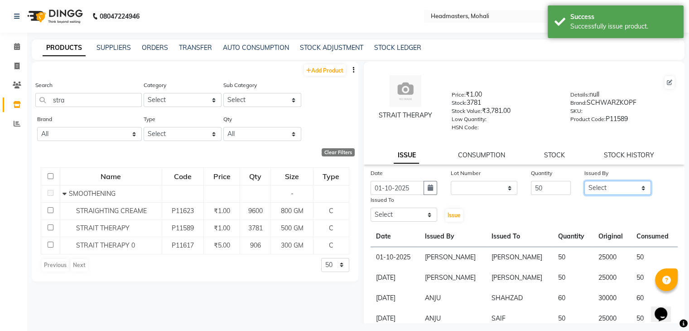
click at [603, 186] on select "Select [PERSON_NAME] [PERSON_NAME] [PERSON_NAME] [PERSON_NAME] [PERSON_NAME] [P…" at bounding box center [617, 188] width 67 height 14
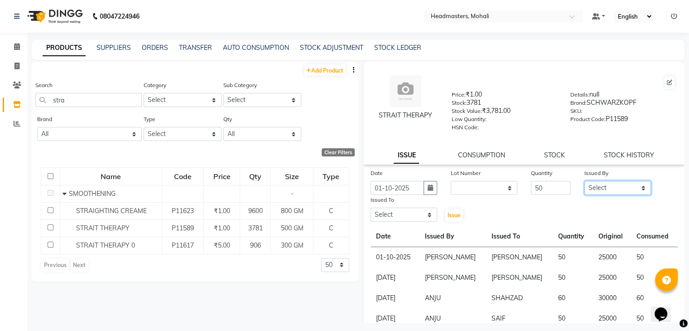
select select "84970"
click at [584, 184] on select "Select [PERSON_NAME] [PERSON_NAME] [PERSON_NAME] [PERSON_NAME] [PERSON_NAME] [P…" at bounding box center [617, 188] width 67 height 14
click at [413, 216] on select "Select [PERSON_NAME] [PERSON_NAME] [PERSON_NAME] [PERSON_NAME] [PERSON_NAME] [P…" at bounding box center [403, 214] width 67 height 14
select select "51118"
click at [370, 211] on select "Select [PERSON_NAME] [PERSON_NAME] [PERSON_NAME] [PERSON_NAME] [PERSON_NAME] [P…" at bounding box center [403, 214] width 67 height 14
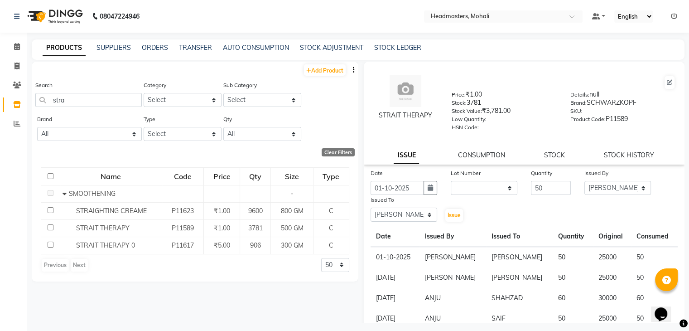
click at [451, 225] on div "Date 01-10-2025 Lot Number None Quantity 50 Issued By Select AARIF Aarif Ansari…" at bounding box center [524, 319] width 321 height 302
click at [456, 214] on button "Issue" at bounding box center [454, 215] width 18 height 13
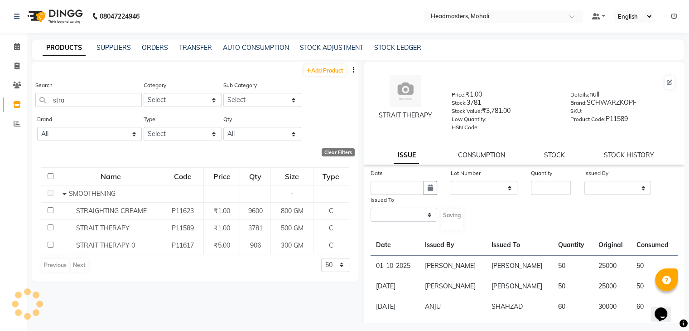
select select
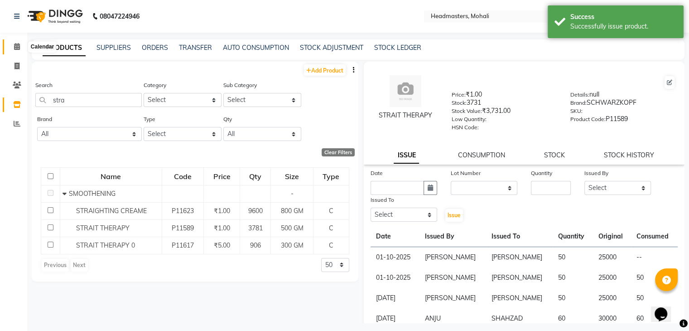
click at [20, 48] on span at bounding box center [17, 47] width 16 height 10
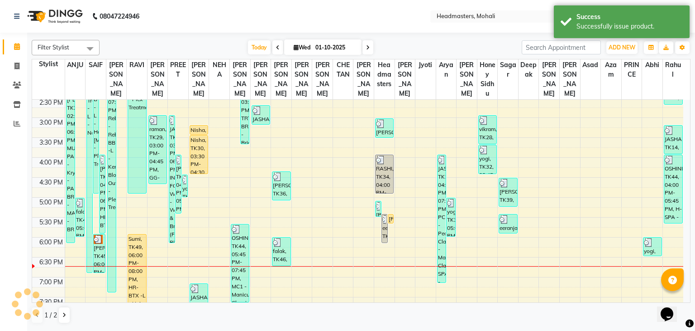
scroll to position [259, 0]
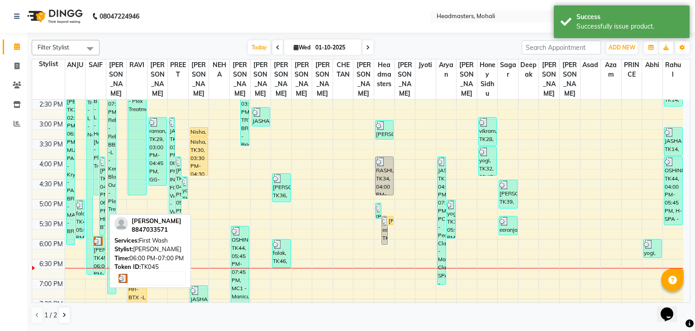
click at [96, 262] on div "[PERSON_NAME], TK45, 06:00 PM-07:00 PM, First Wash" at bounding box center [99, 255] width 12 height 38
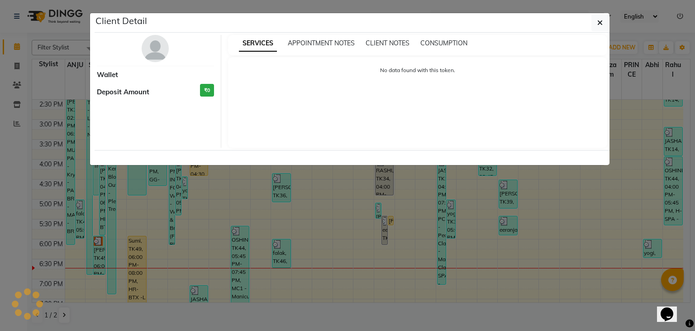
select select "3"
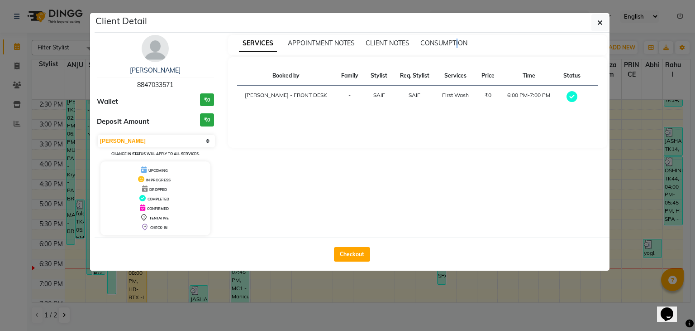
click at [458, 37] on div "SERVICES APPOINTMENT NOTES CLIENT NOTES CONSUMPTION" at bounding box center [418, 45] width 380 height 20
click at [455, 42] on span "CONSUMPTION" at bounding box center [444, 43] width 47 height 8
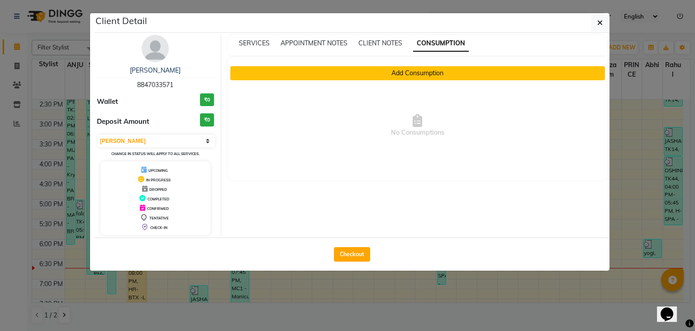
click at [398, 71] on button "Add Consumption" at bounding box center [417, 73] width 375 height 14
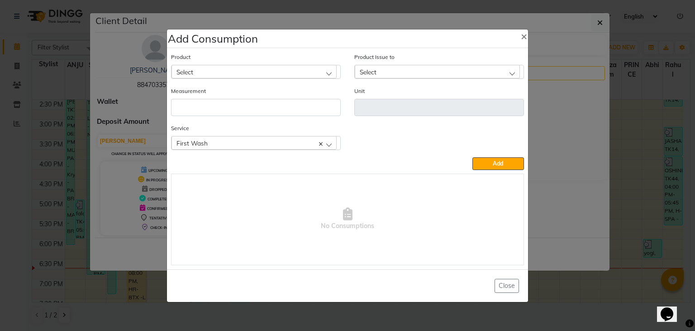
drag, startPoint x: 278, startPoint y: 73, endPoint x: 273, endPoint y: 76, distance: 5.7
click at [278, 73] on div "Select" at bounding box center [254, 72] width 165 height 14
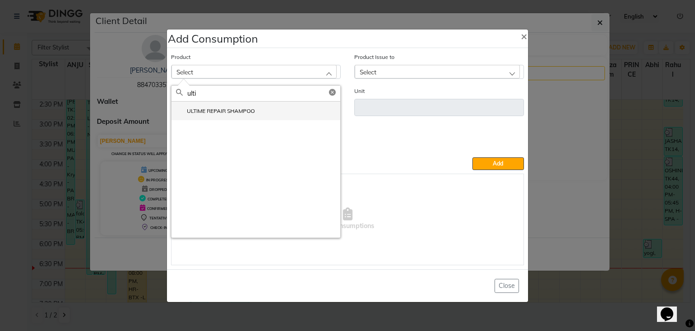
type input "ulti"
click at [253, 117] on li "ULTIME REPAIR SHAMPOO" at bounding box center [256, 110] width 169 height 19
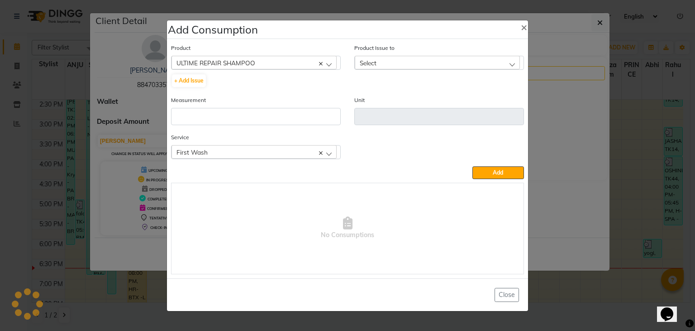
type input "ML"
click at [438, 62] on div "Select" at bounding box center [437, 63] width 165 height 14
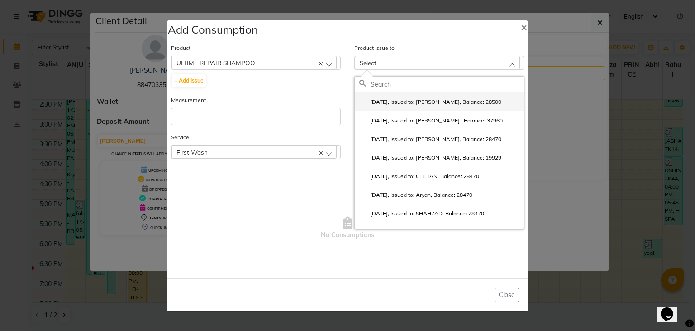
click at [438, 100] on label "2025-10-01, Issued to: AARIF, Balance: 28500" at bounding box center [431, 102] width 142 height 8
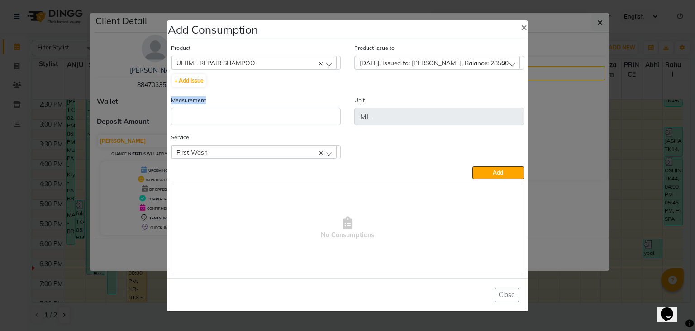
drag, startPoint x: 286, startPoint y: 103, endPoint x: 281, endPoint y: 111, distance: 9.9
click at [281, 111] on div "Measurement" at bounding box center [256, 110] width 170 height 30
click at [280, 112] on input "number" at bounding box center [256, 116] width 170 height 17
drag, startPoint x: 306, startPoint y: 117, endPoint x: 0, endPoint y: 122, distance: 306.1
click at [0, 122] on ngb-modal-window "Add Consumption × Product ULTIME REPAIR SHAMPOO AFTER SHAVE + Add Issue Product…" at bounding box center [347, 165] width 695 height 331
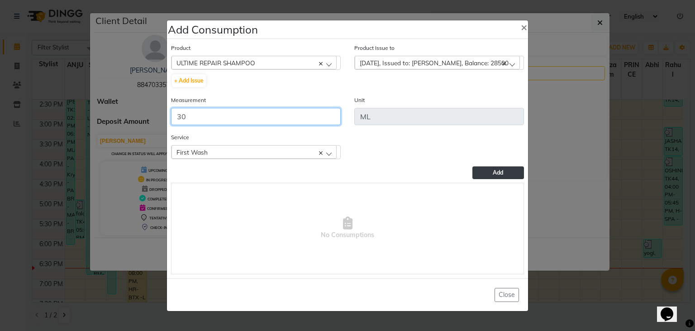
type input "30"
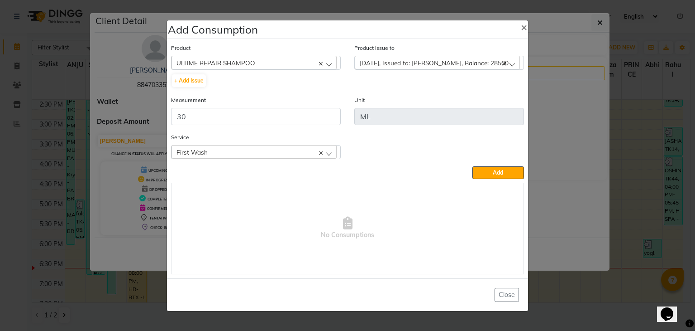
click at [503, 172] on span "Add" at bounding box center [498, 172] width 10 height 7
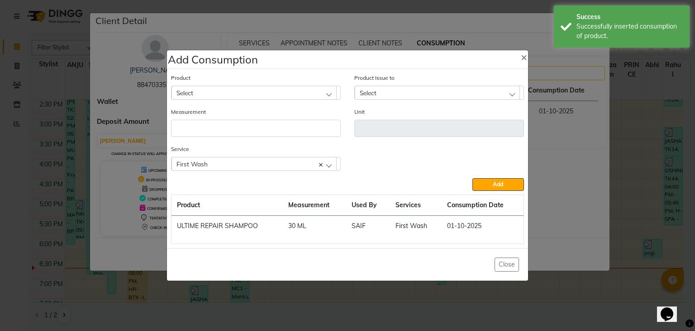
click at [306, 96] on div "Select" at bounding box center [254, 93] width 165 height 14
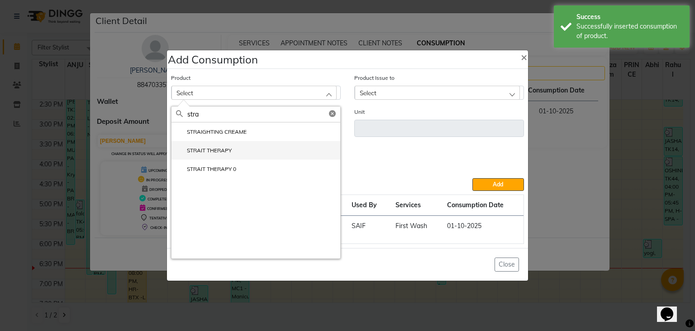
type input "stra"
click at [258, 154] on li "STRAIT THERAPY" at bounding box center [256, 150] width 169 height 19
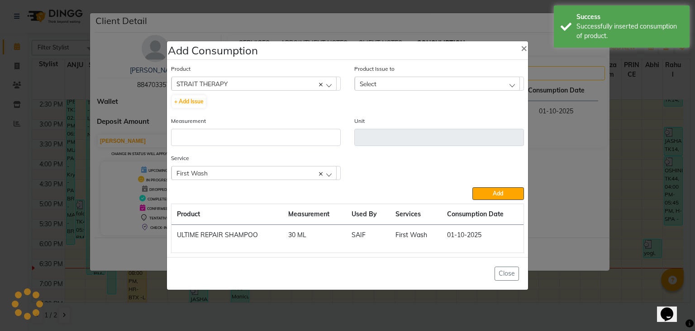
type input "GM"
click at [470, 86] on div "Select" at bounding box center [437, 84] width 165 height 14
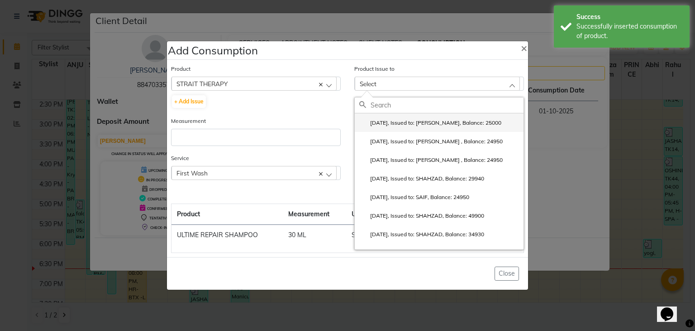
click at [458, 122] on label "2025-10-01, Issued to: AARIF, Balance: 25000" at bounding box center [431, 123] width 142 height 8
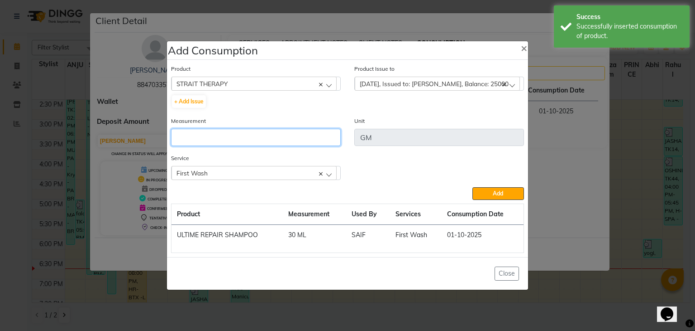
click at [335, 142] on input "number" at bounding box center [256, 137] width 170 height 17
type input "50"
click at [473, 187] on button "Add" at bounding box center [499, 193] width 52 height 13
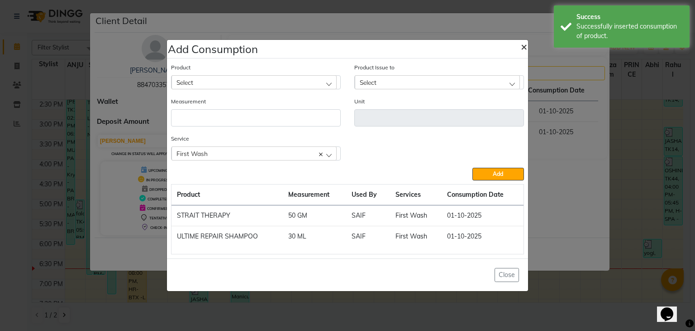
click at [525, 44] on span "×" at bounding box center [524, 46] width 6 height 14
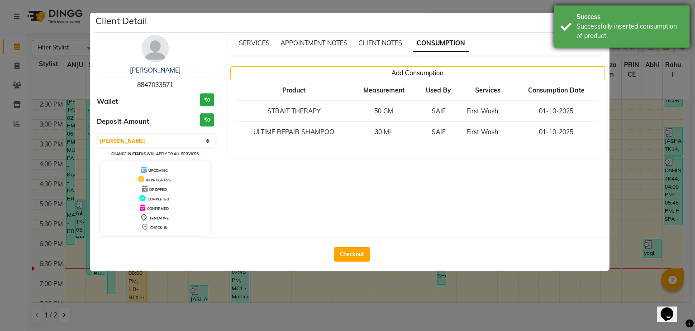
click at [634, 18] on div "Success" at bounding box center [630, 17] width 106 height 10
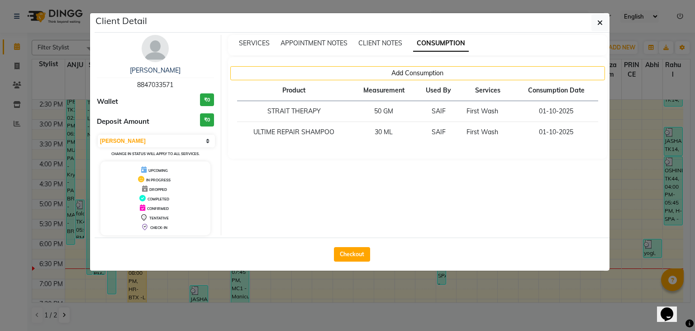
click at [616, 17] on ngb-modal-window "Client Detail navjot 8847033571 Wallet ₹0 Deposit Amount ₹0 Select MARK DONE UP…" at bounding box center [347, 165] width 695 height 331
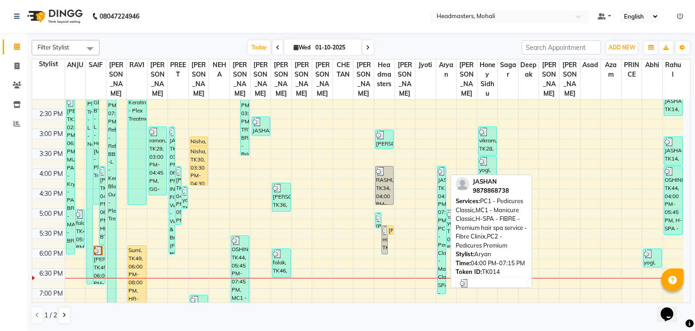
scroll to position [304, 0]
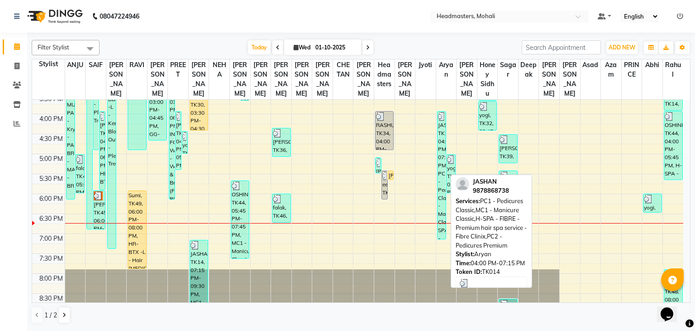
click at [442, 224] on div "JASHAN, TK14, 04:00 PM-07:15 PM, PC1 - Pedicures Classic,MC1 - Manicure Classic…" at bounding box center [442, 174] width 9 height 127
select select "3"
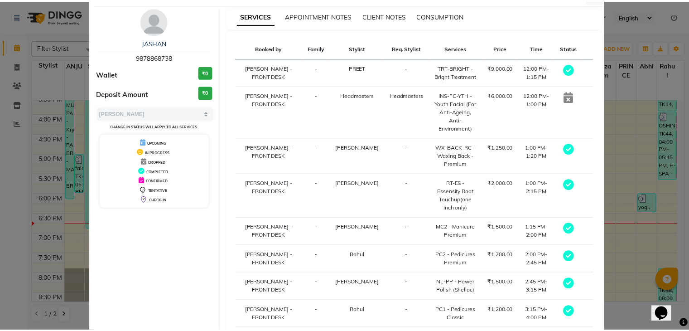
scroll to position [0, 0]
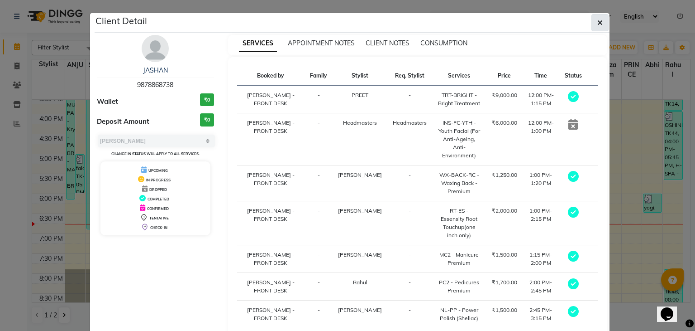
click at [596, 14] on button "button" at bounding box center [600, 22] width 17 height 17
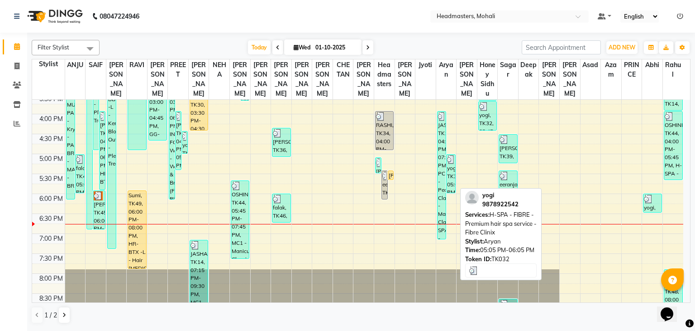
click at [455, 169] on div "yogi, TK32, 05:05 PM-06:05 PM, H-SPA - FIBRE - Premium hair spa service - Fibre…" at bounding box center [451, 173] width 9 height 38
select select "3"
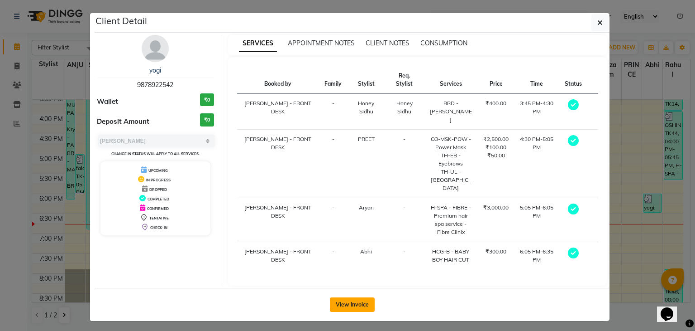
click at [359, 297] on button "View Invoice" at bounding box center [352, 304] width 45 height 14
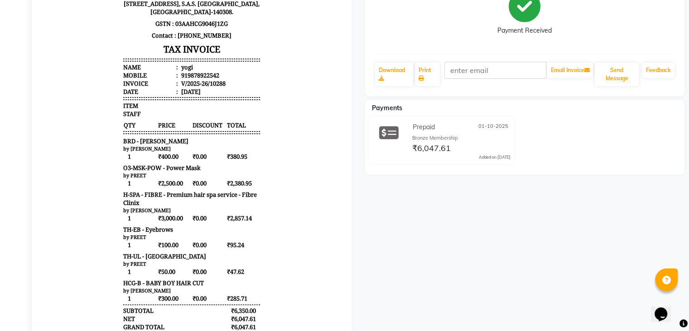
scroll to position [136, 0]
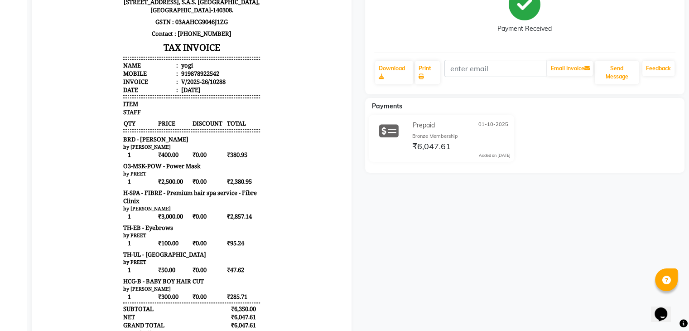
drag, startPoint x: 248, startPoint y: 205, endPoint x: 189, endPoint y: 199, distance: 59.7
click at [216, 211] on div "1 ₹3,000.00 ₹0.00 ₹2,857.14" at bounding box center [191, 215] width 137 height 9
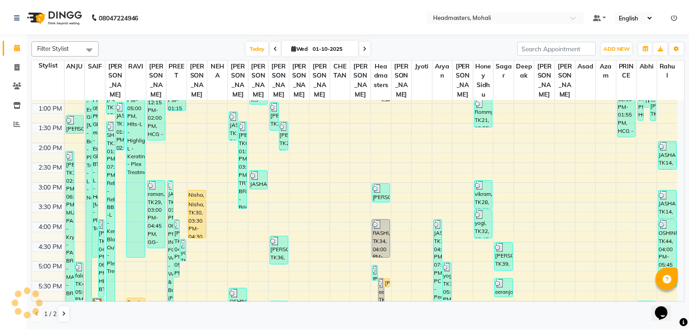
scroll to position [287, 0]
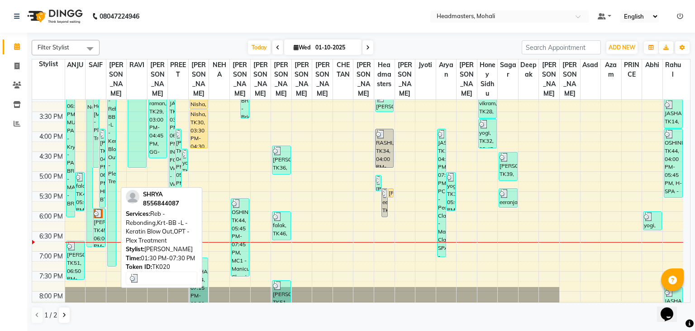
click at [111, 232] on div "SHRYA, TK20, 01:30 PM-07:30 PM, Reb - Rebonding,Krt-BB -L - Keratin Blow Out,OP…" at bounding box center [112, 147] width 9 height 235
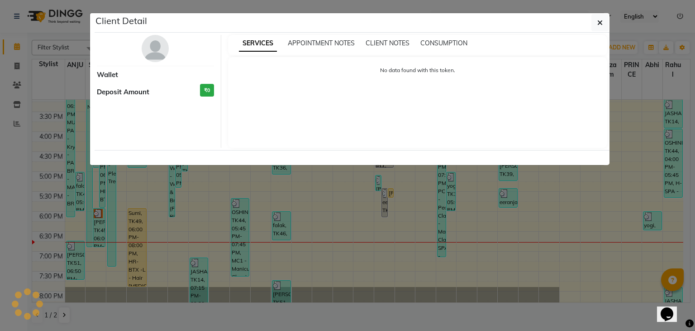
select select "3"
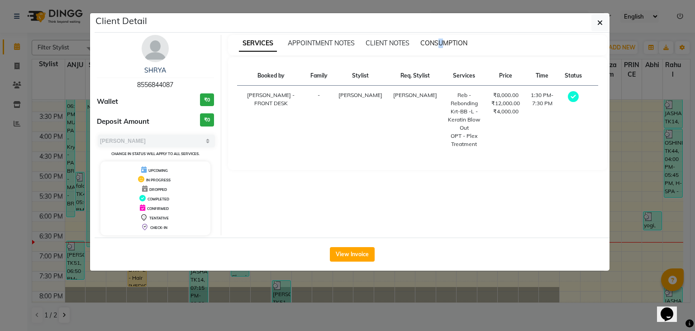
click at [442, 45] on span "CONSUMPTION" at bounding box center [444, 43] width 47 height 8
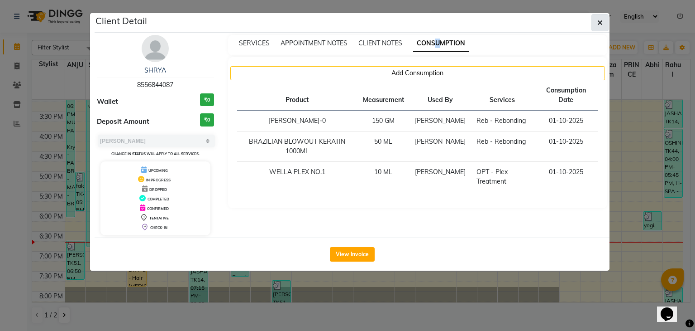
click at [596, 20] on button "button" at bounding box center [600, 22] width 17 height 17
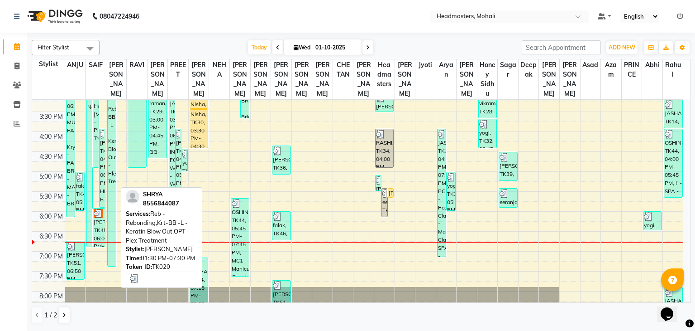
click at [110, 232] on div "SHRYA, TK20, 01:30 PM-07:30 PM, Reb - Rebonding,Krt-BB -L - Keratin Blow Out,OP…" at bounding box center [112, 147] width 9 height 235
select select "3"
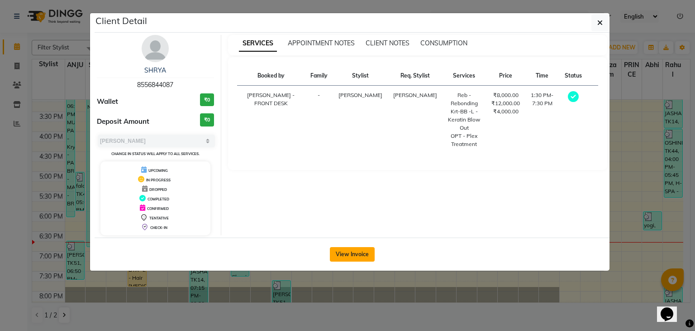
click at [364, 254] on button "View Invoice" at bounding box center [352, 254] width 45 height 14
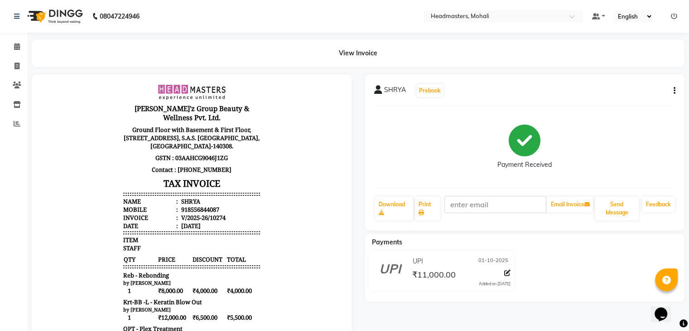
scroll to position [136, 0]
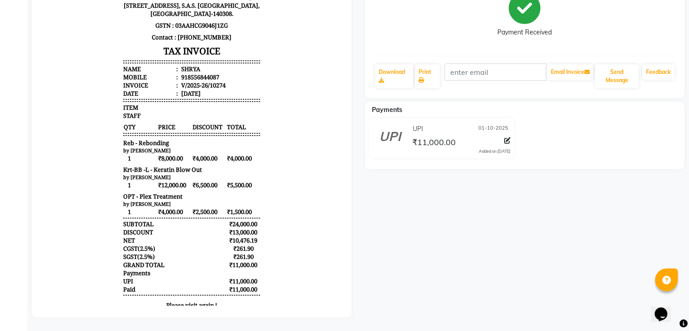
drag, startPoint x: 255, startPoint y: 187, endPoint x: 152, endPoint y: 189, distance: 103.2
click at [168, 188] on div "Gill'z Group Beauty & Wellness Pvt. Ltd. Ground Floor with Basement & First Flo…" at bounding box center [192, 133] width 144 height 370
drag, startPoint x: 248, startPoint y: 142, endPoint x: 212, endPoint y: 155, distance: 38.5
click at [212, 154] on div "Gill'z Group Beauty & Wellness Pvt. Ltd. Ground Floor with Basement & First Flo…" at bounding box center [192, 133] width 144 height 370
drag, startPoint x: 245, startPoint y: 171, endPoint x: 207, endPoint y: 175, distance: 38.3
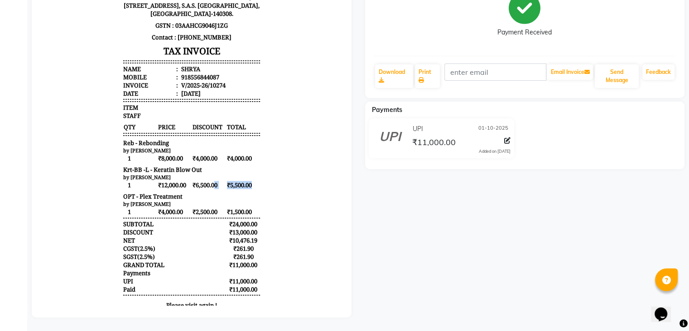
click at [208, 180] on div "1 ₹12,000.00 ₹6,500.00 ₹5,500.00" at bounding box center [191, 184] width 137 height 9
click at [249, 177] on div "Gill'z Group Beauty & Wellness Pvt. Ltd. Ground Floor with Basement & First Flo…" at bounding box center [192, 133] width 144 height 370
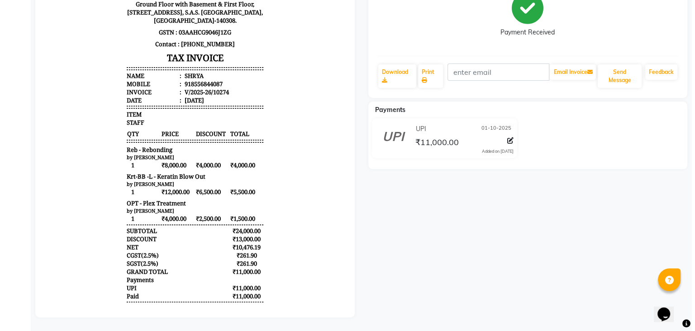
scroll to position [0, 0]
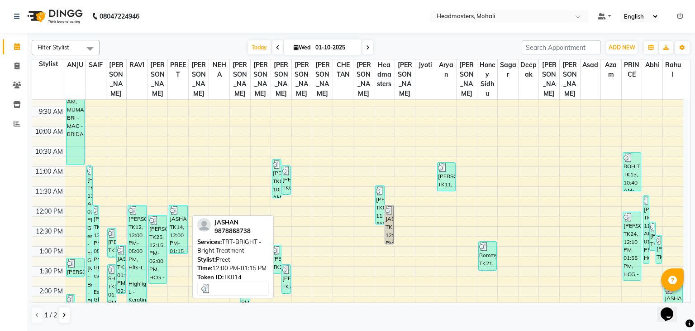
scroll to position [136, 0]
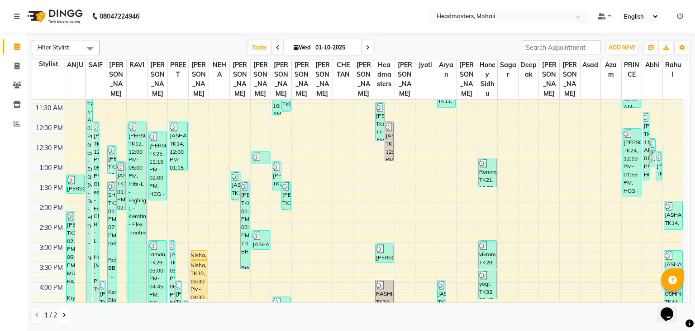
click at [66, 316] on button at bounding box center [64, 314] width 11 height 15
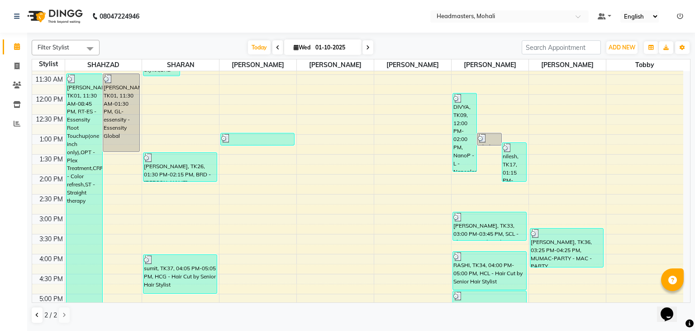
click at [209, 138] on div "8:00 AM 8:30 AM 9:00 AM 9:30 AM 10:00 AM 10:30 AM 11:00 AM 11:30 AM 12:00 PM 12…" at bounding box center [358, 213] width 652 height 557
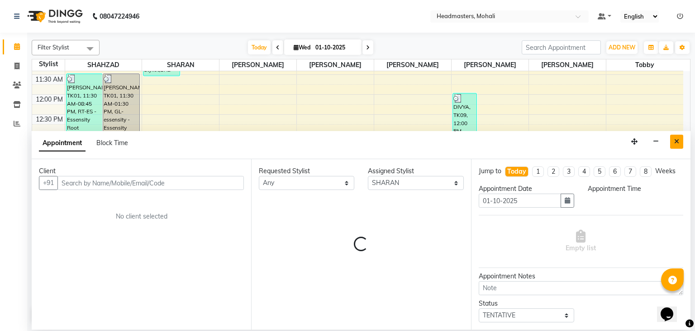
click at [683, 144] on button "Close" at bounding box center [677, 141] width 13 height 14
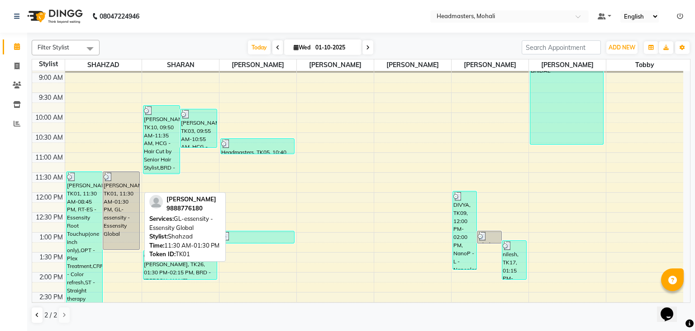
scroll to position [0, 0]
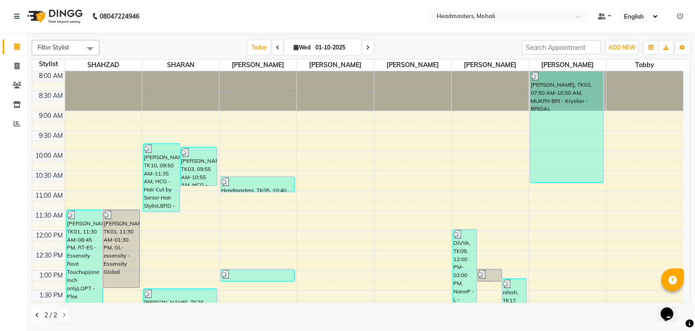
click at [36, 317] on icon at bounding box center [37, 314] width 4 height 5
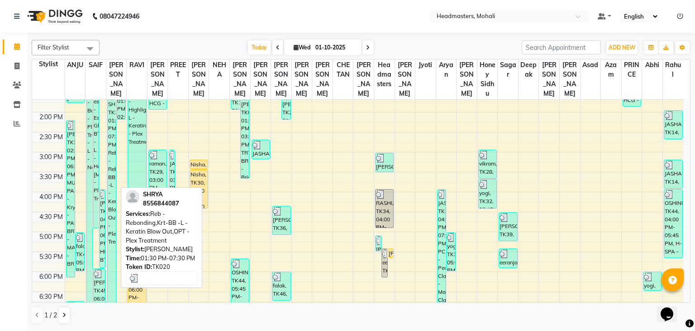
scroll to position [136, 0]
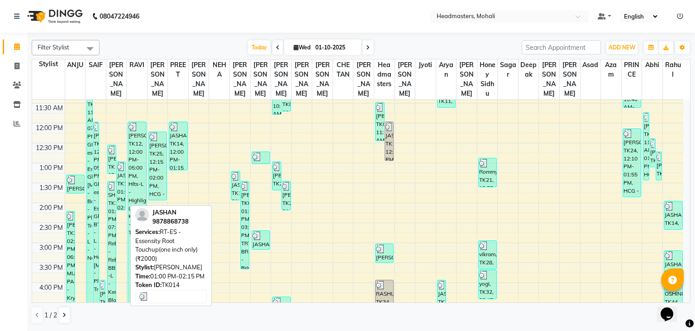
click at [122, 179] on div "JASHAN, TK14, 01:00 PM-02:15 PM, RT-ES - Essensity Root Touchup(one inch only) …" at bounding box center [121, 186] width 9 height 48
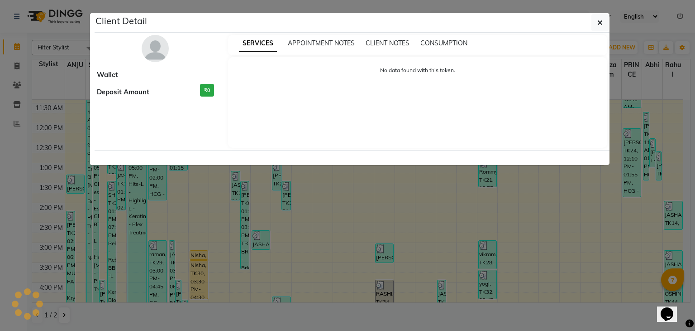
select select "3"
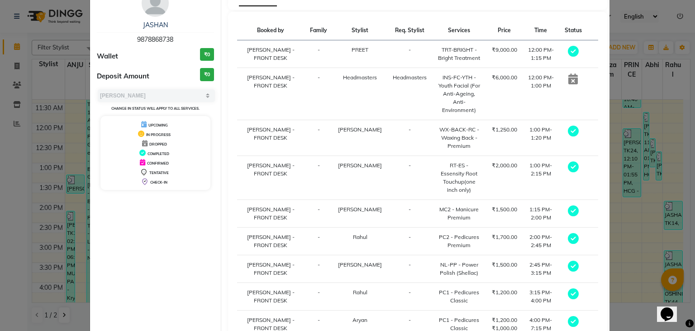
scroll to position [0, 0]
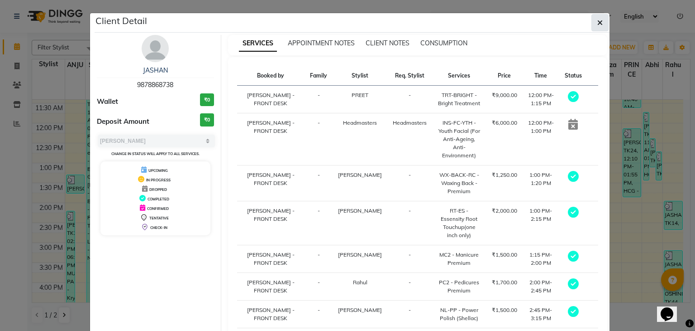
click at [599, 30] on button "button" at bounding box center [600, 22] width 17 height 17
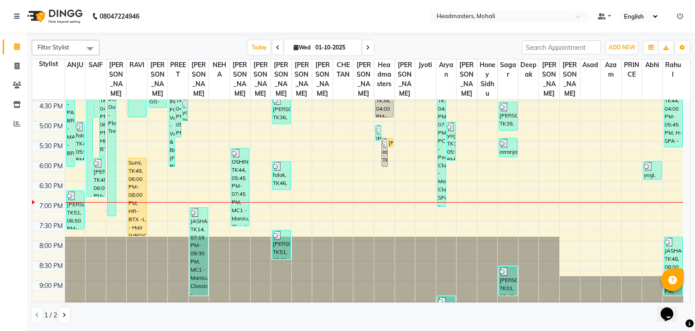
scroll to position [350, 0]
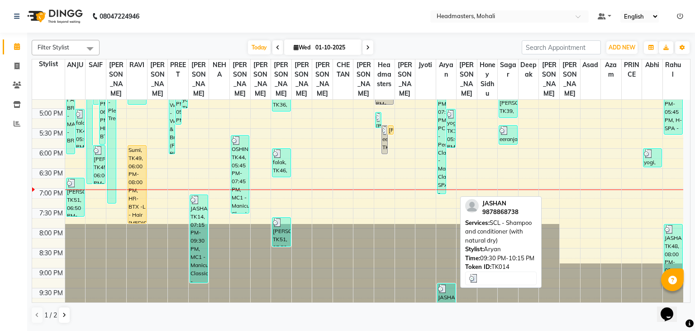
click at [453, 295] on div "JASHAN, TK14, 09:30 PM-10:15 PM, SCL - Shampoo and conditioner (with natural dr…" at bounding box center [447, 292] width 18 height 19
select select "3"
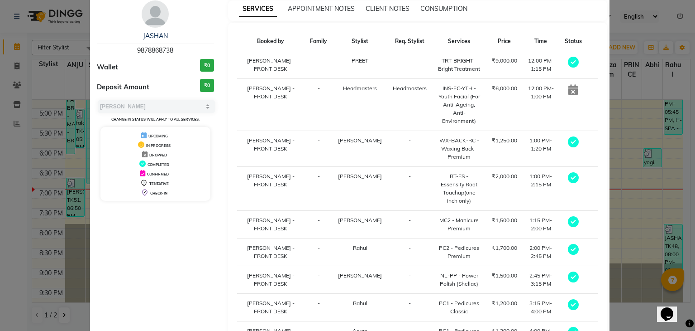
scroll to position [0, 0]
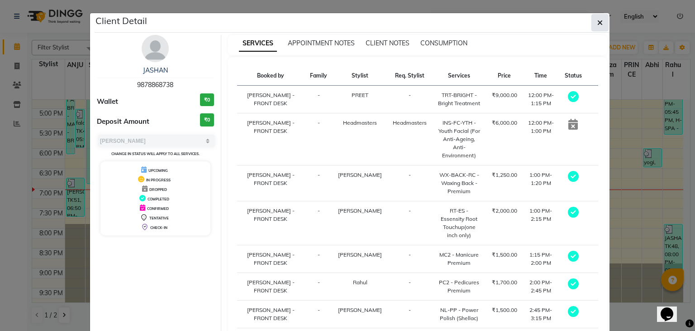
click at [598, 19] on icon "button" at bounding box center [600, 22] width 5 height 7
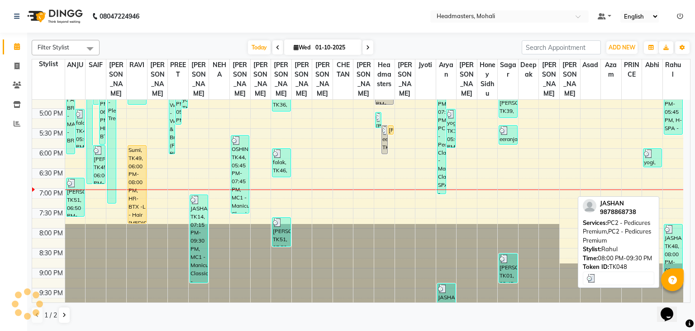
click at [670, 255] on div "JASHAN, TK48, 08:00 PM-09:30 PM, PC2 - Pedicures Premium,PC2 - Pedicures Premium" at bounding box center [674, 253] width 18 height 58
select select "3"
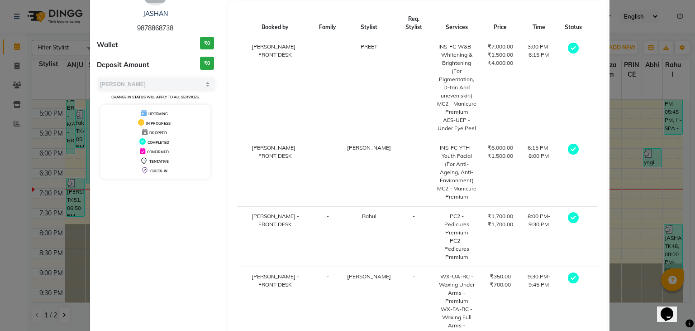
scroll to position [83, 0]
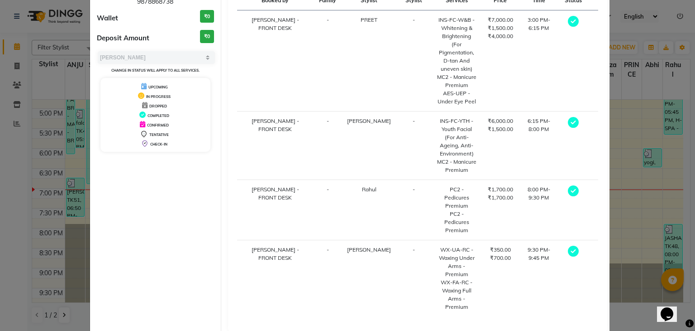
click at [524, 56] on td "3:00 PM-6:15 PM" at bounding box center [539, 60] width 41 height 101
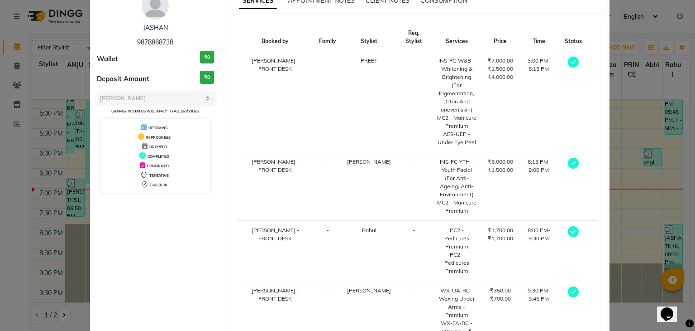
scroll to position [0, 0]
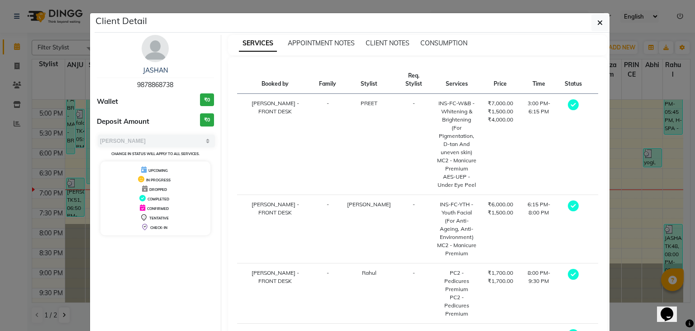
drag, startPoint x: 611, startPoint y: 15, endPoint x: 607, endPoint y: 19, distance: 5.5
click at [610, 17] on ngb-modal-window "Client Detail JASHAN 9878868738 Wallet ₹0 Deposit Amount ₹0 Select MARK DONE UP…" at bounding box center [347, 165] width 695 height 331
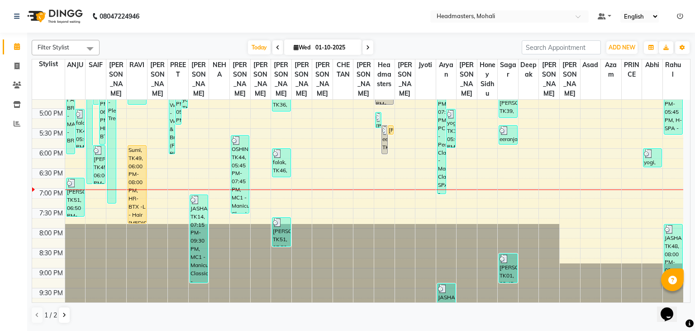
click at [601, 21] on div "Booked by Family Stylist Req. Stylist Services Price Time Status NEETU - FRONT …" at bounding box center [418, 191] width 380 height 359
click at [63, 315] on icon at bounding box center [64, 314] width 4 height 5
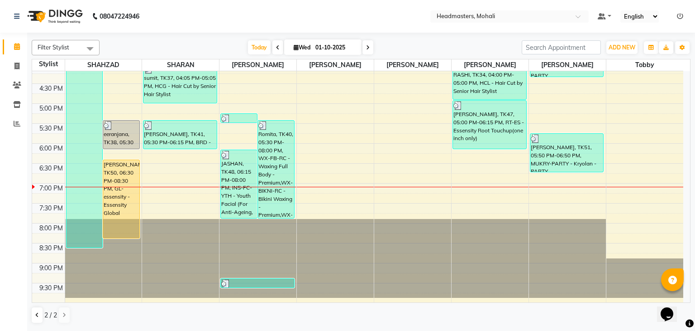
scroll to position [321, 0]
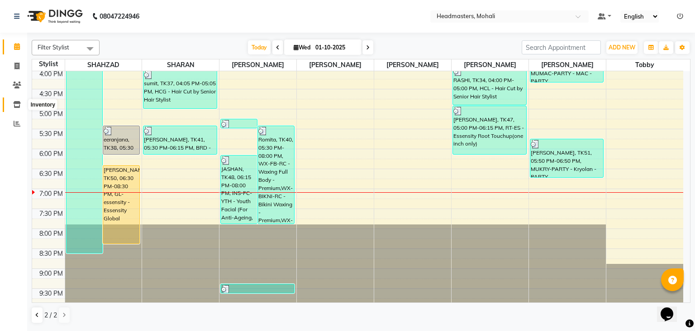
click at [16, 104] on icon at bounding box center [17, 104] width 8 height 7
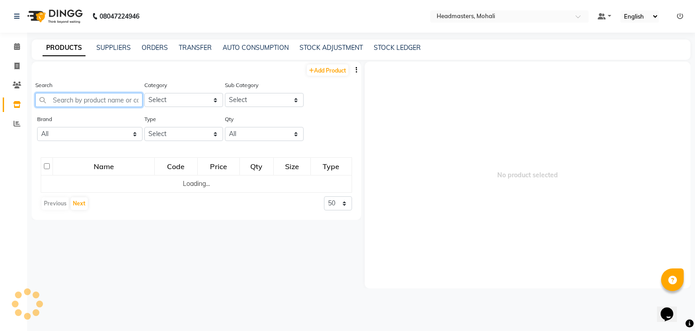
click at [86, 101] on input "text" at bounding box center [88, 100] width 107 height 14
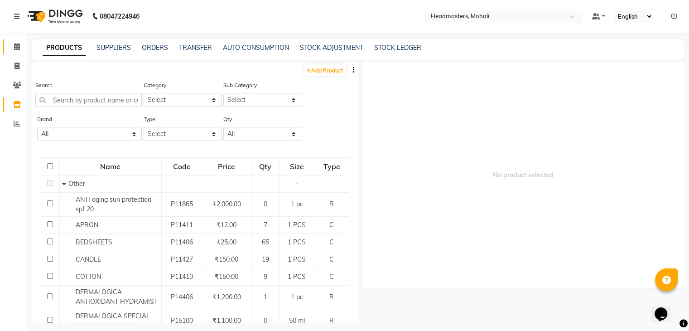
click at [6, 43] on link "Calendar" at bounding box center [14, 46] width 22 height 15
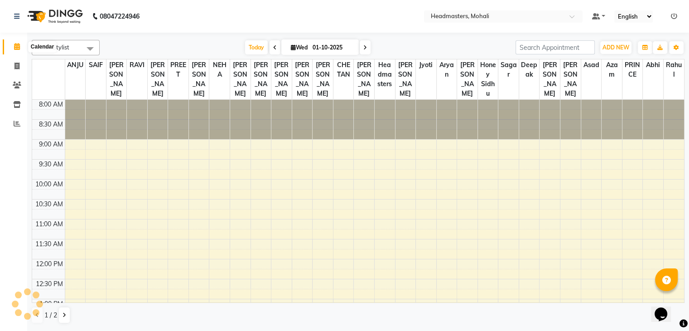
click at [13, 45] on span at bounding box center [17, 47] width 16 height 10
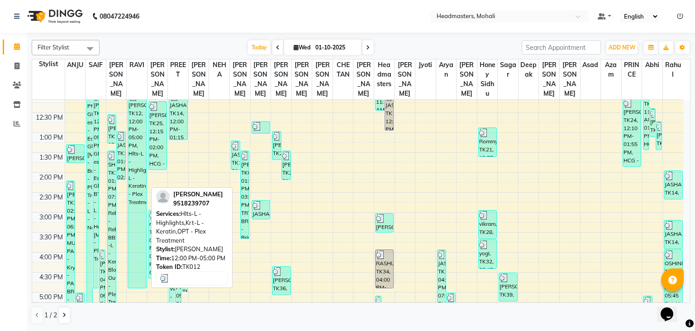
scroll to position [181, 0]
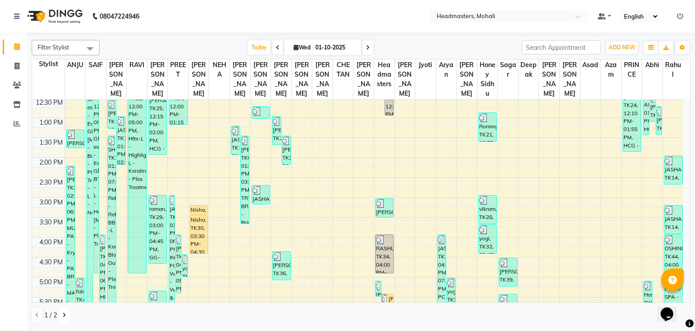
click at [61, 316] on button at bounding box center [64, 314] width 11 height 15
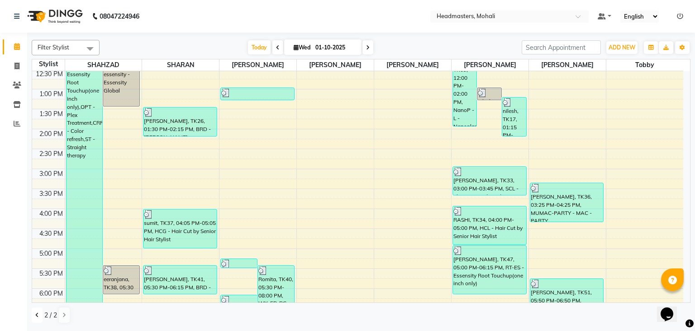
click at [36, 318] on button at bounding box center [37, 314] width 11 height 15
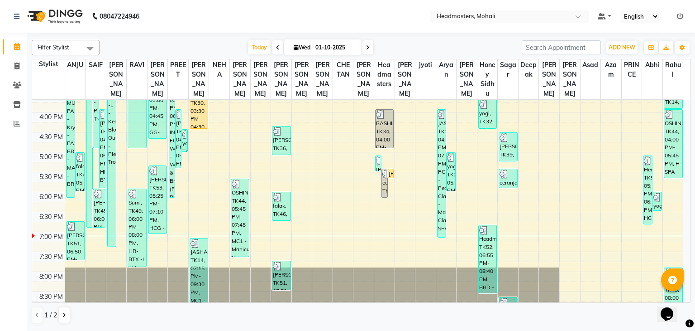
scroll to position [350, 0]
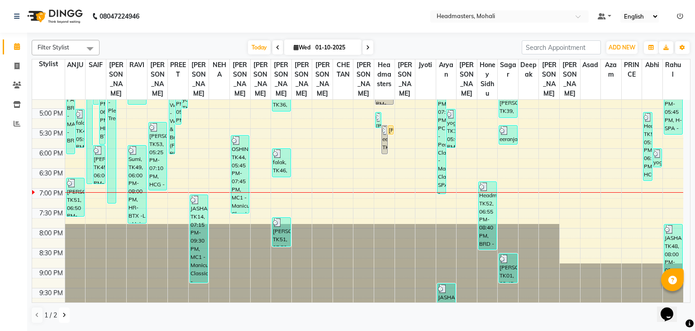
click at [61, 314] on button at bounding box center [64, 314] width 11 height 15
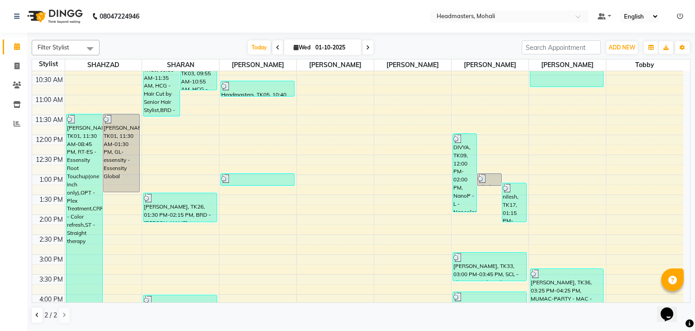
scroll to position [91, 0]
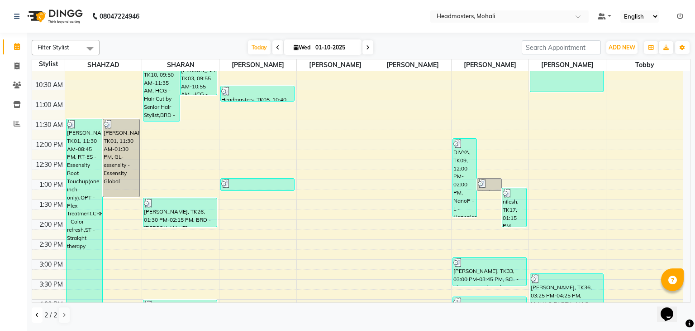
click at [34, 315] on button at bounding box center [37, 314] width 11 height 15
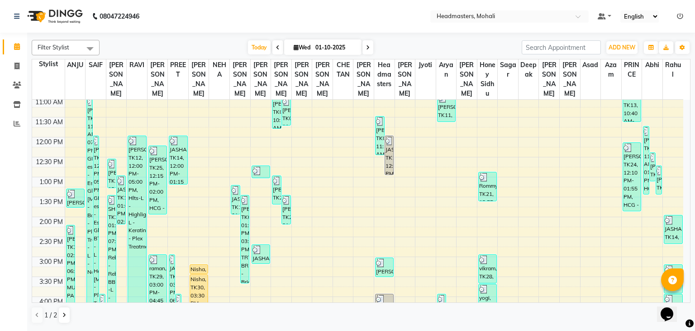
scroll to position [136, 0]
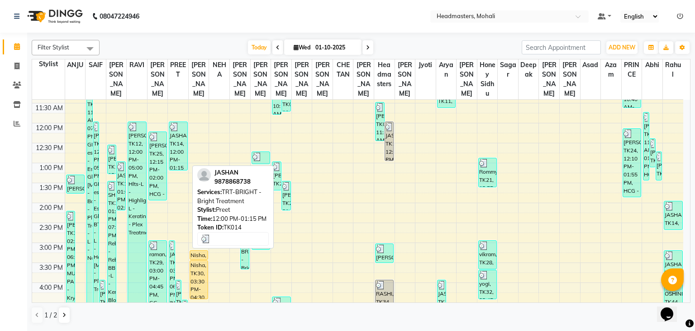
click at [184, 142] on div "JASHAN, TK14, 12:00 PM-01:15 PM, TRT-BRIGHT - Bright Treatment" at bounding box center [178, 146] width 18 height 48
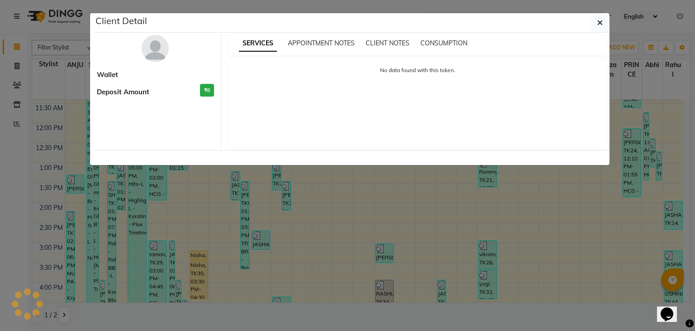
select select "3"
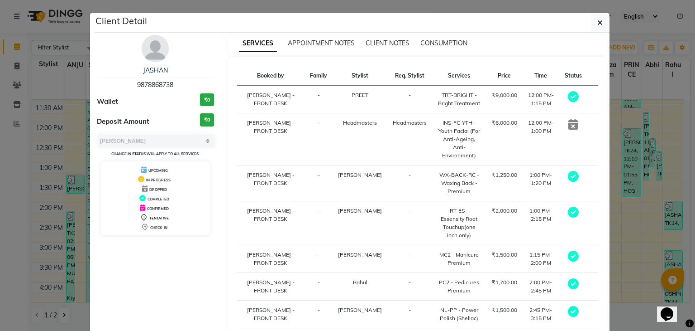
drag, startPoint x: 483, startPoint y: 96, endPoint x: 417, endPoint y: 87, distance: 66.2
click at [417, 87] on tr "NEETU - FRONT DESK - PREET - TRT-BRIGHT - Bright Treatment ₹9,000.00 12:00 PM-1…" at bounding box center [418, 100] width 362 height 28
click at [388, 145] on td "Headmasters" at bounding box center [410, 139] width 45 height 52
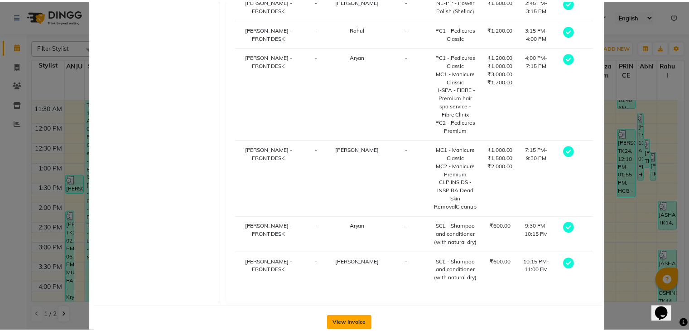
scroll to position [345, 0]
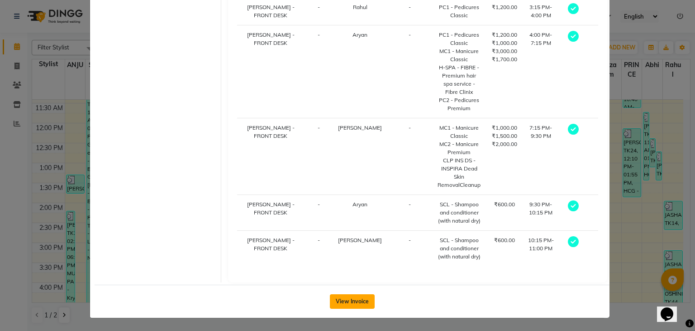
click at [363, 296] on button "View Invoice" at bounding box center [352, 301] width 45 height 14
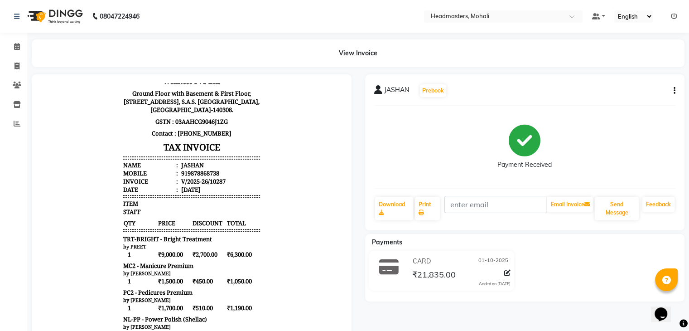
scroll to position [113, 0]
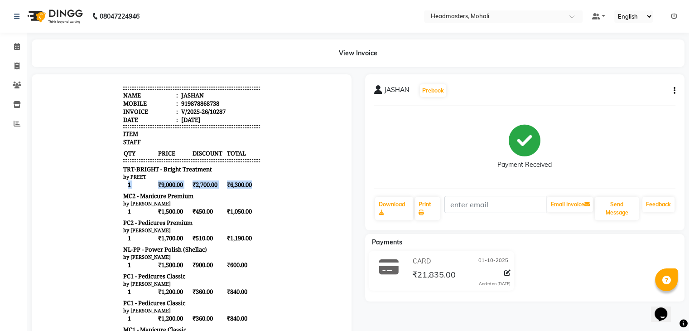
drag, startPoint x: 244, startPoint y: 169, endPoint x: 235, endPoint y: 168, distance: 9.1
click at [226, 180] on span "₹6,300.00" at bounding box center [243, 184] width 34 height 9
click at [253, 192] on div "MC2 - Manicure Premium" at bounding box center [191, 196] width 137 height 8
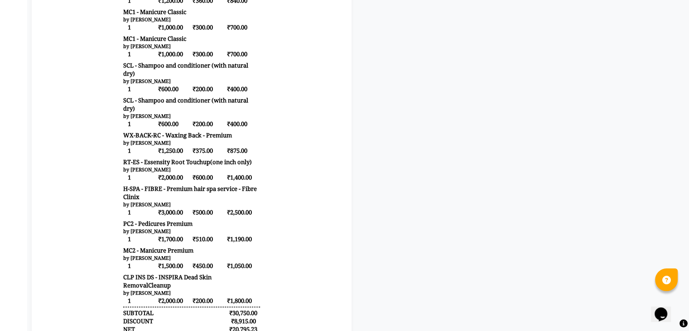
scroll to position [0, 0]
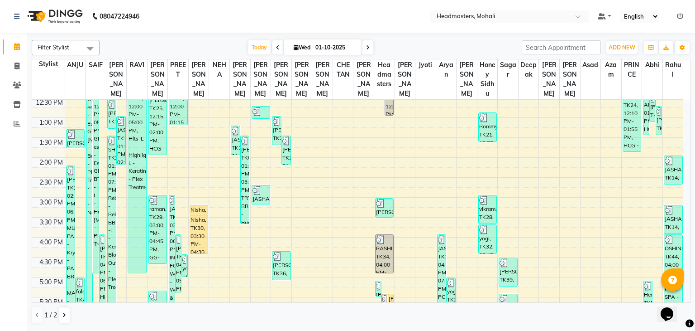
scroll to position [272, 0]
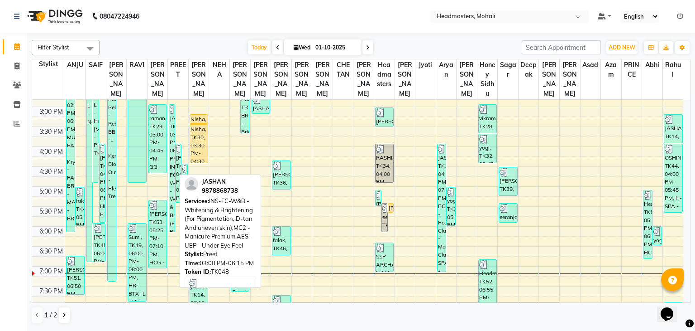
click at [173, 145] on div "JASHAN, TK48, 03:00 PM-06:15 PM, INS-FC-W&B - Whitening & Brightening (For Pigm…" at bounding box center [171, 168] width 5 height 127
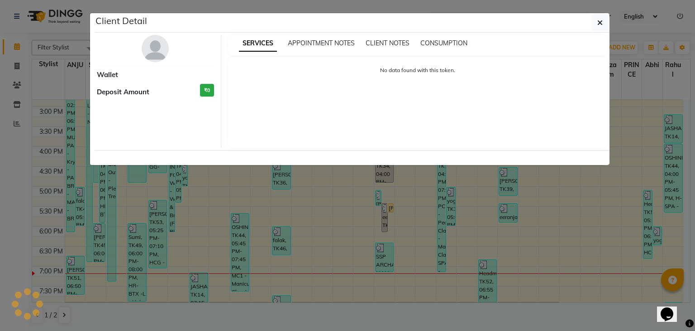
select select "3"
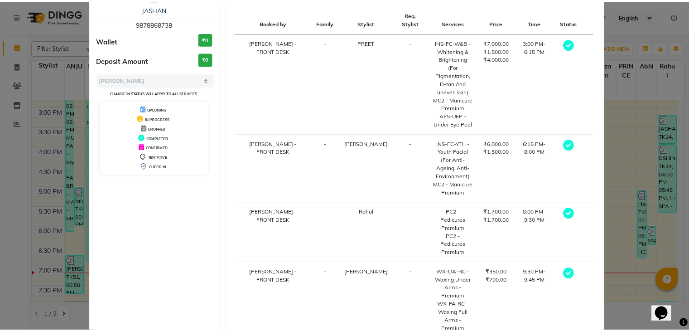
scroll to position [83, 0]
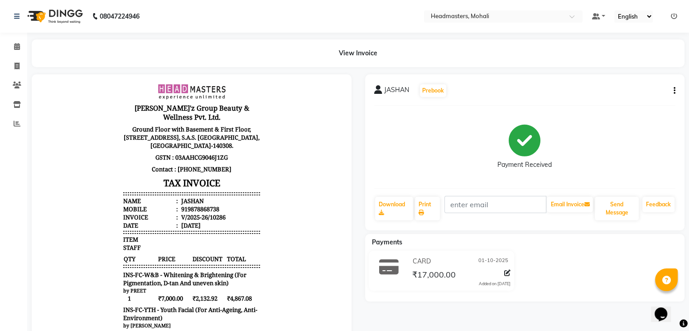
scroll to position [91, 0]
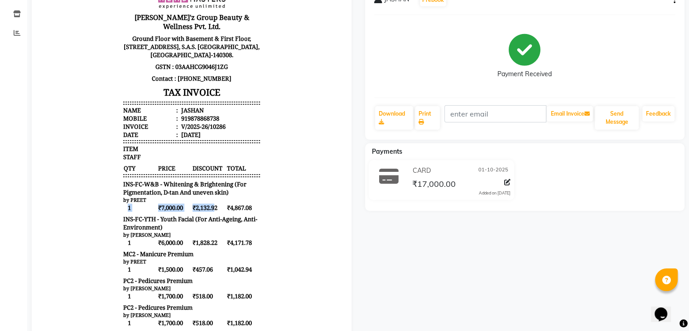
drag, startPoint x: 239, startPoint y: 189, endPoint x: 218, endPoint y: 192, distance: 21.5
click at [207, 192] on div "Gill'z Group Beauty & Wellness Pvt. Ltd. Ground Floor with Basement & First Flo…" at bounding box center [192, 266] width 144 height 555
click at [259, 187] on body "Gill'z Group Beauty & Wellness Pvt. Ltd. Ground Floor with Basement & First Flo…" at bounding box center [191, 266] width 294 height 555
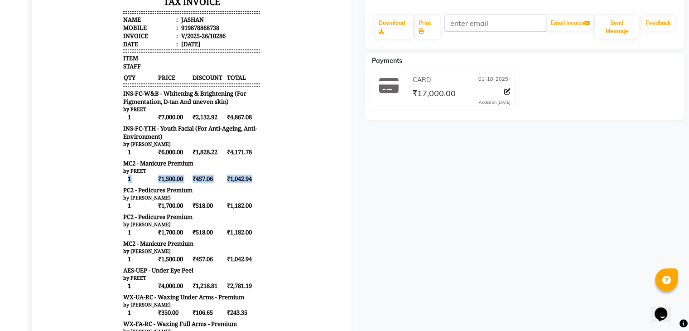
drag, startPoint x: 246, startPoint y: 162, endPoint x: 250, endPoint y: 166, distance: 6.1
click at [221, 156] on div "Gill'z Group Beauty & Wellness Pvt. Ltd. Ground Floor with Basement & First Flo…" at bounding box center [192, 176] width 144 height 555
click at [283, 161] on body "Gill'z Group Beauty & Wellness Pvt. Ltd. Ground Floor with Basement & First Flo…" at bounding box center [191, 176] width 294 height 555
drag, startPoint x: 254, startPoint y: 191, endPoint x: 25, endPoint y: 209, distance: 229.4
click at [41, 209] on html "Gill'z Group Beauty & Wellness Pvt. Ltd. Ground Floor with Basement & First Flo…" at bounding box center [192, 176] width 302 height 562
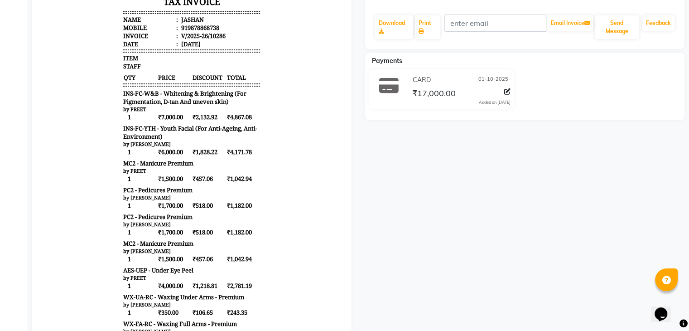
click at [263, 164] on body "Gill'z Group Beauty & Wellness Pvt. Ltd. Ground Floor with Basement & First Flo…" at bounding box center [191, 176] width 294 height 555
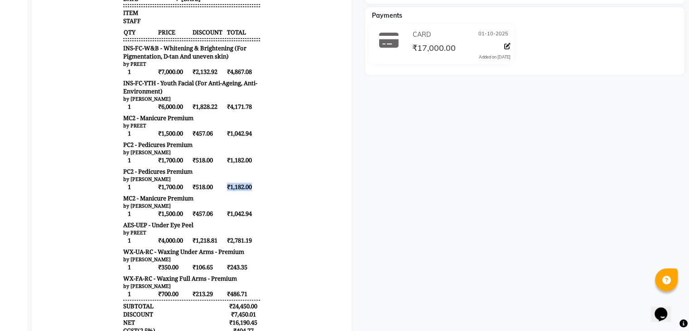
drag, startPoint x: 245, startPoint y: 168, endPoint x: 205, endPoint y: 171, distance: 40.8
click at [205, 182] on div "1 ₹1,700.00 ₹518.00 ₹1,182.00" at bounding box center [191, 186] width 137 height 9
click at [268, 180] on body "Gill'z Group Beauty & Wellness Pvt. Ltd. Ground Floor with Basement & First Flo…" at bounding box center [191, 130] width 294 height 555
drag, startPoint x: 249, startPoint y: 220, endPoint x: 206, endPoint y: 224, distance: 43.2
click at [206, 235] on div "1 ₹4,000.00 ₹1,218.81 ₹2,781.19" at bounding box center [191, 239] width 137 height 9
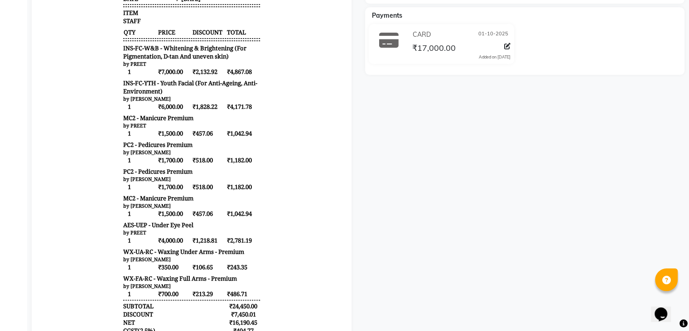
click at [270, 229] on body "Gill'z Group Beauty & Wellness Pvt. Ltd. Ground Floor with Basement & First Flo…" at bounding box center [191, 130] width 294 height 555
drag, startPoint x: 240, startPoint y: 249, endPoint x: 200, endPoint y: 249, distance: 40.3
click at [200, 262] on div "1 ₹350.00 ₹106.65 ₹243.35" at bounding box center [191, 266] width 137 height 9
click at [283, 252] on body "Gill'z Group Beauty & Wellness Pvt. Ltd. Ground Floor with Basement & First Flo…" at bounding box center [191, 130] width 294 height 555
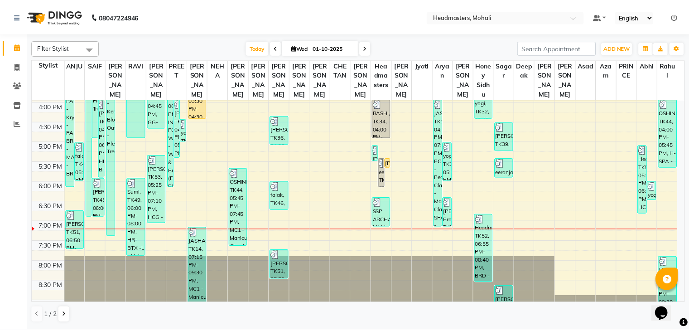
scroll to position [226, 0]
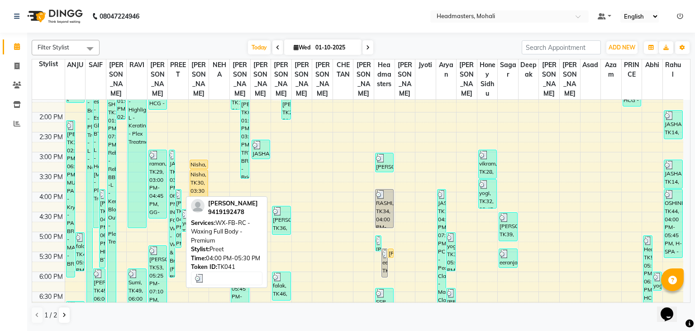
click at [178, 202] on div "[PERSON_NAME], TK41, 04:00 PM-05:30 PM, WX-FB-RC - Waxing Full Body - Premium" at bounding box center [178, 218] width 5 height 58
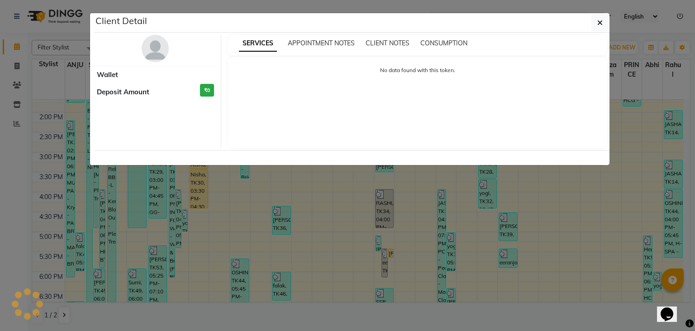
select select "3"
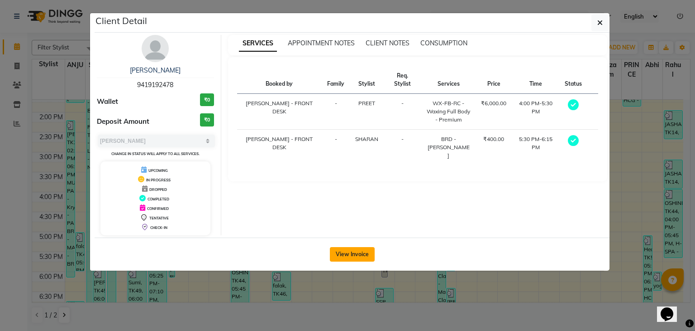
click at [371, 254] on button "View Invoice" at bounding box center [352, 254] width 45 height 14
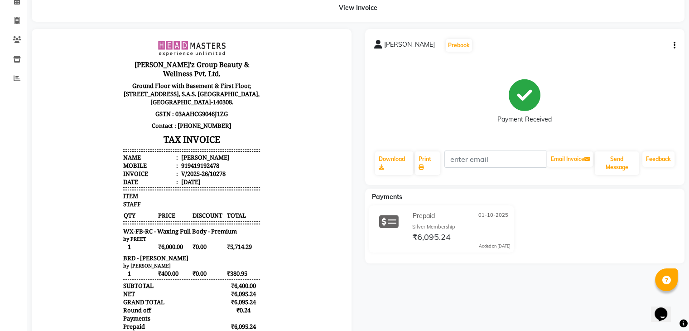
scroll to position [7, 0]
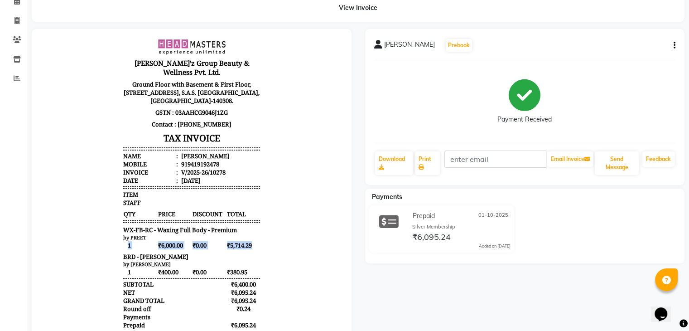
drag, startPoint x: 208, startPoint y: 229, endPoint x: 178, endPoint y: 227, distance: 29.9
click at [179, 227] on body "Gill'z Group Beauty & Wellness Pvt. Ltd. Ground Floor with Basement & First Flo…" at bounding box center [191, 212] width 294 height 355
click at [299, 240] on body "Gill'z Group Beauty & Wellness Pvt. Ltd. Ground Floor with Basement & First Flo…" at bounding box center [191, 212] width 294 height 355
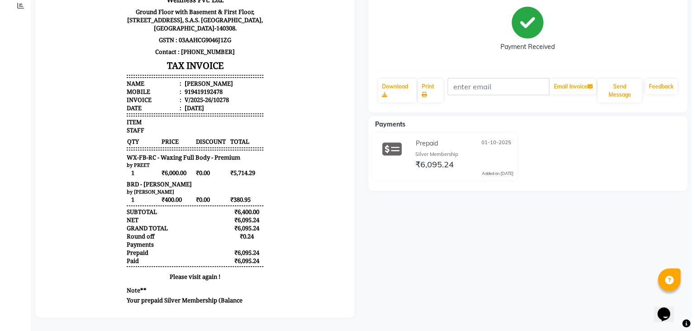
scroll to position [0, 0]
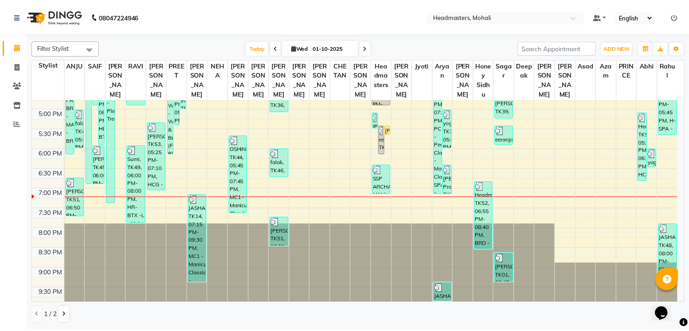
scroll to position [304, 0]
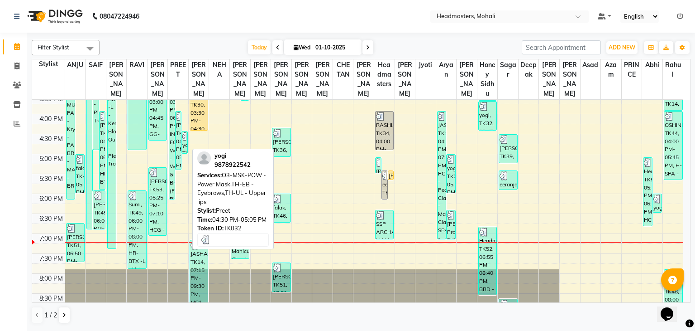
click at [188, 147] on div "8:00 AM 8:30 AM 9:00 AM 9:30 AM 10:00 AM 10:30 AM 11:00 AM 11:30 AM 12:00 PM 12…" at bounding box center [358, 73] width 652 height 557
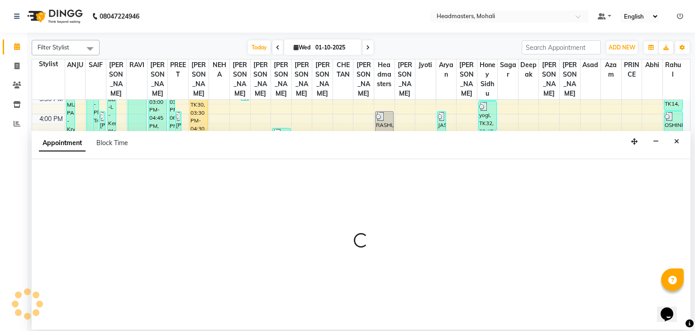
select select "51125"
select select "tentative"
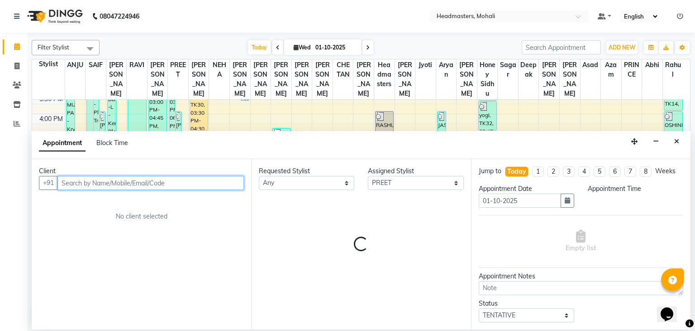
select select "1005"
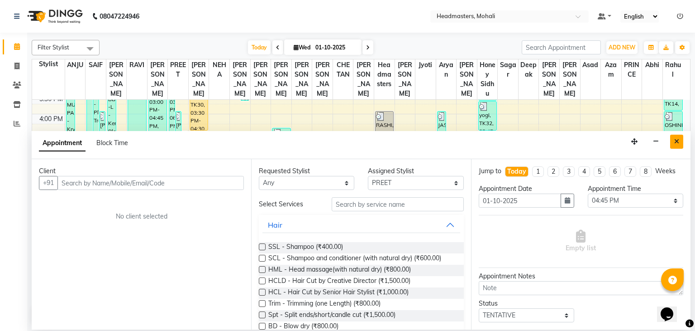
click at [677, 141] on icon "Close" at bounding box center [677, 141] width 5 height 6
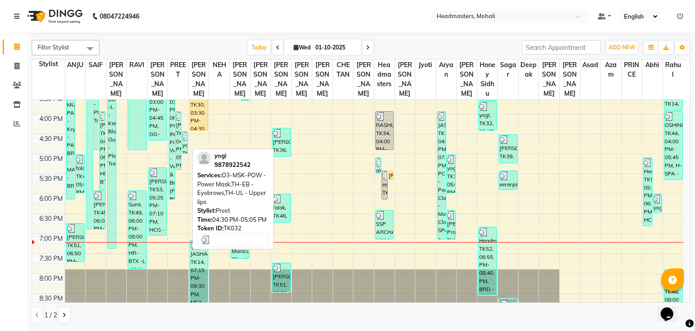
click at [187, 136] on img at bounding box center [184, 136] width 5 height 9
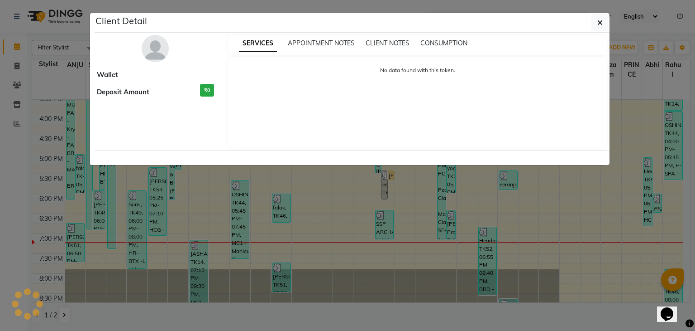
select select "3"
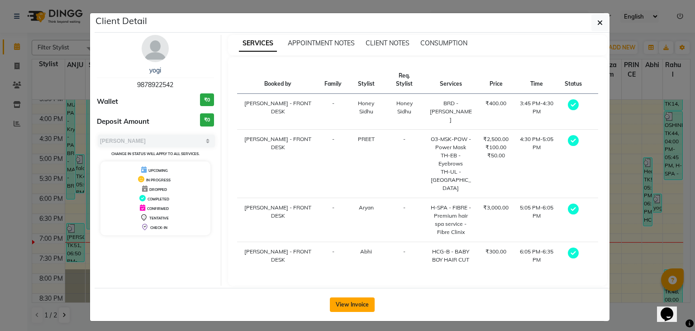
click at [358, 297] on button "View Invoice" at bounding box center [352, 304] width 45 height 14
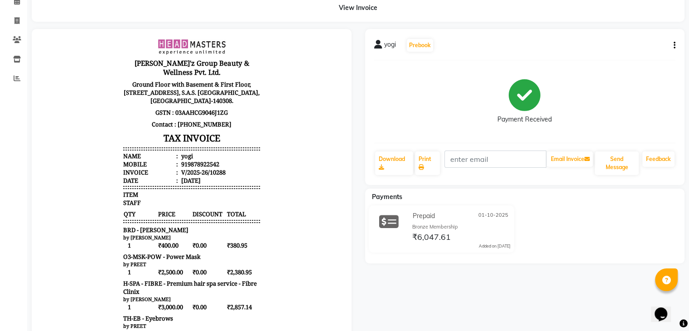
scroll to position [136, 0]
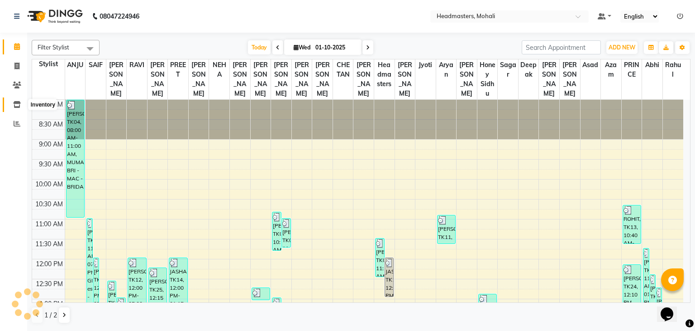
click at [16, 107] on icon at bounding box center [17, 104] width 8 height 7
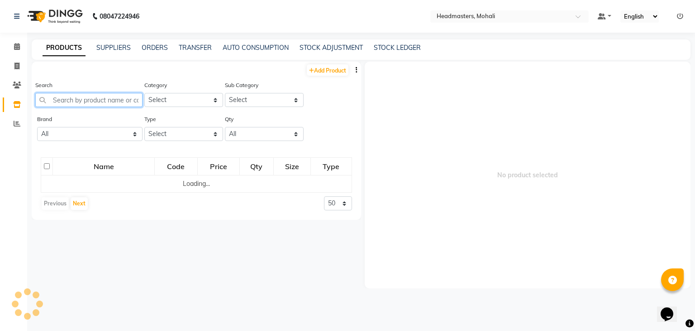
click at [109, 103] on input "text" at bounding box center [88, 100] width 107 height 14
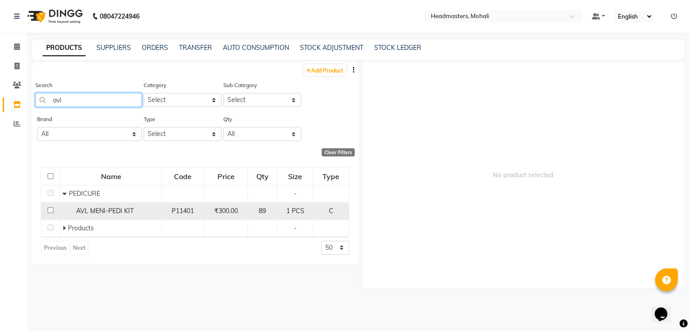
type input "avl"
click at [126, 210] on span "AVL MENI-PEDI KIT" at bounding box center [105, 210] width 58 height 8
select select
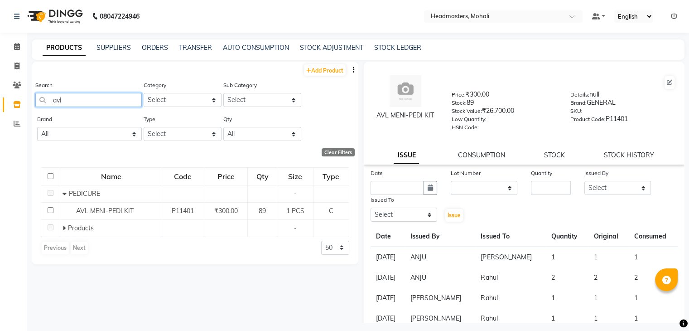
drag, startPoint x: 77, startPoint y: 99, endPoint x: 18, endPoint y: 99, distance: 58.4
click at [18, 99] on app-home "08047224946 Select Location × Headmasters, Mohali Default Panel My Panel Englis…" at bounding box center [344, 168] width 689 height 336
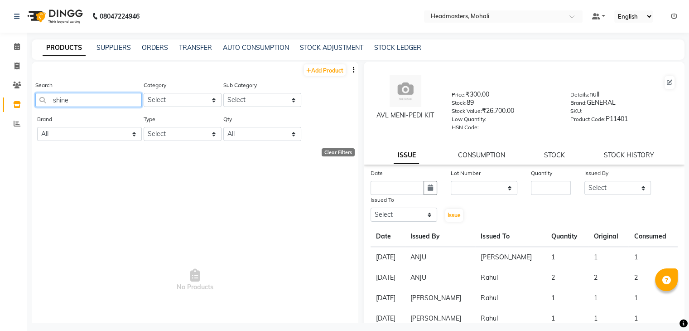
type input "shine"
click at [84, 93] on div "Search shine" at bounding box center [88, 93] width 106 height 27
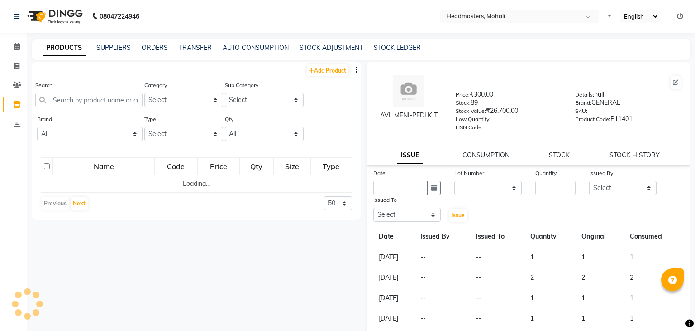
select select
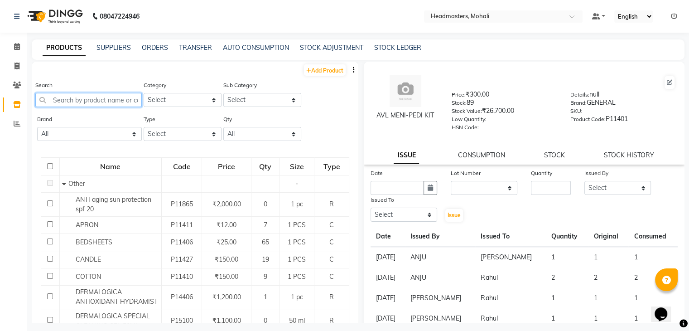
click at [124, 99] on input "text" at bounding box center [88, 100] width 106 height 14
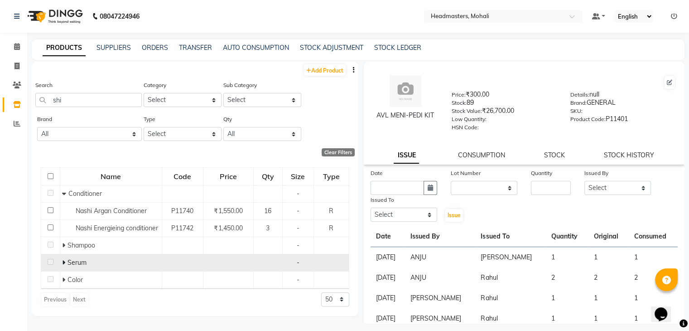
click at [65, 266] on span at bounding box center [64, 262] width 5 height 8
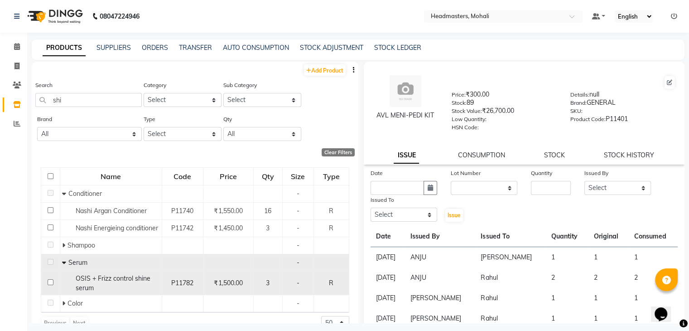
scroll to position [24, 0]
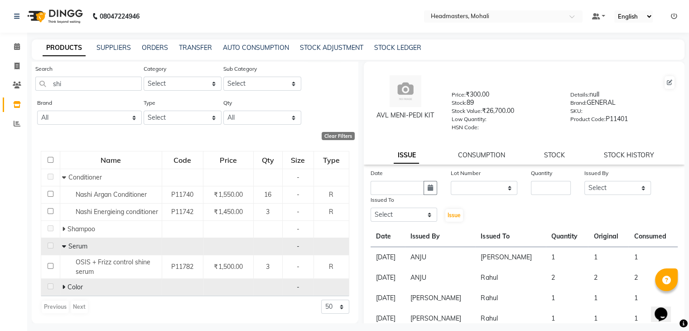
click at [62, 287] on icon at bounding box center [63, 286] width 3 height 6
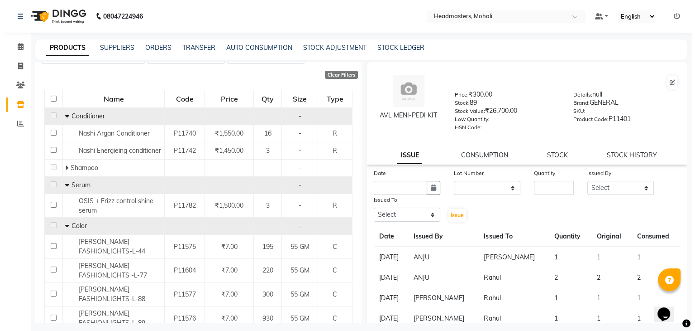
scroll to position [0, 0]
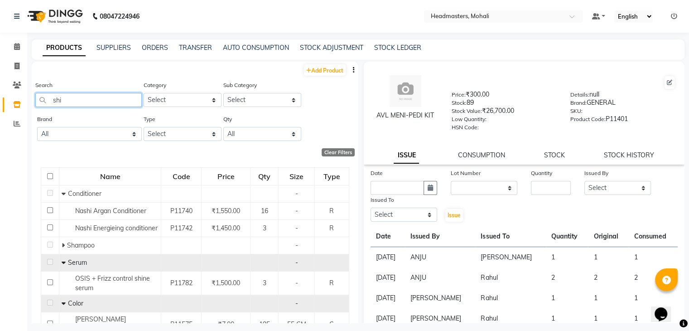
click at [70, 104] on input "shi" at bounding box center [88, 100] width 106 height 14
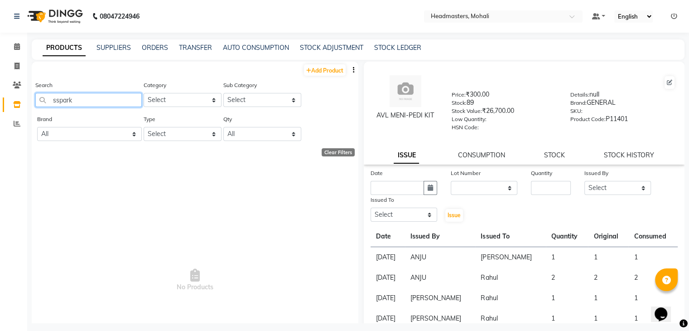
click at [58, 100] on input "sspark" at bounding box center [88, 100] width 106 height 14
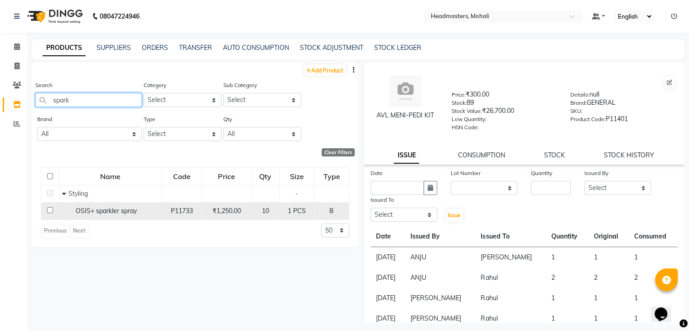
type input "spark"
click at [124, 211] on span "OSIS+ sparkler spray" at bounding box center [105, 210] width 61 height 8
select select
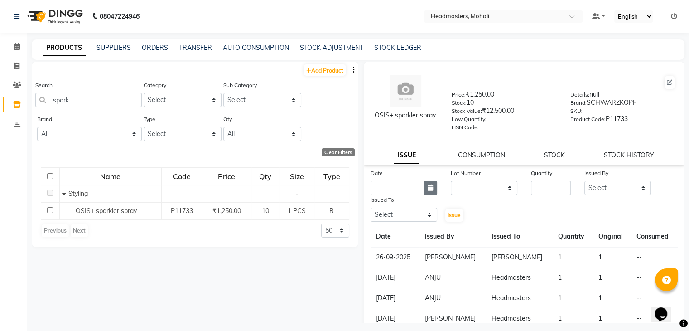
click at [431, 191] on button "button" at bounding box center [430, 188] width 14 height 14
select select "10"
select select "2025"
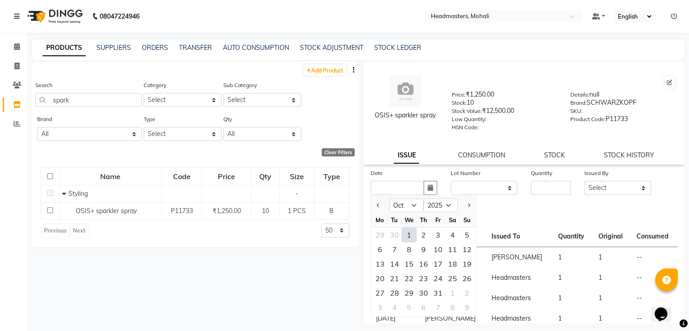
click at [403, 236] on div "1" at bounding box center [409, 234] width 14 height 14
type input "01-10-2025"
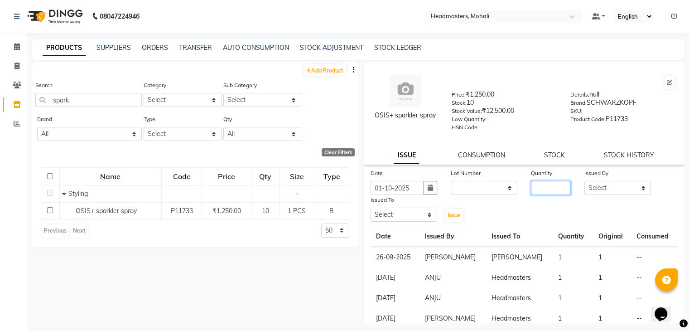
click at [531, 189] on input "number" at bounding box center [551, 188] width 40 height 14
type input "1"
click at [586, 195] on select "Select [PERSON_NAME] [PERSON_NAME] [PERSON_NAME] [PERSON_NAME] [PERSON_NAME] [P…" at bounding box center [617, 188] width 67 height 14
select select "84970"
click at [584, 184] on select "Select [PERSON_NAME] [PERSON_NAME] [PERSON_NAME] [PERSON_NAME] [PERSON_NAME] [P…" at bounding box center [617, 188] width 67 height 14
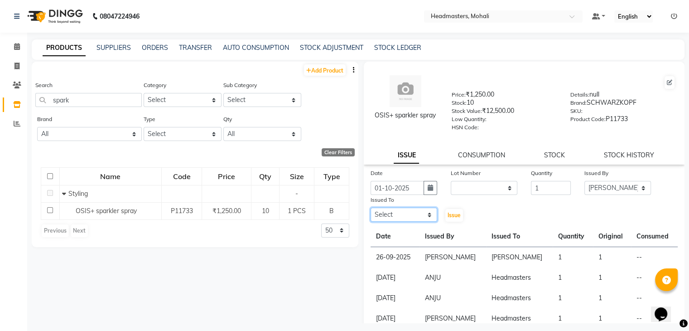
click at [402, 218] on select "Select [PERSON_NAME] [PERSON_NAME] [PERSON_NAME] [PERSON_NAME] [PERSON_NAME] [P…" at bounding box center [403, 214] width 67 height 14
select select "61208"
click at [370, 211] on select "Select [PERSON_NAME] [PERSON_NAME] [PERSON_NAME] [PERSON_NAME] [PERSON_NAME] [P…" at bounding box center [403, 214] width 67 height 14
click at [451, 217] on span "Issue" at bounding box center [453, 214] width 13 height 7
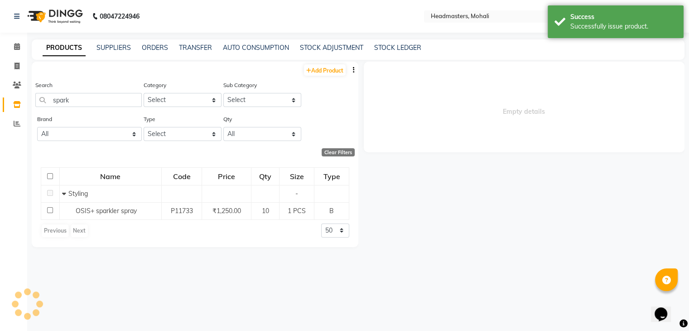
select select
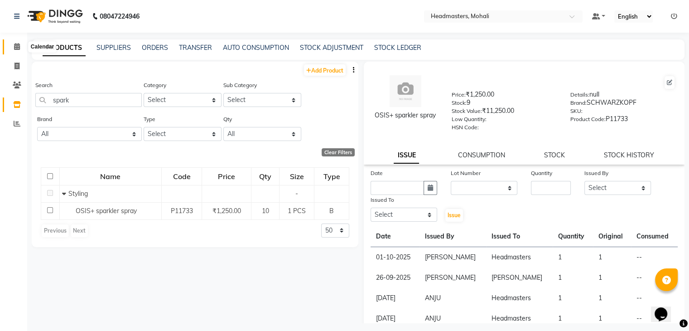
click at [20, 47] on span at bounding box center [17, 47] width 16 height 10
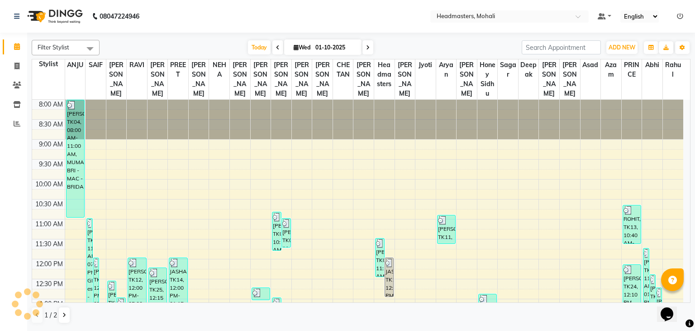
scroll to position [30, 0]
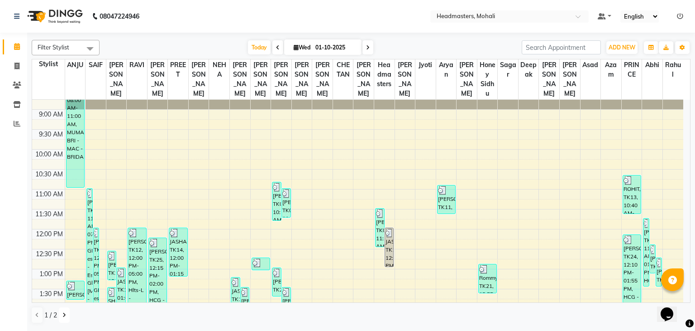
click at [63, 312] on icon at bounding box center [64, 314] width 4 height 5
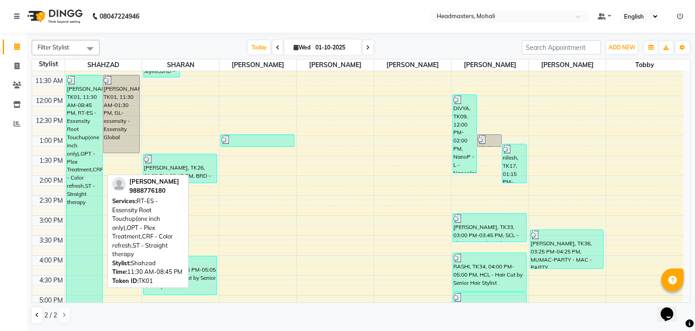
scroll to position [75, 0]
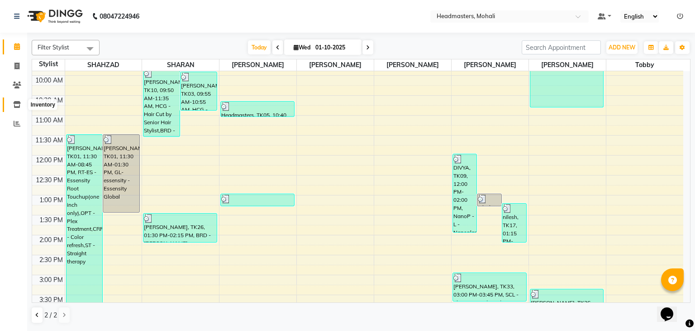
click at [24, 103] on span at bounding box center [17, 105] width 16 height 10
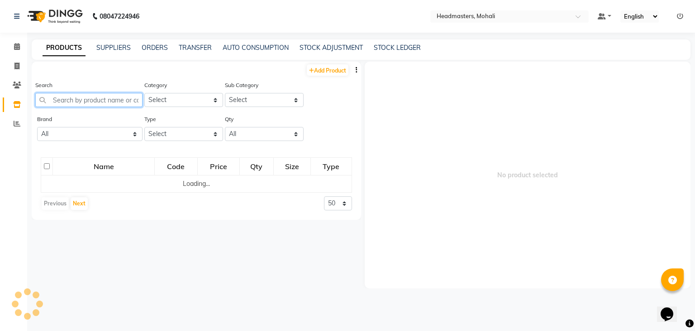
click at [80, 98] on input "text" at bounding box center [88, 100] width 107 height 14
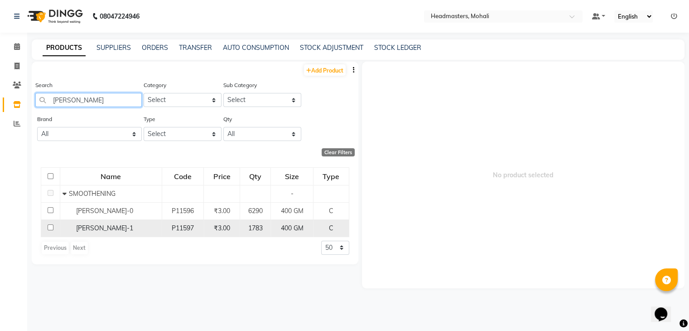
type input "glatt"
click at [91, 225] on span "[PERSON_NAME]-1" at bounding box center [104, 228] width 57 height 8
select select
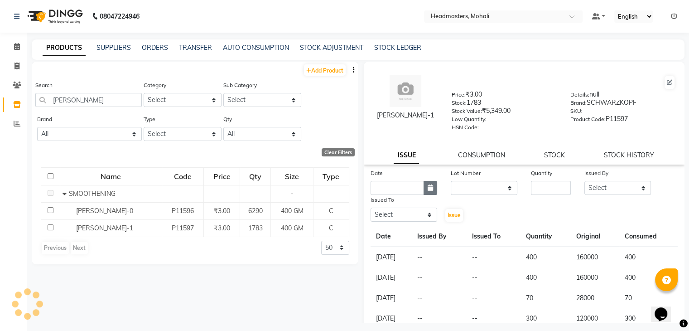
click at [428, 191] on icon "button" at bounding box center [429, 187] width 5 height 6
select select "10"
select select "2025"
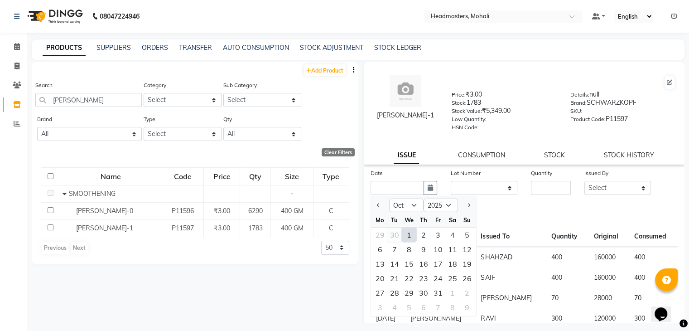
click at [398, 241] on div "30" at bounding box center [394, 234] width 14 height 14
type input "[DATE]"
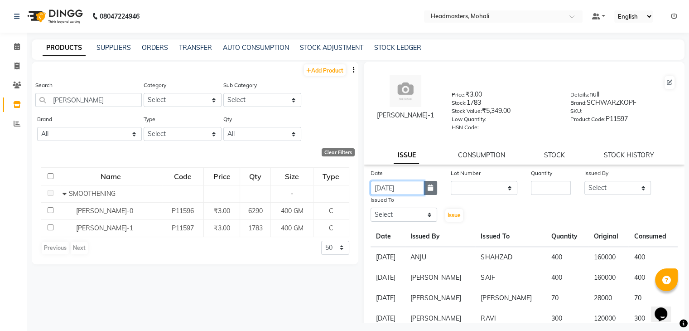
click at [421, 186] on input "[DATE]" at bounding box center [396, 188] width 53 height 14
select select "9"
select select "2025"
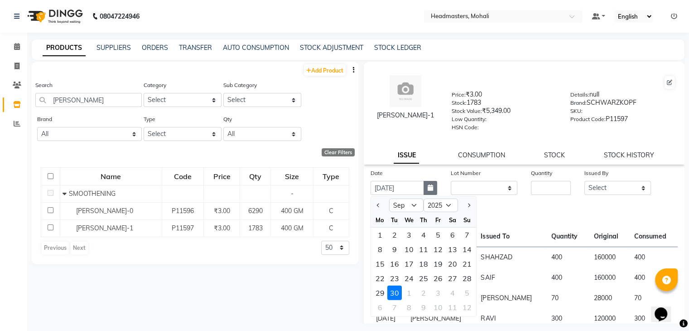
click at [427, 195] on button "button" at bounding box center [430, 188] width 14 height 14
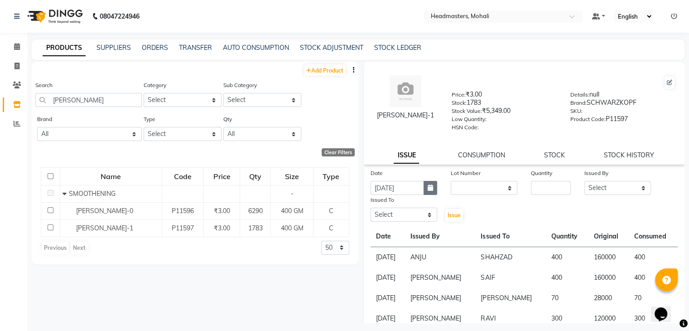
click at [427, 190] on icon "button" at bounding box center [429, 187] width 5 height 6
select select "9"
select select "2025"
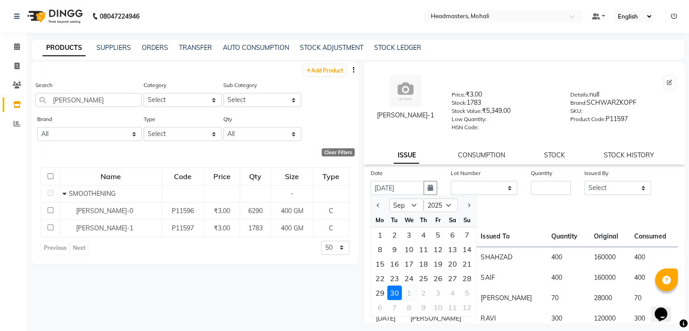
click at [411, 293] on div "1" at bounding box center [409, 292] width 14 height 14
type input "01-10-2025"
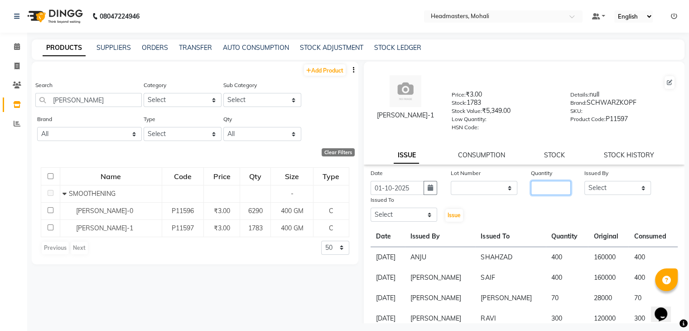
click at [541, 192] on input "number" at bounding box center [551, 188] width 40 height 14
type input "150"
click at [619, 195] on select "Select [PERSON_NAME] [PERSON_NAME] [PERSON_NAME] [PERSON_NAME] [PERSON_NAME] [P…" at bounding box center [617, 188] width 67 height 14
select select "84970"
click at [584, 184] on select "Select [PERSON_NAME] [PERSON_NAME] [PERSON_NAME] [PERSON_NAME] [PERSON_NAME] [P…" at bounding box center [617, 188] width 67 height 14
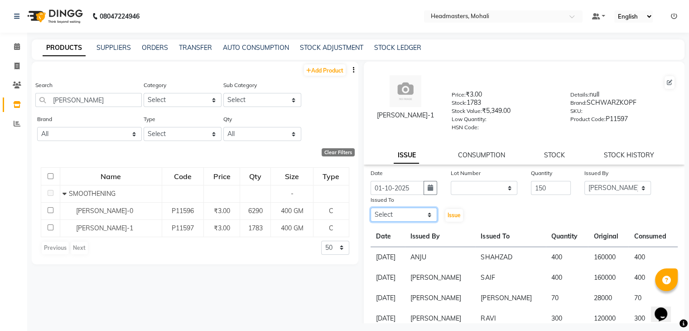
click at [410, 213] on select "Select [PERSON_NAME] [PERSON_NAME] [PERSON_NAME] [PERSON_NAME] [PERSON_NAME] [P…" at bounding box center [403, 214] width 67 height 14
select select "51116"
click at [370, 211] on select "Select [PERSON_NAME] [PERSON_NAME] [PERSON_NAME] [PERSON_NAME] [PERSON_NAME] [P…" at bounding box center [403, 214] width 67 height 14
click at [451, 218] on span "Issue" at bounding box center [453, 214] width 13 height 7
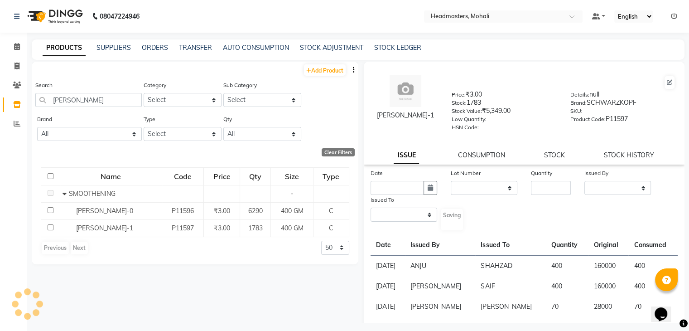
select select
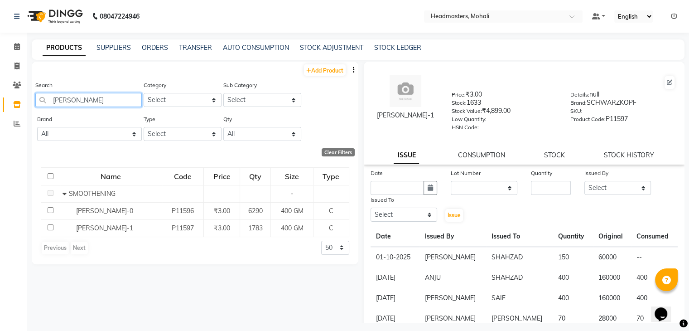
drag, startPoint x: 89, startPoint y: 99, endPoint x: 0, endPoint y: 92, distance: 89.4
click at [0, 92] on app-home "08047224946 Select Location × Headmasters, Mohali Default Panel My Panel Englis…" at bounding box center [344, 168] width 689 height 336
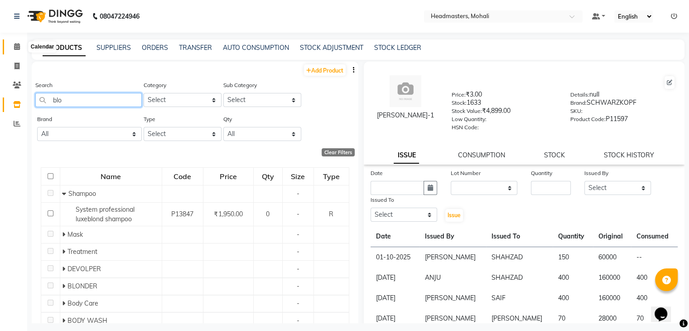
type input "blo"
click at [20, 48] on span at bounding box center [17, 47] width 16 height 10
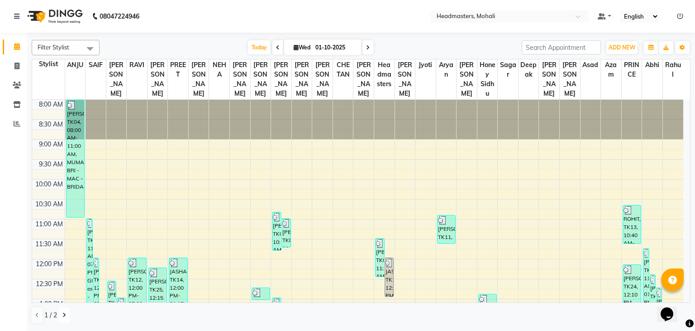
click at [67, 310] on button at bounding box center [64, 314] width 11 height 15
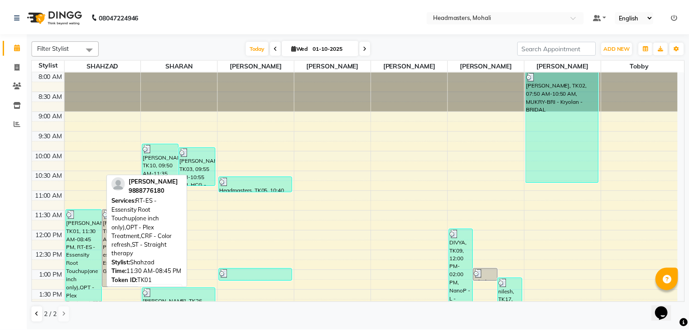
scroll to position [91, 0]
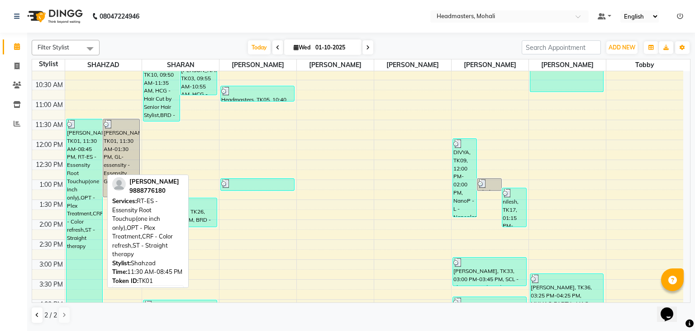
click at [80, 147] on div "[PERSON_NAME], TK01, 11:30 AM-08:45 PM, RT-ES - Essensity Root Touchup(one inch…" at bounding box center [85, 301] width 36 height 364
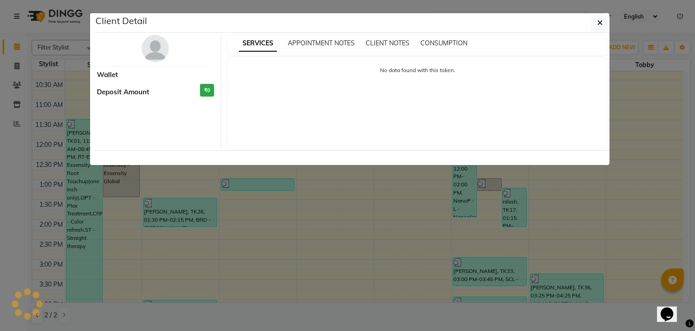
select select "3"
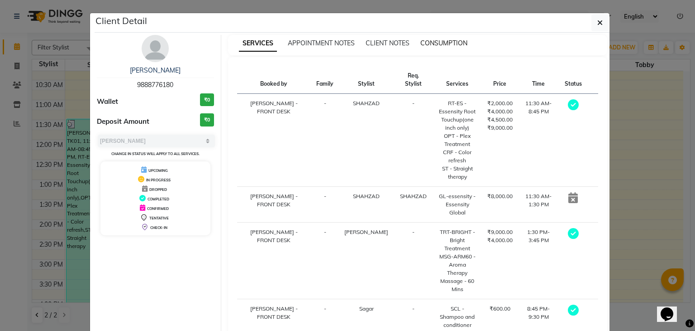
click at [423, 42] on span "CONSUMPTION" at bounding box center [444, 43] width 47 height 8
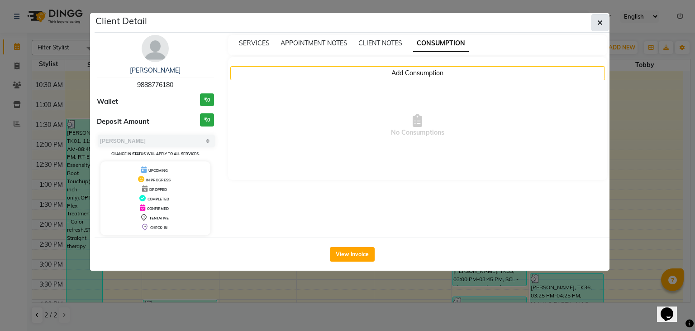
click at [607, 24] on button "button" at bounding box center [600, 22] width 17 height 17
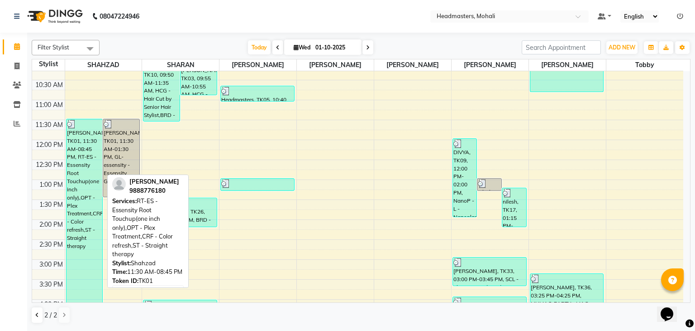
click at [91, 204] on div "[PERSON_NAME], TK01, 11:30 AM-08:45 PM, RT-ES - Essensity Root Touchup(one inch…" at bounding box center [85, 301] width 36 height 364
select select "3"
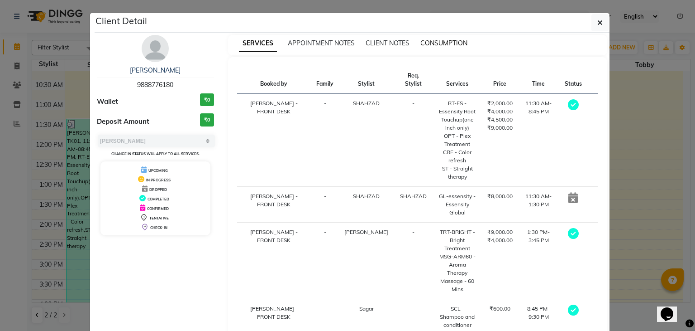
click at [431, 39] on span "CONSUMPTION" at bounding box center [444, 43] width 47 height 8
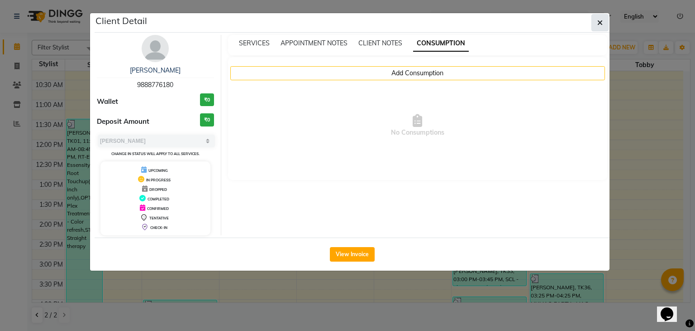
click at [594, 24] on button "button" at bounding box center [600, 22] width 17 height 17
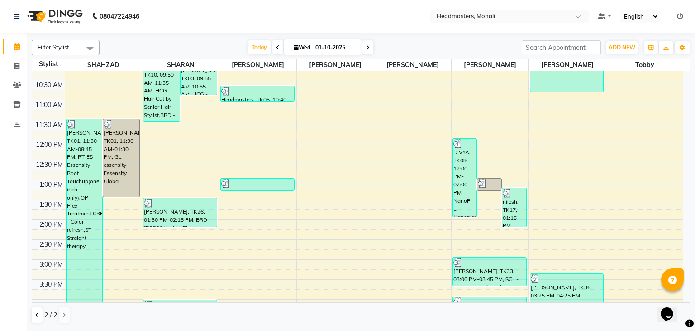
click at [24, 114] on li "Reports" at bounding box center [13, 123] width 27 height 19
click at [18, 110] on link "Inventory" at bounding box center [14, 104] width 22 height 15
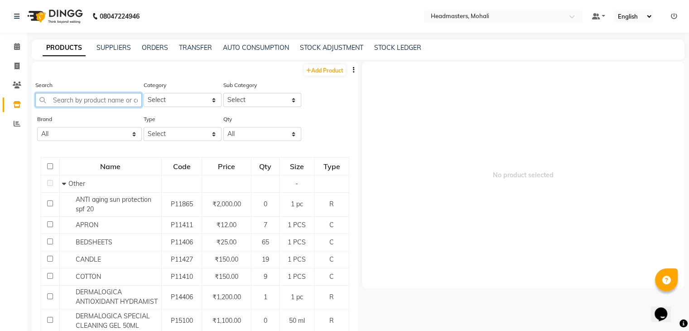
click at [83, 102] on input "text" at bounding box center [88, 100] width 106 height 14
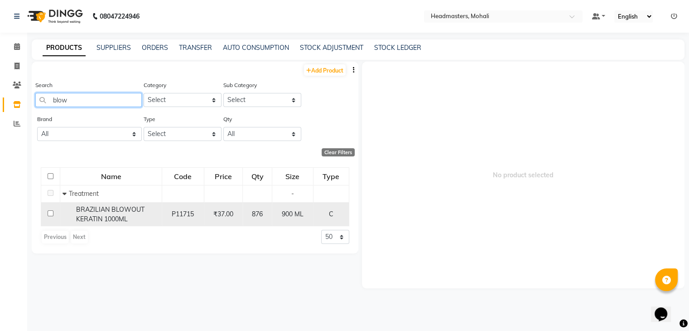
type input "blow"
click at [103, 211] on span "BRAZILIAN BLOWOUT KERATIN 1000ML" at bounding box center [110, 214] width 68 height 18
select select
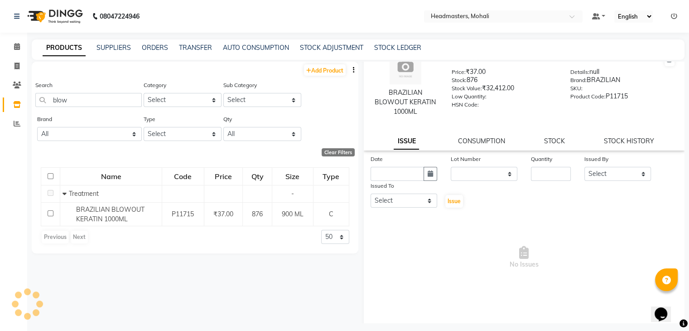
scroll to position [35, 0]
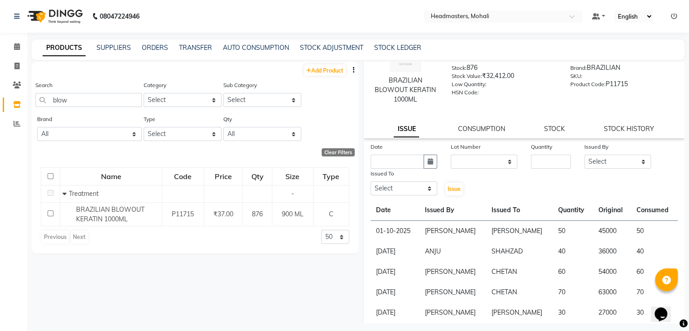
click at [431, 169] on div "Issued To" at bounding box center [403, 174] width 67 height 13
click at [430, 166] on button "button" at bounding box center [430, 161] width 14 height 14
select select "10"
select select "2025"
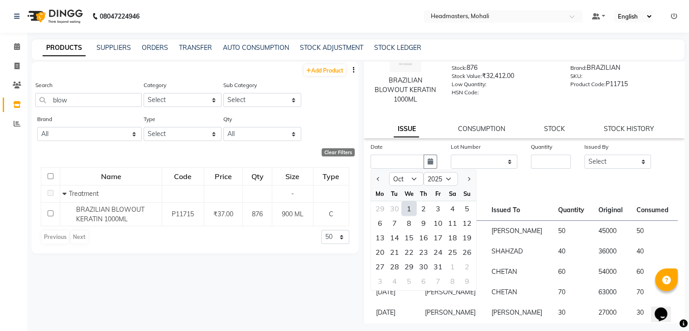
click at [407, 206] on div "1" at bounding box center [409, 208] width 14 height 14
type input "01-10-2025"
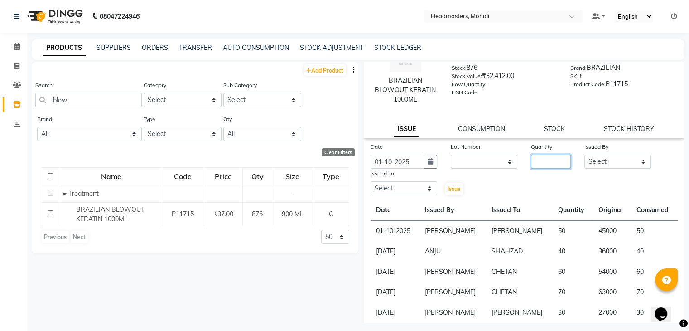
click at [542, 165] on input "number" at bounding box center [551, 161] width 40 height 14
type input "45"
click at [604, 164] on select "Select [PERSON_NAME] [PERSON_NAME] [PERSON_NAME] [PERSON_NAME] [PERSON_NAME] [P…" at bounding box center [617, 161] width 67 height 14
select select "84970"
click at [584, 154] on select "Select [PERSON_NAME] [PERSON_NAME] [PERSON_NAME] [PERSON_NAME] [PERSON_NAME] [P…" at bounding box center [617, 161] width 67 height 14
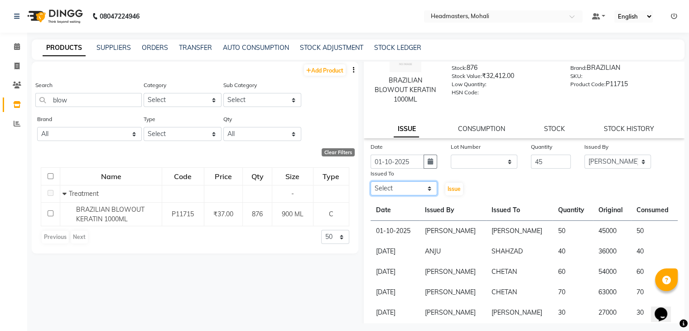
click at [400, 183] on select "Select [PERSON_NAME] [PERSON_NAME] [PERSON_NAME] [PERSON_NAME] [PERSON_NAME] [P…" at bounding box center [403, 188] width 67 height 14
select select "51116"
click at [370, 182] on select "Select [PERSON_NAME] [PERSON_NAME] [PERSON_NAME] [PERSON_NAME] [PERSON_NAME] [P…" at bounding box center [403, 188] width 67 height 14
click at [457, 189] on span "Issue" at bounding box center [453, 188] width 13 height 7
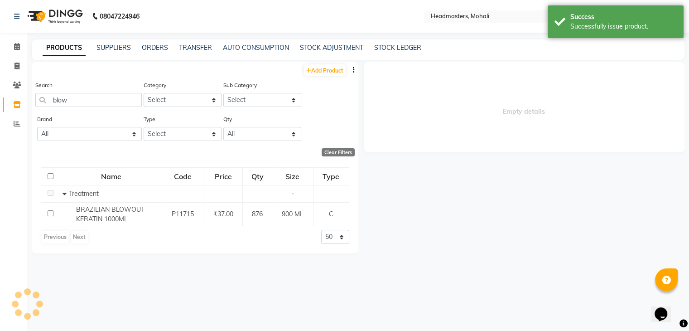
select select
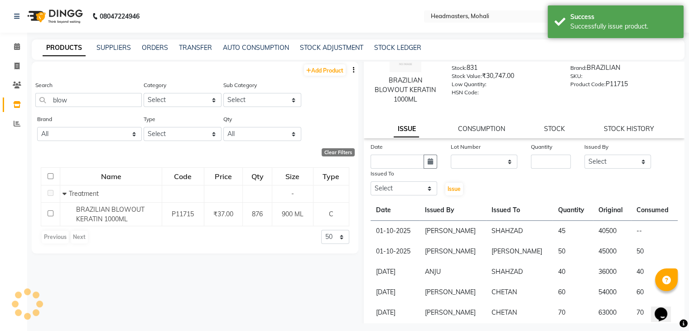
scroll to position [0, 0]
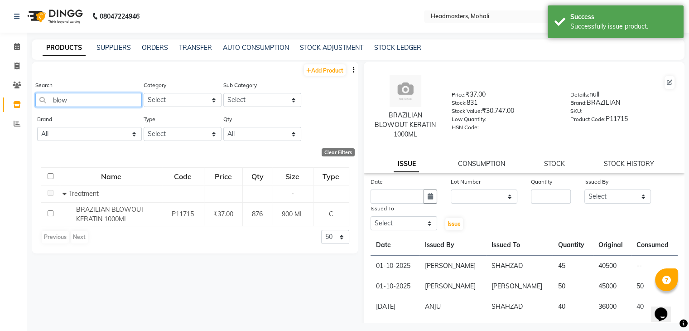
click at [0, 78] on app-home "08047224946 Select Location × Headmasters, Mohali Default Panel My Panel Englis…" at bounding box center [344, 168] width 689 height 336
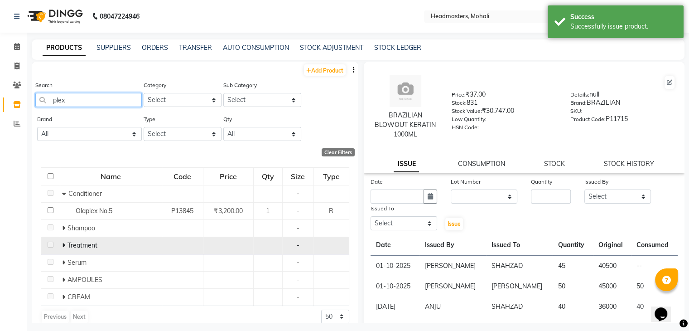
type input "plex"
click at [62, 248] on icon at bounding box center [63, 245] width 3 height 6
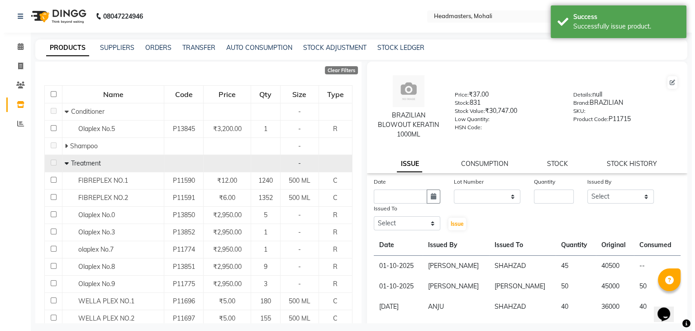
scroll to position [136, 0]
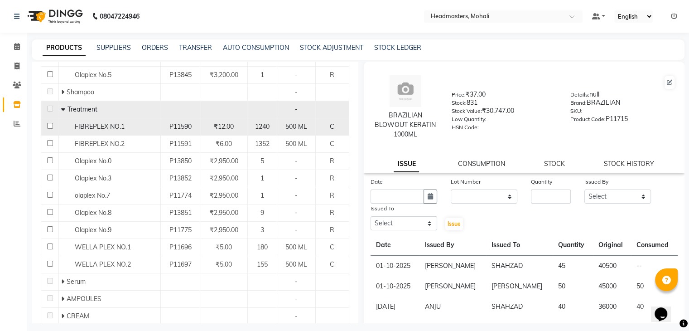
click at [115, 126] on span "FIBREPLEX NO.1" at bounding box center [100, 126] width 50 height 8
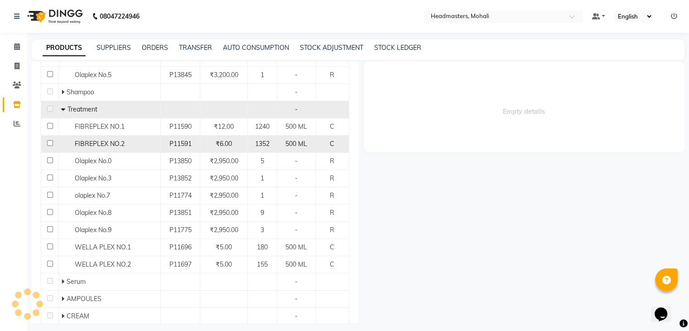
select select
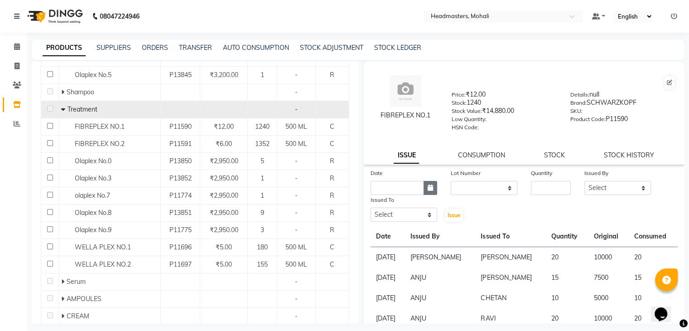
click at [428, 191] on icon "button" at bounding box center [429, 187] width 5 height 6
select select "10"
select select "2025"
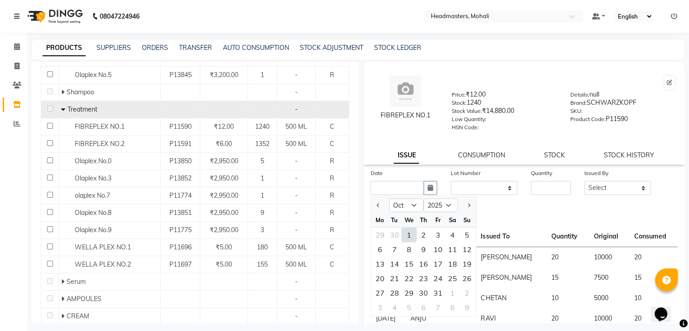
click at [409, 240] on div "1" at bounding box center [409, 234] width 14 height 14
type input "01-10-2025"
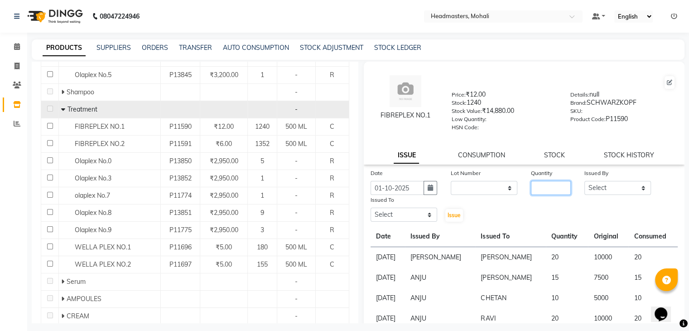
click at [554, 190] on input "number" at bounding box center [551, 188] width 40 height 14
type input "7"
click at [601, 187] on select "Select [PERSON_NAME] [PERSON_NAME] [PERSON_NAME] [PERSON_NAME] [PERSON_NAME] [P…" at bounding box center [617, 188] width 67 height 14
select select "84970"
click at [584, 184] on select "Select [PERSON_NAME] [PERSON_NAME] [PERSON_NAME] [PERSON_NAME] [PERSON_NAME] [P…" at bounding box center [617, 188] width 67 height 14
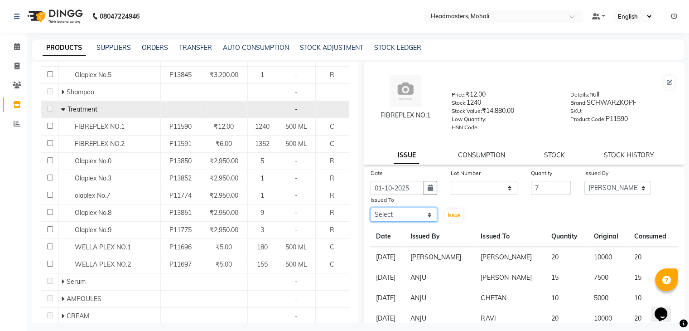
click at [413, 213] on select "Select [PERSON_NAME] [PERSON_NAME] [PERSON_NAME] [PERSON_NAME] [PERSON_NAME] [P…" at bounding box center [403, 214] width 67 height 14
select select "51116"
click at [370, 211] on select "Select [PERSON_NAME] [PERSON_NAME] [PERSON_NAME] [PERSON_NAME] [PERSON_NAME] [P…" at bounding box center [403, 214] width 67 height 14
click at [453, 215] on span "Issue" at bounding box center [453, 214] width 13 height 7
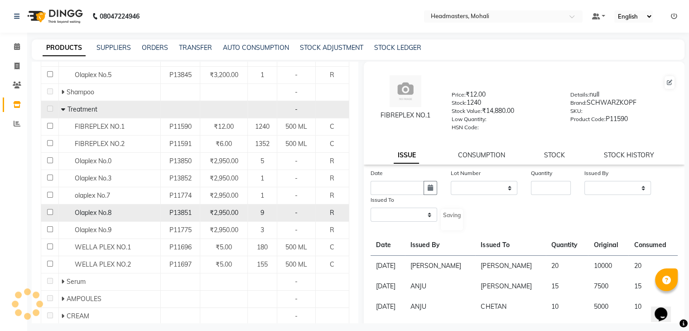
select select
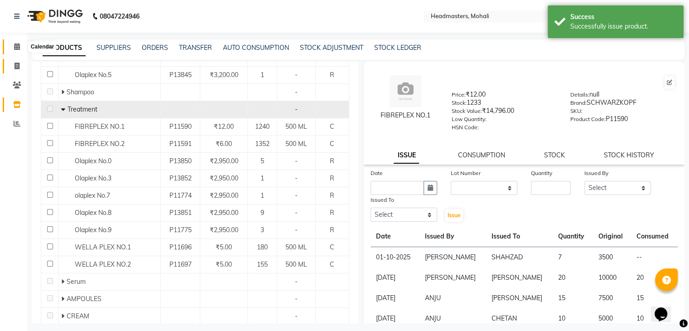
drag, startPoint x: 19, startPoint y: 48, endPoint x: 24, endPoint y: 70, distance: 22.1
click at [19, 48] on icon at bounding box center [17, 46] width 6 height 7
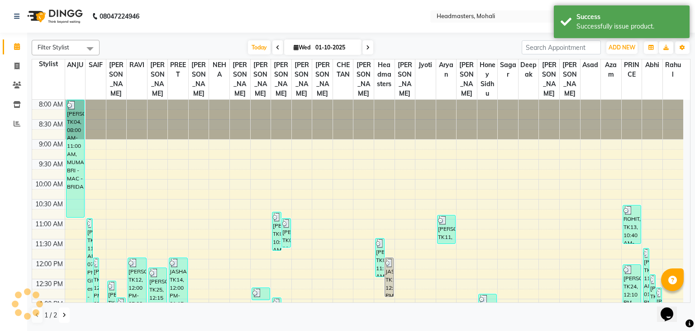
scroll to position [45, 0]
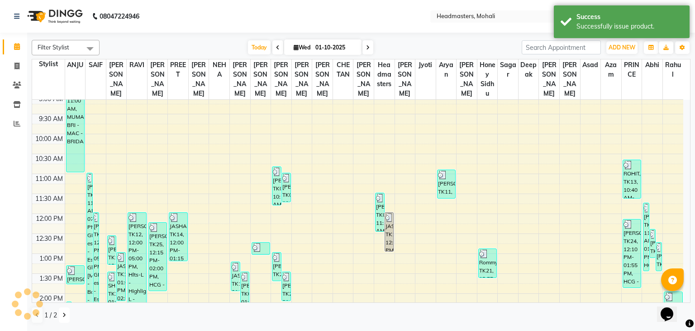
click at [63, 309] on button at bounding box center [64, 314] width 11 height 15
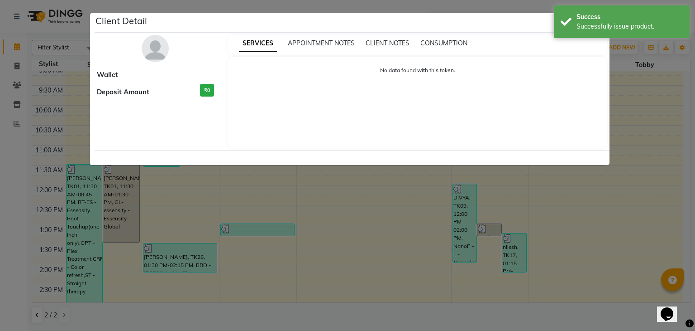
select select "3"
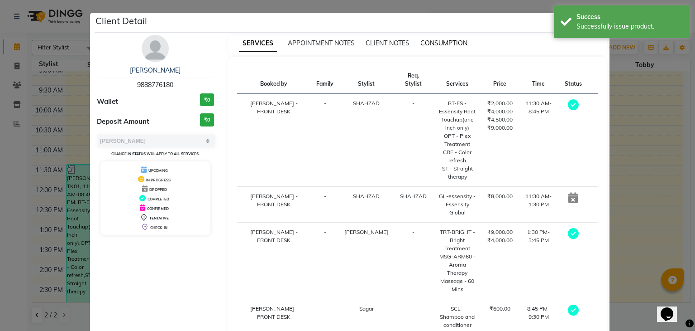
click at [441, 46] on span "CONSUMPTION" at bounding box center [444, 43] width 47 height 8
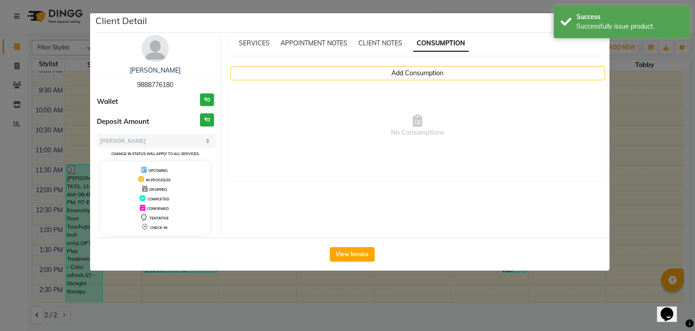
click at [303, 81] on span "No Consumptions" at bounding box center [418, 125] width 362 height 91
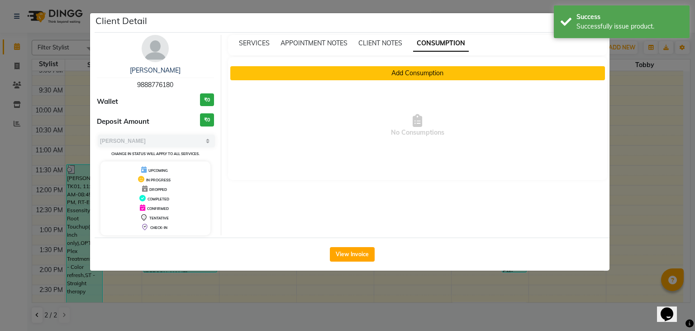
click at [275, 79] on button "Add Consumption" at bounding box center [417, 73] width 375 height 14
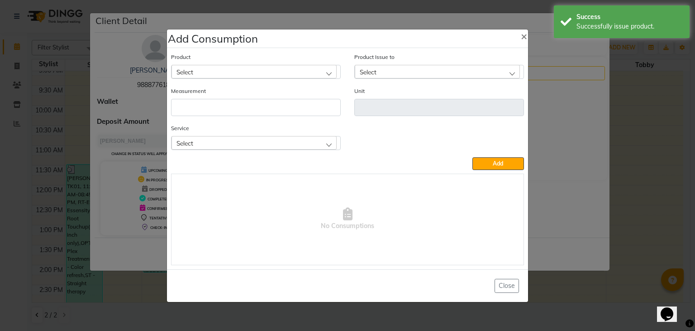
click at [260, 71] on div "Select" at bounding box center [254, 72] width 165 height 14
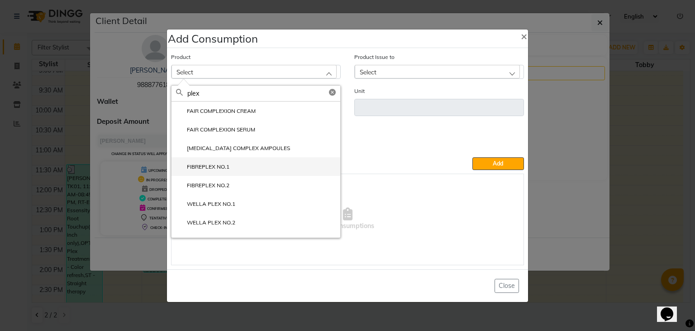
type input "plex"
click at [232, 160] on li "FIBREPLEX NO.1" at bounding box center [256, 166] width 169 height 19
type input "ML"
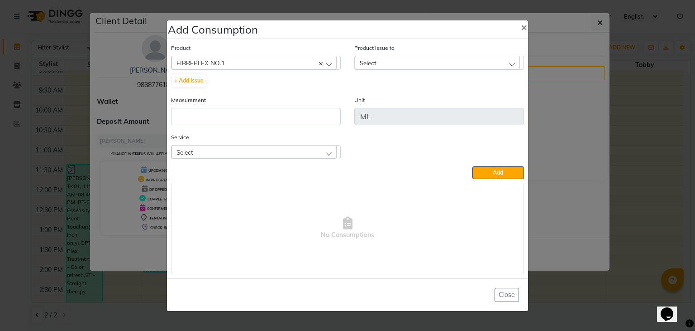
click at [435, 56] on div "Select" at bounding box center [437, 63] width 165 height 14
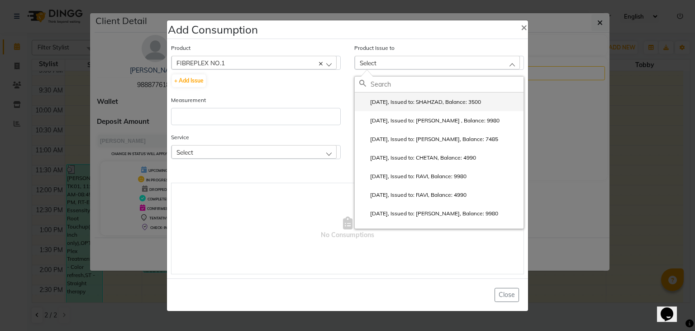
click at [422, 104] on label "2025-10-01, Issued to: SHAHZAD, Balance: 3500" at bounding box center [421, 102] width 122 height 8
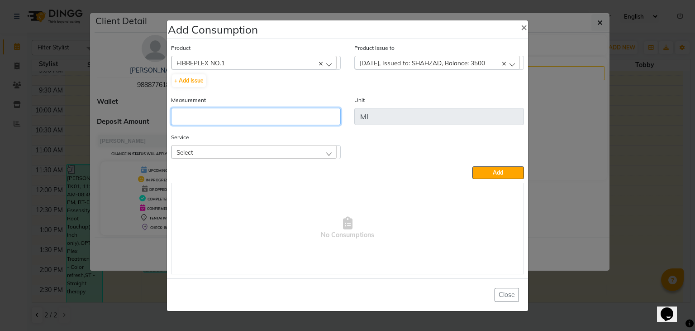
click at [268, 118] on input "number" at bounding box center [256, 116] width 170 height 17
type input "7"
click at [279, 148] on div "Select" at bounding box center [254, 152] width 165 height 14
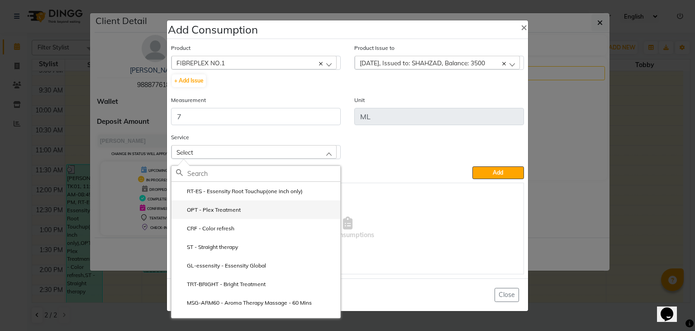
click at [239, 208] on label "OPT - Plex Treatment" at bounding box center [208, 210] width 65 height 8
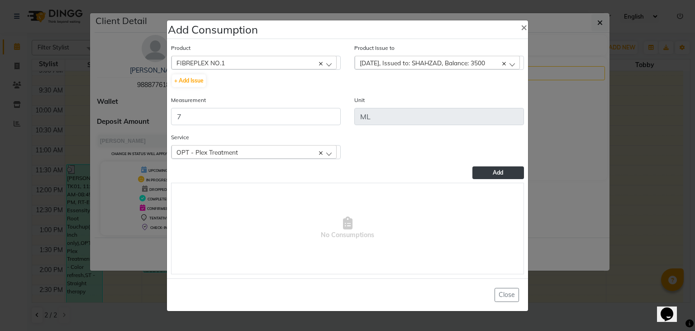
click at [484, 173] on button "Add" at bounding box center [499, 172] width 52 height 13
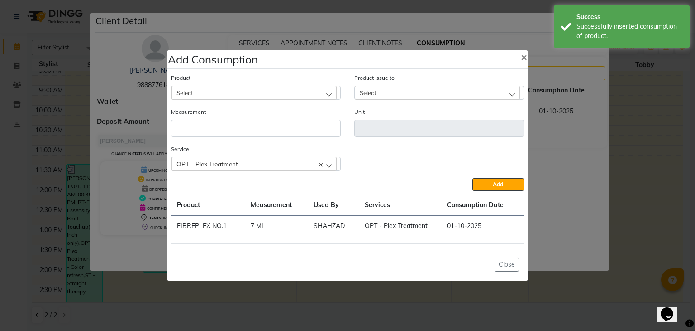
drag, startPoint x: 264, startPoint y: 96, endPoint x: 266, endPoint y: 101, distance: 5.2
click at [265, 95] on div "Select" at bounding box center [254, 93] width 165 height 14
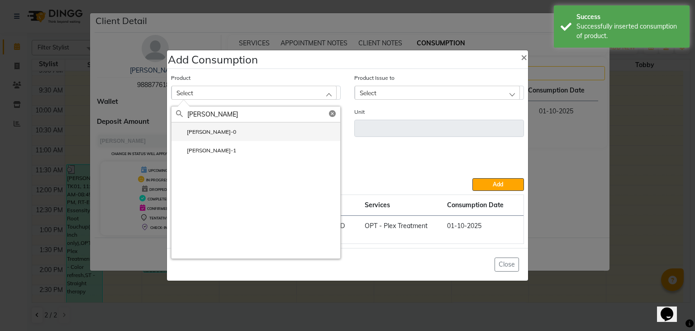
type input "glatt"
click at [241, 136] on li "[PERSON_NAME]-0" at bounding box center [256, 131] width 169 height 19
type input "GM"
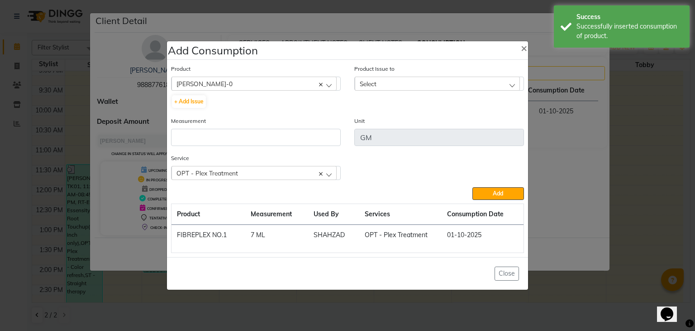
click at [306, 81] on div "[PERSON_NAME]-0" at bounding box center [254, 84] width 165 height 14
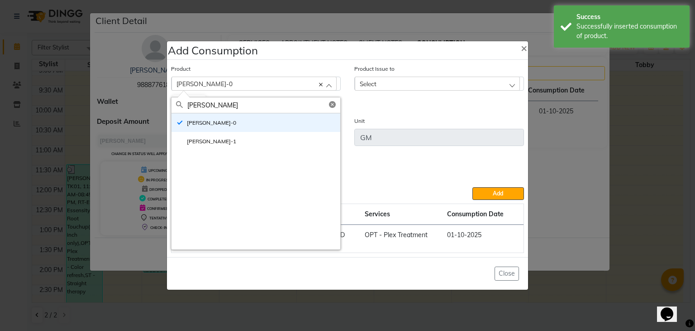
type input "glatt"
click at [238, 153] on div "GLATT-0 GLATT-1" at bounding box center [256, 181] width 169 height 136
click at [196, 139] on label "[PERSON_NAME]-1" at bounding box center [206, 141] width 60 height 8
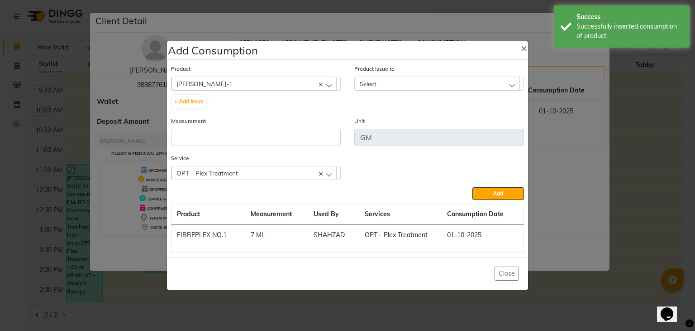
click at [455, 86] on div "Select" at bounding box center [437, 84] width 165 height 14
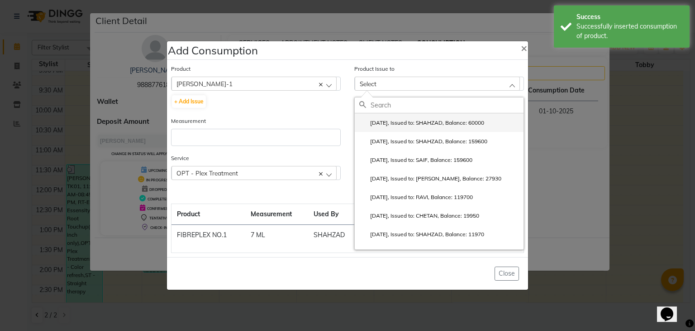
click at [455, 118] on li "2025-10-01, Issued to: SHAHZAD, Balance: 60000" at bounding box center [439, 122] width 169 height 19
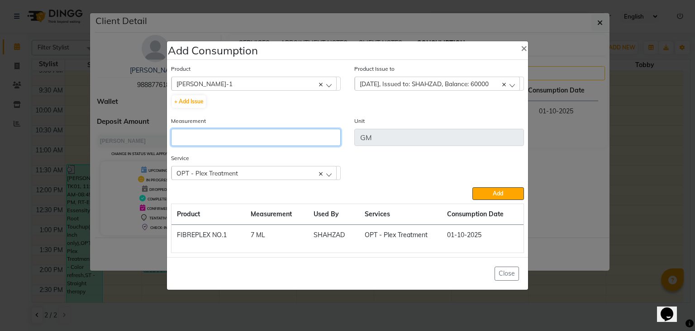
click at [314, 134] on input "number" at bounding box center [256, 137] width 170 height 17
type input "150"
click at [334, 173] on div "OPT - Plex Treatment" at bounding box center [254, 173] width 165 height 14
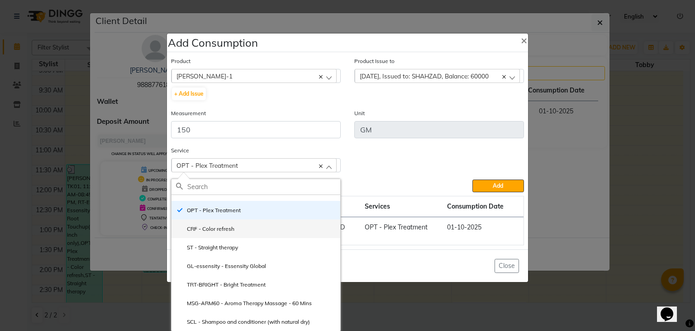
scroll to position [9, 0]
click at [222, 244] on label "ST - Straight therapy" at bounding box center [207, 247] width 62 height 8
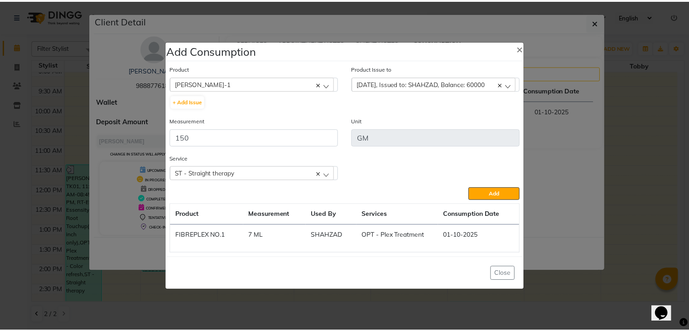
scroll to position [0, 0]
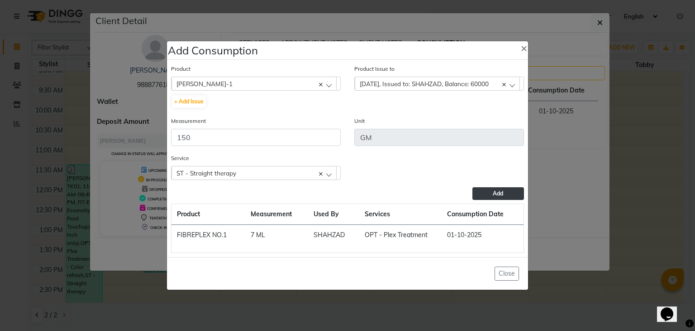
click at [492, 192] on button "Add" at bounding box center [499, 193] width 52 height 13
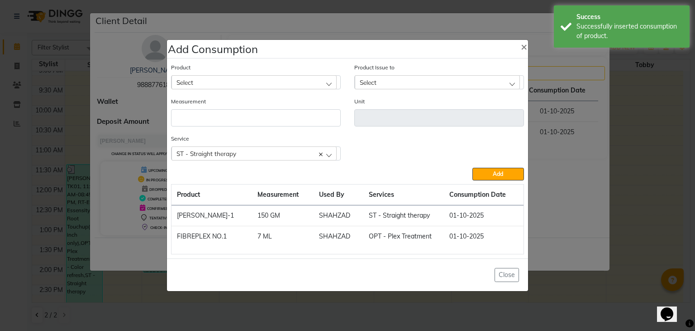
click at [211, 79] on div "Select" at bounding box center [254, 82] width 165 height 14
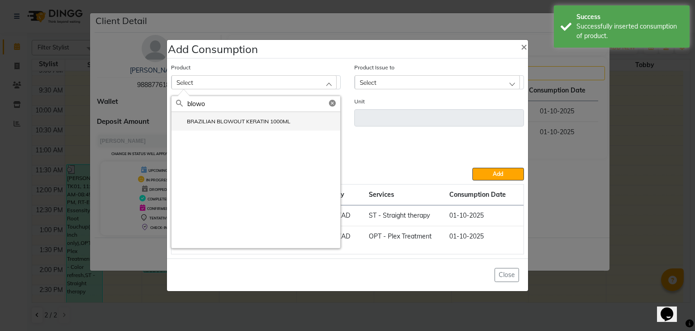
type input "blowo"
click at [250, 123] on label "BRAZILIAN BLOWOUT KERATIN 1000ML" at bounding box center [233, 121] width 115 height 8
type input "ML"
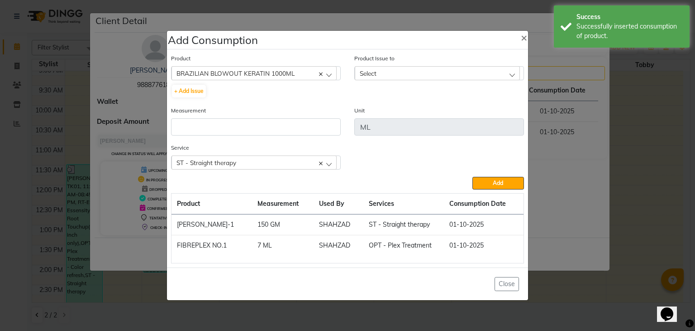
drag, startPoint x: 442, startPoint y: 71, endPoint x: 442, endPoint y: 77, distance: 5.4
click at [442, 71] on div "Select" at bounding box center [437, 73] width 165 height 14
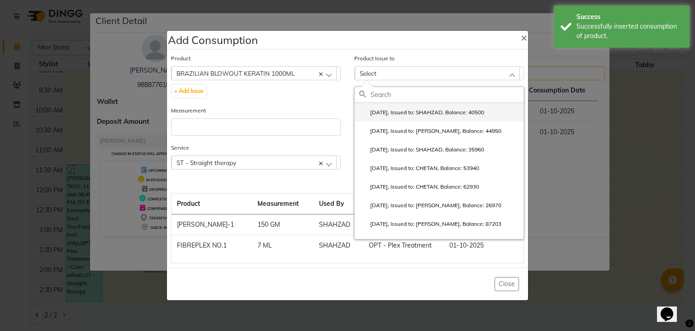
click at [436, 106] on li "2025-10-01, Issued to: SHAHZAD, Balance: 40500" at bounding box center [439, 112] width 169 height 19
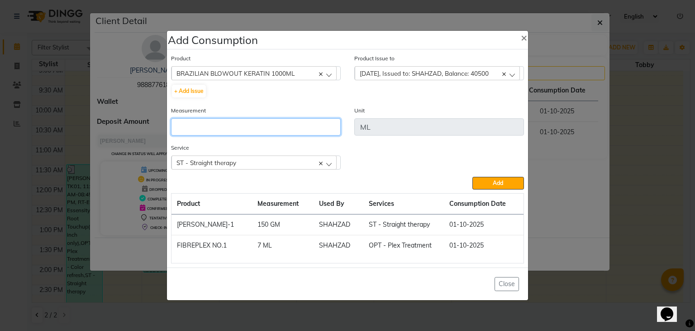
click at [312, 125] on input "number" at bounding box center [256, 126] width 170 height 17
type input "45"
click at [473, 177] on button "Add" at bounding box center [499, 183] width 52 height 13
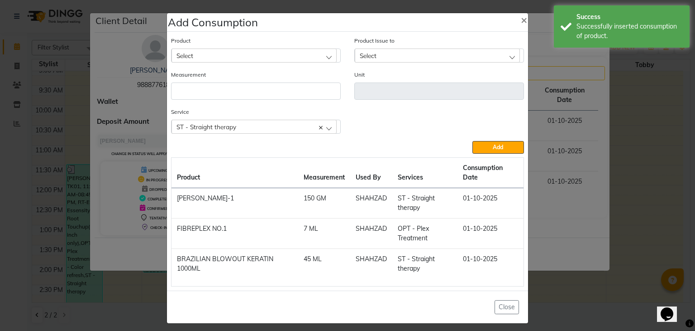
click at [283, 53] on div "Select" at bounding box center [254, 55] width 165 height 14
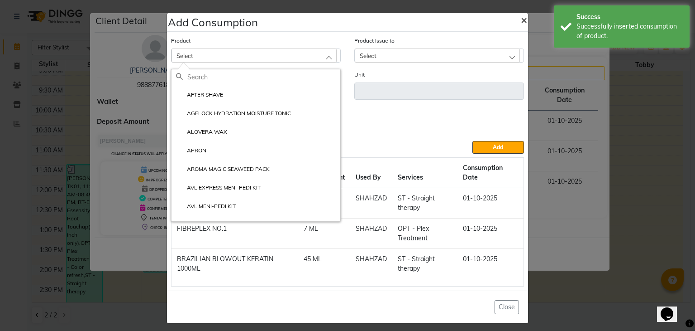
click at [521, 17] on span "×" at bounding box center [524, 20] width 6 height 14
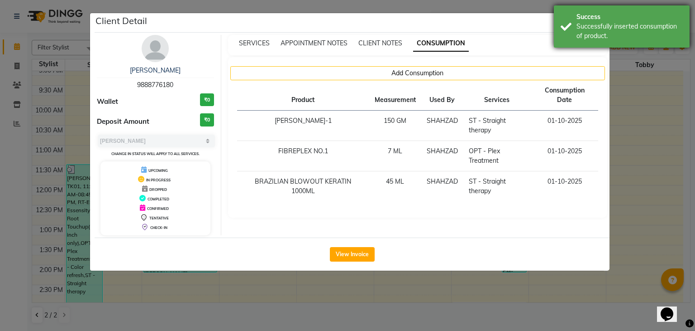
click at [585, 29] on div "Successfully inserted consumption of product." at bounding box center [630, 31] width 106 height 19
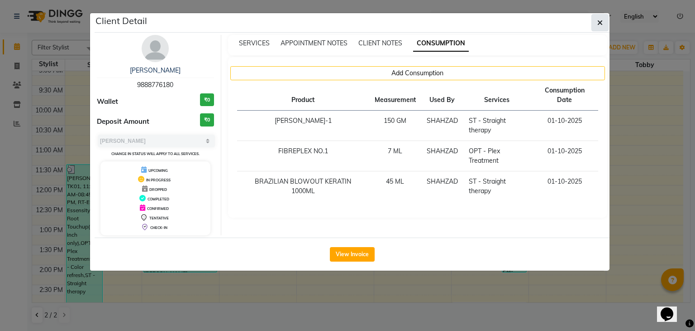
click at [598, 21] on icon "button" at bounding box center [600, 22] width 5 height 7
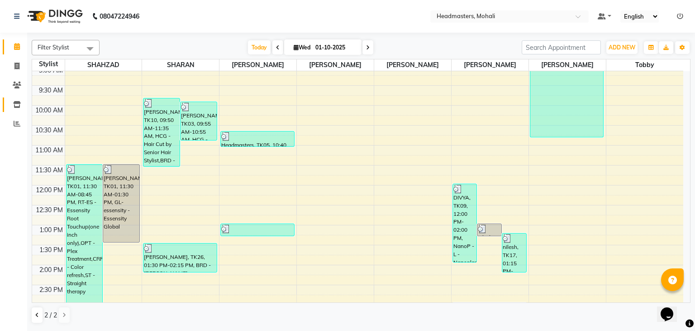
click at [18, 97] on link "Inventory" at bounding box center [14, 104] width 22 height 15
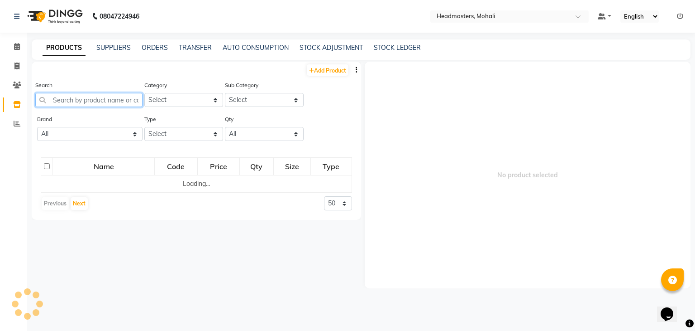
click at [76, 103] on input "text" at bounding box center [88, 100] width 107 height 14
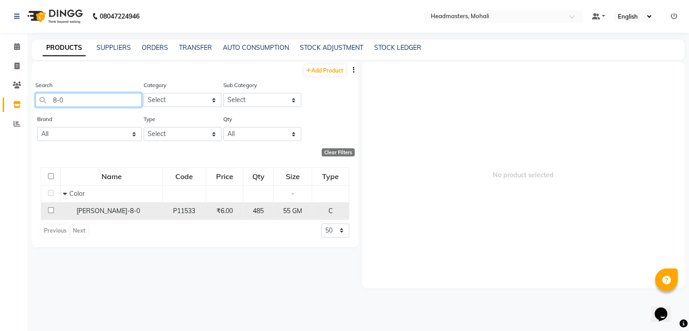
type input "8-0"
drag, startPoint x: 111, startPoint y: 212, endPoint x: 105, endPoint y: 216, distance: 7.1
click at [108, 216] on div "IGORA ROYAL-8-0" at bounding box center [111, 211] width 97 height 10
select select
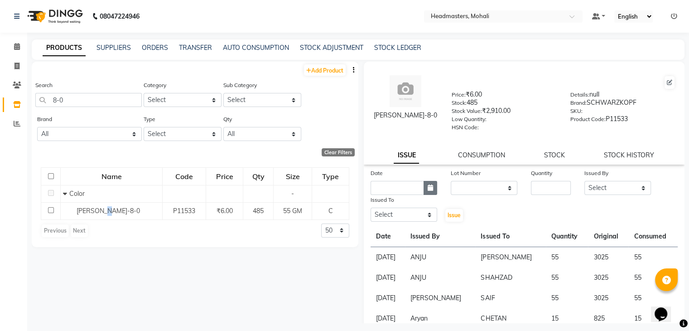
click at [425, 185] on button "button" at bounding box center [430, 188] width 14 height 14
select select "10"
select select "2025"
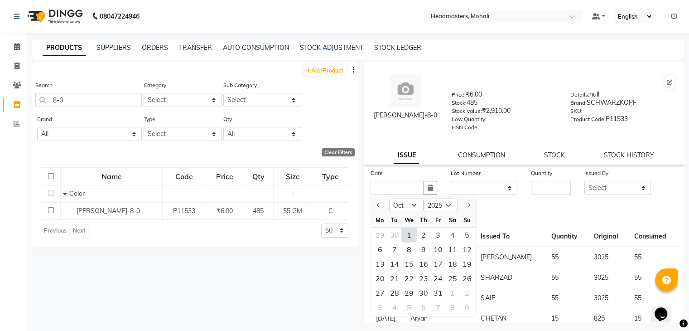
click at [412, 235] on div "1" at bounding box center [409, 234] width 14 height 14
type input "01-10-2025"
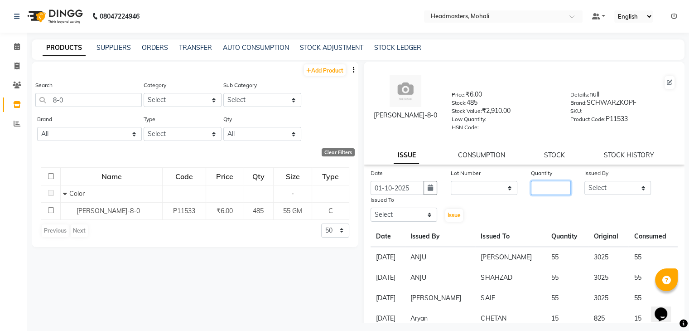
click at [549, 191] on input "number" at bounding box center [551, 188] width 40 height 14
type input "10"
click at [612, 187] on select "Select [PERSON_NAME] [PERSON_NAME] [PERSON_NAME] [PERSON_NAME] [PERSON_NAME] [P…" at bounding box center [617, 188] width 67 height 14
select select "84970"
click at [584, 184] on select "Select [PERSON_NAME] [PERSON_NAME] [PERSON_NAME] [PERSON_NAME] [PERSON_NAME] [P…" at bounding box center [617, 188] width 67 height 14
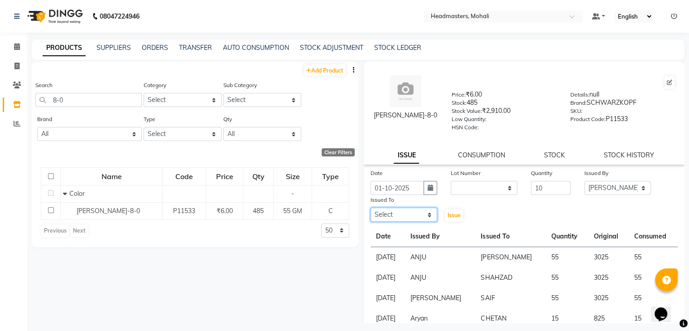
click at [406, 218] on select "Select [PERSON_NAME] [PERSON_NAME] [PERSON_NAME] [PERSON_NAME] [PERSON_NAME] [P…" at bounding box center [403, 214] width 67 height 14
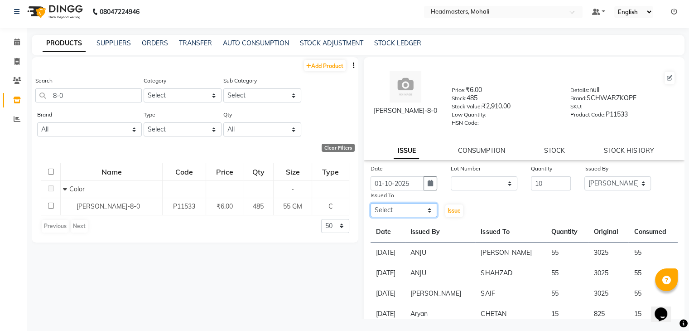
scroll to position [6, 0]
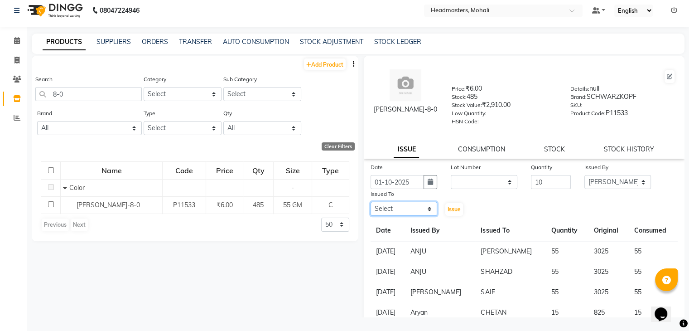
click at [395, 207] on select "Select [PERSON_NAME] [PERSON_NAME] [PERSON_NAME] [PERSON_NAME] [PERSON_NAME] [P…" at bounding box center [403, 208] width 67 height 14
select select "51116"
click at [370, 205] on select "Select [PERSON_NAME] [PERSON_NAME] [PERSON_NAME] [PERSON_NAME] [PERSON_NAME] [P…" at bounding box center [403, 208] width 67 height 14
drag, startPoint x: 540, startPoint y: 180, endPoint x: 510, endPoint y: 172, distance: 30.4
click at [503, 187] on div "Date 01-10-2025 Lot Number None Quantity 10 Issued By Select AARIF Aarif Ansari…" at bounding box center [524, 189] width 321 height 54
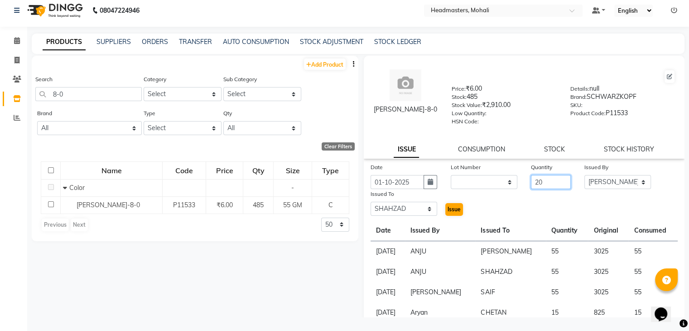
type input "20"
click at [451, 212] on span "Issue" at bounding box center [453, 209] width 13 height 7
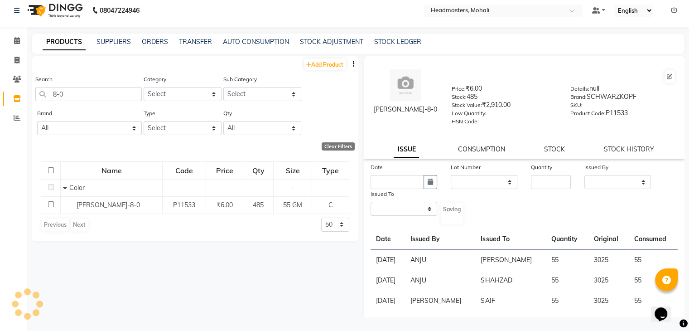
select select
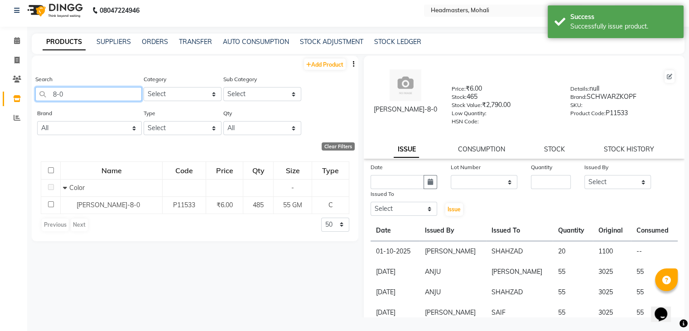
click at [67, 91] on input "8-0" at bounding box center [88, 94] width 106 height 14
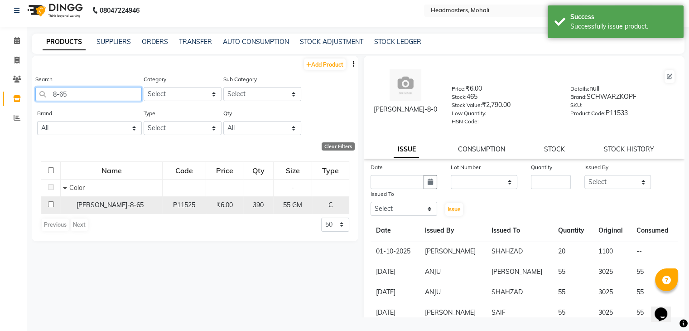
type input "8-65"
click at [101, 200] on div "IGORA ROYAL-8-65" at bounding box center [111, 205] width 97 height 10
select select
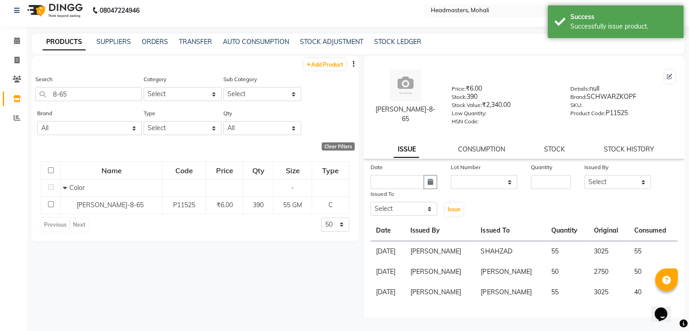
drag, startPoint x: 429, startPoint y: 185, endPoint x: 411, endPoint y: 182, distance: 18.4
click at [429, 185] on icon "button" at bounding box center [429, 181] width 5 height 6
select select "10"
select select "2025"
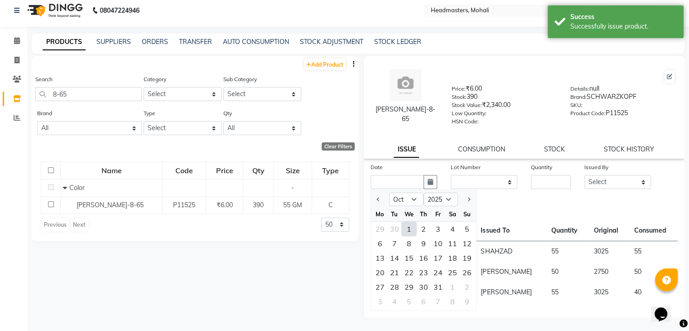
drag, startPoint x: 407, startPoint y: 232, endPoint x: 500, endPoint y: 225, distance: 92.6
click at [407, 232] on div "1" at bounding box center [409, 228] width 14 height 14
type input "01-10-2025"
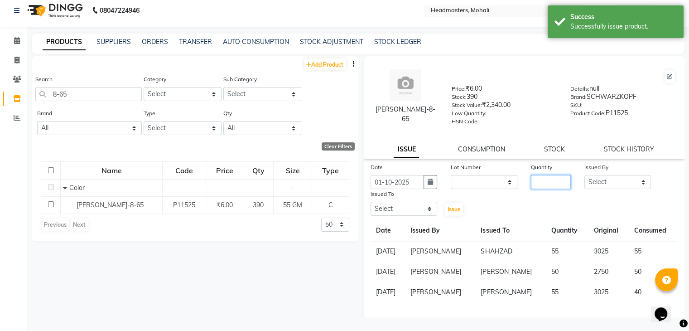
click at [547, 189] on input "number" at bounding box center [551, 182] width 40 height 14
type input "20"
click at [599, 182] on select "Select [PERSON_NAME] [PERSON_NAME] [PERSON_NAME] [PERSON_NAME] [PERSON_NAME] [P…" at bounding box center [617, 182] width 67 height 14
select select "84970"
click at [584, 177] on select "Select [PERSON_NAME] [PERSON_NAME] [PERSON_NAME] [PERSON_NAME] [PERSON_NAME] [P…" at bounding box center [617, 182] width 67 height 14
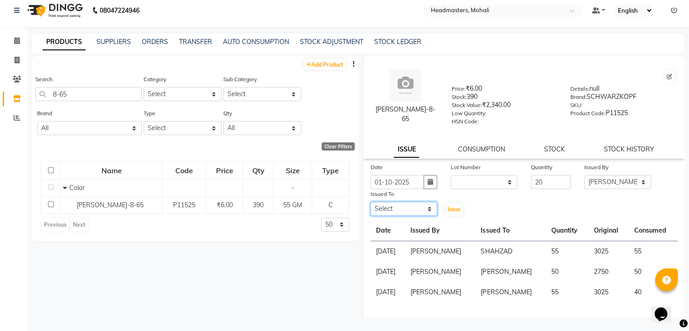
click at [387, 212] on select "Select [PERSON_NAME] [PERSON_NAME] [PERSON_NAME] [PERSON_NAME] [PERSON_NAME] [P…" at bounding box center [403, 208] width 67 height 14
select select "51116"
click at [370, 205] on select "Select [PERSON_NAME] [PERSON_NAME] [PERSON_NAME] [PERSON_NAME] [PERSON_NAME] [P…" at bounding box center [403, 208] width 67 height 14
click at [453, 212] on span "Issue" at bounding box center [453, 209] width 13 height 7
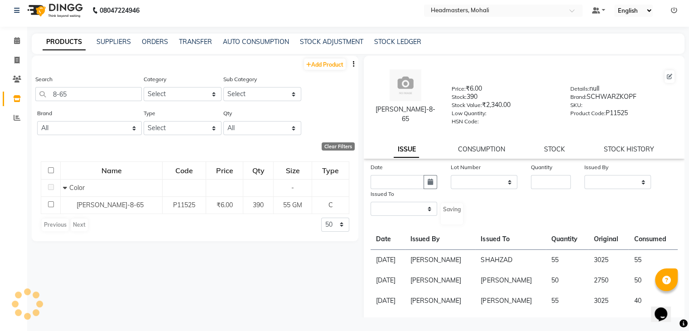
select select
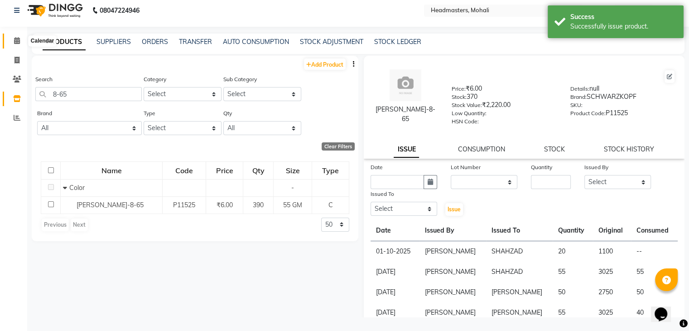
click at [19, 40] on icon at bounding box center [17, 40] width 6 height 7
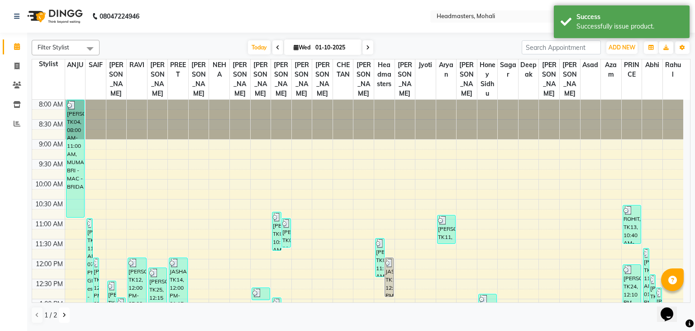
click at [63, 311] on button at bounding box center [64, 314] width 11 height 15
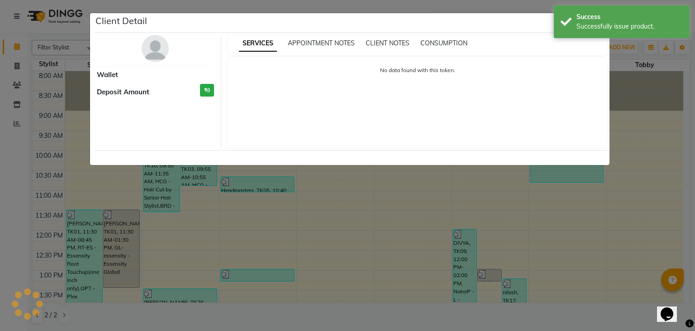
select select "3"
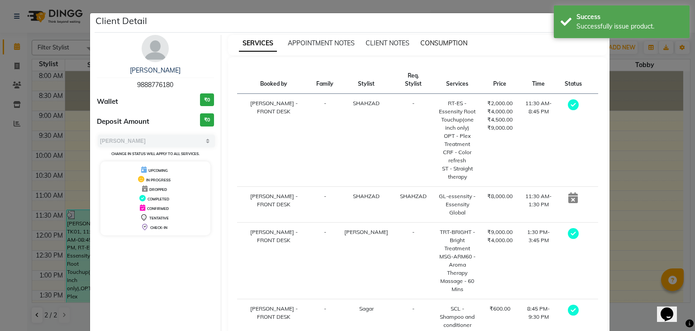
click at [424, 41] on span "CONSUMPTION" at bounding box center [444, 43] width 47 height 8
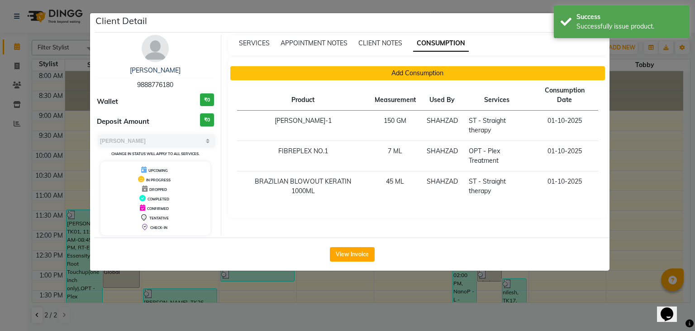
click at [347, 77] on button "Add Consumption" at bounding box center [417, 73] width 375 height 14
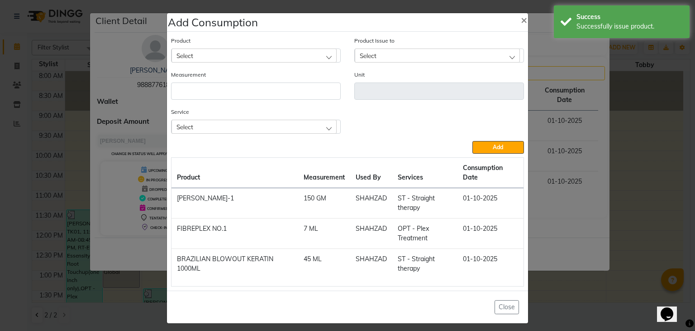
click at [272, 57] on div "Select" at bounding box center [254, 55] width 165 height 14
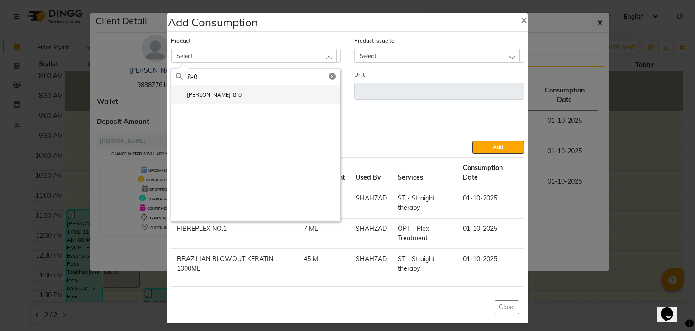
type input "8-0"
click at [245, 98] on li "IGORA ROYAL-8-0" at bounding box center [256, 94] width 169 height 19
type input "GM"
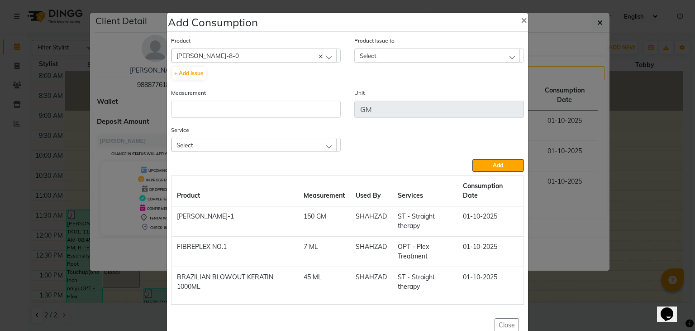
click at [475, 56] on div "Select" at bounding box center [437, 55] width 165 height 14
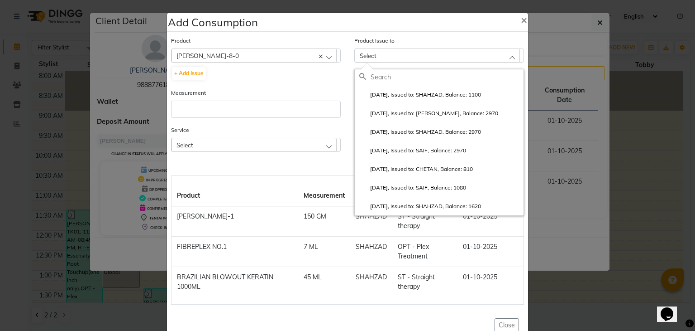
drag, startPoint x: 453, startPoint y: 86, endPoint x: 440, endPoint y: 97, distance: 17.3
click at [454, 89] on li "2025-10-01, Issued to: SHAHZAD, Balance: 1100" at bounding box center [439, 94] width 169 height 19
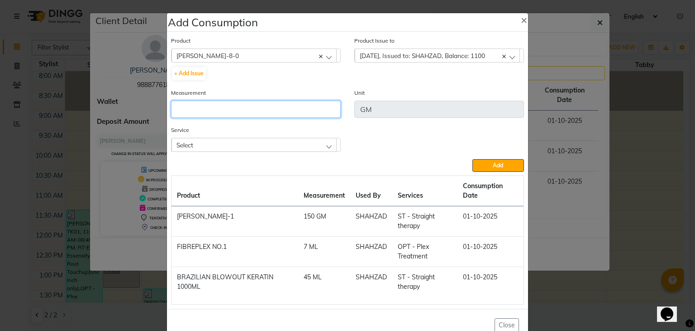
click at [269, 118] on input "number" at bounding box center [256, 109] width 170 height 17
type input "20"
click at [272, 151] on div "Select" at bounding box center [254, 145] width 165 height 14
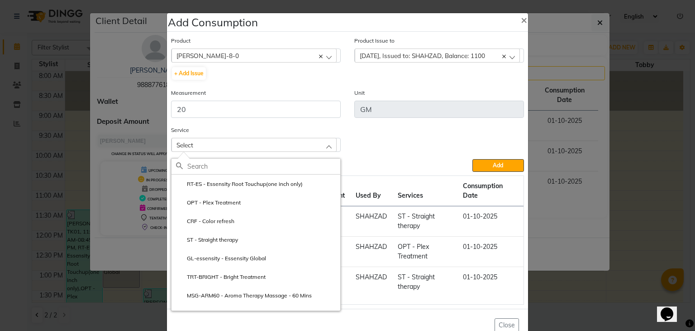
click at [275, 253] on li "GL-essensity - Essensity Global" at bounding box center [256, 258] width 169 height 19
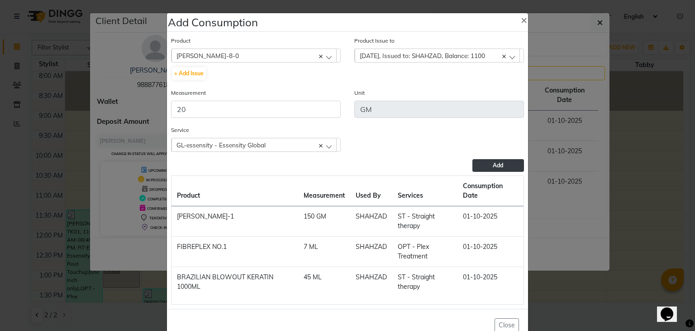
drag, startPoint x: 502, startPoint y: 159, endPoint x: 494, endPoint y: 165, distance: 9.4
click at [500, 161] on div "Product IGORA ROYAL-8-0 AFTER SHAVE + Add Issue Product Issue to 2025-10-01, Is…" at bounding box center [348, 170] width 358 height 273
click at [494, 165] on span "Add" at bounding box center [498, 165] width 10 height 7
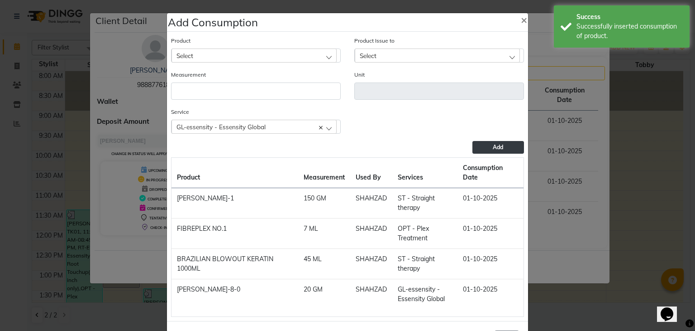
click at [252, 50] on div "Select" at bounding box center [254, 55] width 165 height 14
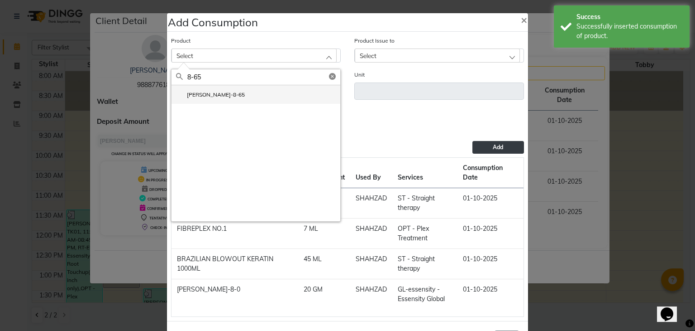
type input "8-65"
click at [257, 91] on li "IGORA ROYAL-8-65" at bounding box center [256, 94] width 169 height 19
type input "GM"
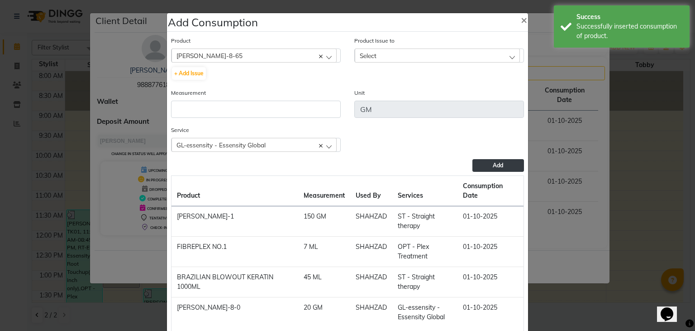
click at [369, 55] on span "Select" at bounding box center [368, 56] width 17 height 8
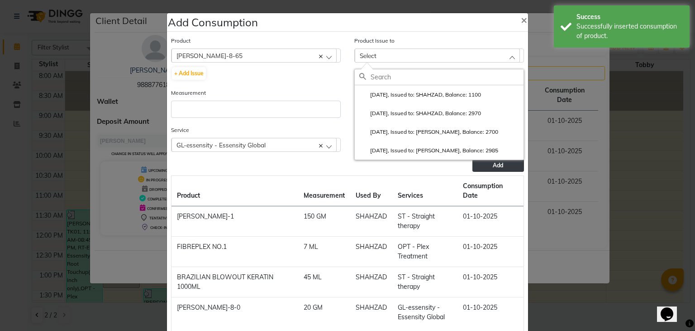
drag, startPoint x: 391, startPoint y: 93, endPoint x: 384, endPoint y: 96, distance: 7.1
click at [391, 94] on label "2025-10-01, Issued to: SHAHZAD, Balance: 1100" at bounding box center [421, 95] width 122 height 8
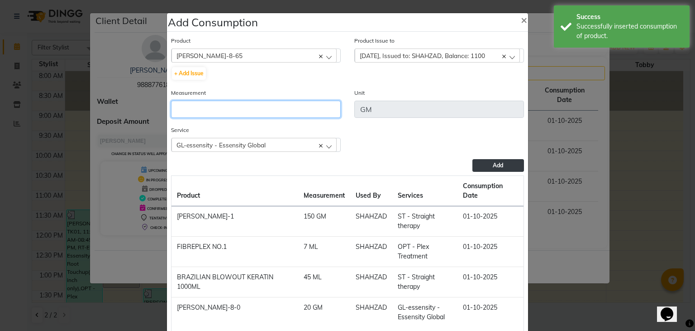
drag, startPoint x: 314, startPoint y: 109, endPoint x: 308, endPoint y: 112, distance: 6.3
click at [312, 110] on input "number" at bounding box center [256, 109] width 170 height 17
type input "20"
click at [493, 168] on span "Add" at bounding box center [498, 165] width 10 height 7
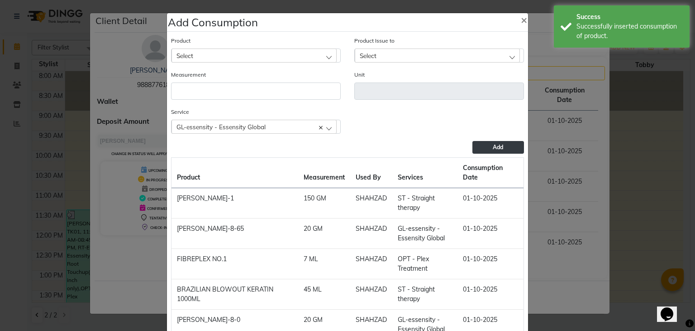
click at [318, 122] on div "GL-essensity - Essensity Global" at bounding box center [254, 127] width 165 height 14
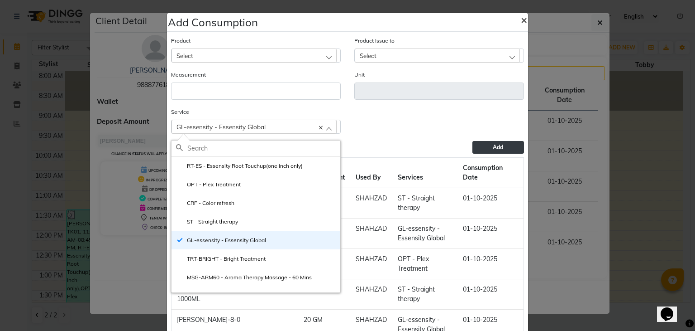
click at [521, 24] on span "×" at bounding box center [524, 20] width 6 height 14
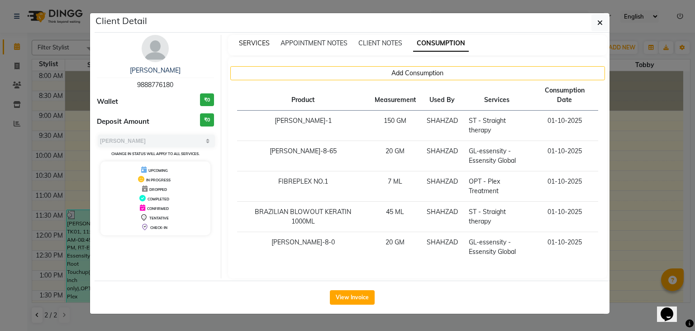
click at [260, 46] on span "SERVICES" at bounding box center [254, 43] width 31 height 8
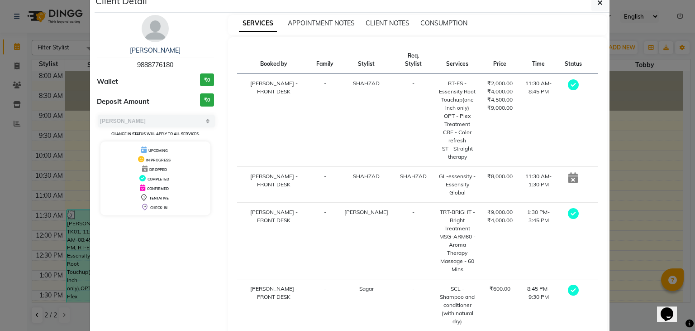
scroll to position [34, 0]
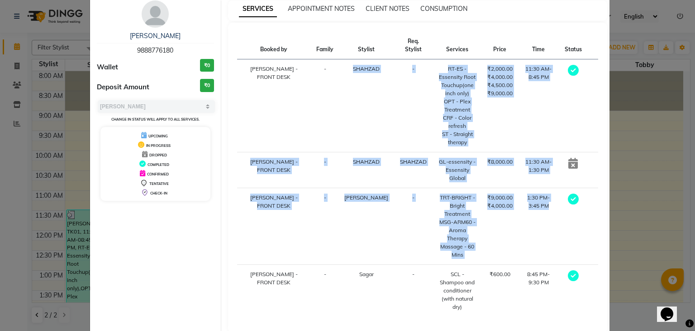
drag, startPoint x: 326, startPoint y: 142, endPoint x: 588, endPoint y: 184, distance: 265.1
click at [566, 189] on tbody "NEETU - FRONT DESK - SHAHZAD - RT-ES - Essensity Root Touchup(one inch only) OP…" at bounding box center [418, 187] width 362 height 257
click at [581, 115] on td at bounding box center [574, 105] width 28 height 93
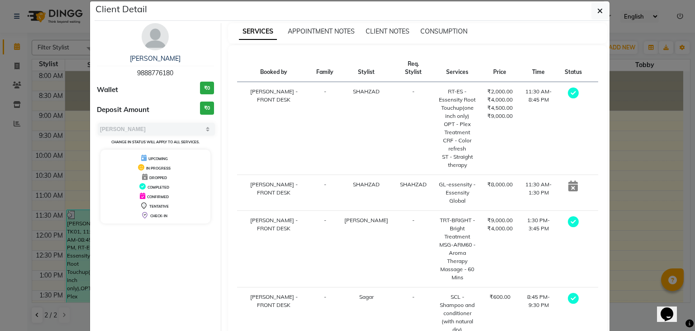
scroll to position [0, 0]
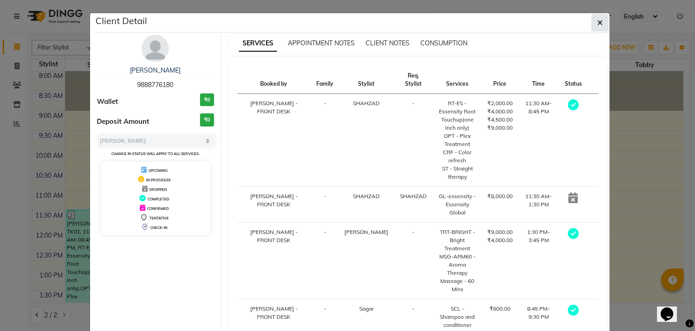
click at [598, 20] on icon "button" at bounding box center [600, 22] width 5 height 7
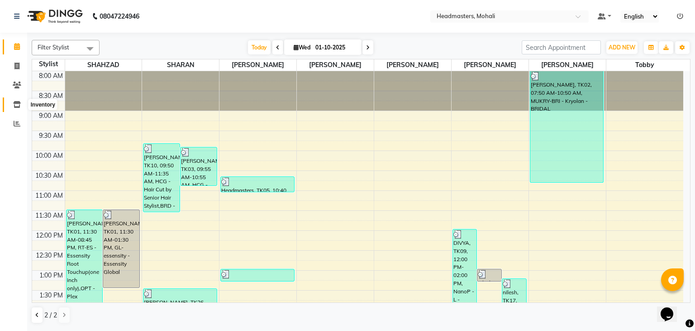
click at [19, 104] on icon at bounding box center [17, 104] width 8 height 7
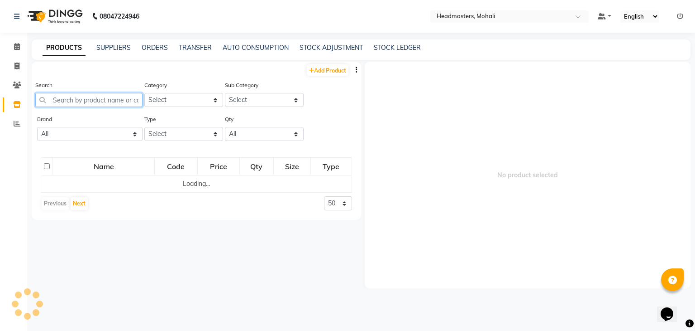
click at [81, 104] on input "text" at bounding box center [88, 100] width 107 height 14
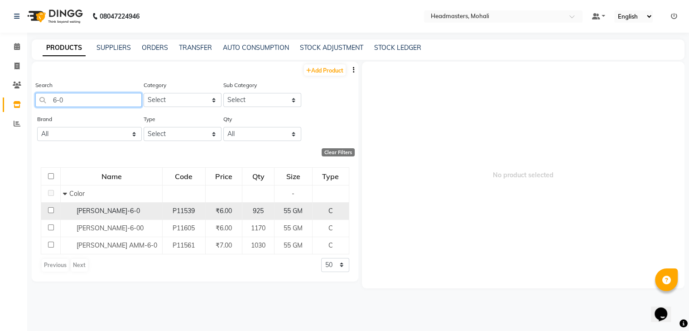
type input "6-0"
click at [106, 216] on td "IGORA ROYAL-6-0" at bounding box center [112, 210] width 102 height 17
click at [121, 211] on span "IGORA ROYAL-6-0" at bounding box center [108, 210] width 63 height 8
select select
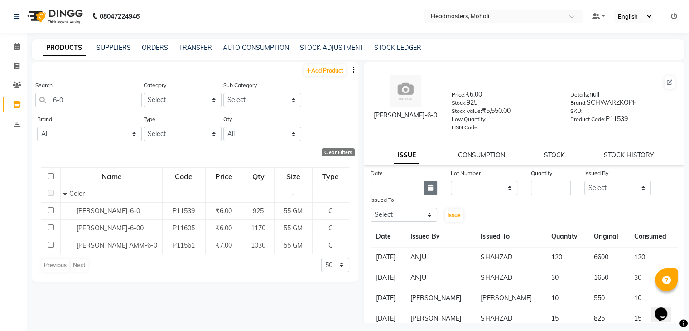
click at [429, 188] on icon "button" at bounding box center [429, 187] width 5 height 6
select select "10"
select select "2025"
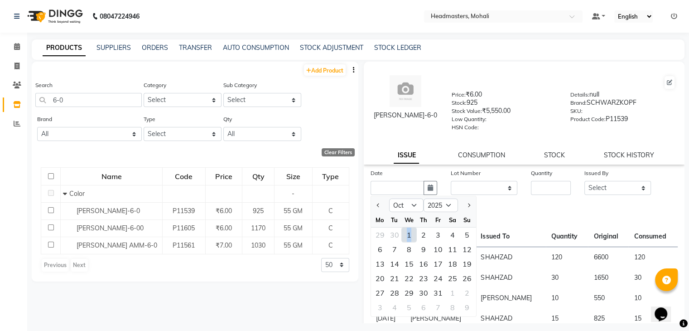
click at [409, 240] on div "1" at bounding box center [409, 234] width 14 height 14
type input "01-10-2025"
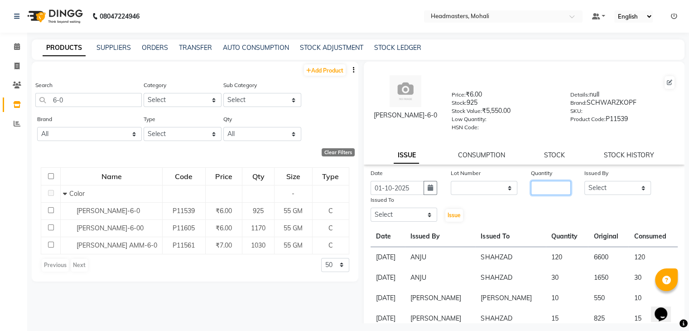
click at [540, 192] on input "number" at bounding box center [551, 188] width 40 height 14
type input "10"
drag, startPoint x: 614, startPoint y: 192, endPoint x: 614, endPoint y: 185, distance: 6.4
click at [614, 192] on select "Select [PERSON_NAME] [PERSON_NAME] [PERSON_NAME] [PERSON_NAME] [PERSON_NAME] [P…" at bounding box center [617, 188] width 67 height 14
select select "84970"
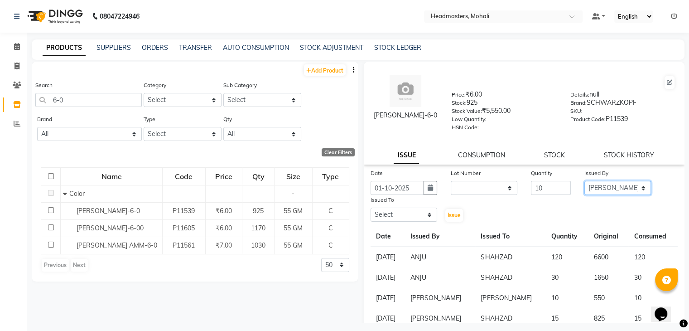
click at [584, 184] on select "Select [PERSON_NAME] [PERSON_NAME] [PERSON_NAME] [PERSON_NAME] [PERSON_NAME] [P…" at bounding box center [617, 188] width 67 height 14
click at [417, 221] on select "Select [PERSON_NAME] [PERSON_NAME] [PERSON_NAME] [PERSON_NAME] [PERSON_NAME] [P…" at bounding box center [403, 214] width 67 height 14
select select "51116"
click at [370, 211] on select "Select [PERSON_NAME] [PERSON_NAME] [PERSON_NAME] [PERSON_NAME] [PERSON_NAME] [P…" at bounding box center [403, 214] width 67 height 14
click at [447, 218] on span "Issue" at bounding box center [453, 214] width 13 height 7
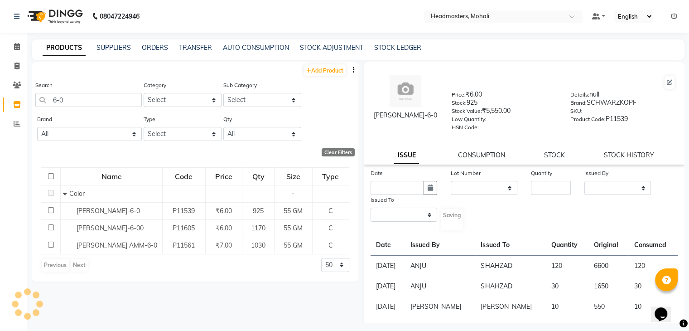
select select
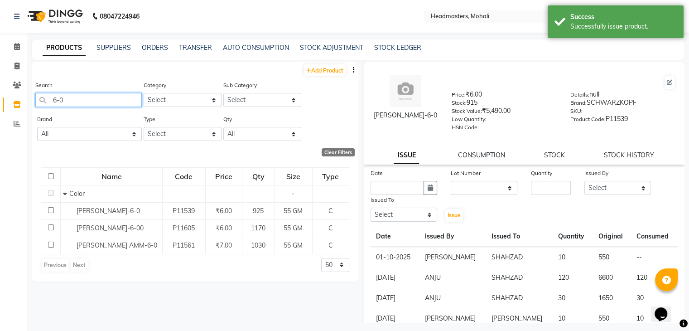
click at [87, 104] on input "6-0" at bounding box center [88, 100] width 106 height 14
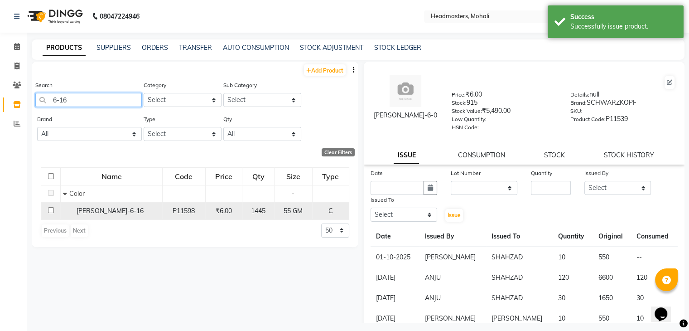
type input "6-16"
click at [124, 214] on span "IGORA ROYAL-6-16" at bounding box center [110, 210] width 67 height 8
select select
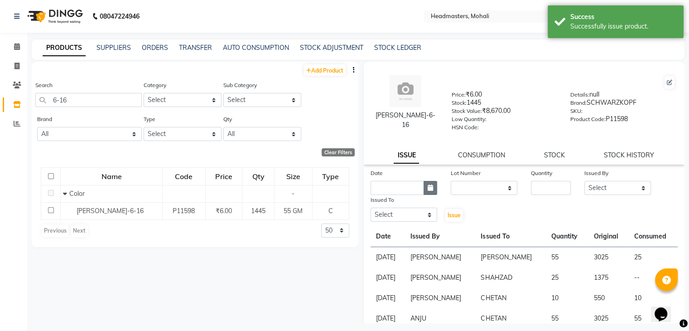
click at [432, 191] on button "button" at bounding box center [430, 188] width 14 height 14
select select "10"
select select "2025"
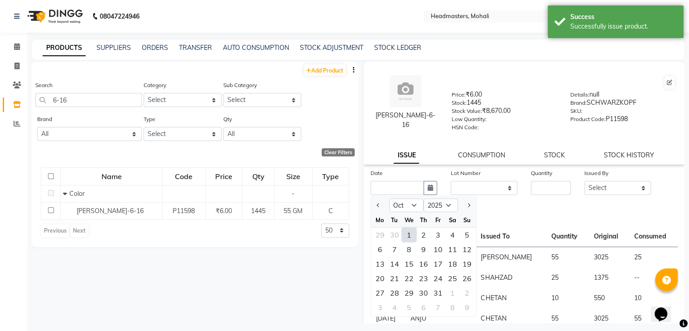
click at [409, 237] on div "1" at bounding box center [409, 234] width 14 height 14
type input "01-10-2025"
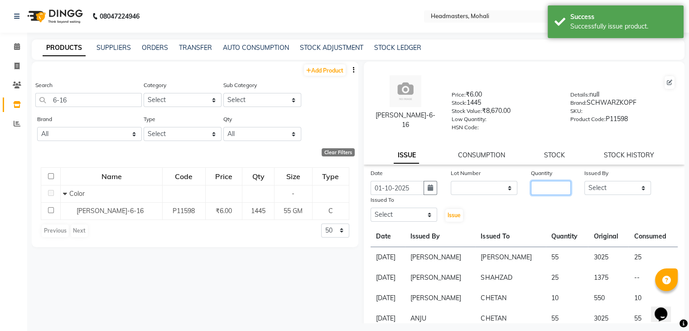
click at [547, 195] on input "number" at bounding box center [551, 188] width 40 height 14
type input "10"
drag, startPoint x: 583, startPoint y: 192, endPoint x: 588, endPoint y: 195, distance: 5.7
click at [584, 192] on select "Select [PERSON_NAME] [PERSON_NAME] [PERSON_NAME] [PERSON_NAME] [PERSON_NAME] [P…" at bounding box center [617, 188] width 67 height 14
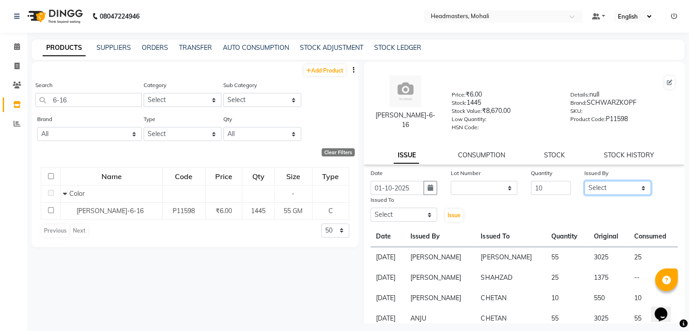
select select "84970"
click at [584, 184] on select "Select [PERSON_NAME] [PERSON_NAME] [PERSON_NAME] [PERSON_NAME] [PERSON_NAME] [P…" at bounding box center [617, 188] width 67 height 14
click at [419, 216] on select "Select [PERSON_NAME] [PERSON_NAME] [PERSON_NAME] [PERSON_NAME] [PERSON_NAME] [P…" at bounding box center [403, 214] width 67 height 14
select select "51116"
click at [370, 211] on select "Select [PERSON_NAME] [PERSON_NAME] [PERSON_NAME] [PERSON_NAME] [PERSON_NAME] [P…" at bounding box center [403, 214] width 67 height 14
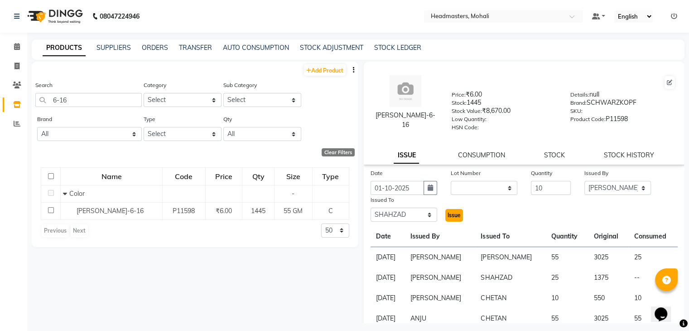
click at [453, 218] on span "Issue" at bounding box center [453, 214] width 13 height 7
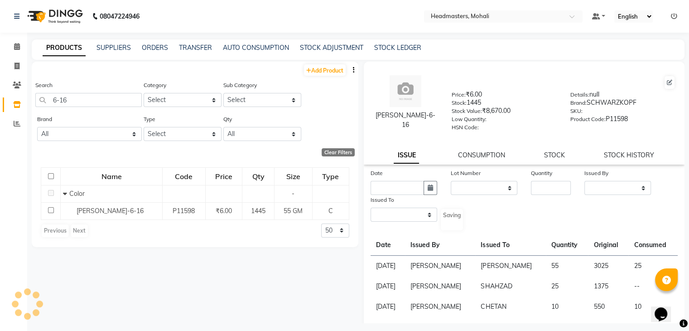
select select
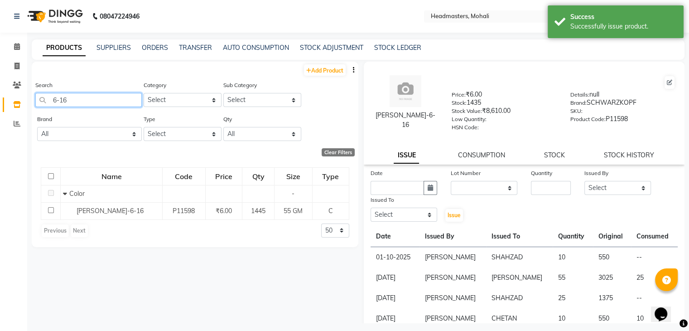
click at [120, 98] on input "6-16" at bounding box center [88, 100] width 106 height 14
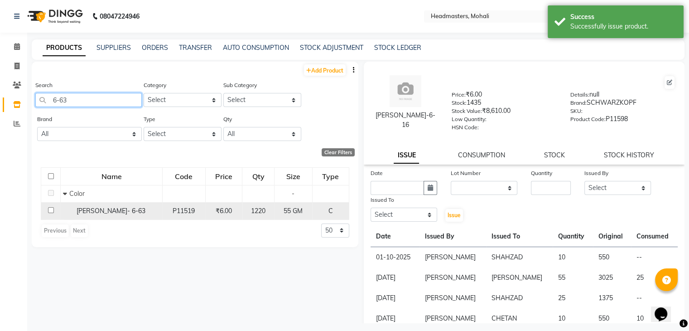
type input "6-63"
click at [102, 210] on span "IGORA ROYAL- 6-63" at bounding box center [111, 210] width 69 height 8
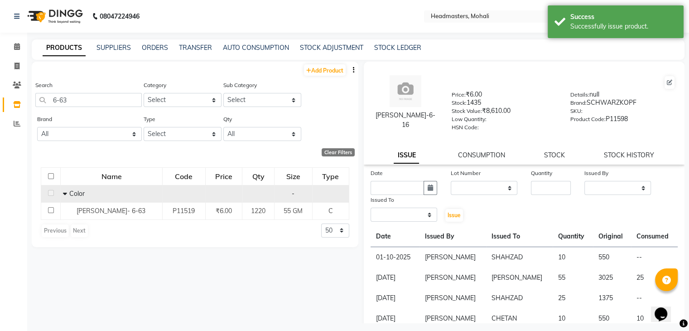
select select
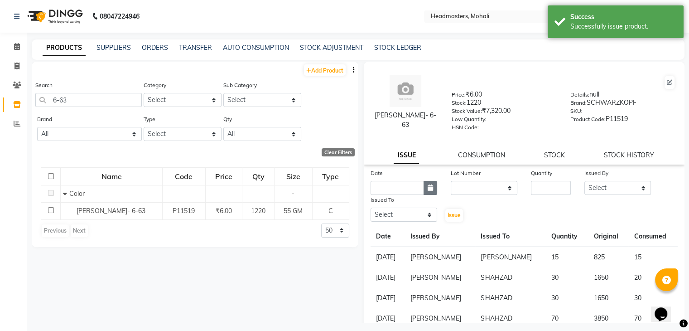
click at [427, 191] on icon "button" at bounding box center [429, 187] width 5 height 6
select select "10"
select select "2025"
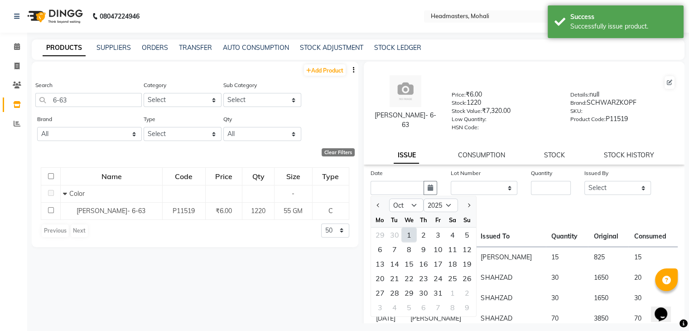
click at [412, 239] on div "1" at bounding box center [409, 234] width 14 height 14
type input "01-10-2025"
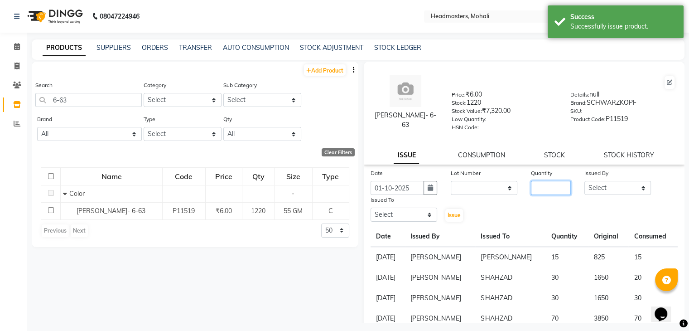
click at [536, 195] on input "number" at bounding box center [551, 188] width 40 height 14
type input "10"
click at [605, 191] on select "Select [PERSON_NAME] [PERSON_NAME] [PERSON_NAME] [PERSON_NAME] [PERSON_NAME] [P…" at bounding box center [617, 188] width 67 height 14
select select "84970"
click at [584, 184] on select "Select [PERSON_NAME] [PERSON_NAME] [PERSON_NAME] [PERSON_NAME] [PERSON_NAME] [P…" at bounding box center [617, 188] width 67 height 14
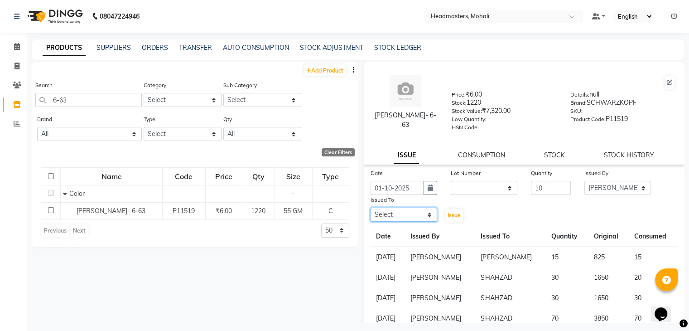
drag, startPoint x: 415, startPoint y: 217, endPoint x: 413, endPoint y: 212, distance: 5.6
click at [415, 218] on select "Select [PERSON_NAME] [PERSON_NAME] [PERSON_NAME] [PERSON_NAME] [PERSON_NAME] [P…" at bounding box center [403, 214] width 67 height 14
select select "51116"
click at [370, 211] on select "Select [PERSON_NAME] [PERSON_NAME] [PERSON_NAME] [PERSON_NAME] [PERSON_NAME] [P…" at bounding box center [403, 214] width 67 height 14
click at [452, 211] on div "Issue" at bounding box center [457, 209] width 27 height 28
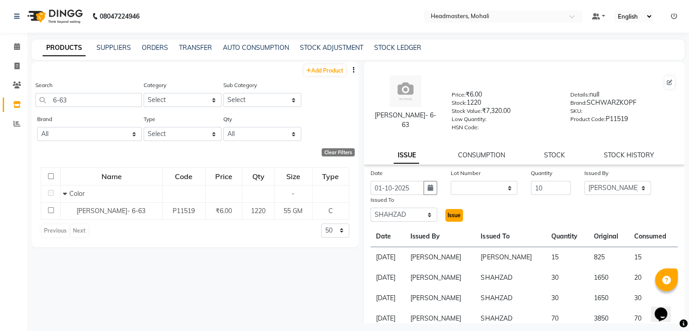
click at [453, 217] on span "Issue" at bounding box center [453, 214] width 13 height 7
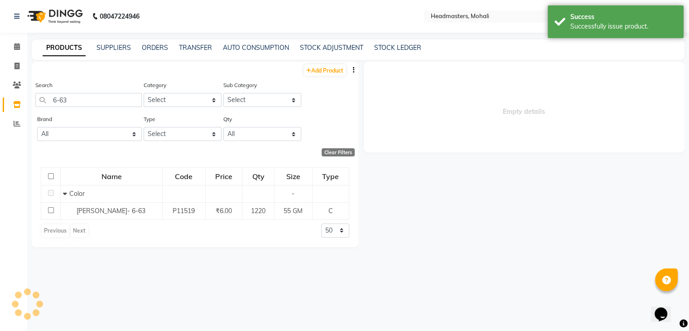
select select
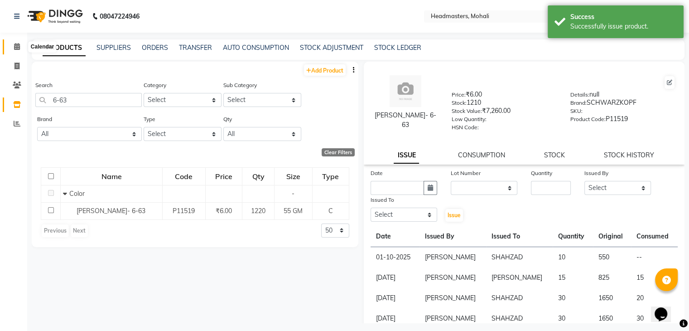
click at [14, 48] on icon at bounding box center [17, 46] width 6 height 7
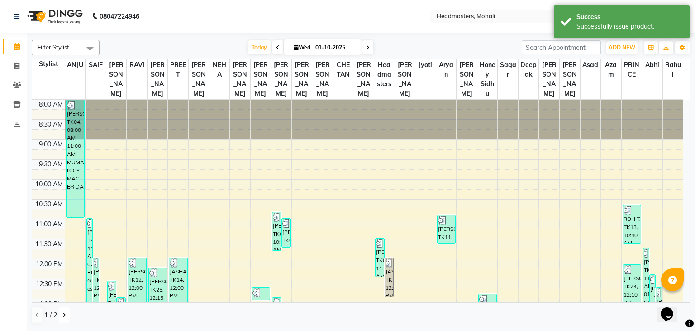
click at [64, 316] on icon at bounding box center [64, 314] width 4 height 5
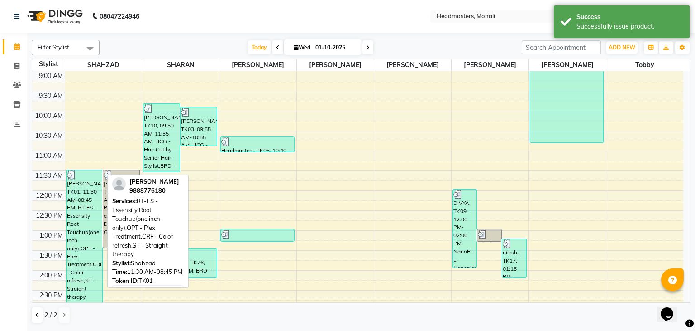
scroll to position [45, 0]
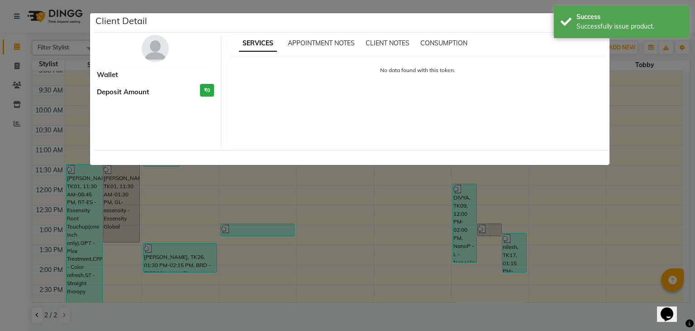
select select "3"
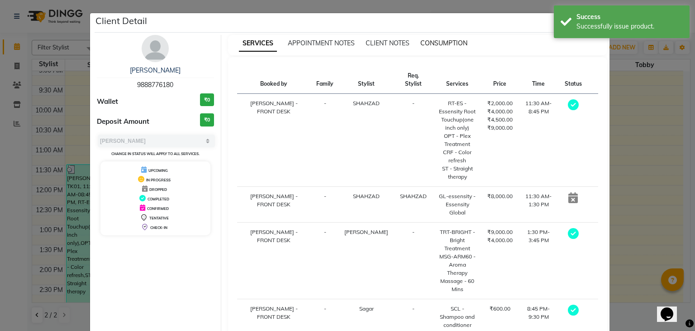
click at [446, 44] on span "CONSUMPTION" at bounding box center [444, 43] width 47 height 8
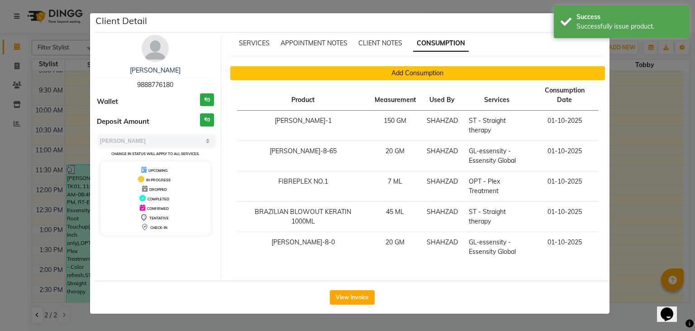
click at [353, 69] on button "Add Consumption" at bounding box center [417, 73] width 375 height 14
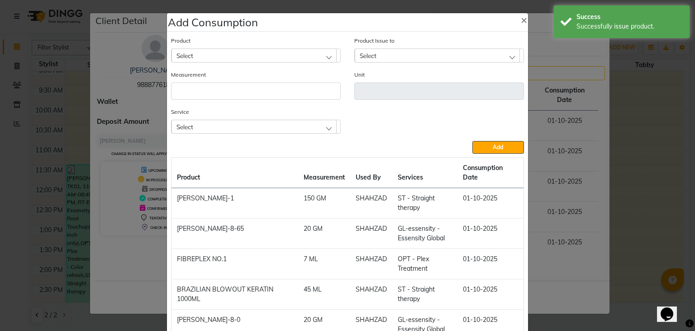
click at [281, 53] on div "Select" at bounding box center [254, 55] width 165 height 14
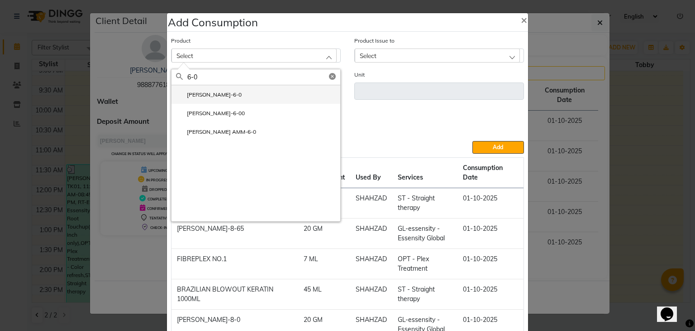
type input "6-0"
click at [231, 91] on li "IGORA ROYAL-6-0" at bounding box center [256, 94] width 169 height 19
type input "GM"
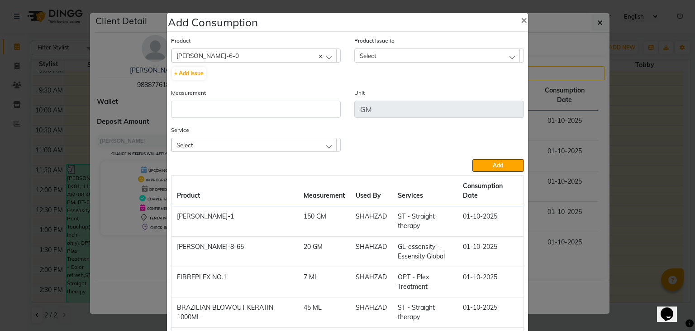
click at [427, 49] on div "Select" at bounding box center [437, 55] width 165 height 14
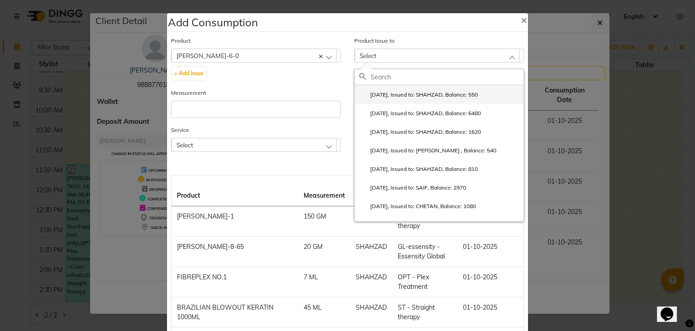
click at [417, 89] on li "2025-10-01, Issued to: SHAHZAD, Balance: 550" at bounding box center [439, 94] width 169 height 19
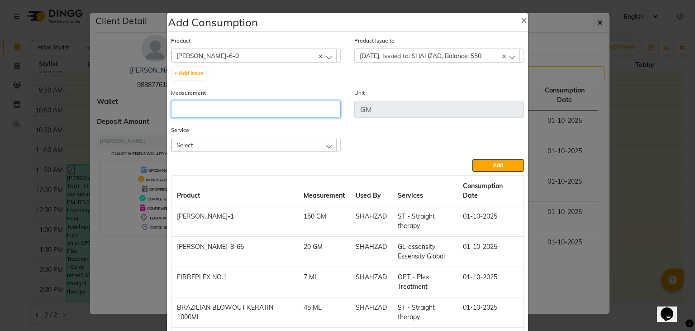
click at [286, 110] on input "number" at bounding box center [256, 109] width 170 height 17
type input "10"
click at [304, 144] on div "Select" at bounding box center [254, 145] width 165 height 14
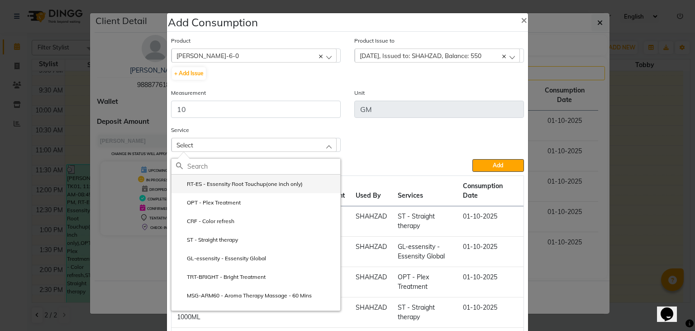
click at [299, 188] on label "RT-ES - Essensity Root Touchup(one inch only)" at bounding box center [239, 184] width 127 height 8
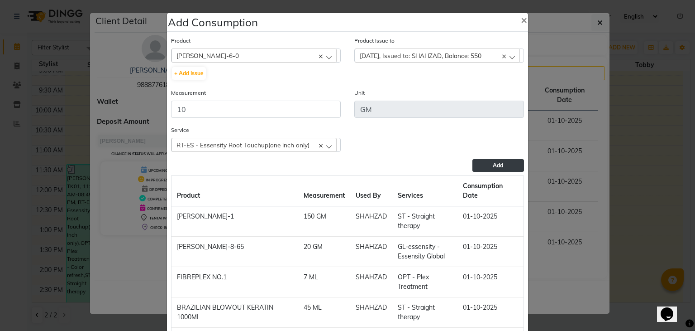
click at [486, 168] on button "Add" at bounding box center [499, 165] width 52 height 13
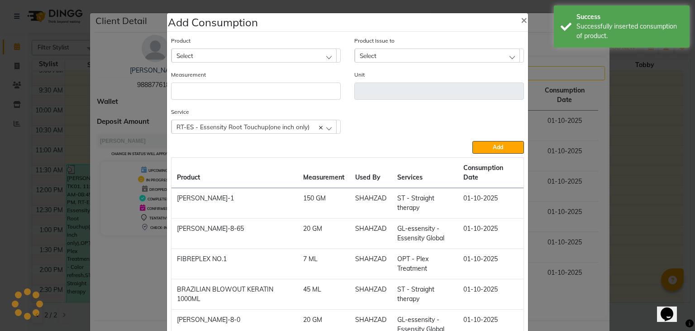
click at [260, 58] on div "Select" at bounding box center [254, 55] width 165 height 14
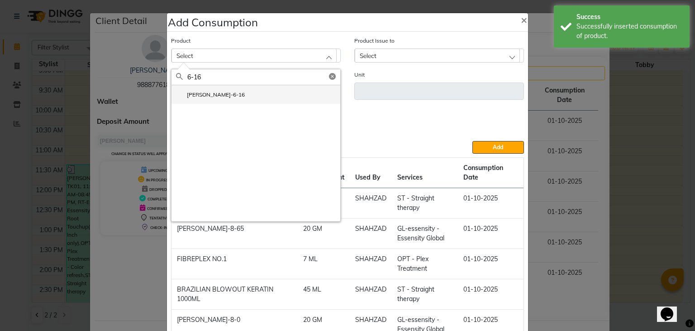
type input "6-16"
click at [244, 101] on li "IGORA ROYAL-6-16" at bounding box center [256, 94] width 169 height 19
type input "GM"
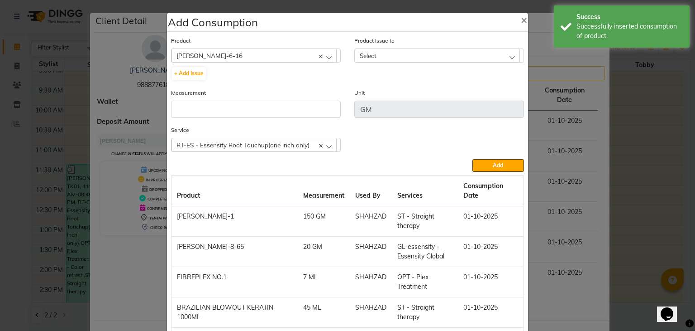
drag, startPoint x: 403, startPoint y: 57, endPoint x: 416, endPoint y: 89, distance: 35.1
click at [403, 57] on div "Select" at bounding box center [437, 55] width 165 height 14
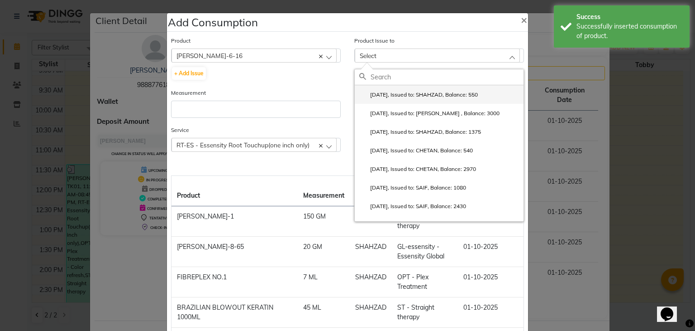
click at [417, 91] on li "2025-10-01, Issued to: SHAHZAD, Balance: 550" at bounding box center [439, 94] width 169 height 19
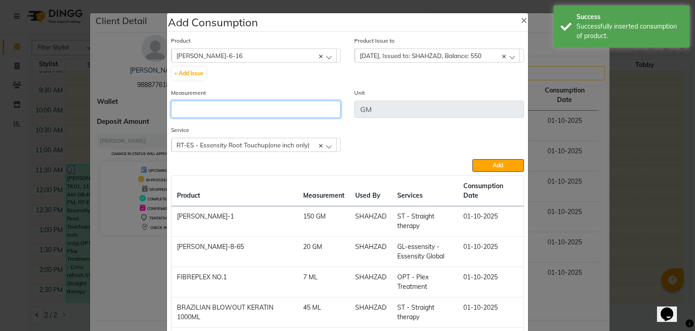
click at [297, 107] on input "number" at bounding box center [256, 109] width 170 height 17
type input "10"
click at [473, 159] on button "Add" at bounding box center [499, 165] width 52 height 13
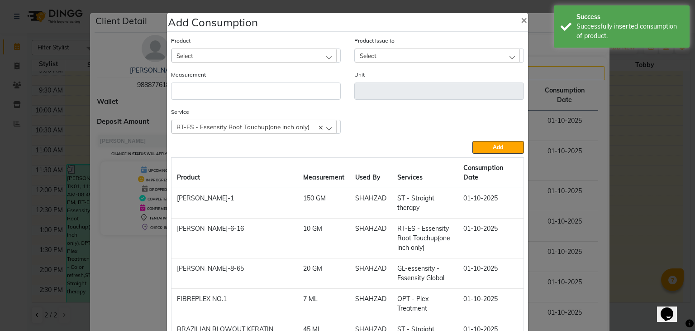
click at [299, 51] on div "Select" at bounding box center [254, 55] width 165 height 14
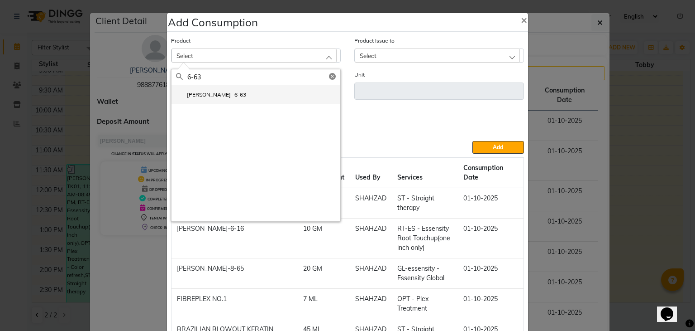
type input "6-63"
click at [266, 94] on li "IGORA ROYAL- 6-63" at bounding box center [256, 94] width 169 height 19
type input "GM"
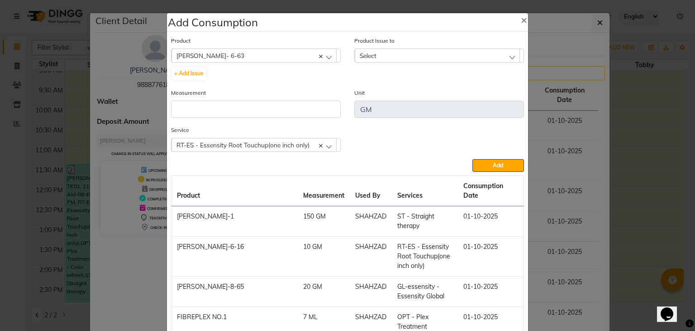
click at [435, 62] on div "Select" at bounding box center [437, 55] width 165 height 14
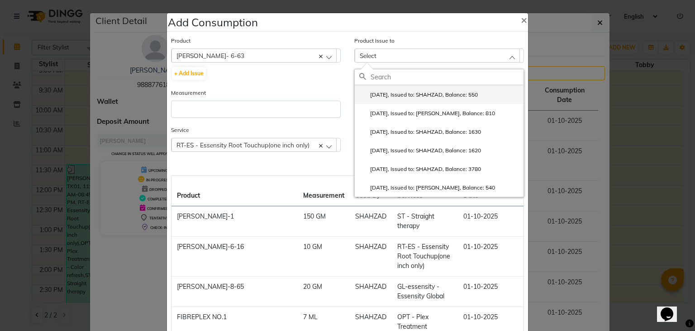
click at [438, 96] on label "2025-10-01, Issued to: SHAHZAD, Balance: 550" at bounding box center [419, 95] width 119 height 8
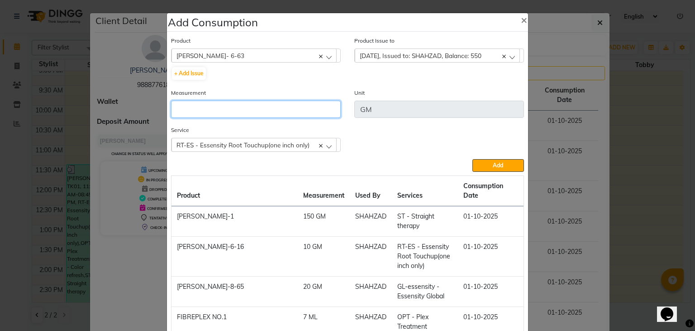
click at [290, 118] on input "number" at bounding box center [256, 109] width 170 height 17
type input "10"
click at [473, 159] on button "Add" at bounding box center [499, 165] width 52 height 13
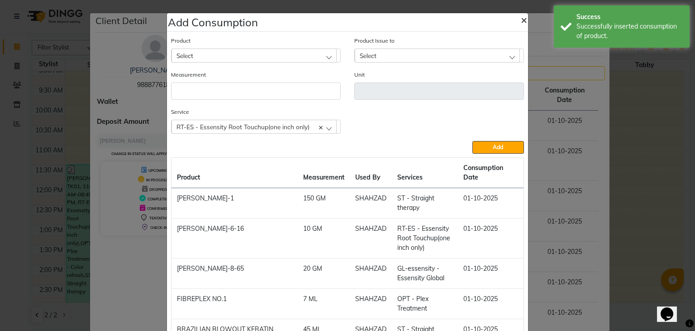
click at [523, 23] on span "×" at bounding box center [524, 20] width 6 height 14
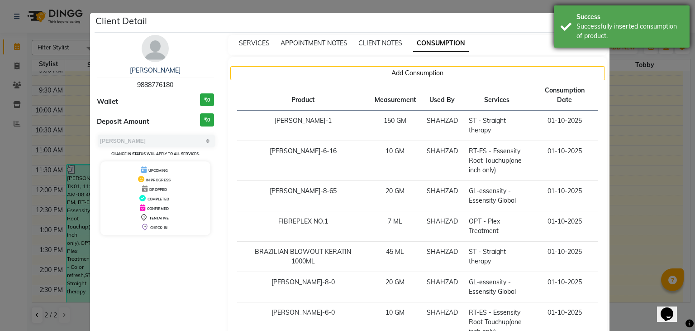
drag, startPoint x: 621, startPoint y: 14, endPoint x: 601, endPoint y: 24, distance: 22.5
click at [621, 14] on div "Success" at bounding box center [630, 17] width 106 height 10
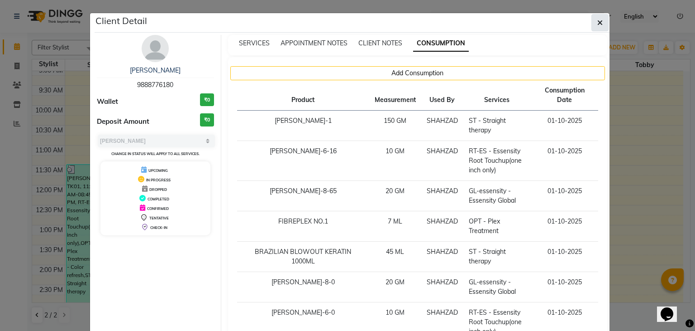
click at [598, 22] on icon "button" at bounding box center [600, 22] width 5 height 7
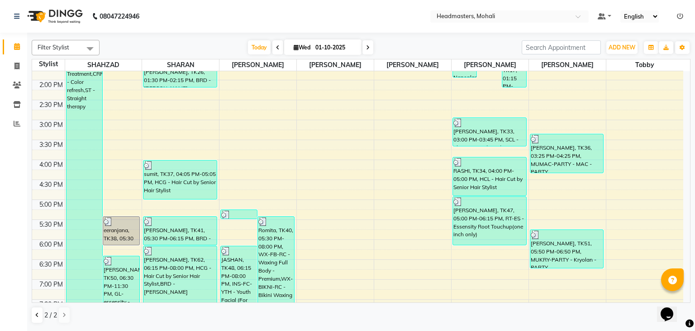
scroll to position [139, 0]
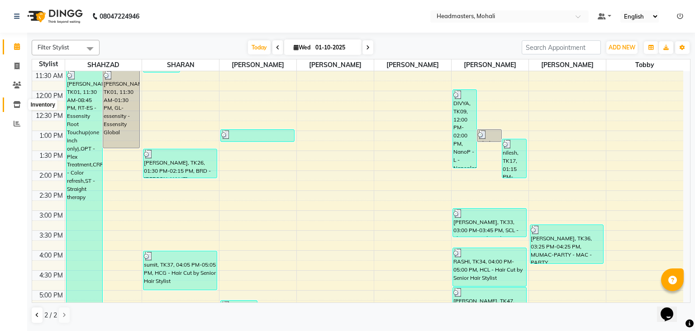
drag, startPoint x: 14, startPoint y: 102, endPoint x: 40, endPoint y: 107, distance: 26.7
click at [14, 102] on icon at bounding box center [17, 104] width 8 height 7
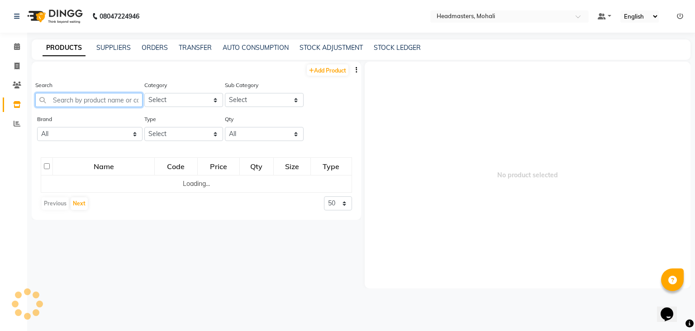
click at [83, 105] on input "text" at bounding box center [88, 100] width 107 height 14
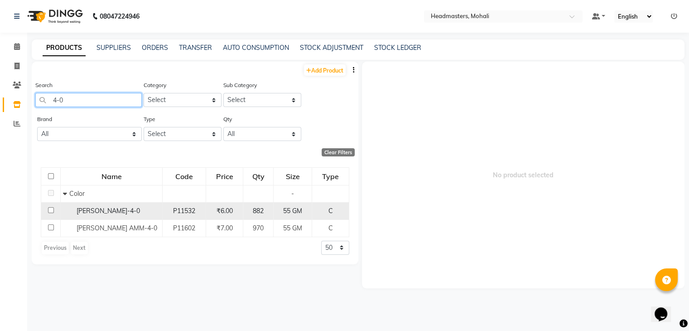
type input "4-0"
click at [116, 213] on span "[PERSON_NAME]-4-0" at bounding box center [108, 210] width 63 height 8
select select
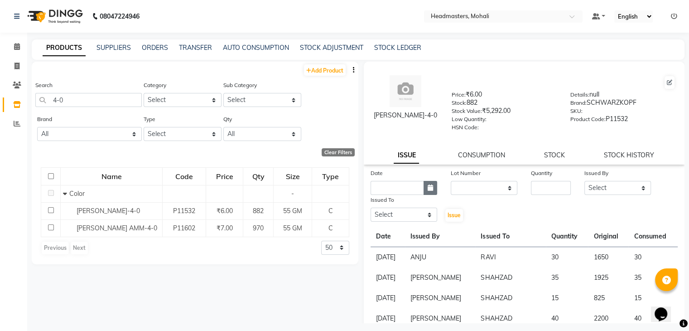
click at [430, 191] on icon "button" at bounding box center [429, 187] width 5 height 6
select select "10"
select select "2025"
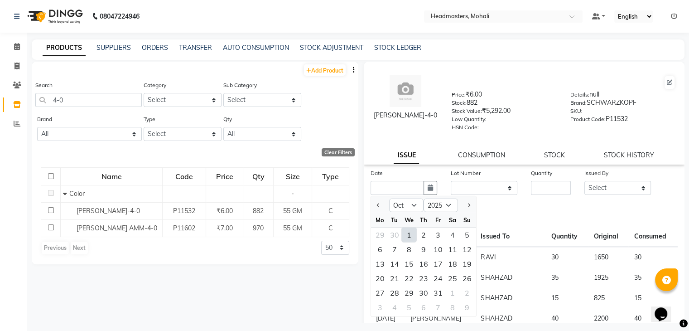
click at [412, 235] on div "1" at bounding box center [409, 234] width 14 height 14
type input "01-10-2025"
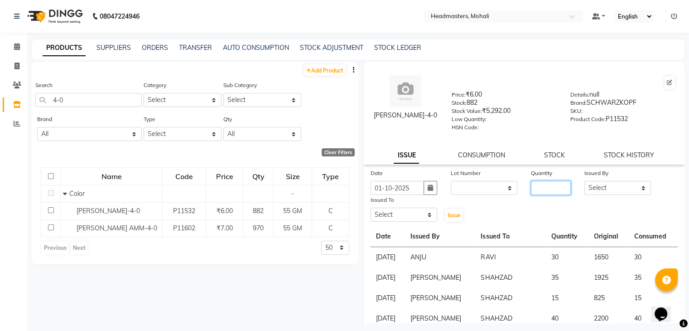
click at [544, 193] on input "number" at bounding box center [551, 188] width 40 height 14
type input "30"
click at [614, 188] on select "Select [PERSON_NAME] [PERSON_NAME] [PERSON_NAME] [PERSON_NAME] [PERSON_NAME] [P…" at bounding box center [617, 188] width 67 height 14
select select "84970"
click at [584, 184] on select "Select [PERSON_NAME] [PERSON_NAME] [PERSON_NAME] [PERSON_NAME] [PERSON_NAME] [P…" at bounding box center [617, 188] width 67 height 14
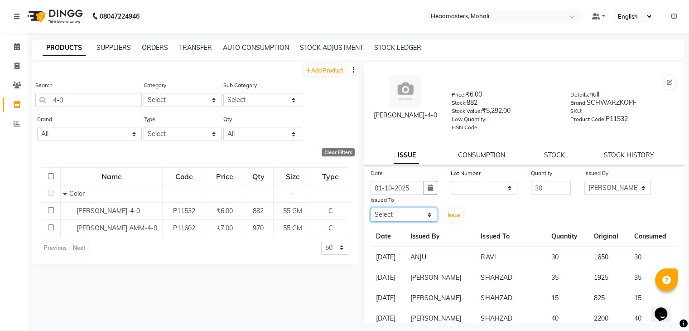
drag, startPoint x: 417, startPoint y: 221, endPoint x: 416, endPoint y: 214, distance: 6.4
click at [417, 221] on select "Select [PERSON_NAME] [PERSON_NAME] [PERSON_NAME] [PERSON_NAME] [PERSON_NAME] [P…" at bounding box center [403, 214] width 67 height 14
select select "51116"
click at [370, 211] on select "Select [PERSON_NAME] [PERSON_NAME] [PERSON_NAME] [PERSON_NAME] [PERSON_NAME] [P…" at bounding box center [403, 214] width 67 height 14
click at [448, 221] on button "Issue" at bounding box center [454, 215] width 18 height 13
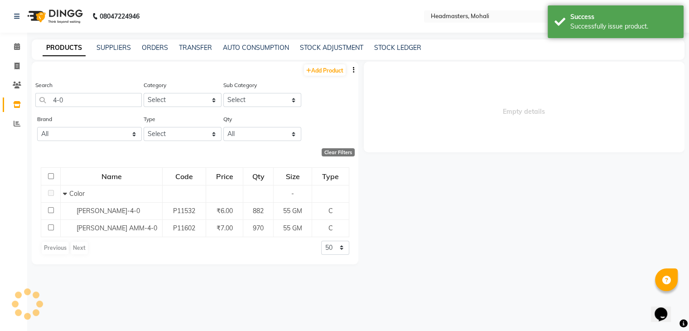
select select
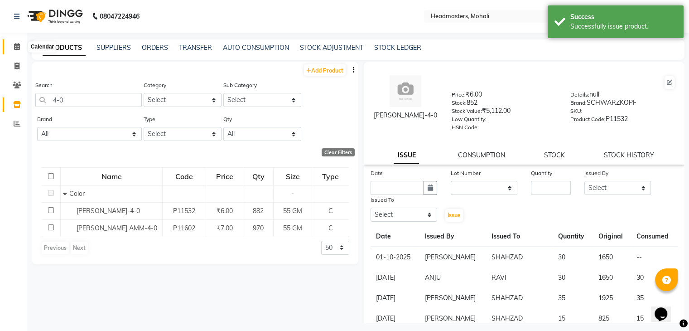
drag, startPoint x: 14, startPoint y: 45, endPoint x: 0, endPoint y: 259, distance: 215.1
click at [14, 45] on icon at bounding box center [17, 46] width 6 height 7
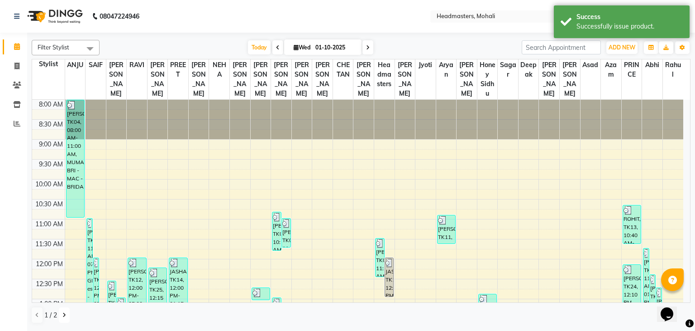
click at [64, 315] on icon at bounding box center [64, 314] width 4 height 5
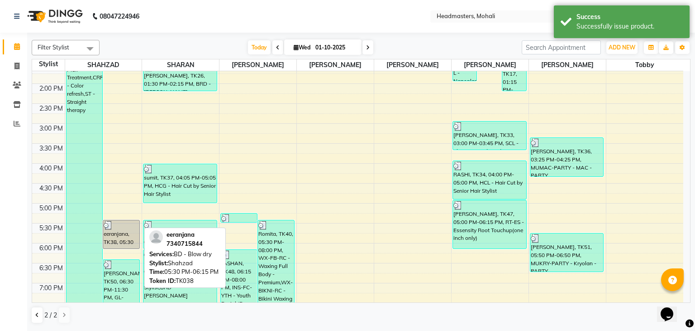
scroll to position [321, 0]
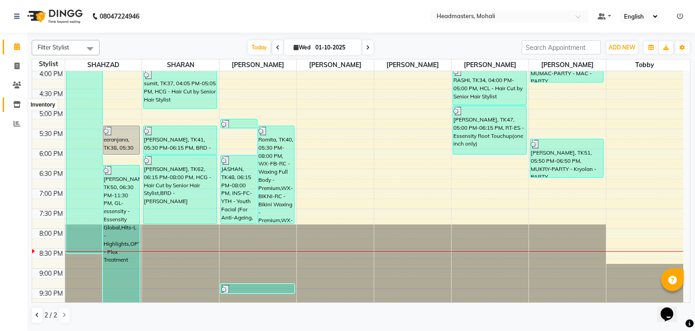
click at [14, 103] on icon at bounding box center [17, 104] width 8 height 7
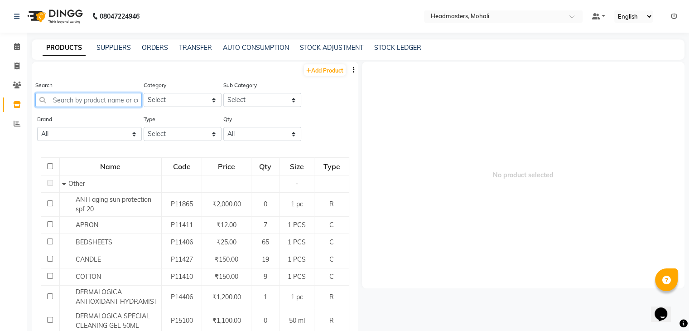
click at [93, 102] on input "text" at bounding box center [88, 100] width 106 height 14
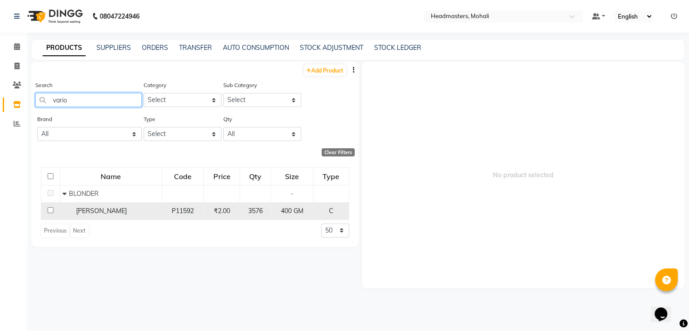
type input "vario"
click at [127, 207] on span "IGORA VARIO BLONDER" at bounding box center [101, 210] width 51 height 8
select select
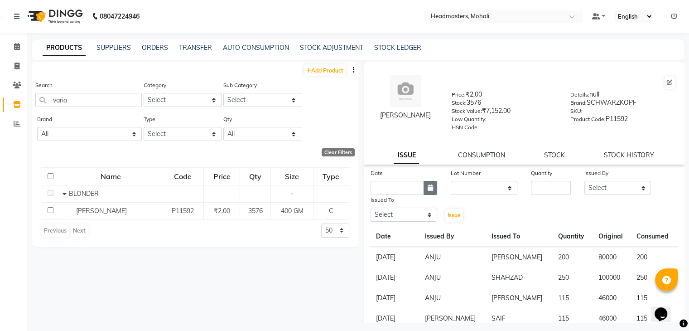
click at [429, 191] on icon "button" at bounding box center [429, 187] width 5 height 6
select select "10"
select select "2025"
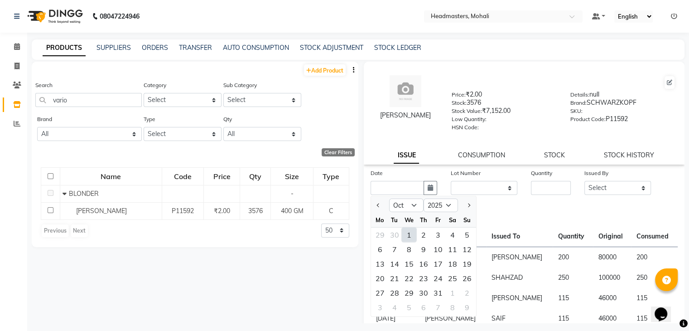
click at [407, 238] on div "1" at bounding box center [409, 234] width 14 height 14
type input "01-10-2025"
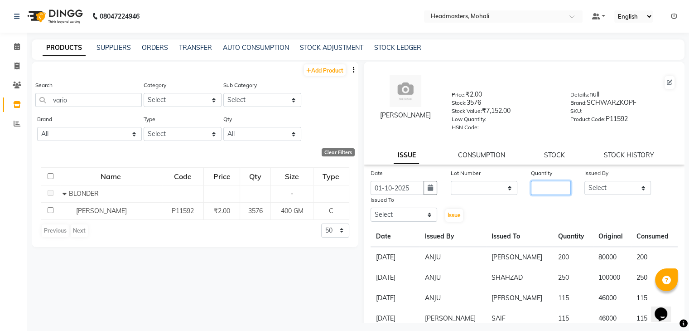
click at [547, 192] on input "number" at bounding box center [551, 188] width 40 height 14
type input "150"
click at [589, 191] on select "Select [PERSON_NAME] [PERSON_NAME] [PERSON_NAME] [PERSON_NAME] [PERSON_NAME] [P…" at bounding box center [617, 188] width 67 height 14
select select "84970"
click at [584, 184] on select "Select [PERSON_NAME] [PERSON_NAME] [PERSON_NAME] [PERSON_NAME] [PERSON_NAME] [P…" at bounding box center [617, 188] width 67 height 14
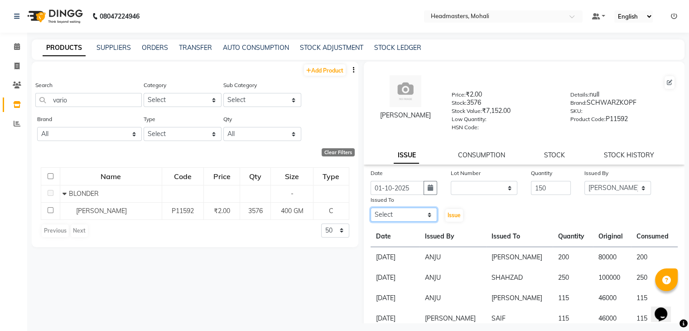
click at [393, 212] on select "Select [PERSON_NAME] [PERSON_NAME] [PERSON_NAME] [PERSON_NAME] [PERSON_NAME] [P…" at bounding box center [403, 214] width 67 height 14
select select "51116"
click at [370, 211] on select "Select [PERSON_NAME] [PERSON_NAME] [PERSON_NAME] [PERSON_NAME] [PERSON_NAME] [P…" at bounding box center [403, 214] width 67 height 14
click at [456, 217] on span "Issue" at bounding box center [453, 214] width 13 height 7
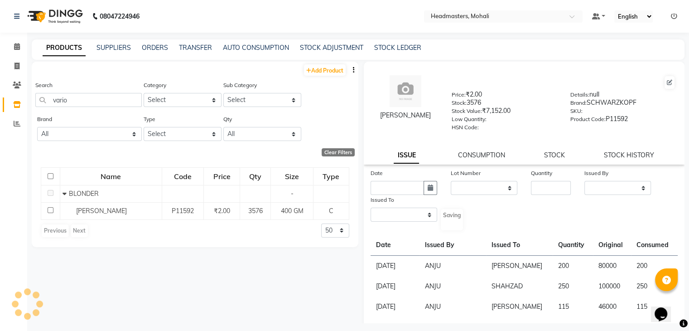
select select
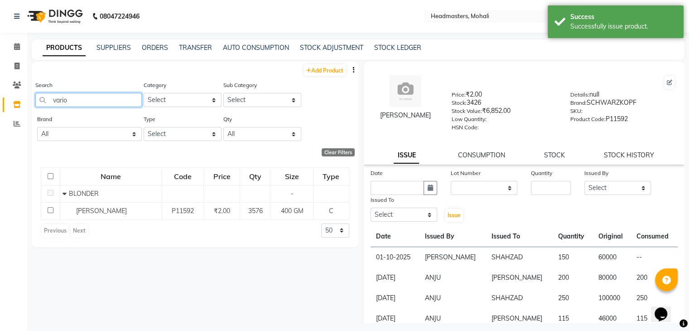
drag, startPoint x: 62, startPoint y: 97, endPoint x: 0, endPoint y: 103, distance: 61.9
click at [18, 100] on app-home "08047224946 Select Location × Headmasters, Mohali Default Panel My Panel Englis…" at bounding box center [344, 168] width 689 height 336
type input "v"
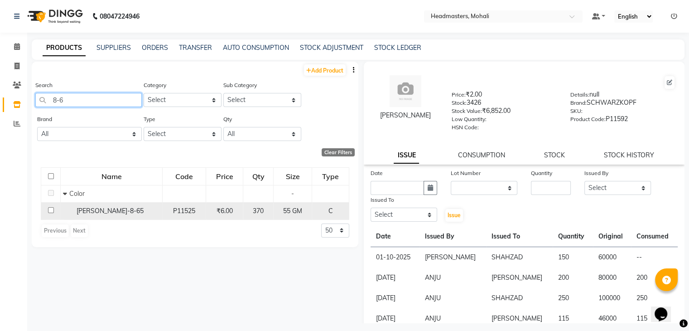
type input "8-6"
click at [127, 215] on span "IGORA ROYAL-8-65" at bounding box center [110, 210] width 67 height 8
select select
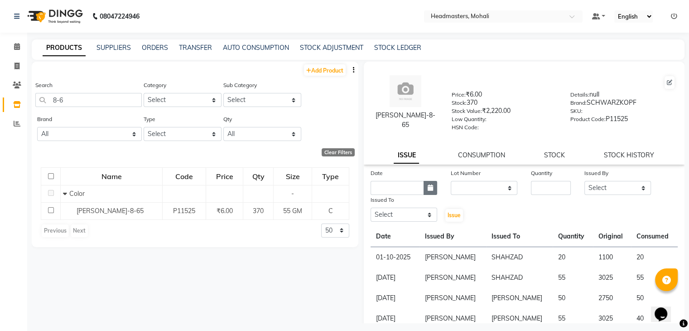
click at [427, 195] on button "button" at bounding box center [430, 188] width 14 height 14
select select "10"
select select "2025"
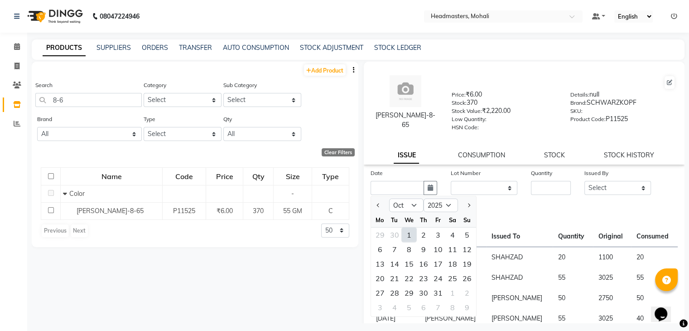
click at [411, 234] on div "1" at bounding box center [409, 234] width 14 height 14
type input "01-10-2025"
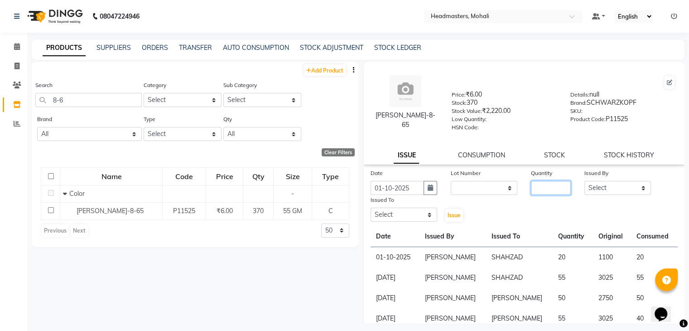
click at [554, 190] on input "number" at bounding box center [551, 188] width 40 height 14
type input "55"
click at [614, 193] on select "Select [PERSON_NAME] [PERSON_NAME] [PERSON_NAME] [PERSON_NAME] [PERSON_NAME] [P…" at bounding box center [617, 188] width 67 height 14
select select "84970"
click at [584, 184] on select "Select [PERSON_NAME] [PERSON_NAME] [PERSON_NAME] [PERSON_NAME] [PERSON_NAME] [P…" at bounding box center [617, 188] width 67 height 14
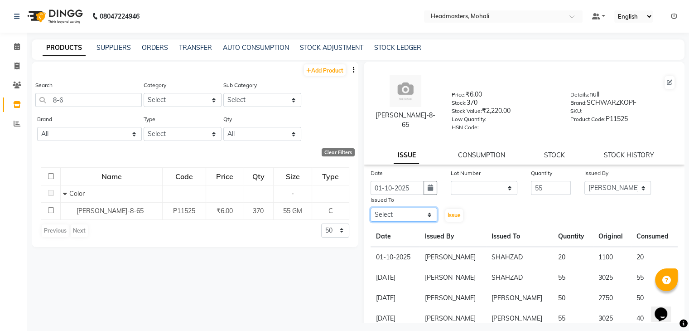
click at [427, 217] on select "Select [PERSON_NAME] [PERSON_NAME] [PERSON_NAME] [PERSON_NAME] [PERSON_NAME] [P…" at bounding box center [403, 214] width 67 height 14
select select "51116"
click at [370, 211] on select "Select [PERSON_NAME] [PERSON_NAME] [PERSON_NAME] [PERSON_NAME] [PERSON_NAME] [P…" at bounding box center [403, 214] width 67 height 14
click at [451, 211] on div "Issue" at bounding box center [457, 209] width 27 height 28
click at [452, 216] on span "Issue" at bounding box center [453, 214] width 13 height 7
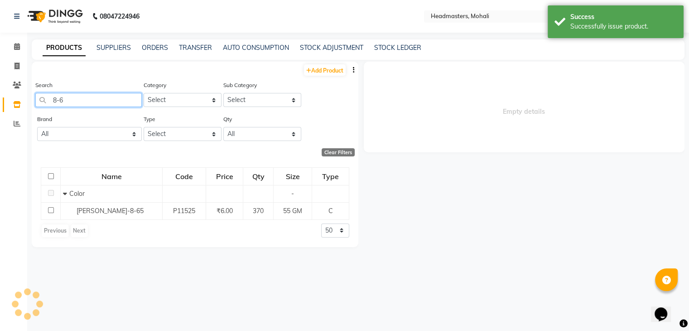
click at [80, 103] on input "8-6" at bounding box center [88, 100] width 106 height 14
select select
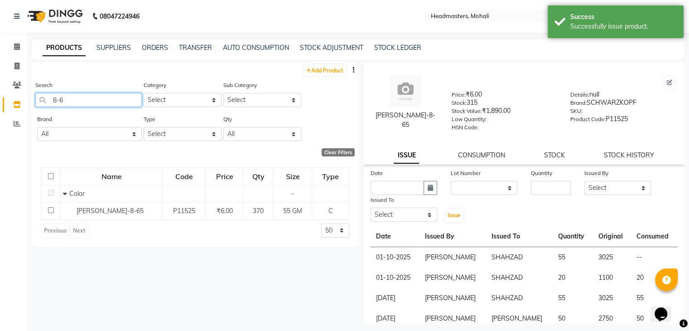
click at [80, 103] on input "8-6" at bounding box center [88, 100] width 106 height 14
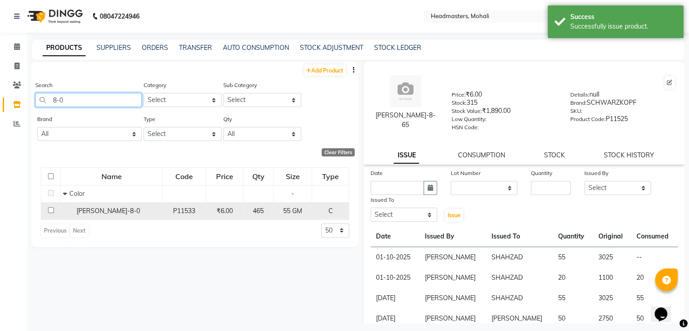
type input "8-0"
click at [125, 215] on span "IGORA ROYAL-8-0" at bounding box center [108, 210] width 63 height 8
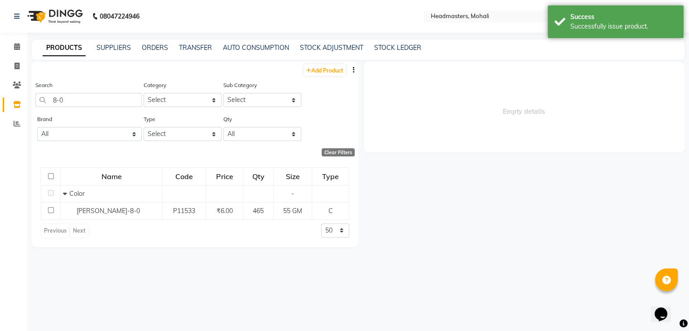
select select
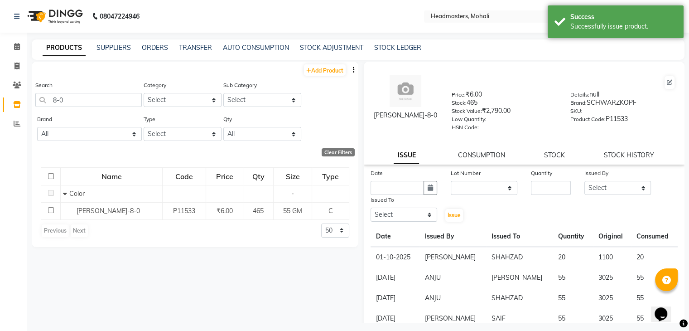
drag, startPoint x: 431, startPoint y: 187, endPoint x: 436, endPoint y: 189, distance: 6.2
click at [432, 187] on button "button" at bounding box center [430, 188] width 14 height 14
select select "10"
select select "2025"
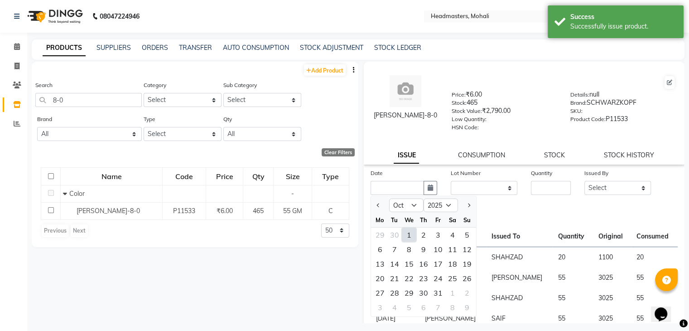
drag, startPoint x: 403, startPoint y: 234, endPoint x: 418, endPoint y: 235, distance: 15.9
click at [403, 234] on div "1" at bounding box center [409, 234] width 14 height 14
type input "01-10-2025"
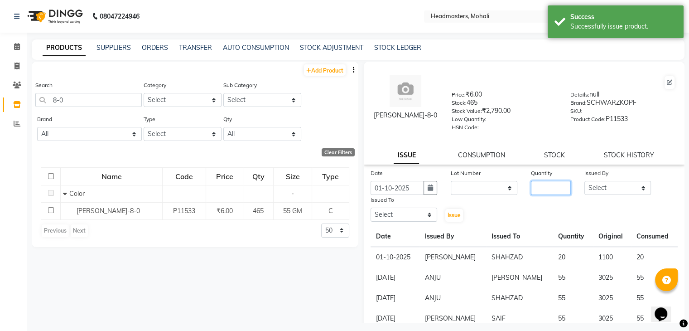
click at [554, 194] on input "number" at bounding box center [551, 188] width 40 height 14
type input "10"
click at [596, 189] on select "Select [PERSON_NAME] [PERSON_NAME] [PERSON_NAME] [PERSON_NAME] [PERSON_NAME] [P…" at bounding box center [617, 188] width 67 height 14
select select "84970"
click at [584, 184] on select "Select [PERSON_NAME] [PERSON_NAME] [PERSON_NAME] [PERSON_NAME] [PERSON_NAME] [P…" at bounding box center [617, 188] width 67 height 14
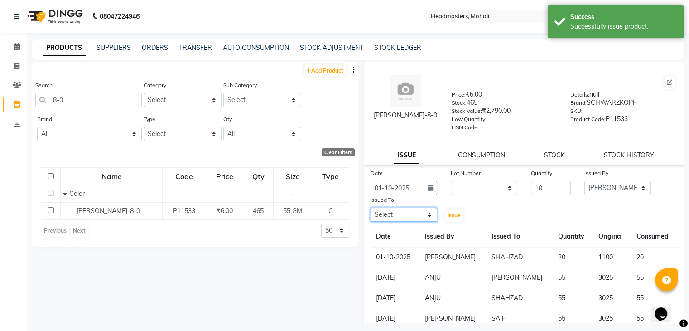
click at [416, 218] on select "Select [PERSON_NAME] [PERSON_NAME] [PERSON_NAME] [PERSON_NAME] [PERSON_NAME] [P…" at bounding box center [403, 214] width 67 height 14
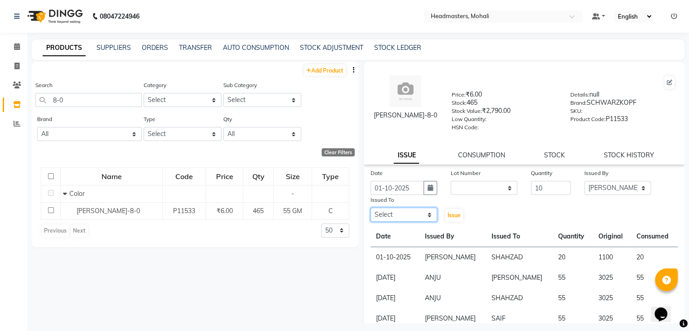
select select "51116"
click at [370, 211] on select "Select [PERSON_NAME] [PERSON_NAME] [PERSON_NAME] [PERSON_NAME] [PERSON_NAME] [P…" at bounding box center [403, 214] width 67 height 14
click at [455, 216] on span "Issue" at bounding box center [453, 214] width 13 height 7
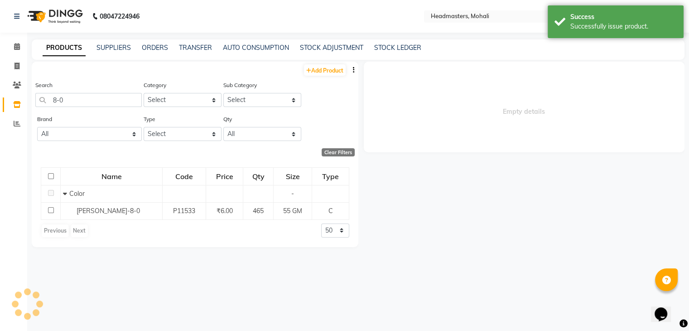
select select
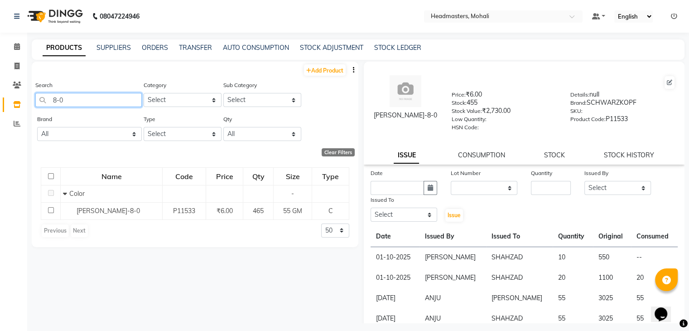
drag, startPoint x: 82, startPoint y: 103, endPoint x: 31, endPoint y: 94, distance: 52.0
click at [35, 95] on input "8-0" at bounding box center [88, 100] width 106 height 14
click at [18, 45] on icon at bounding box center [17, 46] width 6 height 7
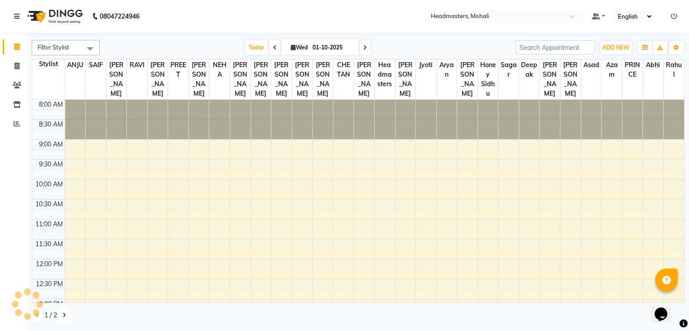
click at [64, 314] on icon at bounding box center [64, 314] width 4 height 5
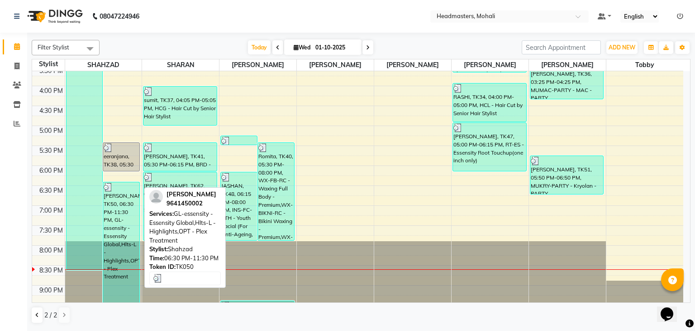
scroll to position [321, 0]
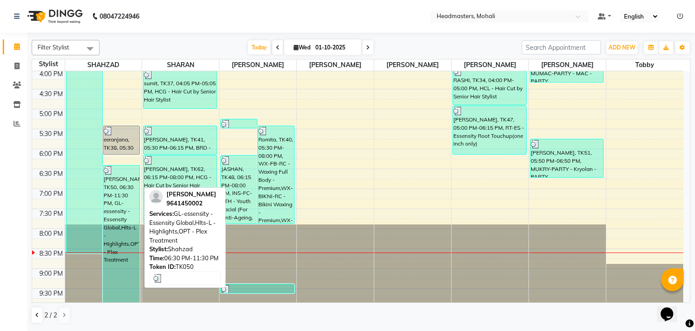
click at [123, 227] on div "PRINCY, TK50, 06:30 PM-11:30 PM, GL-essensity - Essensity Global,Hlts-L - Highl…" at bounding box center [121, 233] width 36 height 137
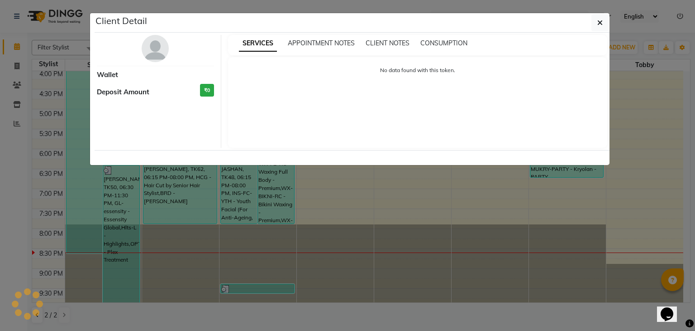
select select "3"
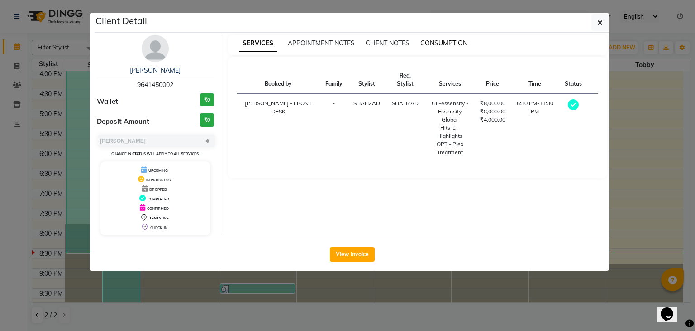
click at [444, 40] on span "CONSUMPTION" at bounding box center [444, 43] width 47 height 8
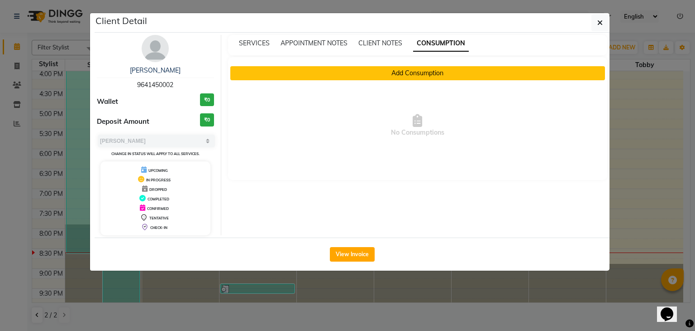
click at [282, 75] on button "Add Consumption" at bounding box center [417, 73] width 375 height 14
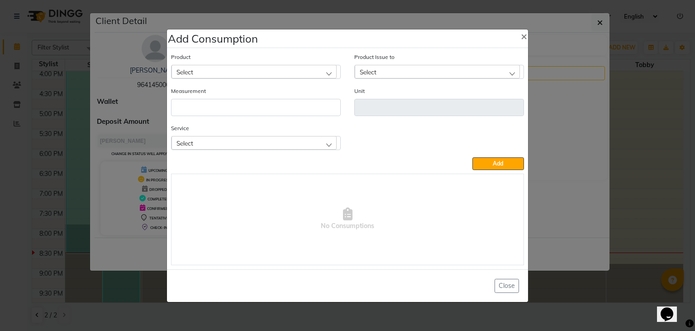
click at [204, 73] on div "Select" at bounding box center [254, 72] width 165 height 14
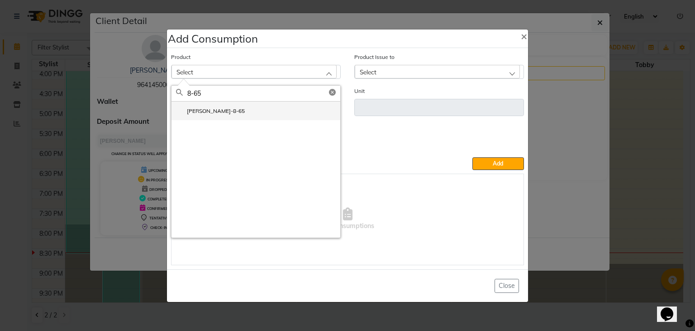
type input "8-65"
click at [221, 111] on label "IGORA ROYAL-8-65" at bounding box center [210, 111] width 69 height 8
type input "GM"
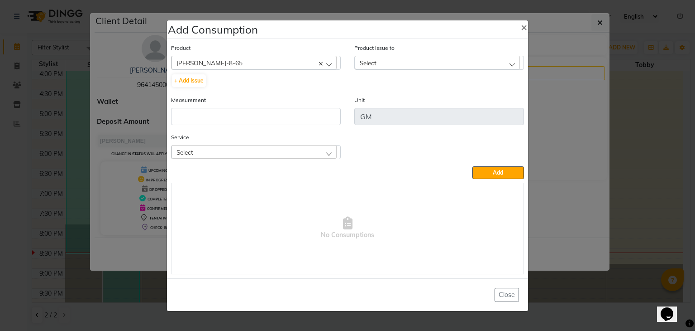
click at [423, 61] on div "Select" at bounding box center [437, 63] width 165 height 14
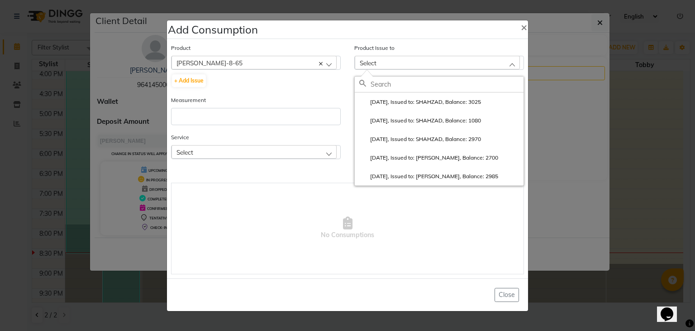
drag, startPoint x: 426, startPoint y: 98, endPoint x: 379, endPoint y: 109, distance: 47.9
click at [426, 99] on label "2025-10-01, Issued to: SHAHZAD, Balance: 3025" at bounding box center [421, 102] width 122 height 8
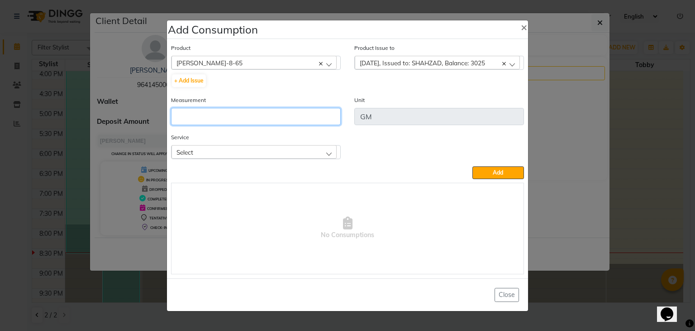
click at [321, 114] on input "number" at bounding box center [256, 116] width 170 height 17
type input "55"
click at [292, 154] on div "Select" at bounding box center [254, 152] width 165 height 14
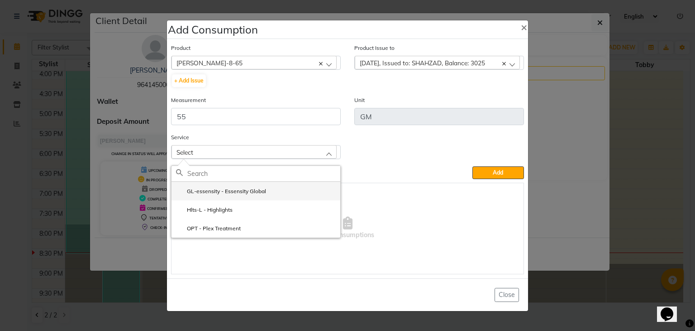
click at [281, 196] on li "GL-essensity - Essensity Global" at bounding box center [256, 191] width 169 height 19
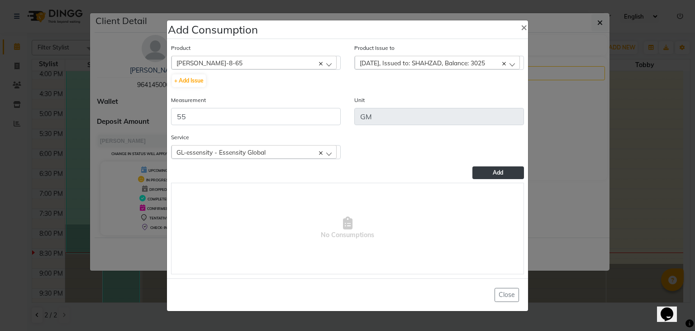
click at [513, 173] on button "Add" at bounding box center [499, 172] width 52 height 13
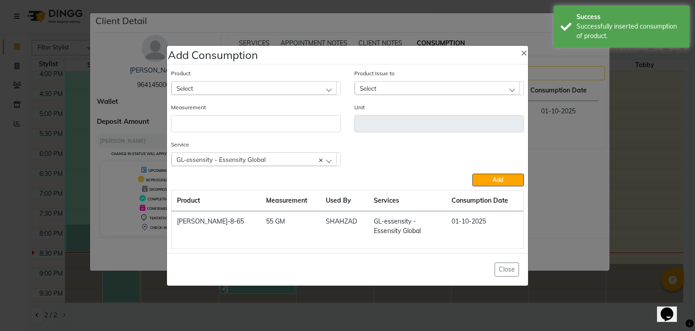
click at [240, 92] on div "Select" at bounding box center [254, 88] width 165 height 14
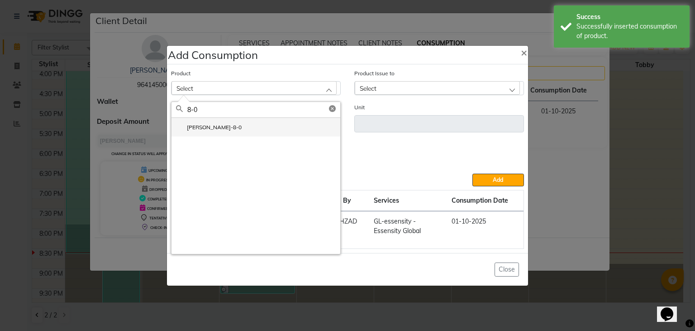
type input "8-0"
click at [257, 125] on li "IGORA ROYAL-8-0" at bounding box center [256, 127] width 169 height 19
type input "GM"
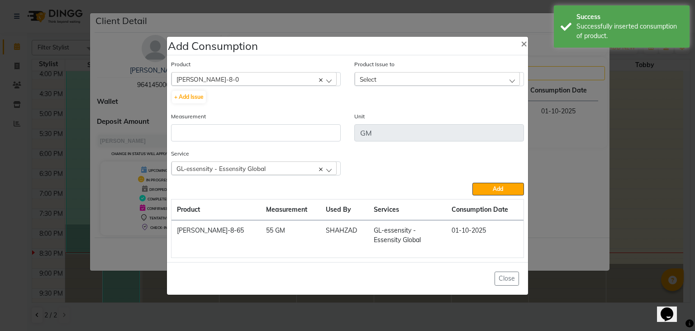
click at [420, 77] on div "Select" at bounding box center [437, 79] width 165 height 14
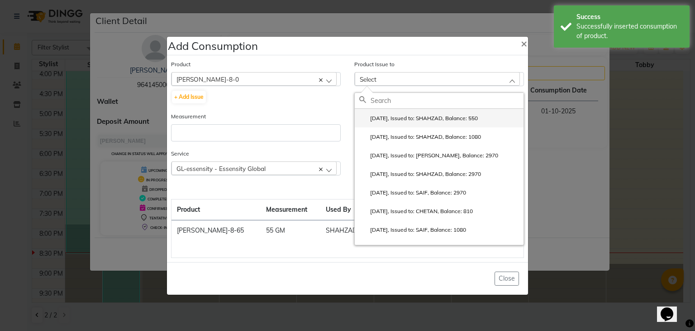
click at [419, 122] on label "2025-10-01, Issued to: SHAHZAD, Balance: 550" at bounding box center [419, 118] width 119 height 8
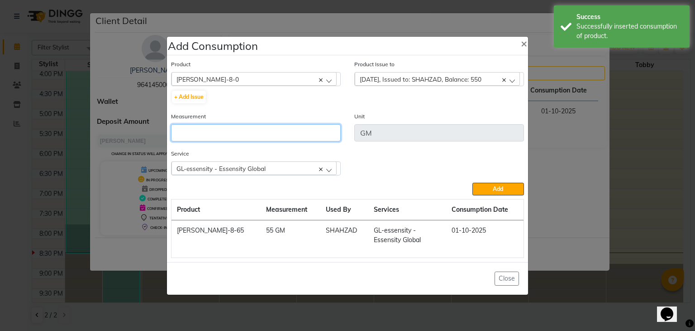
click at [315, 129] on input "number" at bounding box center [256, 132] width 170 height 17
type input "10"
click at [473, 182] on button "Add" at bounding box center [499, 188] width 52 height 13
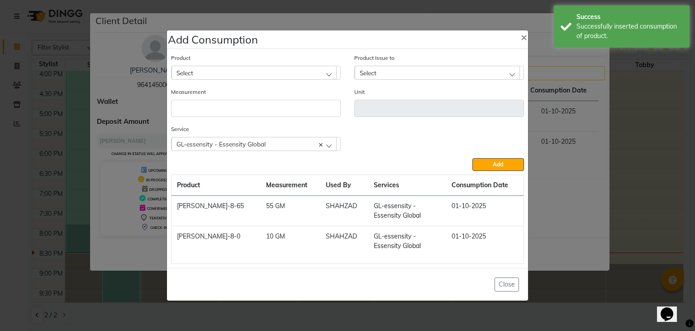
click at [280, 69] on div "Select" at bounding box center [254, 73] width 165 height 14
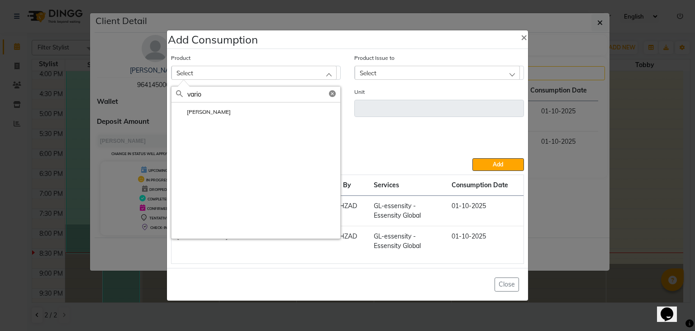
type input "vario"
click at [271, 116] on li "IGORA VARIO BLONDER" at bounding box center [256, 111] width 169 height 19
type input "GM"
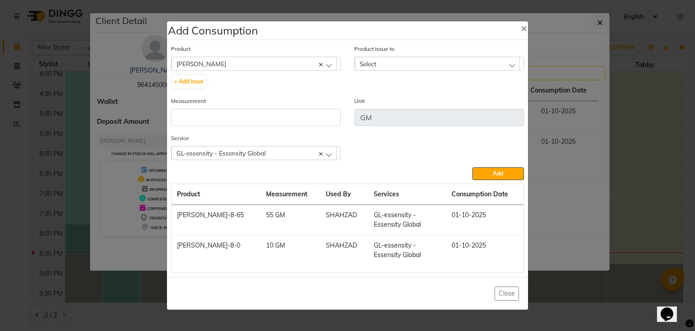
click at [436, 69] on div "Select" at bounding box center [437, 64] width 165 height 14
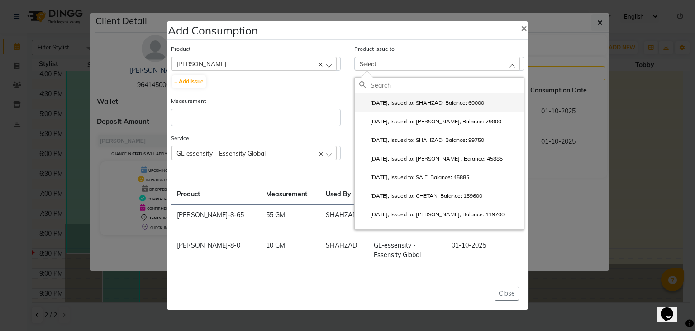
click at [436, 101] on label "2025-10-01, Issued to: SHAHZAD, Balance: 60000" at bounding box center [422, 103] width 125 height 8
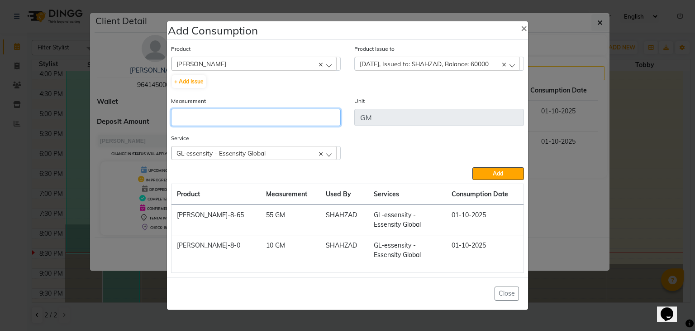
click at [316, 118] on input "number" at bounding box center [256, 117] width 170 height 17
type input "150"
click at [313, 153] on div "GL-essensity - Essensity Global" at bounding box center [254, 153] width 165 height 14
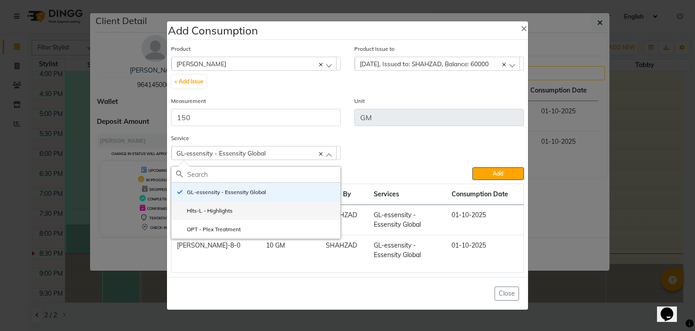
click at [308, 207] on li "Hlts-L - Highlights" at bounding box center [256, 210] width 169 height 19
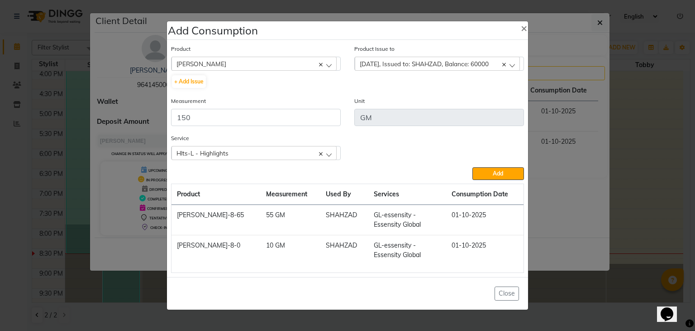
click at [489, 167] on div "Service Hlts-L - Highlights GL-essensity - Essensity Global Hlts-L - Highlights…" at bounding box center [347, 150] width 367 height 34
click at [489, 170] on button "Add" at bounding box center [499, 173] width 52 height 13
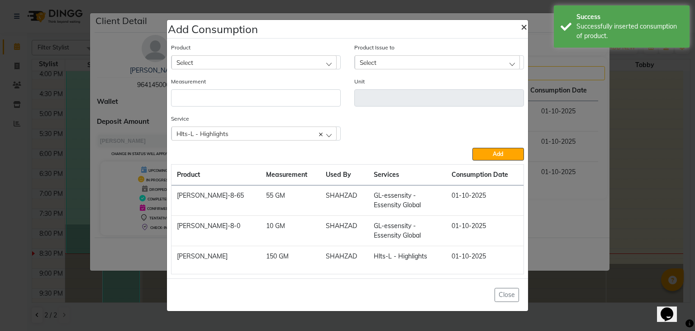
click at [521, 24] on button "×" at bounding box center [524, 26] width 21 height 25
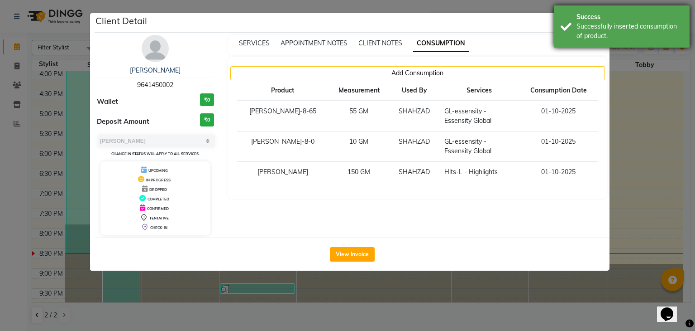
click at [579, 18] on div "Success" at bounding box center [630, 17] width 106 height 10
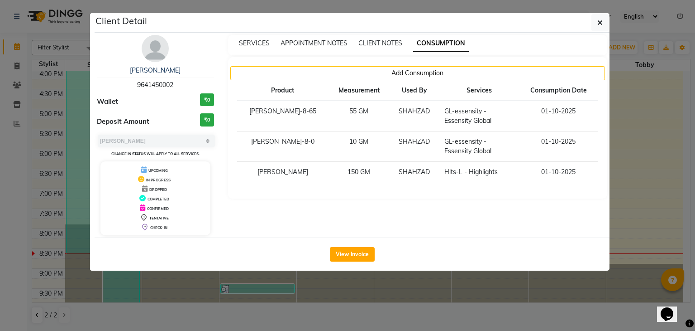
drag, startPoint x: 604, startPoint y: 25, endPoint x: 392, endPoint y: 64, distance: 216.0
click at [600, 26] on button "button" at bounding box center [600, 22] width 17 height 17
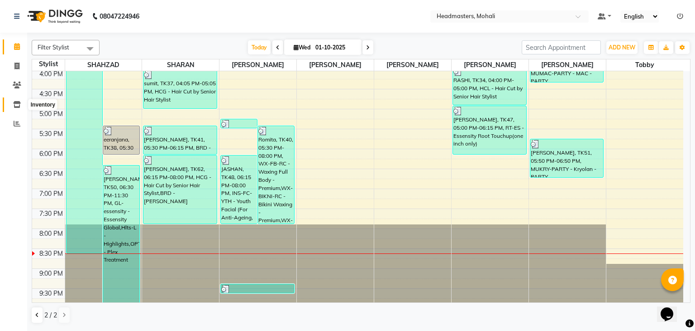
drag, startPoint x: 17, startPoint y: 108, endPoint x: 29, endPoint y: 107, distance: 12.2
click at [17, 108] on span at bounding box center [17, 105] width 16 height 10
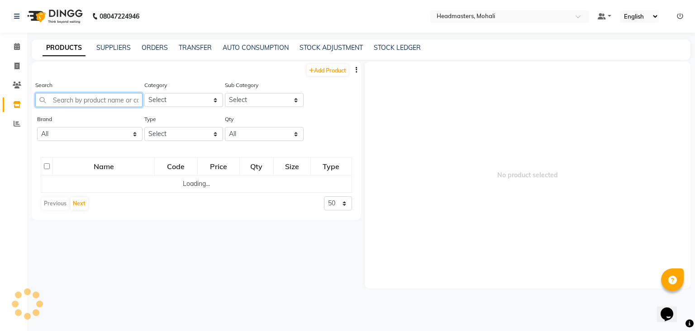
click at [72, 106] on input "text" at bounding box center [88, 100] width 107 height 14
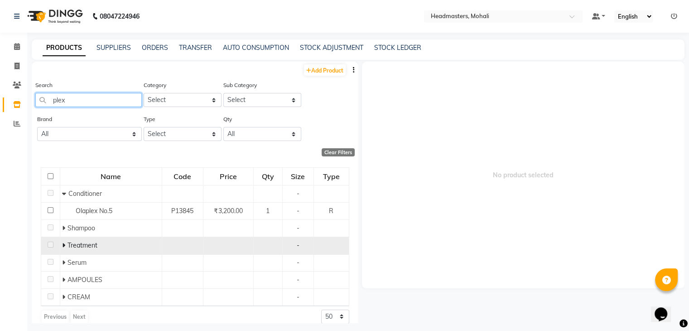
type input "plex"
click at [65, 247] on span at bounding box center [64, 245] width 5 height 8
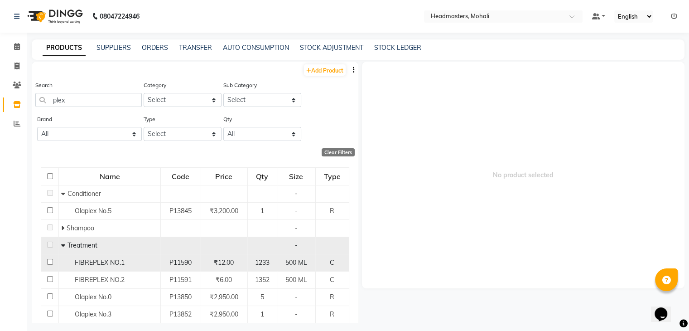
click at [114, 267] on div "FIBREPLEX NO.1" at bounding box center [109, 263] width 97 height 10
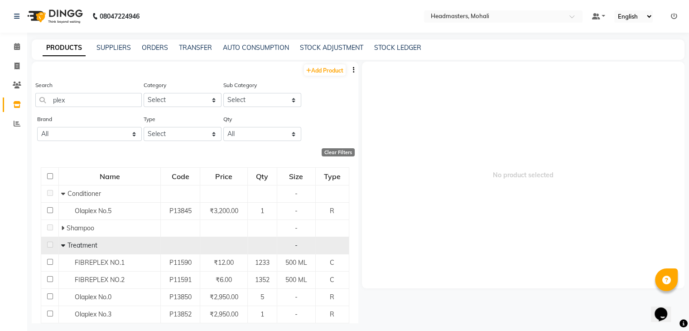
select select
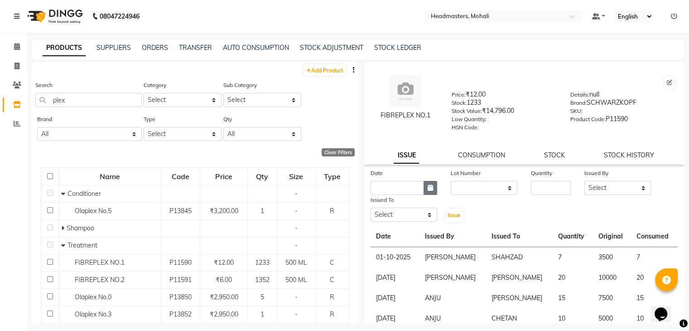
click at [427, 191] on icon "button" at bounding box center [429, 187] width 5 height 6
select select "10"
select select "2025"
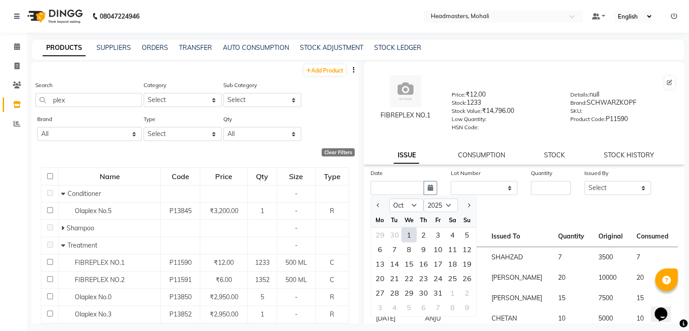
click at [406, 238] on div "1" at bounding box center [409, 234] width 14 height 14
type input "01-10-2025"
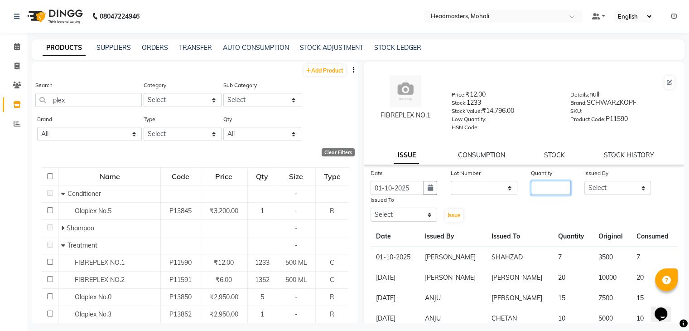
click at [553, 189] on input "number" at bounding box center [551, 188] width 40 height 14
type input "10"
click at [598, 185] on select "Select [PERSON_NAME] [PERSON_NAME] [PERSON_NAME] [PERSON_NAME] [PERSON_NAME] [P…" at bounding box center [617, 188] width 67 height 14
select select "84970"
click at [584, 184] on select "Select [PERSON_NAME] [PERSON_NAME] [PERSON_NAME] [PERSON_NAME] [PERSON_NAME] [P…" at bounding box center [617, 188] width 67 height 14
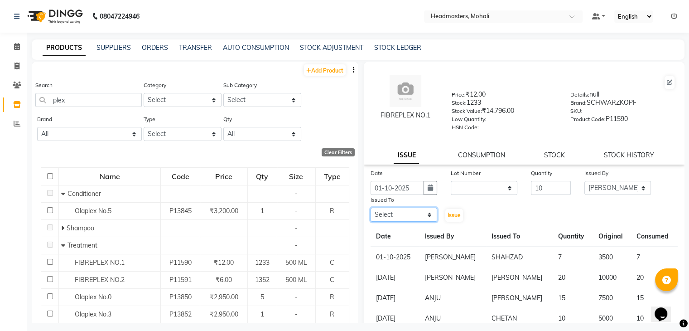
click at [383, 216] on select "Select [PERSON_NAME] [PERSON_NAME] [PERSON_NAME] [PERSON_NAME] [PERSON_NAME] [P…" at bounding box center [403, 214] width 67 height 14
select select "51116"
click at [370, 211] on select "Select [PERSON_NAME] [PERSON_NAME] [PERSON_NAME] [PERSON_NAME] [PERSON_NAME] [P…" at bounding box center [403, 214] width 67 height 14
click at [451, 216] on span "Issue" at bounding box center [453, 214] width 13 height 7
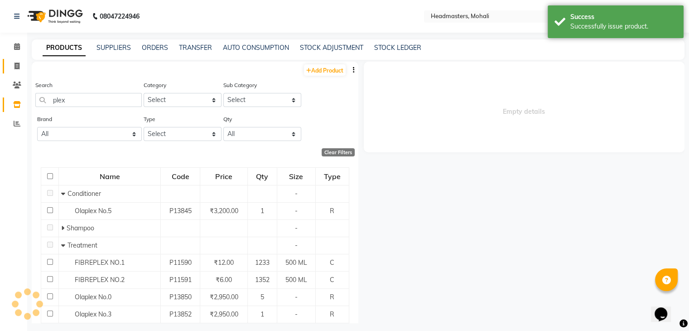
select select
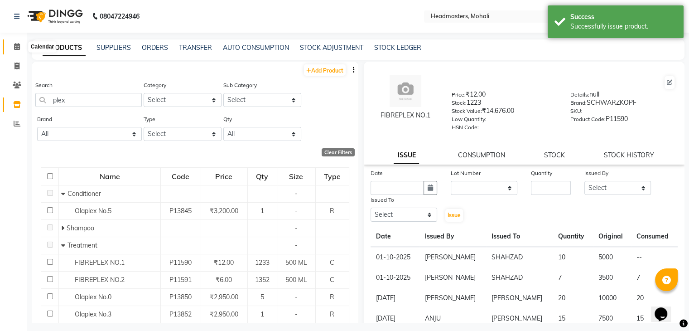
click at [9, 47] on span at bounding box center [17, 47] width 16 height 10
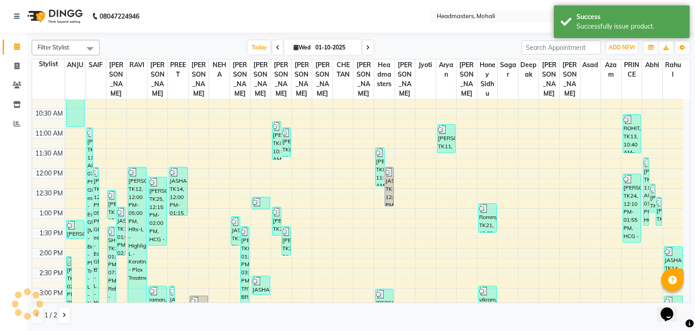
scroll to position [91, 0]
click at [65, 313] on icon at bounding box center [64, 314] width 4 height 5
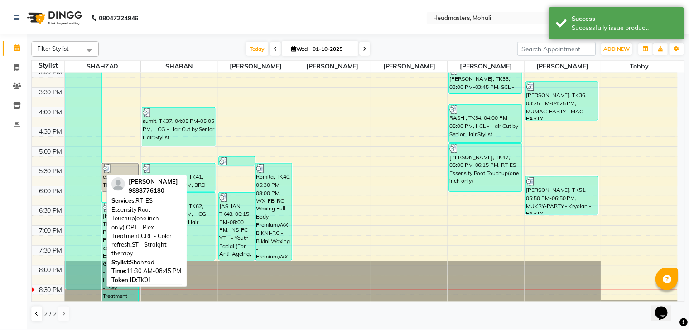
scroll to position [321, 0]
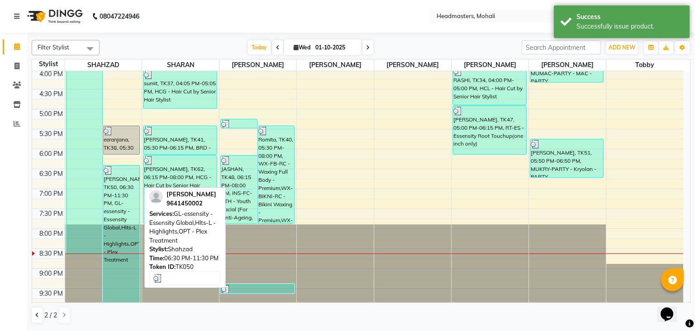
click at [132, 222] on div "PRINCY, TK50, 06:30 PM-11:30 PM, GL-essensity - Essensity Global,Hlts-L - Highl…" at bounding box center [121, 233] width 36 height 137
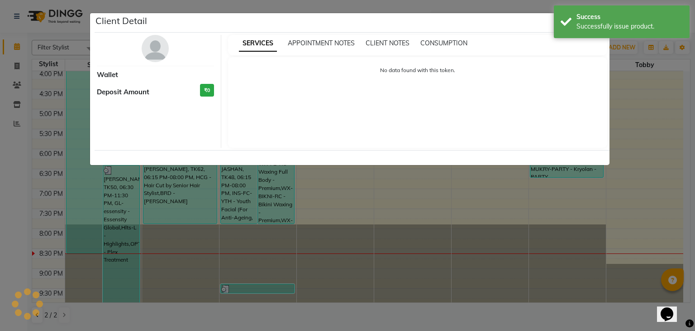
select select "3"
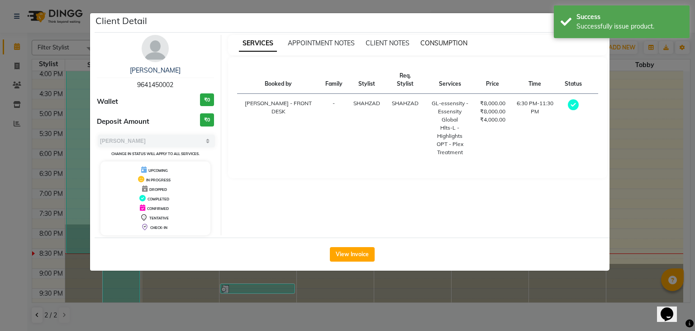
click at [442, 39] on span "CONSUMPTION" at bounding box center [444, 43] width 47 height 8
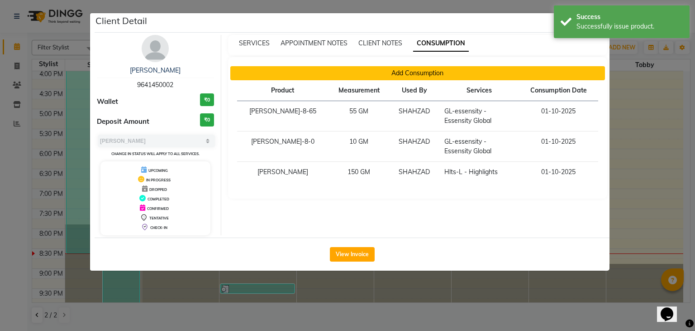
click at [331, 72] on button "Add Consumption" at bounding box center [417, 73] width 375 height 14
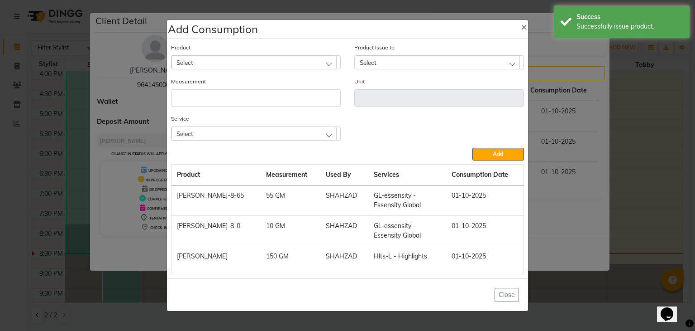
click at [193, 67] on div "Select" at bounding box center [254, 62] width 165 height 14
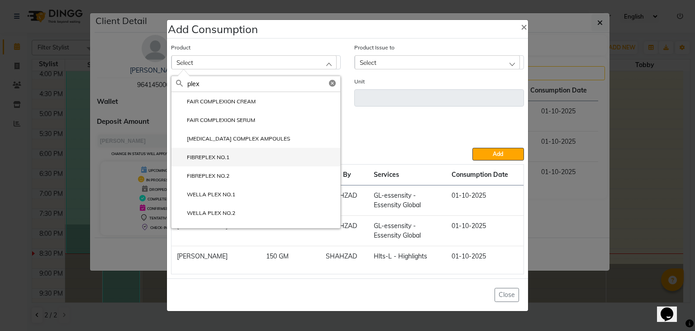
type input "plex"
click at [209, 157] on label "FIBREPLEX NO.1" at bounding box center [202, 157] width 53 height 8
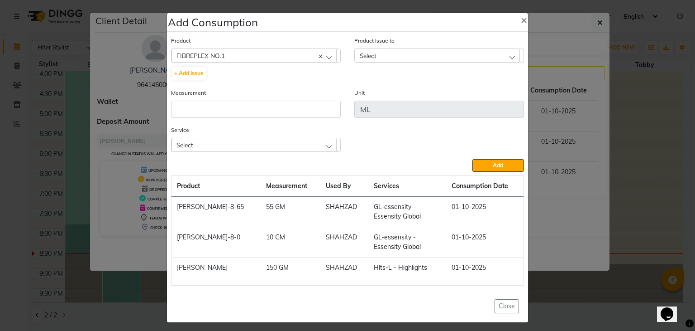
click at [417, 53] on div "Select" at bounding box center [437, 55] width 165 height 14
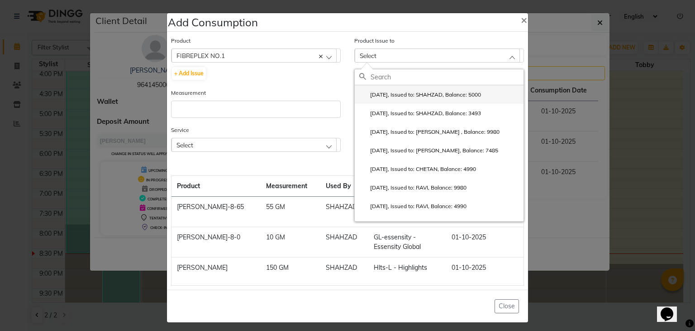
click at [420, 97] on label "2025-10-01, Issued to: SHAHZAD, Balance: 5000" at bounding box center [421, 95] width 122 height 8
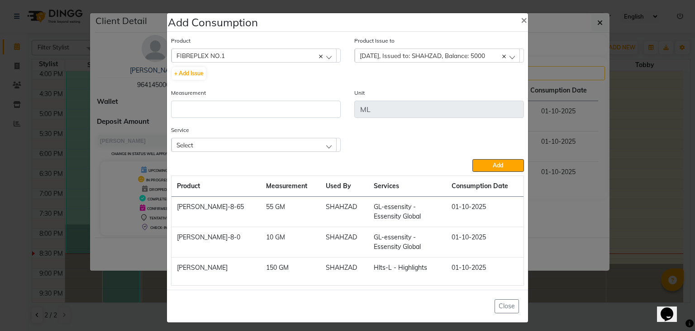
drag, startPoint x: 272, startPoint y: 127, endPoint x: 272, endPoint y: 120, distance: 6.8
click at [272, 124] on div "Product FIBREPLEX NO.1 AFTER SHAVE + Add Issue Product Issue to 2025-10-01, Iss…" at bounding box center [348, 161] width 358 height 254
click at [275, 115] on input "number" at bounding box center [256, 109] width 170 height 17
click at [270, 113] on input "number" at bounding box center [256, 109] width 170 height 17
click at [266, 145] on div "Select" at bounding box center [254, 145] width 165 height 14
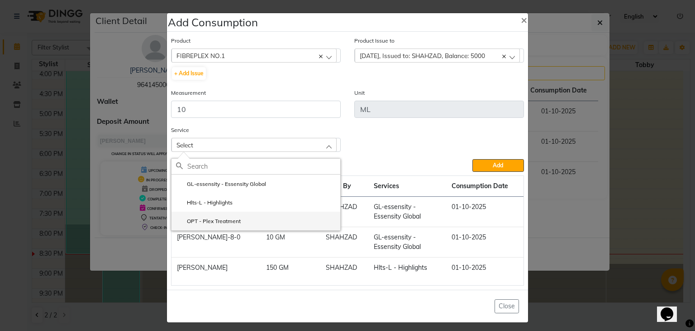
click at [259, 226] on li "OPT - Plex Treatment" at bounding box center [256, 220] width 169 height 19
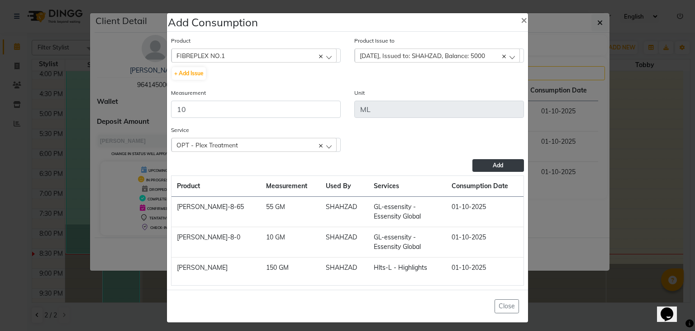
click at [479, 167] on button "Add" at bounding box center [499, 165] width 52 height 13
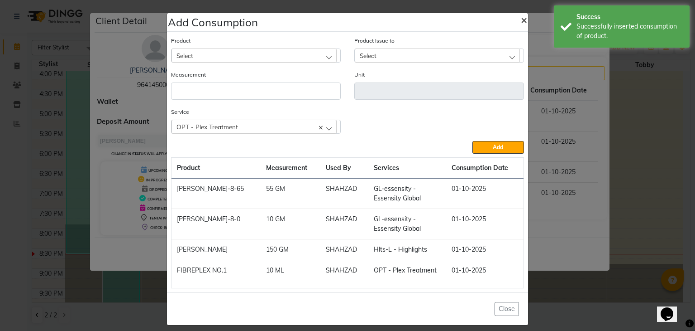
click at [521, 21] on span "×" at bounding box center [524, 20] width 6 height 14
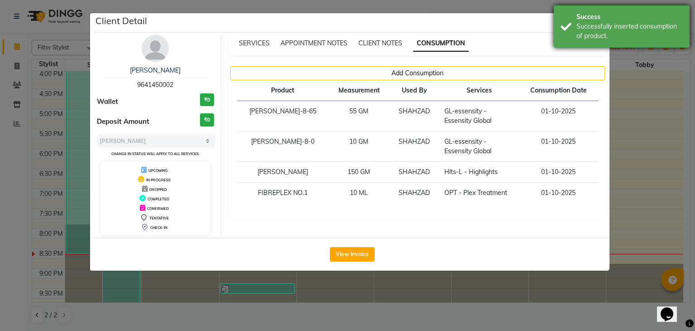
click at [590, 22] on div "Successfully inserted consumption of product." at bounding box center [630, 31] width 106 height 19
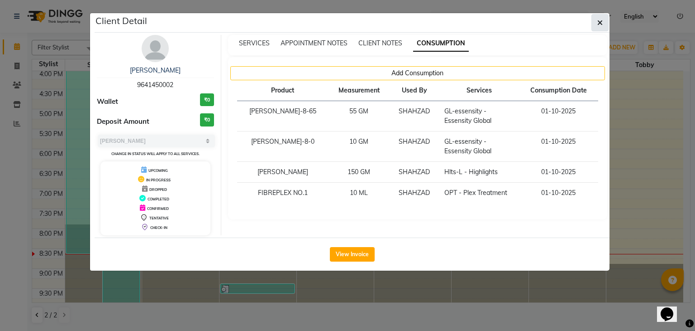
click at [604, 20] on button "button" at bounding box center [600, 22] width 17 height 17
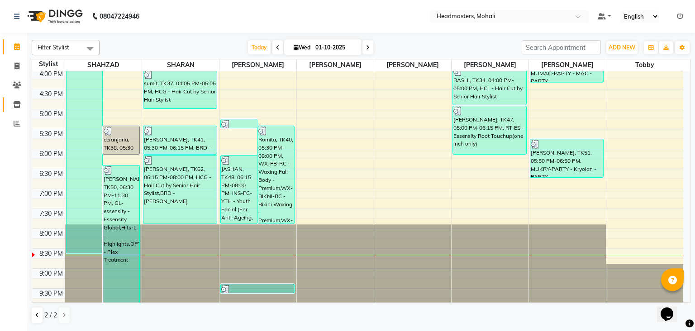
click at [12, 99] on link "Inventory" at bounding box center [14, 104] width 22 height 15
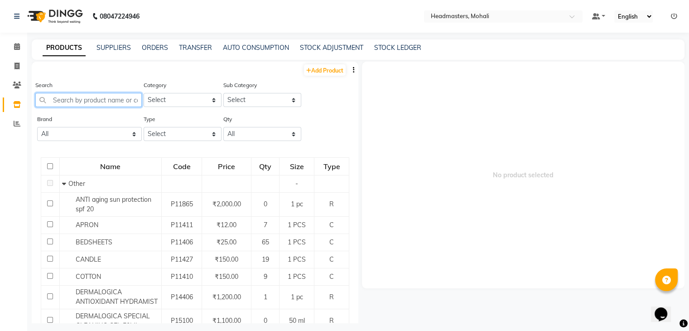
click at [87, 103] on input "text" at bounding box center [88, 100] width 106 height 14
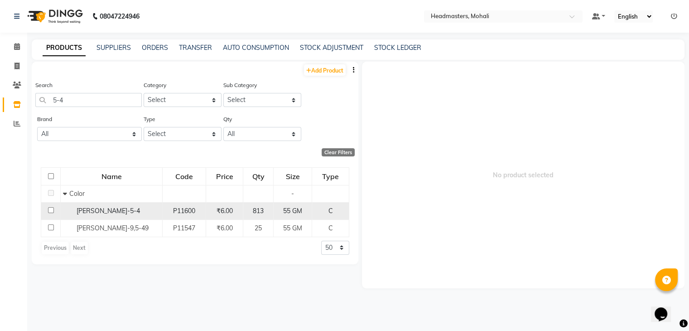
click at [109, 209] on span "IGORA ROYAL-5-4" at bounding box center [108, 210] width 63 height 8
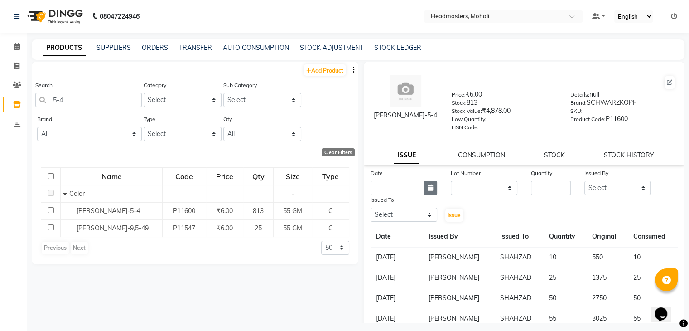
click at [427, 191] on icon "button" at bounding box center [429, 187] width 5 height 6
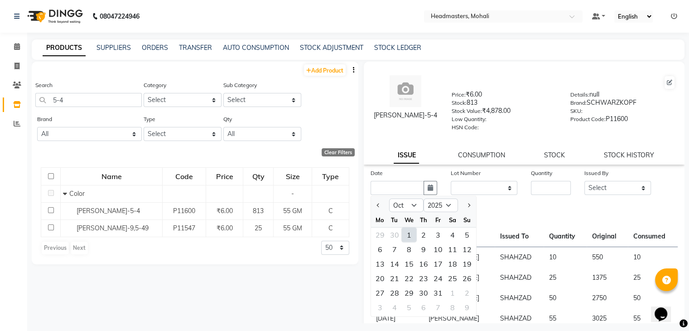
click at [411, 238] on div "1" at bounding box center [409, 234] width 14 height 14
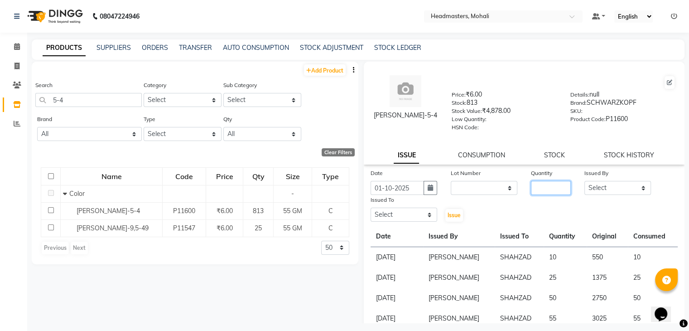
click at [542, 188] on input "number" at bounding box center [551, 188] width 40 height 14
click at [610, 193] on select "Select [PERSON_NAME] [PERSON_NAME] [PERSON_NAME] [PERSON_NAME] [PERSON_NAME] [P…" at bounding box center [617, 188] width 67 height 14
click at [584, 184] on select "Select [PERSON_NAME] [PERSON_NAME] [PERSON_NAME] [PERSON_NAME] [PERSON_NAME] [P…" at bounding box center [617, 188] width 67 height 14
click at [418, 221] on select "Select [PERSON_NAME] [PERSON_NAME] [PERSON_NAME] [PERSON_NAME] [PERSON_NAME] [P…" at bounding box center [403, 214] width 67 height 14
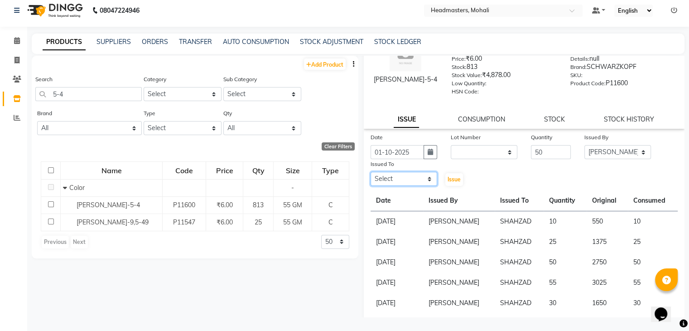
scroll to position [45, 0]
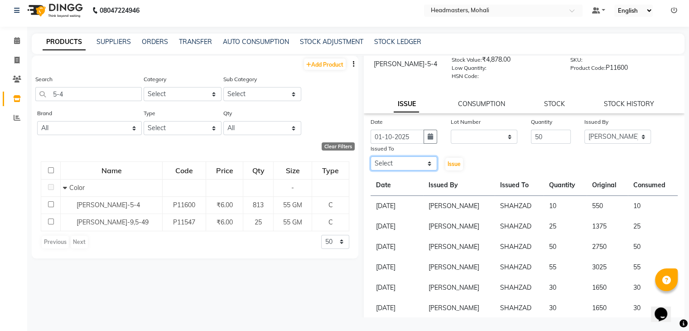
click at [381, 164] on select "Select [PERSON_NAME] [PERSON_NAME] [PERSON_NAME] [PERSON_NAME] [PERSON_NAME] [P…" at bounding box center [403, 163] width 67 height 14
click at [559, 142] on input "50" at bounding box center [551, 136] width 40 height 14
drag, startPoint x: 559, startPoint y: 142, endPoint x: 435, endPoint y: 142, distance: 124.1
click at [435, 142] on div "Date 01-10-2025 Lot Number None Quantity 50 Issued By Select AARIF Aarif Ansari…" at bounding box center [524, 144] width 321 height 54
click at [411, 168] on select "Select [PERSON_NAME] [PERSON_NAME] [PERSON_NAME] [PERSON_NAME] [PERSON_NAME] [P…" at bounding box center [403, 163] width 67 height 14
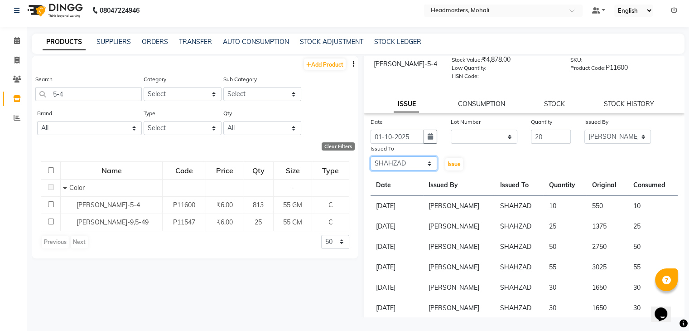
click at [370, 159] on select "Select [PERSON_NAME] [PERSON_NAME] [PERSON_NAME] [PERSON_NAME] [PERSON_NAME] [P…" at bounding box center [403, 163] width 67 height 14
click at [447, 167] on span "Issue" at bounding box center [453, 163] width 13 height 7
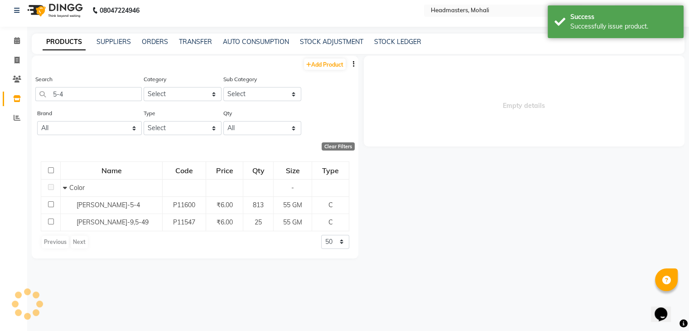
scroll to position [0, 0]
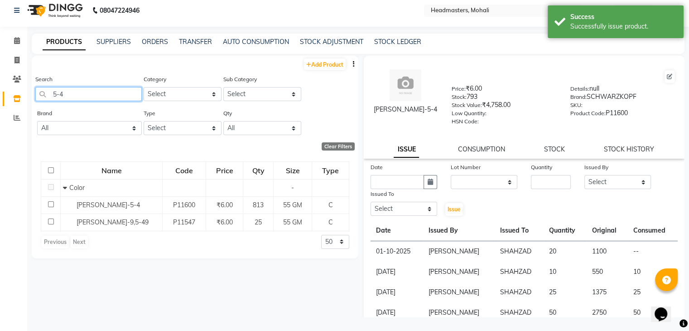
click at [71, 97] on input "5-4" at bounding box center [88, 94] width 106 height 14
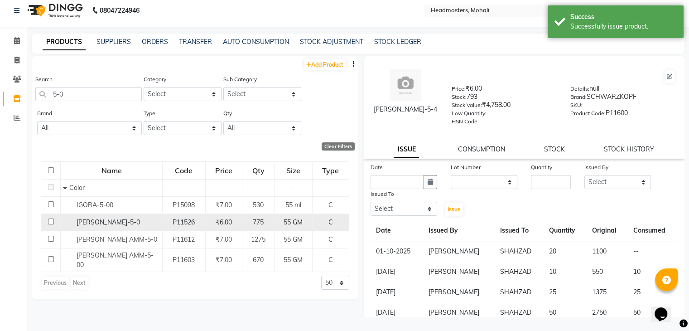
click at [108, 226] on div "[PERSON_NAME]-5-0" at bounding box center [111, 222] width 97 height 10
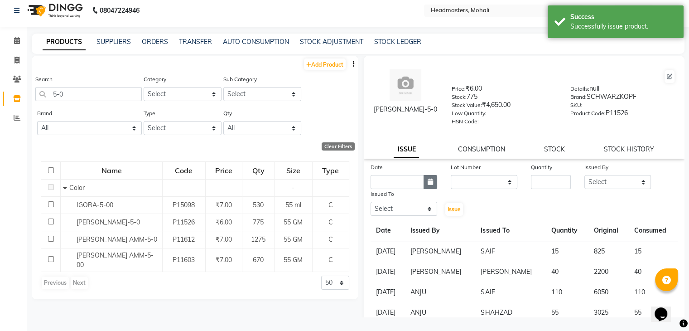
click at [427, 184] on icon "button" at bounding box center [429, 181] width 5 height 6
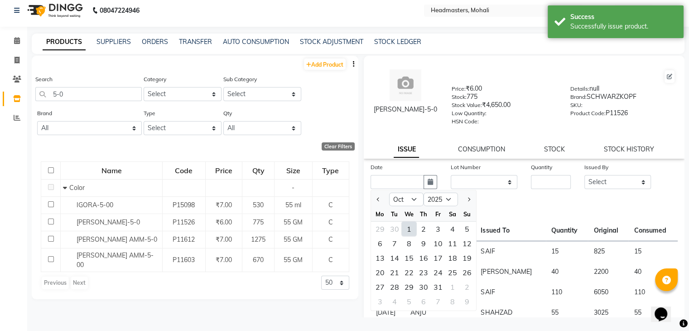
click at [410, 230] on div "1" at bounding box center [409, 228] width 14 height 14
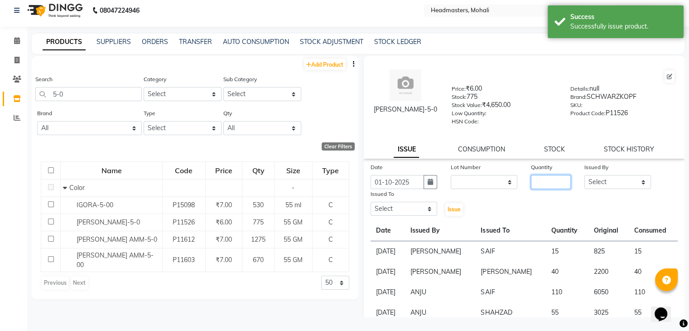
click at [547, 184] on input "number" at bounding box center [551, 182] width 40 height 14
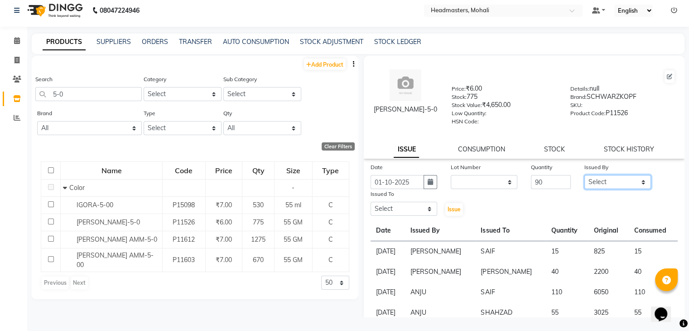
click at [596, 187] on select "Select [PERSON_NAME] [PERSON_NAME] [PERSON_NAME] [PERSON_NAME] [PERSON_NAME] [P…" at bounding box center [617, 182] width 67 height 14
click at [584, 177] on select "Select [PERSON_NAME] [PERSON_NAME] [PERSON_NAME] [PERSON_NAME] [PERSON_NAME] [P…" at bounding box center [617, 182] width 67 height 14
click at [411, 209] on select "Select [PERSON_NAME] [PERSON_NAME] [PERSON_NAME] [PERSON_NAME] [PERSON_NAME] [P…" at bounding box center [403, 208] width 67 height 14
click at [370, 205] on select "Select [PERSON_NAME] [PERSON_NAME] [PERSON_NAME] [PERSON_NAME] [PERSON_NAME] [P…" at bounding box center [403, 208] width 67 height 14
click at [450, 211] on span "Issue" at bounding box center [453, 209] width 13 height 7
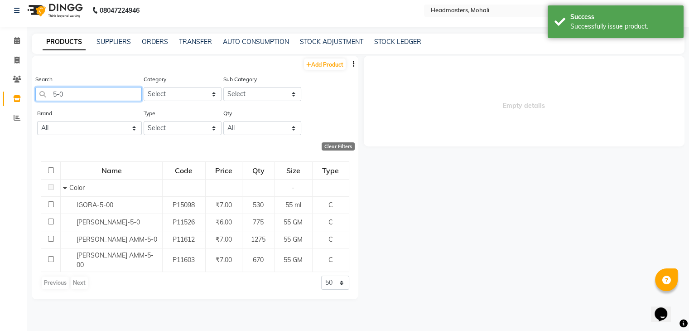
click at [94, 94] on input "5-0" at bounding box center [88, 94] width 106 height 14
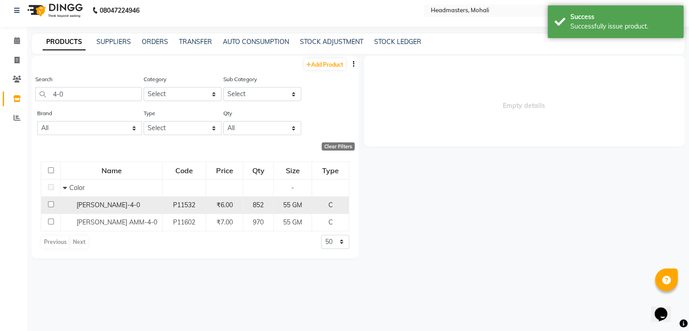
click at [112, 200] on div "[PERSON_NAME]-4-0" at bounding box center [111, 205] width 97 height 10
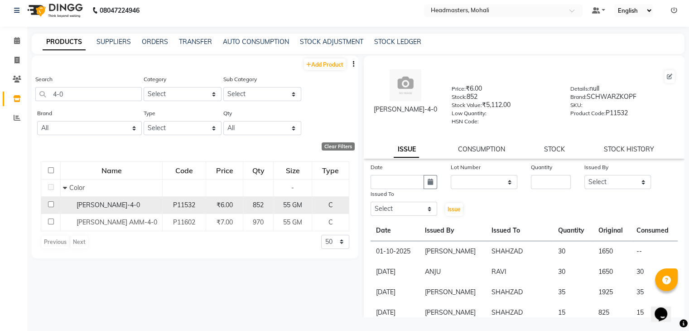
click at [98, 204] on span "[PERSON_NAME]-4-0" at bounding box center [108, 205] width 63 height 8
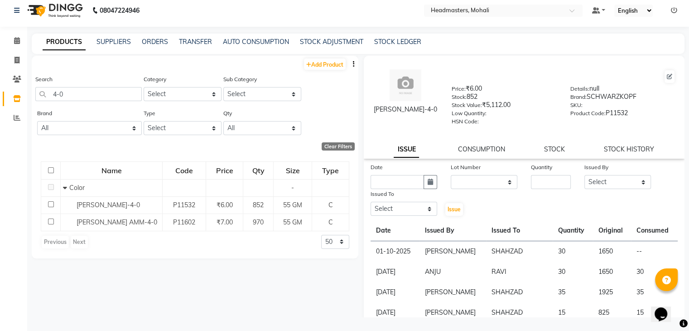
click at [438, 184] on div "Date" at bounding box center [404, 175] width 80 height 27
click at [424, 183] on button "button" at bounding box center [430, 182] width 14 height 14
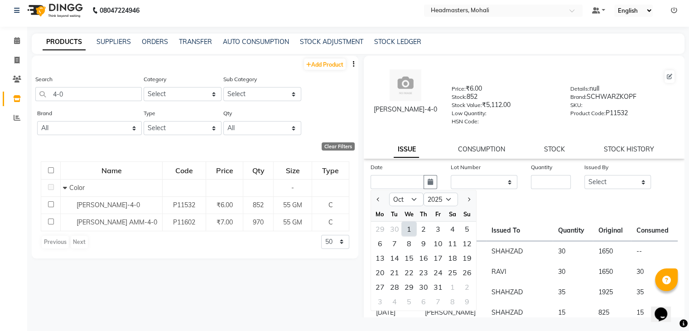
click at [408, 230] on div "1" at bounding box center [409, 228] width 14 height 14
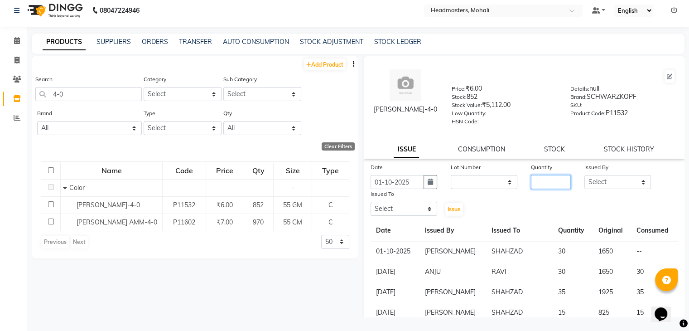
click at [542, 186] on input "number" at bounding box center [551, 182] width 40 height 14
click at [619, 183] on select "Select [PERSON_NAME] [PERSON_NAME] [PERSON_NAME] [PERSON_NAME] [PERSON_NAME] [P…" at bounding box center [617, 182] width 67 height 14
click at [584, 177] on select "Select [PERSON_NAME] [PERSON_NAME] [PERSON_NAME] [PERSON_NAME] [PERSON_NAME] [P…" at bounding box center [617, 182] width 67 height 14
drag, startPoint x: 396, startPoint y: 211, endPoint x: 396, endPoint y: 206, distance: 5.9
click at [396, 211] on select "Select [PERSON_NAME] [PERSON_NAME] [PERSON_NAME] [PERSON_NAME] [PERSON_NAME] [P…" at bounding box center [403, 208] width 67 height 14
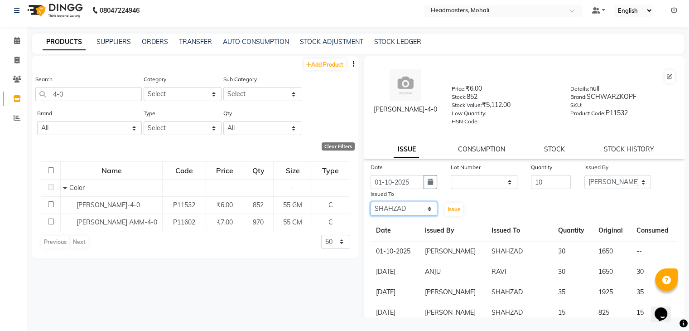
click at [370, 205] on select "Select [PERSON_NAME] [PERSON_NAME] [PERSON_NAME] [PERSON_NAME] [PERSON_NAME] [P…" at bounding box center [403, 208] width 67 height 14
click at [451, 210] on span "Issue" at bounding box center [453, 209] width 13 height 7
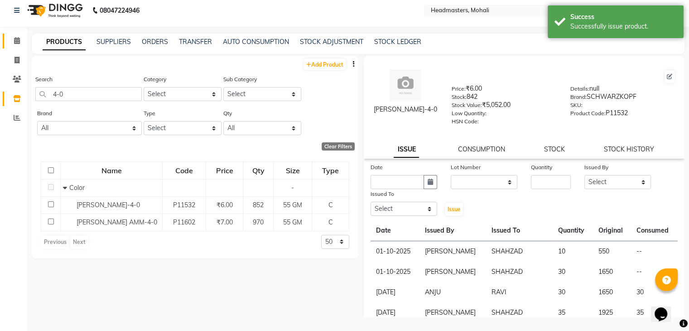
click at [22, 34] on link "Calendar" at bounding box center [14, 41] width 22 height 15
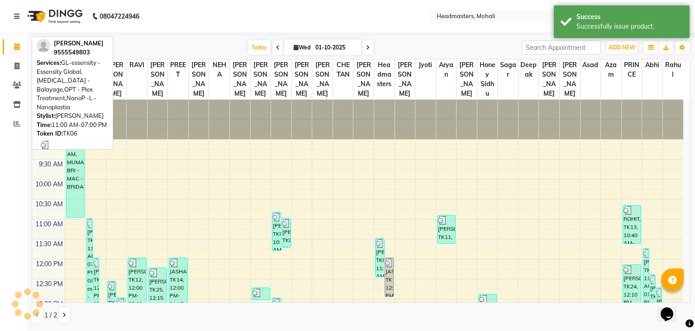
scroll to position [136, 0]
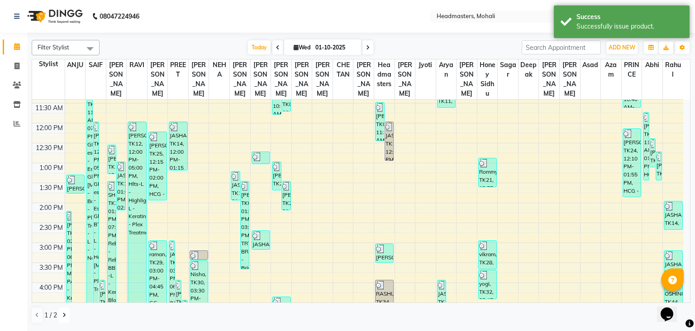
click at [62, 315] on button at bounding box center [64, 314] width 11 height 15
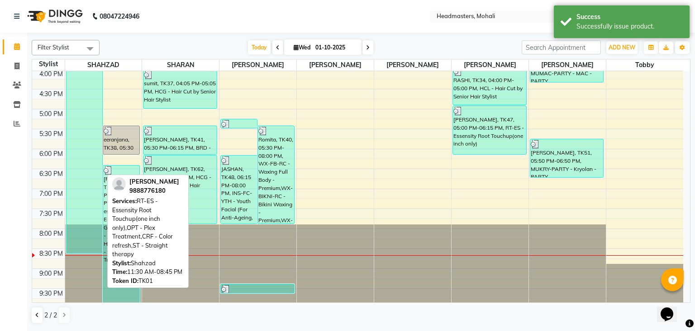
scroll to position [321, 0]
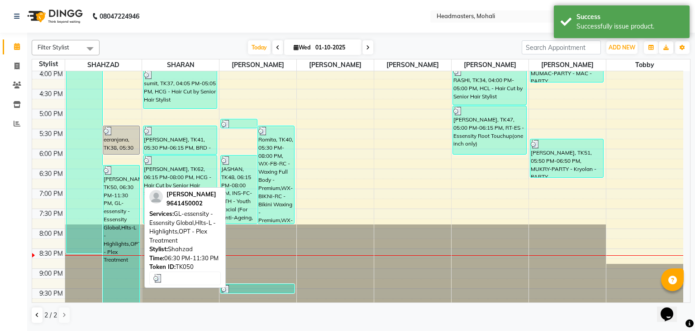
click at [118, 230] on div "PRINCY, TK50, 06:30 PM-11:30 PM, GL-essensity - Essensity Global,Hlts-L - Highl…" at bounding box center [121, 233] width 36 height 137
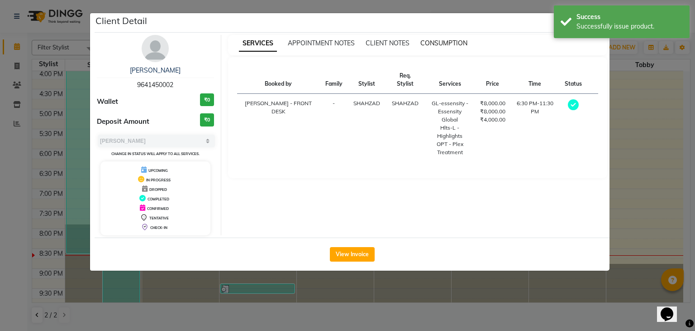
click at [438, 44] on span "CONSUMPTION" at bounding box center [444, 43] width 47 height 8
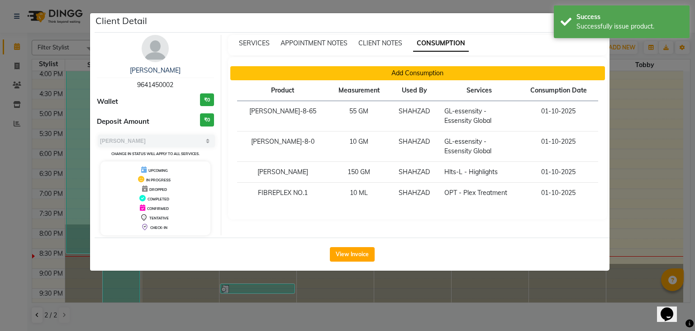
click at [347, 69] on button "Add Consumption" at bounding box center [417, 73] width 375 height 14
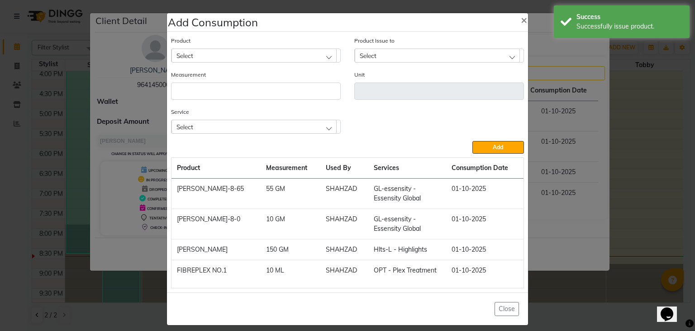
click at [273, 54] on div "Select" at bounding box center [254, 55] width 165 height 14
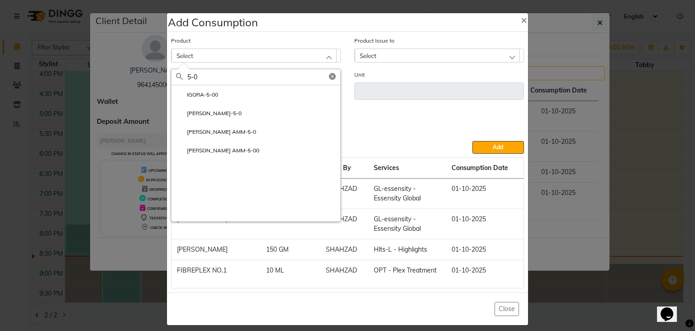
click at [240, 95] on li "IGORA-5-00" at bounding box center [256, 94] width 169 height 19
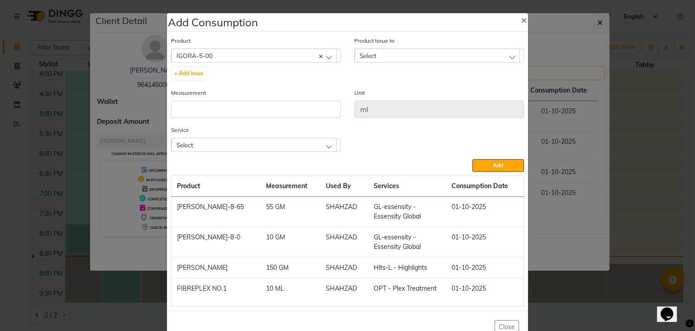
click at [226, 56] on div "IGORA-5-00" at bounding box center [254, 55] width 165 height 14
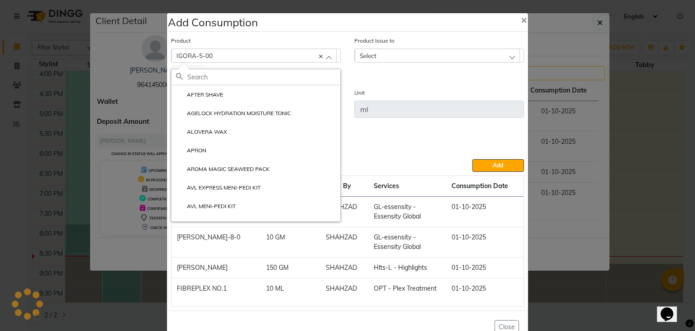
click at [230, 67] on div "AFTER SHAVE AGELOCK HYDRATION MOISTURE TONIC ALOVERA WAX APRON AROMA MAGIC SEAW…" at bounding box center [256, 141] width 170 height 159
click at [228, 81] on input "text" at bounding box center [263, 76] width 153 height 15
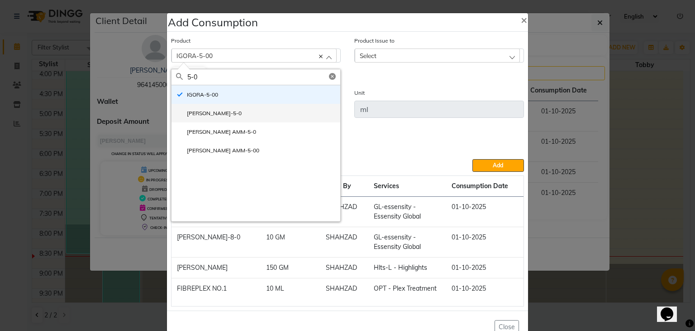
click at [203, 117] on label "[PERSON_NAME]-5-0" at bounding box center [209, 113] width 66 height 8
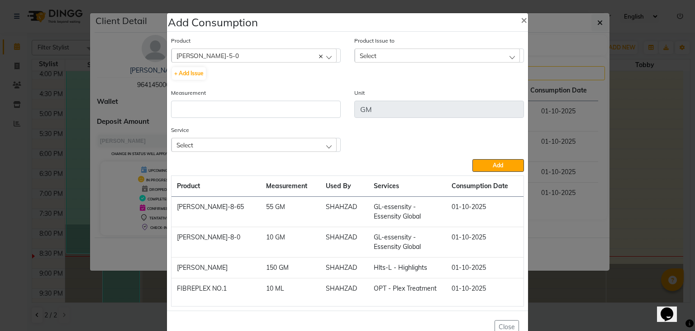
drag, startPoint x: 412, startPoint y: 56, endPoint x: 413, endPoint y: 62, distance: 6.9
click at [412, 55] on div "Select" at bounding box center [437, 55] width 165 height 14
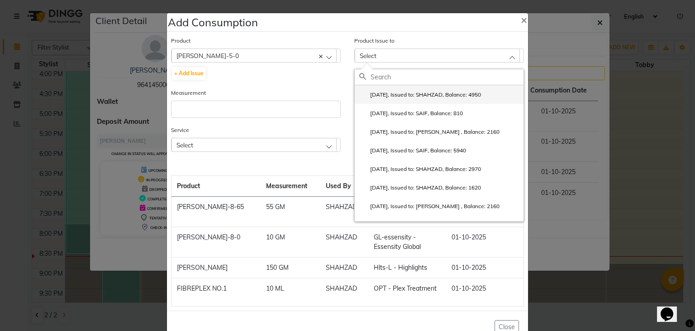
click at [420, 93] on label "2025-10-01, Issued to: SHAHZAD, Balance: 4950" at bounding box center [421, 95] width 122 height 8
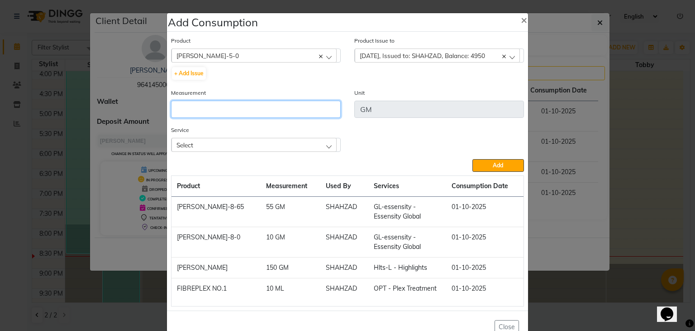
click at [292, 115] on input "number" at bounding box center [256, 109] width 170 height 17
click at [295, 145] on div "Select" at bounding box center [254, 145] width 165 height 14
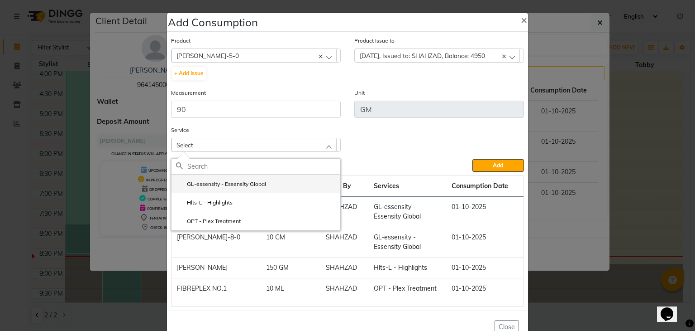
click at [276, 187] on li "GL-essensity - Essensity Global" at bounding box center [256, 183] width 169 height 19
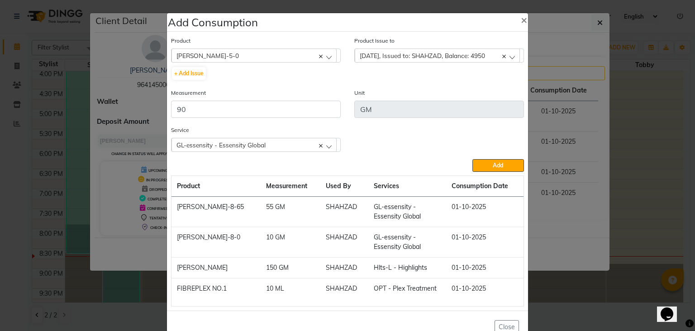
click at [485, 165] on button "Add" at bounding box center [499, 165] width 52 height 13
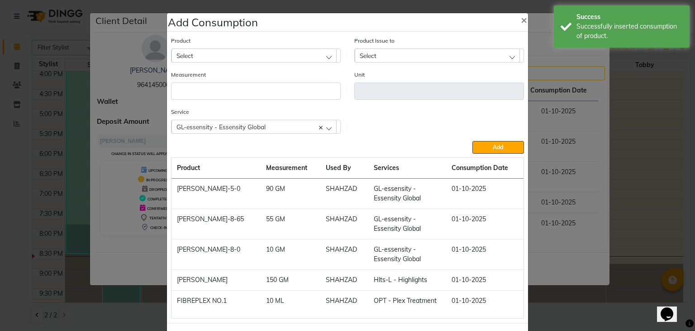
click at [223, 56] on div "Select" at bounding box center [254, 55] width 165 height 14
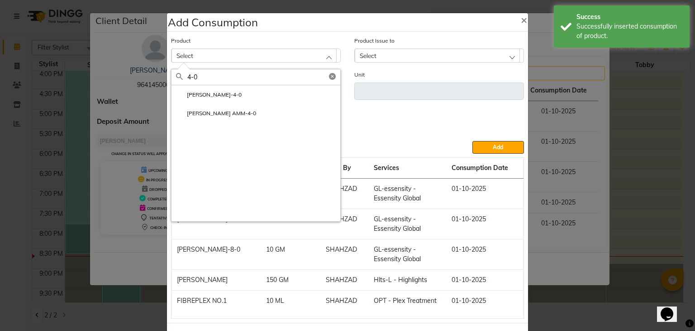
click at [250, 96] on li "[PERSON_NAME]-4-0" at bounding box center [256, 94] width 169 height 19
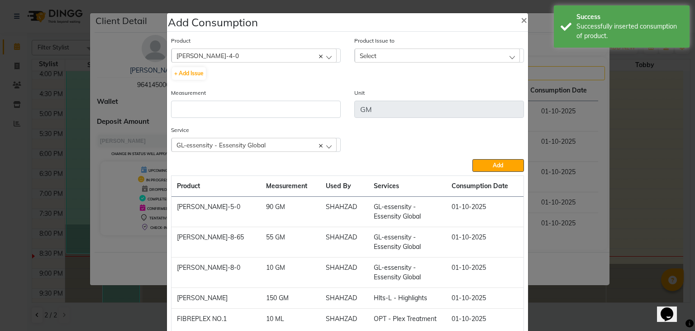
click at [377, 57] on div "Select" at bounding box center [437, 55] width 165 height 14
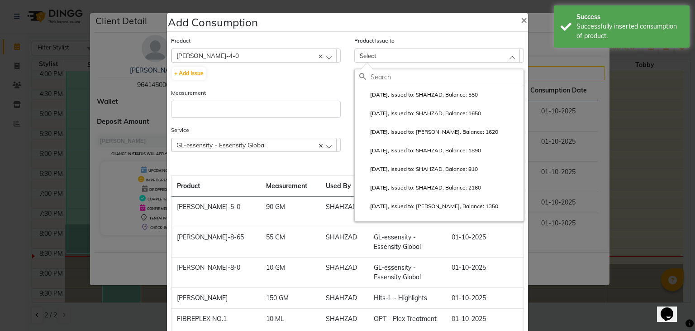
click at [390, 92] on label "2025-10-01, Issued to: SHAHZAD, Balance: 550" at bounding box center [419, 95] width 119 height 8
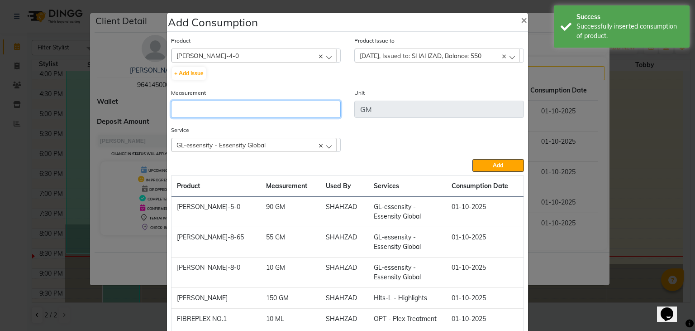
click at [316, 109] on input "number" at bounding box center [256, 109] width 170 height 17
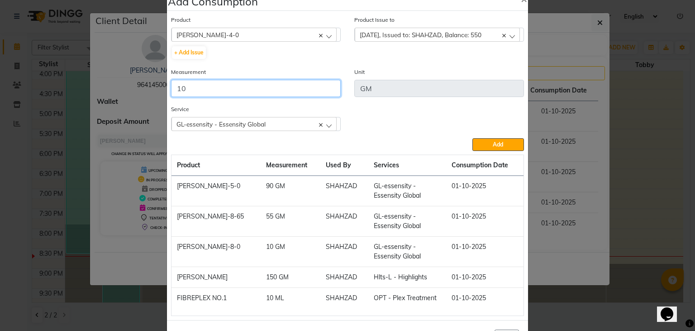
scroll to position [0, 0]
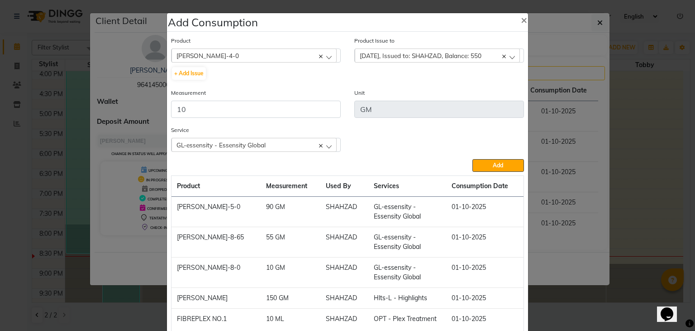
click at [429, 57] on span "2025-10-01, Issued to: SHAHZAD, Balance: 550" at bounding box center [421, 56] width 122 height 8
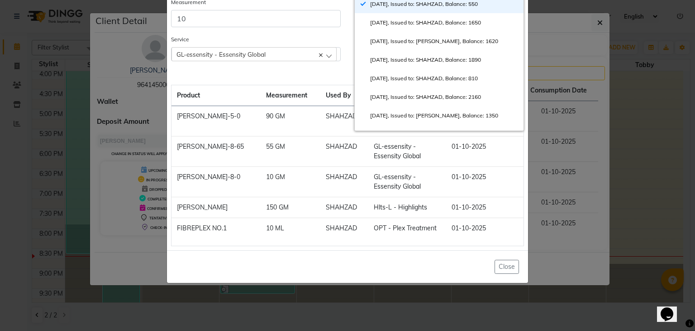
click at [311, 75] on div "Add" at bounding box center [347, 74] width 353 height 13
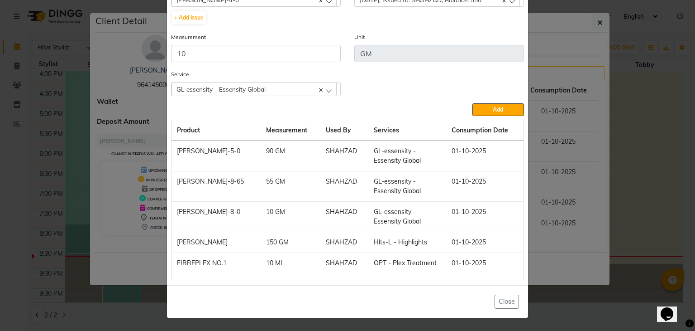
scroll to position [56, 0]
click at [486, 107] on button "Add" at bounding box center [499, 109] width 52 height 13
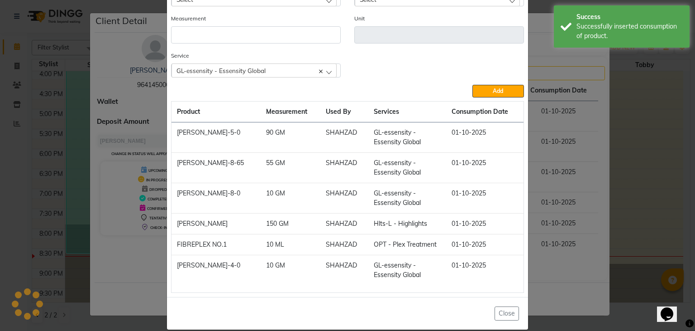
scroll to position [0, 0]
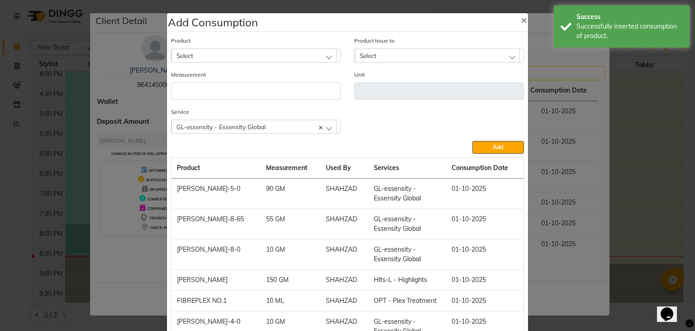
click at [274, 53] on div "Select" at bounding box center [254, 55] width 165 height 14
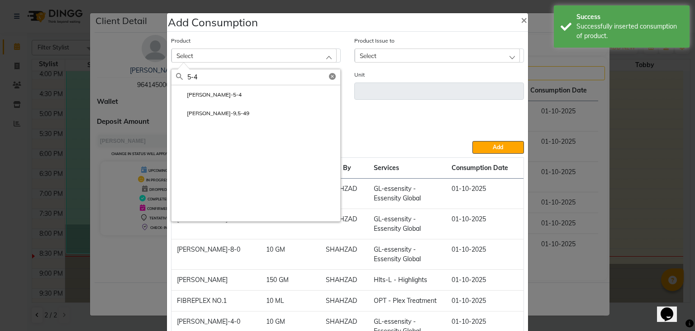
click at [268, 84] on input "5-4" at bounding box center [263, 76] width 153 height 15
click at [268, 95] on li "IGORA ROYAL-5-4" at bounding box center [256, 94] width 169 height 19
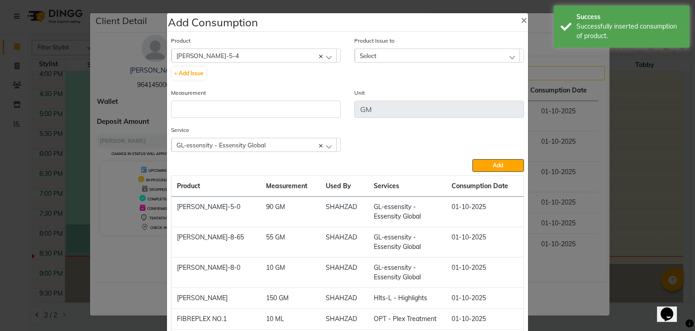
click at [397, 53] on div "Select" at bounding box center [437, 55] width 165 height 14
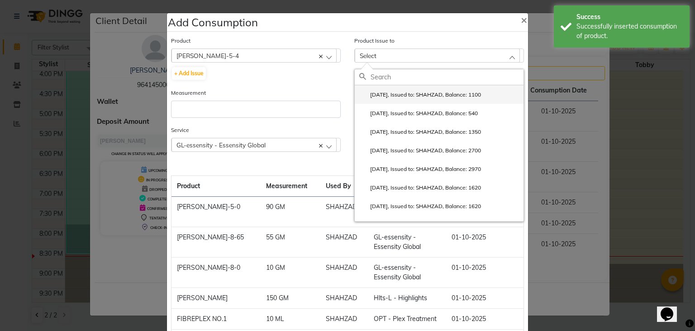
click at [419, 89] on li "2025-10-01, Issued to: SHAHZAD, Balance: 1100" at bounding box center [439, 94] width 169 height 19
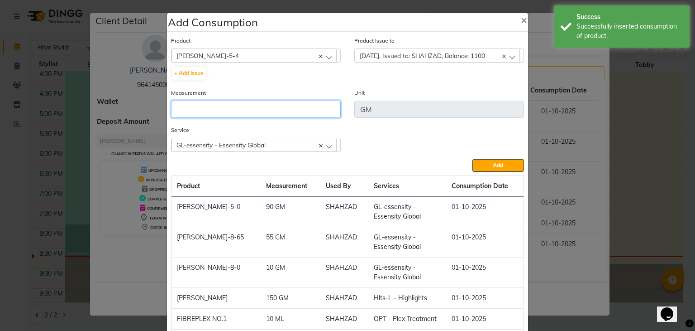
click at [284, 111] on input "number" at bounding box center [256, 109] width 170 height 17
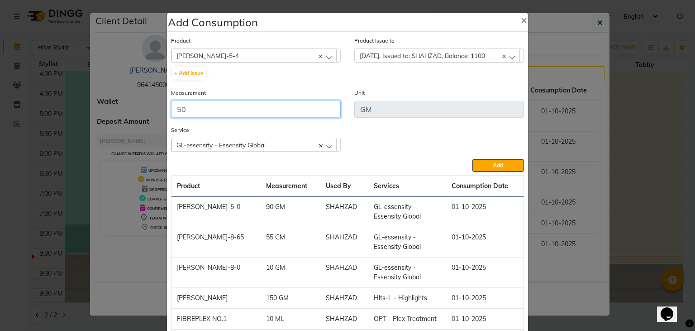
click at [473, 159] on button "Add" at bounding box center [499, 165] width 52 height 13
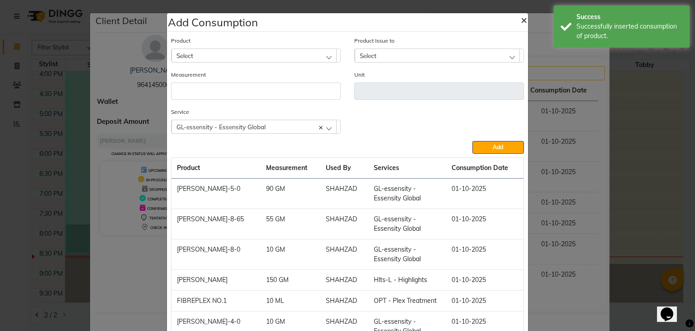
drag, startPoint x: 516, startPoint y: 19, endPoint x: 538, endPoint y: 19, distance: 22.2
click at [516, 19] on button "×" at bounding box center [524, 19] width 21 height 25
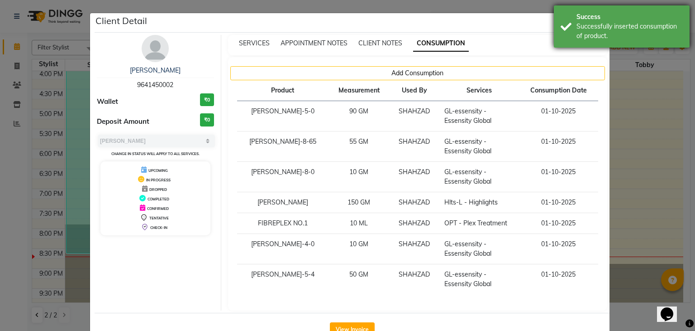
drag, startPoint x: 638, startPoint y: 22, endPoint x: 619, endPoint y: 22, distance: 19.0
click at [634, 22] on div "Successfully inserted consumption of product." at bounding box center [630, 31] width 106 height 19
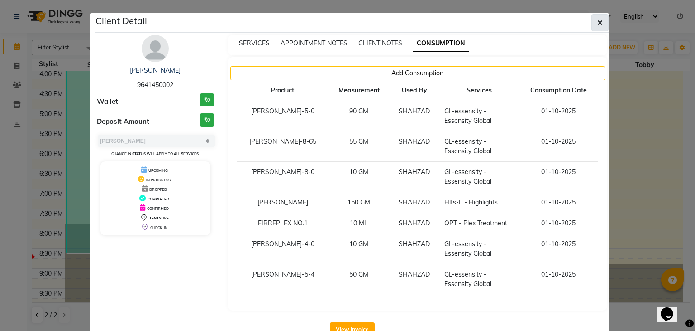
click at [598, 22] on icon "button" at bounding box center [600, 22] width 5 height 7
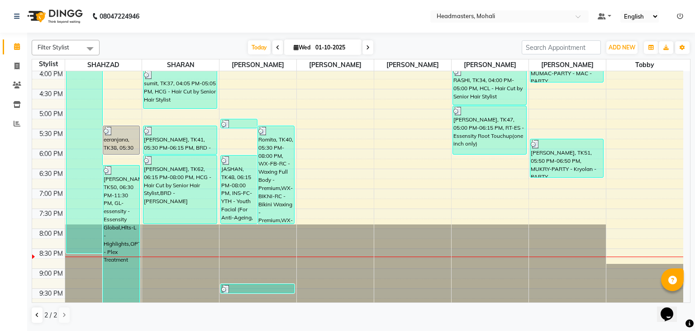
drag, startPoint x: 300, startPoint y: 327, endPoint x: 299, endPoint y: 334, distance: 6.9
click at [299, 330] on html "08047224946 Select Location × Headmasters, Mohali Default Panel My Panel Englis…" at bounding box center [347, 165] width 695 height 331
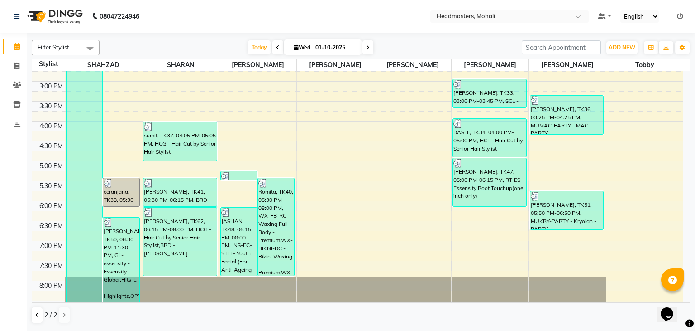
scroll to position [321, 0]
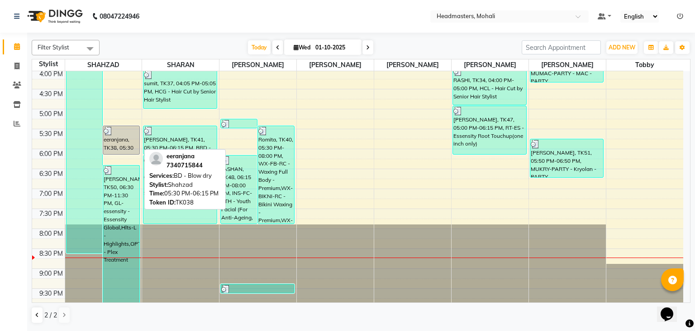
click at [136, 137] on div "eeranjana, TK38, 05:30 PM-06:15 PM, BD - Blow dry" at bounding box center [121, 140] width 36 height 28
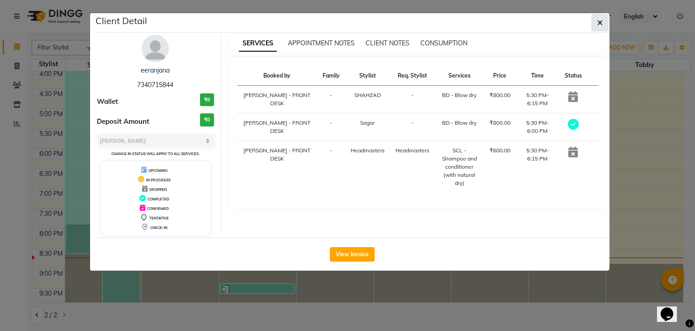
click at [601, 22] on icon "button" at bounding box center [600, 22] width 5 height 7
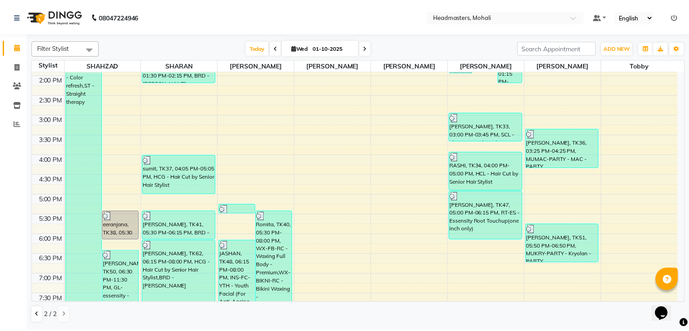
scroll to position [185, 0]
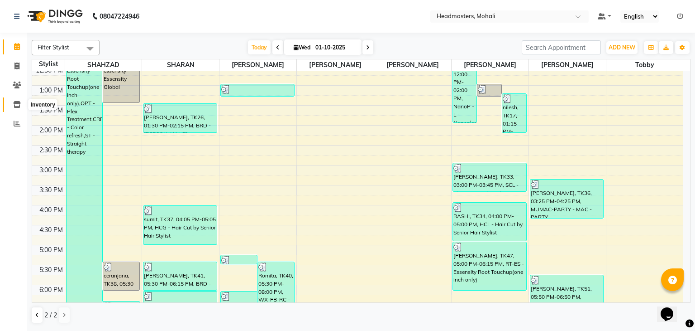
click at [16, 104] on icon at bounding box center [17, 104] width 8 height 7
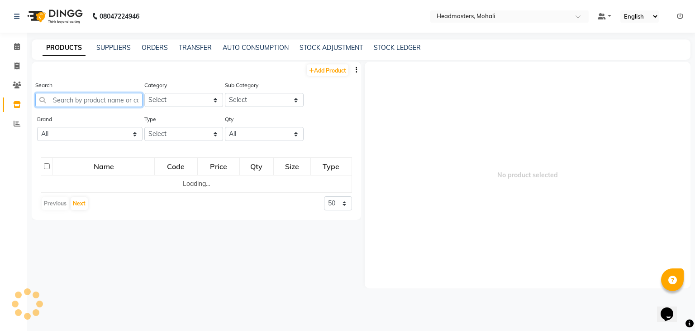
drag, startPoint x: 75, startPoint y: 100, endPoint x: 74, endPoint y: 107, distance: 7.3
click at [75, 101] on input "text" at bounding box center [88, 100] width 107 height 14
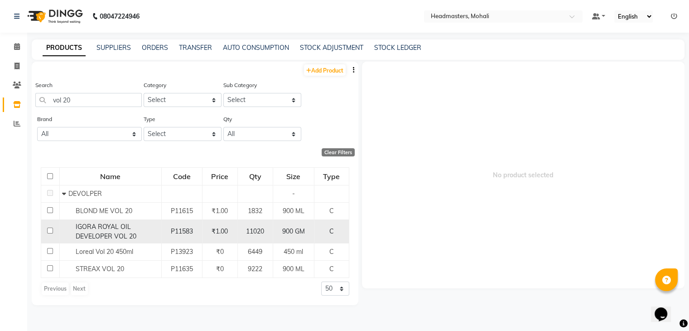
click at [88, 224] on span "IGORA ROYAL OIL DEVELOPER VOL 20" at bounding box center [106, 231] width 61 height 18
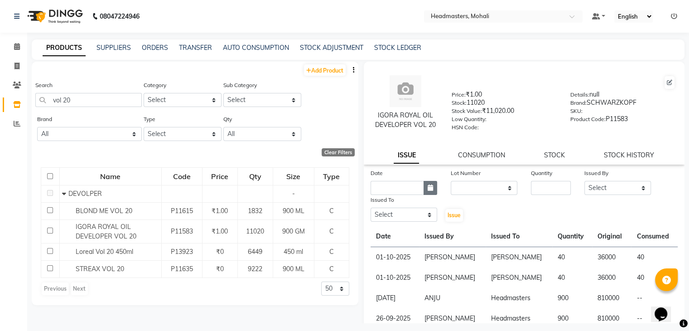
click at [427, 191] on icon "button" at bounding box center [429, 187] width 5 height 6
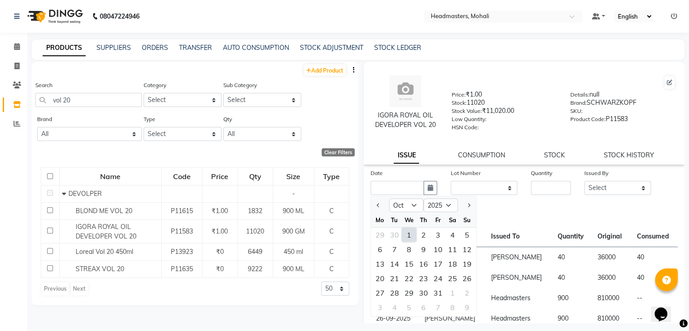
click at [406, 238] on div "1" at bounding box center [409, 234] width 14 height 14
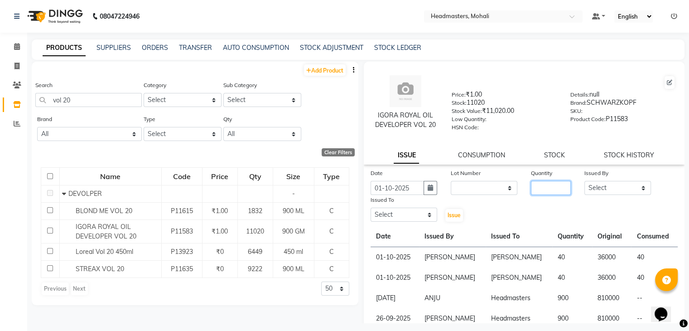
click at [531, 192] on input "number" at bounding box center [551, 188] width 40 height 14
drag, startPoint x: 628, startPoint y: 193, endPoint x: 625, endPoint y: 187, distance: 6.3
click at [628, 193] on select "Select [PERSON_NAME] [PERSON_NAME] [PERSON_NAME] [PERSON_NAME] [PERSON_NAME] [P…" at bounding box center [617, 188] width 67 height 14
click at [584, 184] on select "Select [PERSON_NAME] [PERSON_NAME] [PERSON_NAME] [PERSON_NAME] [PERSON_NAME] [P…" at bounding box center [617, 188] width 67 height 14
click at [395, 221] on select "Select [PERSON_NAME] [PERSON_NAME] [PERSON_NAME] [PERSON_NAME] [PERSON_NAME] [P…" at bounding box center [403, 214] width 67 height 14
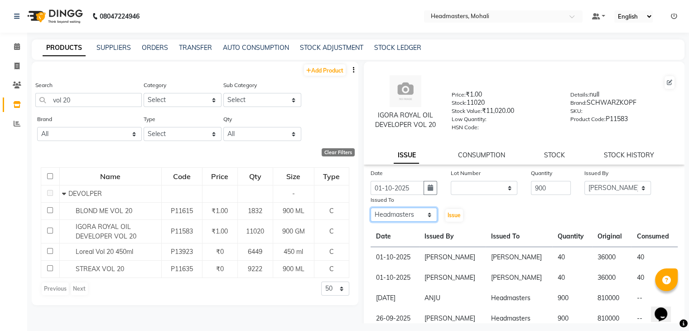
click at [370, 211] on select "Select [PERSON_NAME] [PERSON_NAME] [PERSON_NAME] [PERSON_NAME] [PERSON_NAME] [P…" at bounding box center [403, 214] width 67 height 14
click at [449, 218] on span "Issue" at bounding box center [453, 214] width 13 height 7
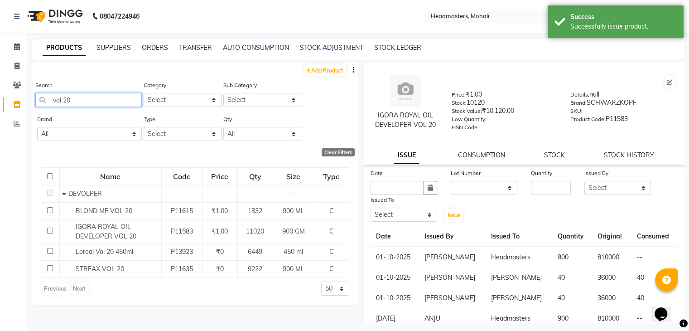
click at [108, 103] on input "vol 20" at bounding box center [88, 100] width 106 height 14
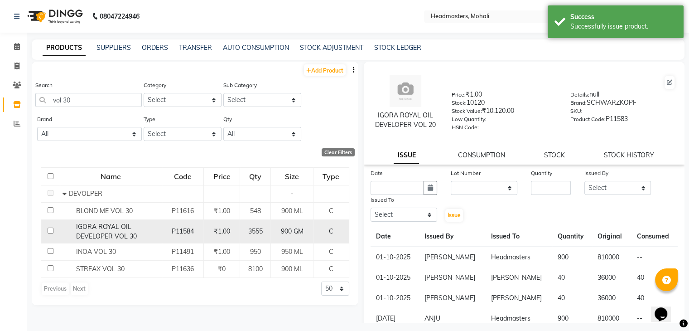
click at [127, 235] on span "IGORA ROYAL OIL DEVELOPER VOL 30" at bounding box center [106, 231] width 61 height 18
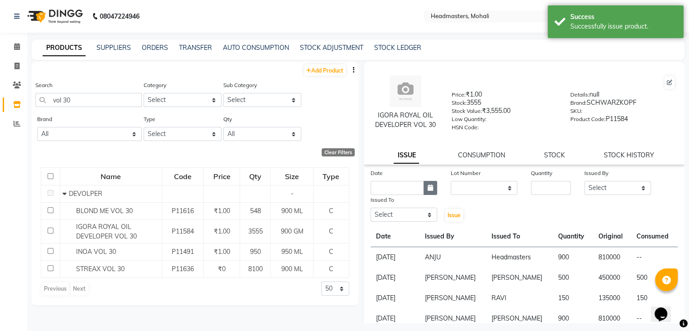
click at [425, 189] on button "button" at bounding box center [430, 188] width 14 height 14
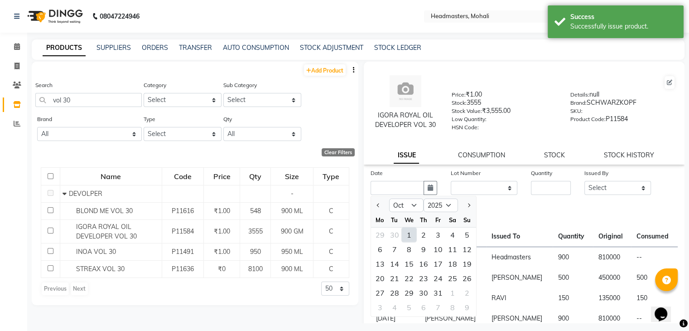
click at [410, 234] on div "1" at bounding box center [409, 234] width 14 height 14
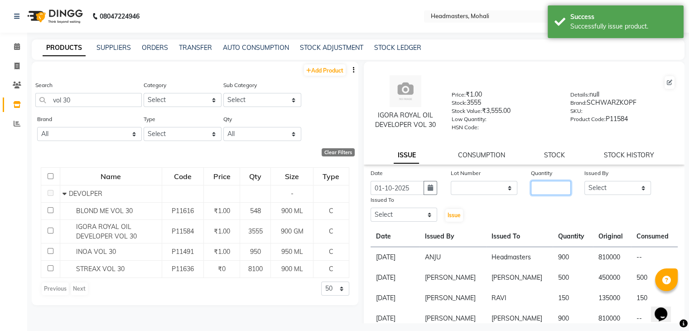
click at [540, 194] on input "number" at bounding box center [551, 188] width 40 height 14
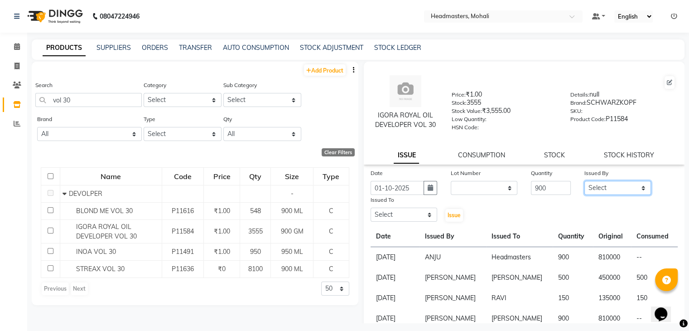
click at [612, 187] on select "Select [PERSON_NAME] [PERSON_NAME] [PERSON_NAME] [PERSON_NAME] [PERSON_NAME] [P…" at bounding box center [617, 188] width 67 height 14
click at [584, 184] on select "Select [PERSON_NAME] [PERSON_NAME] [PERSON_NAME] [PERSON_NAME] [PERSON_NAME] [P…" at bounding box center [617, 188] width 67 height 14
click at [614, 192] on select "Select [PERSON_NAME] [PERSON_NAME] [PERSON_NAME] [PERSON_NAME] [PERSON_NAME] [P…" at bounding box center [617, 188] width 67 height 14
click at [584, 184] on select "Select [PERSON_NAME] [PERSON_NAME] [PERSON_NAME] [PERSON_NAME] [PERSON_NAME] [P…" at bounding box center [617, 188] width 67 height 14
drag, startPoint x: 403, startPoint y: 224, endPoint x: 406, endPoint y: 216, distance: 9.0
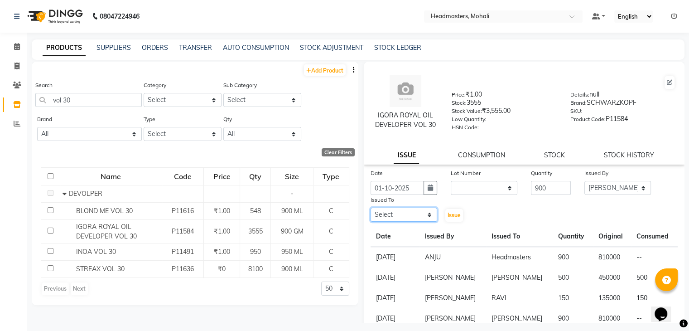
click at [405, 220] on select "Select [PERSON_NAME] [PERSON_NAME] [PERSON_NAME] [PERSON_NAME] [PERSON_NAME] [P…" at bounding box center [403, 214] width 67 height 14
click at [370, 211] on select "Select [PERSON_NAME] [PERSON_NAME] [PERSON_NAME] [PERSON_NAME] [PERSON_NAME] [P…" at bounding box center [403, 214] width 67 height 14
click at [452, 218] on span "Issue" at bounding box center [453, 214] width 13 height 7
